Goal: Transaction & Acquisition: Obtain resource

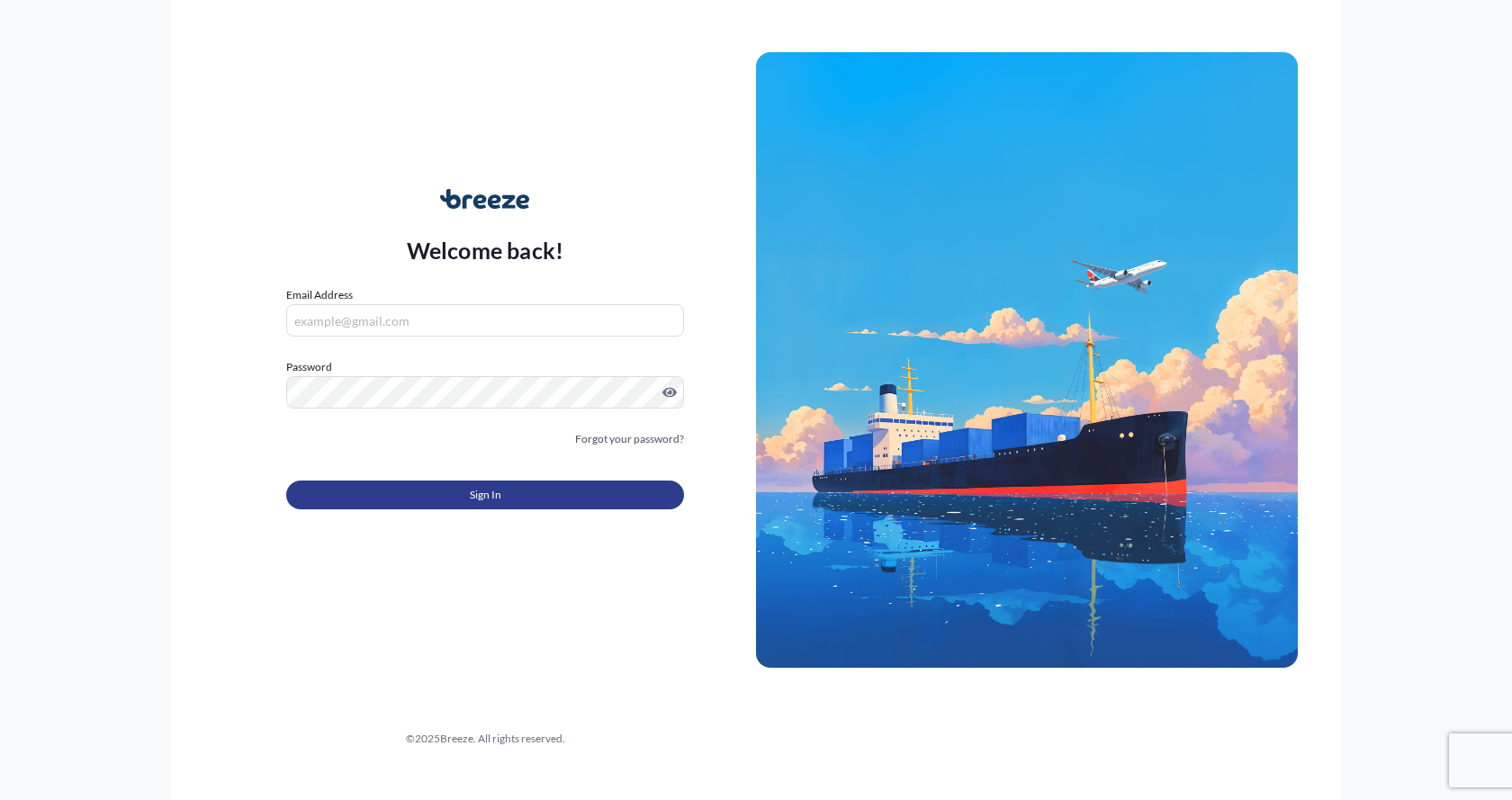
type input "[EMAIL_ADDRESS][DOMAIN_NAME]"
click at [405, 492] on button "Sign In" at bounding box center [485, 494] width 398 height 28
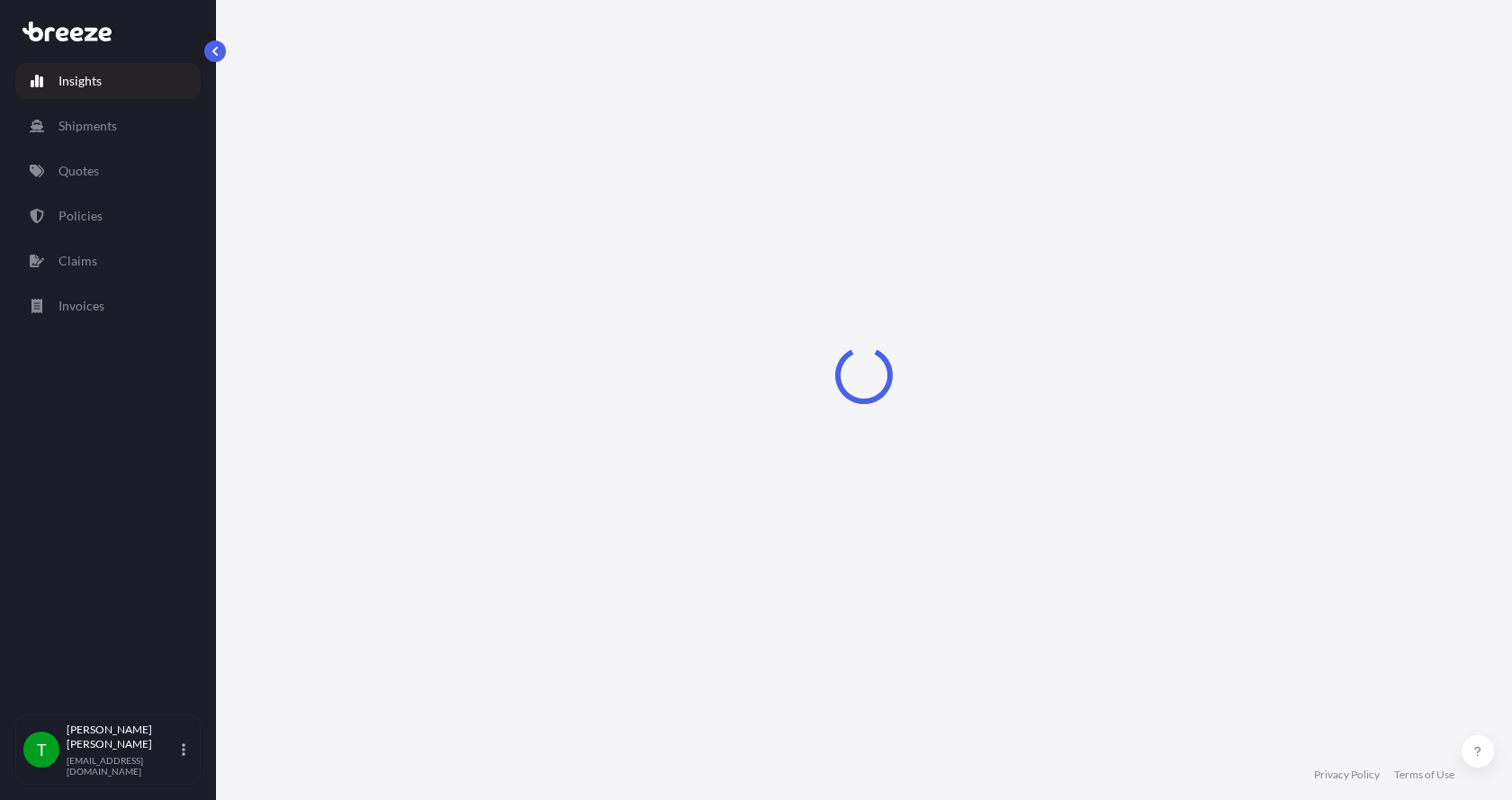
select select "2025"
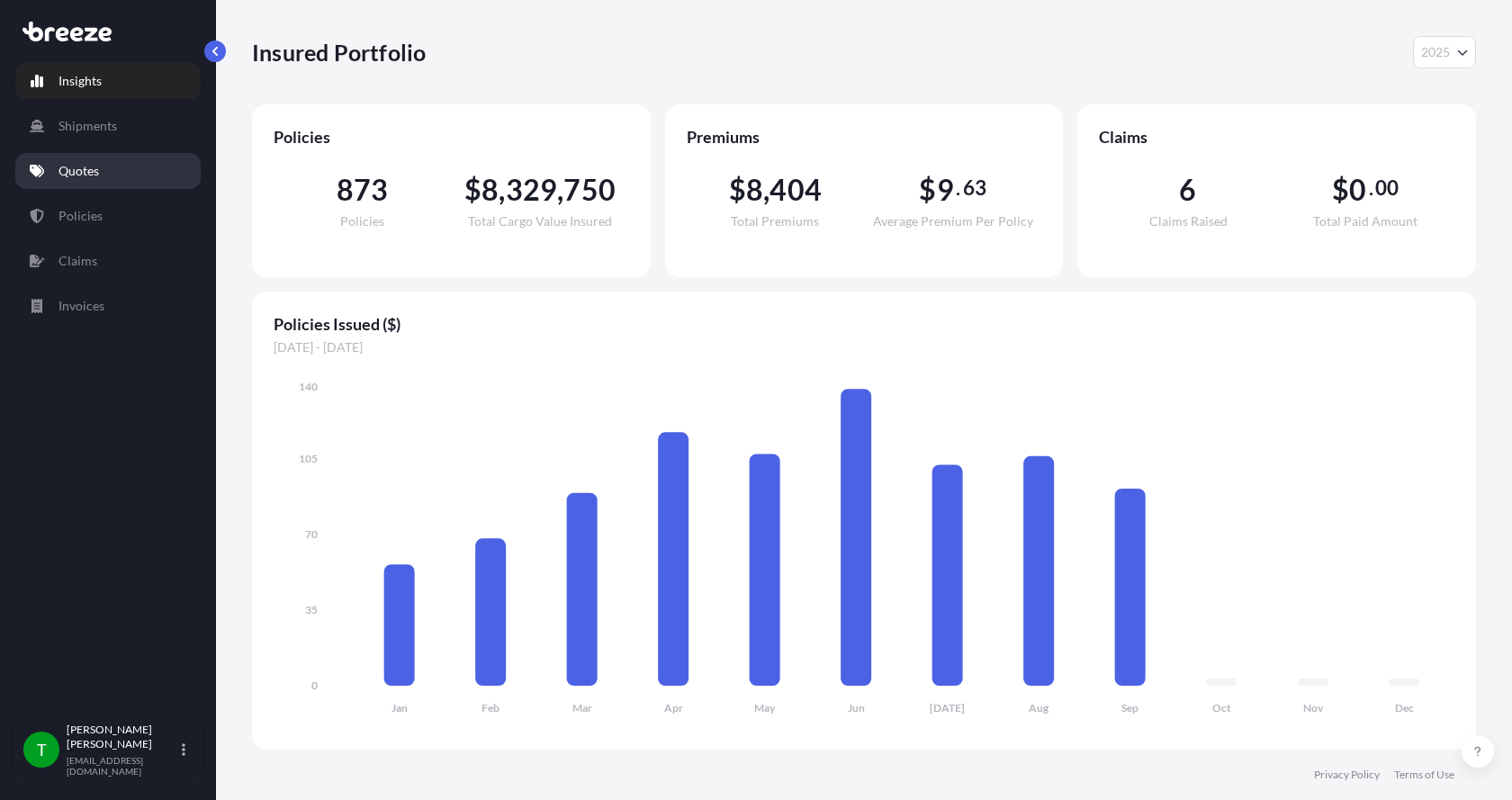
click at [80, 165] on p "Quotes" at bounding box center [79, 171] width 40 height 18
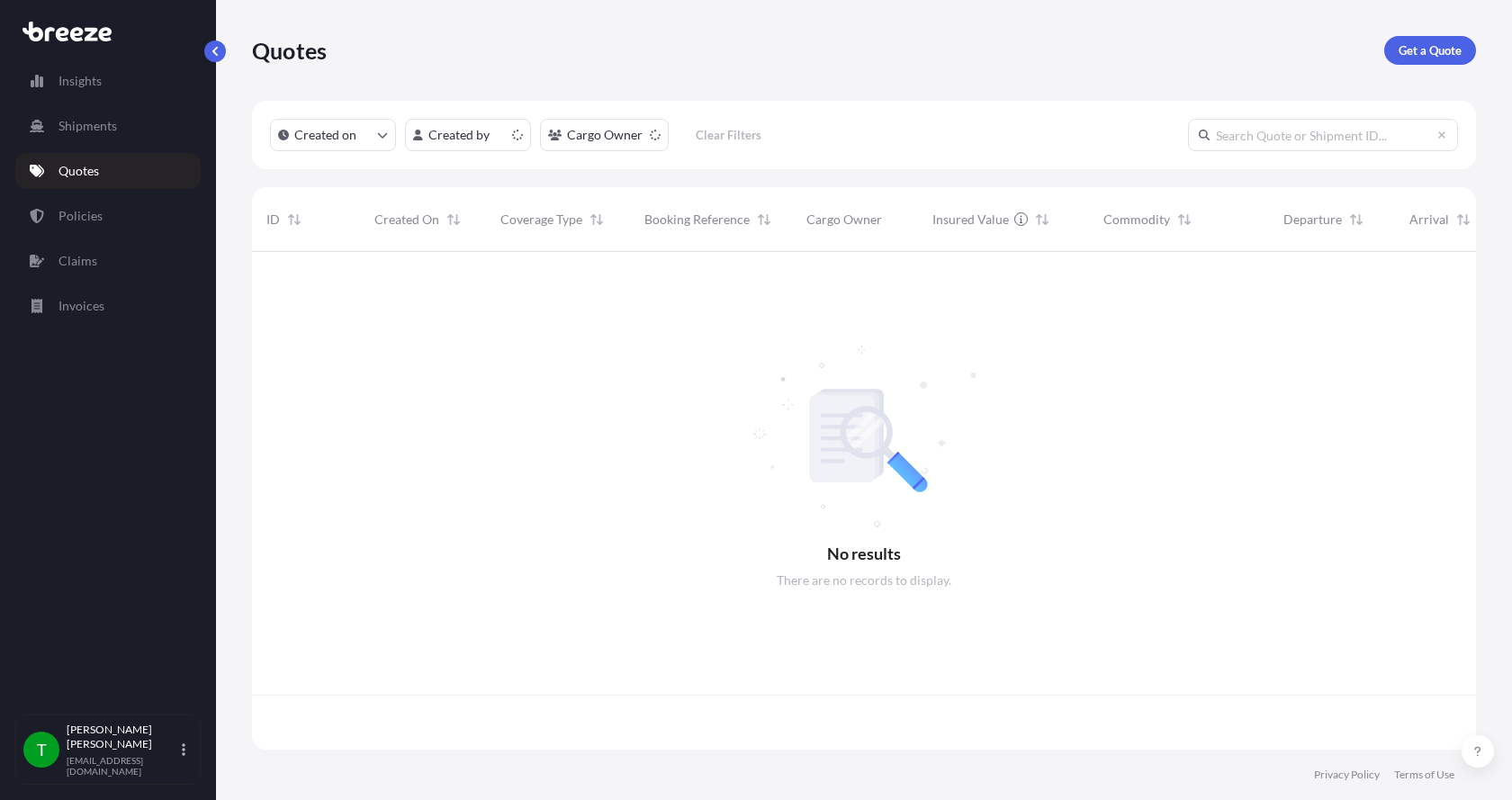
scroll to position [494, 1211]
click at [1449, 49] on p "Get a Quote" at bounding box center [1431, 50] width 63 height 18
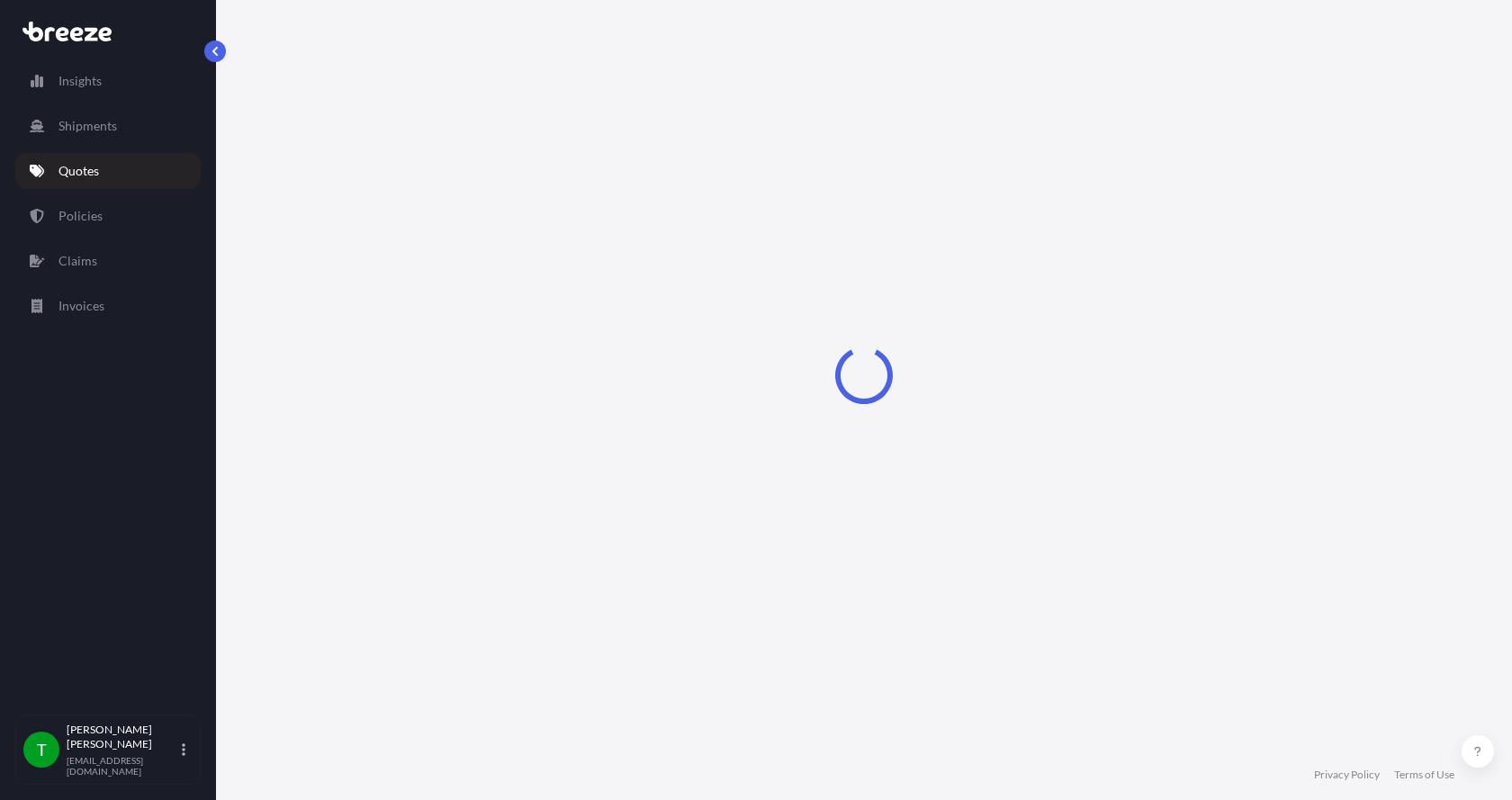
select select "Sea"
select select "1"
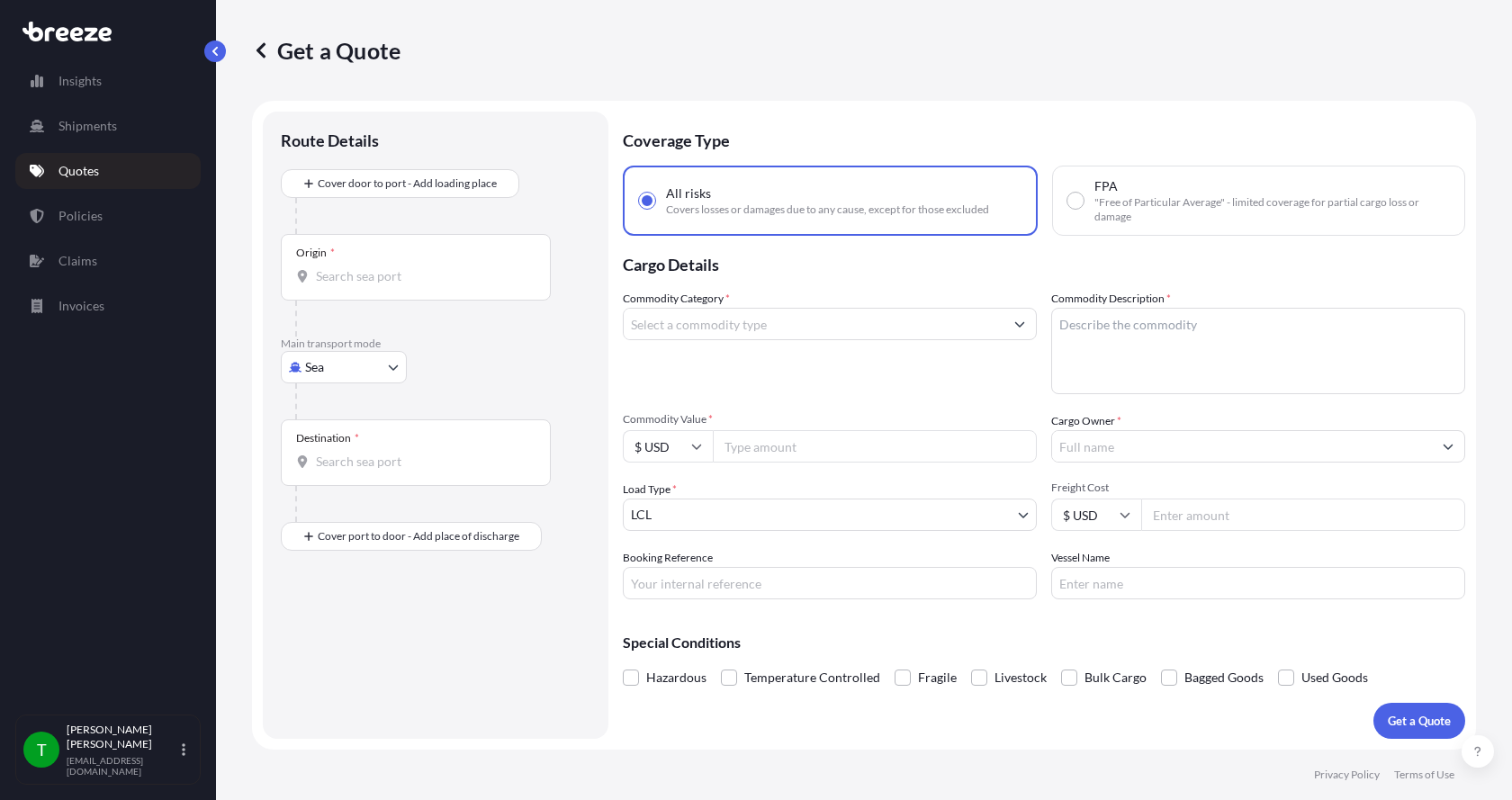
click at [312, 376] on body "Insights Shipments Quotes Policies Claims Invoices T [PERSON_NAME] [EMAIL_ADDRE…" at bounding box center [756, 400] width 1512 height 800
click at [332, 479] on span "Road" at bounding box center [329, 479] width 28 height 18
select select "Road"
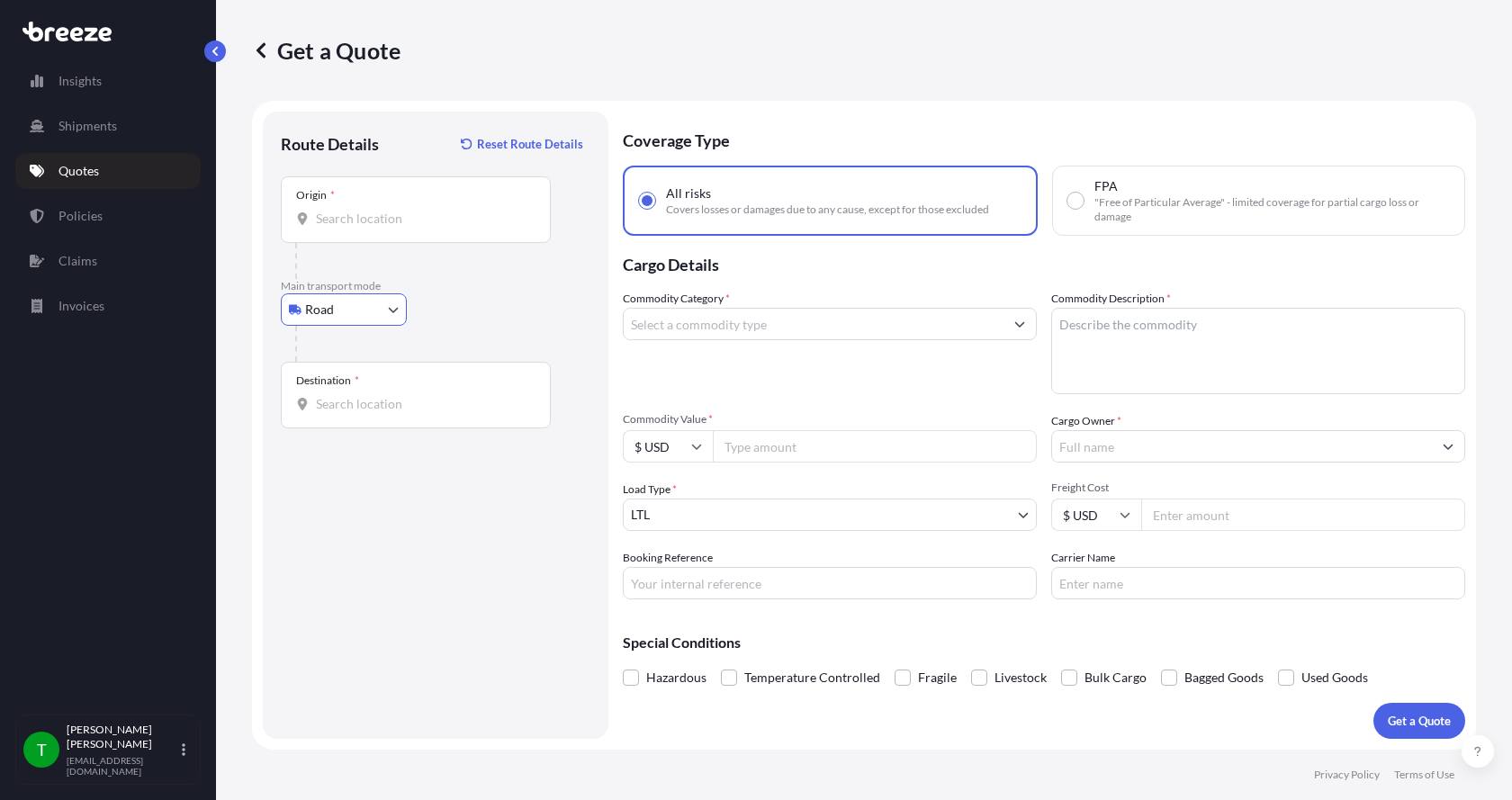
click at [374, 211] on input "Origin *" at bounding box center [422, 219] width 212 height 18
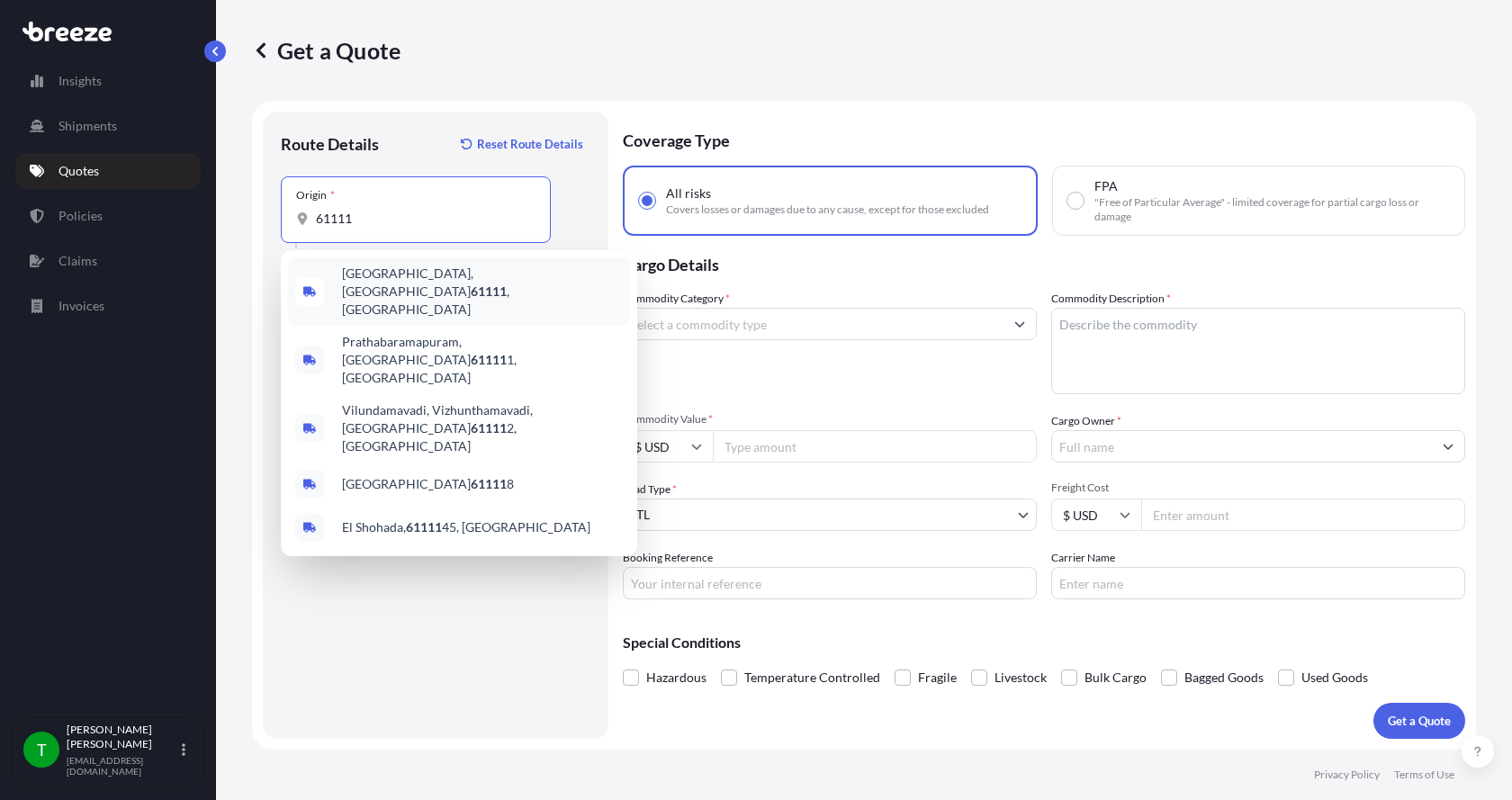
click at [388, 275] on span "[GEOGRAPHIC_DATA] , [GEOGRAPHIC_DATA]" at bounding box center [482, 291] width 281 height 54
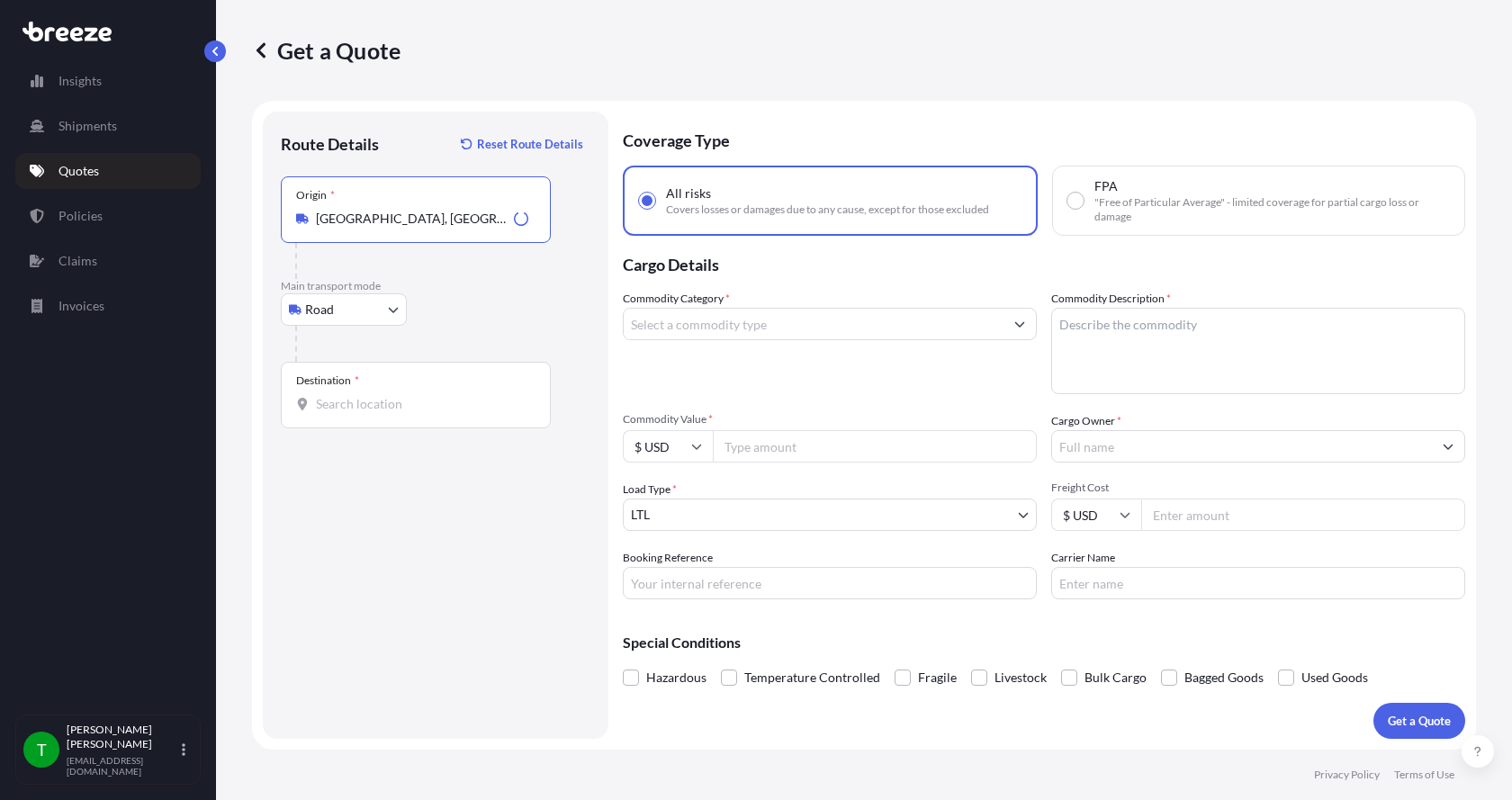
type input "[GEOGRAPHIC_DATA], [GEOGRAPHIC_DATA]"
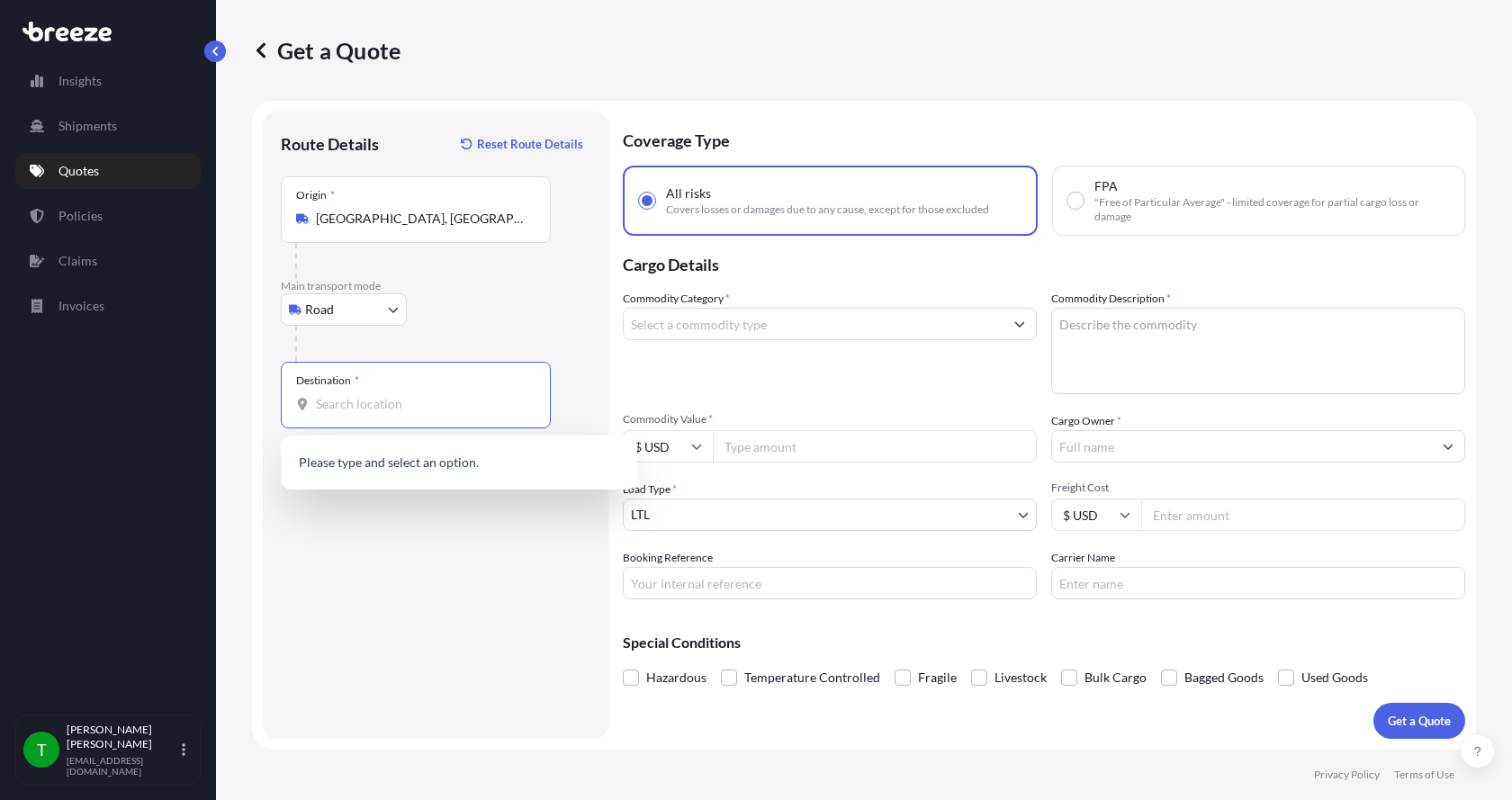
click at [331, 396] on input "Destination *" at bounding box center [422, 405] width 212 height 18
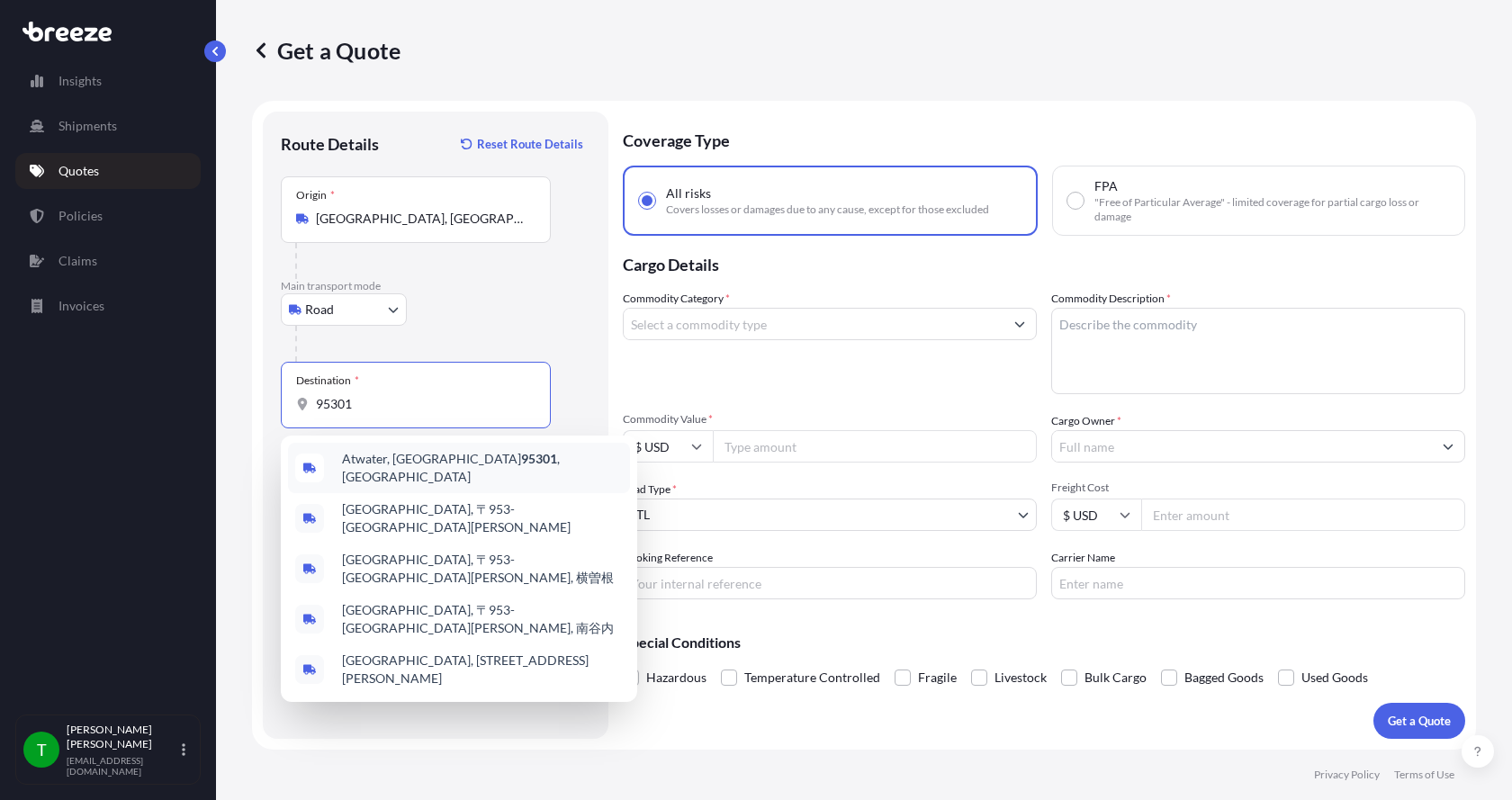
click at [373, 470] on span "[GEOGRAPHIC_DATA]" at bounding box center [482, 468] width 281 height 36
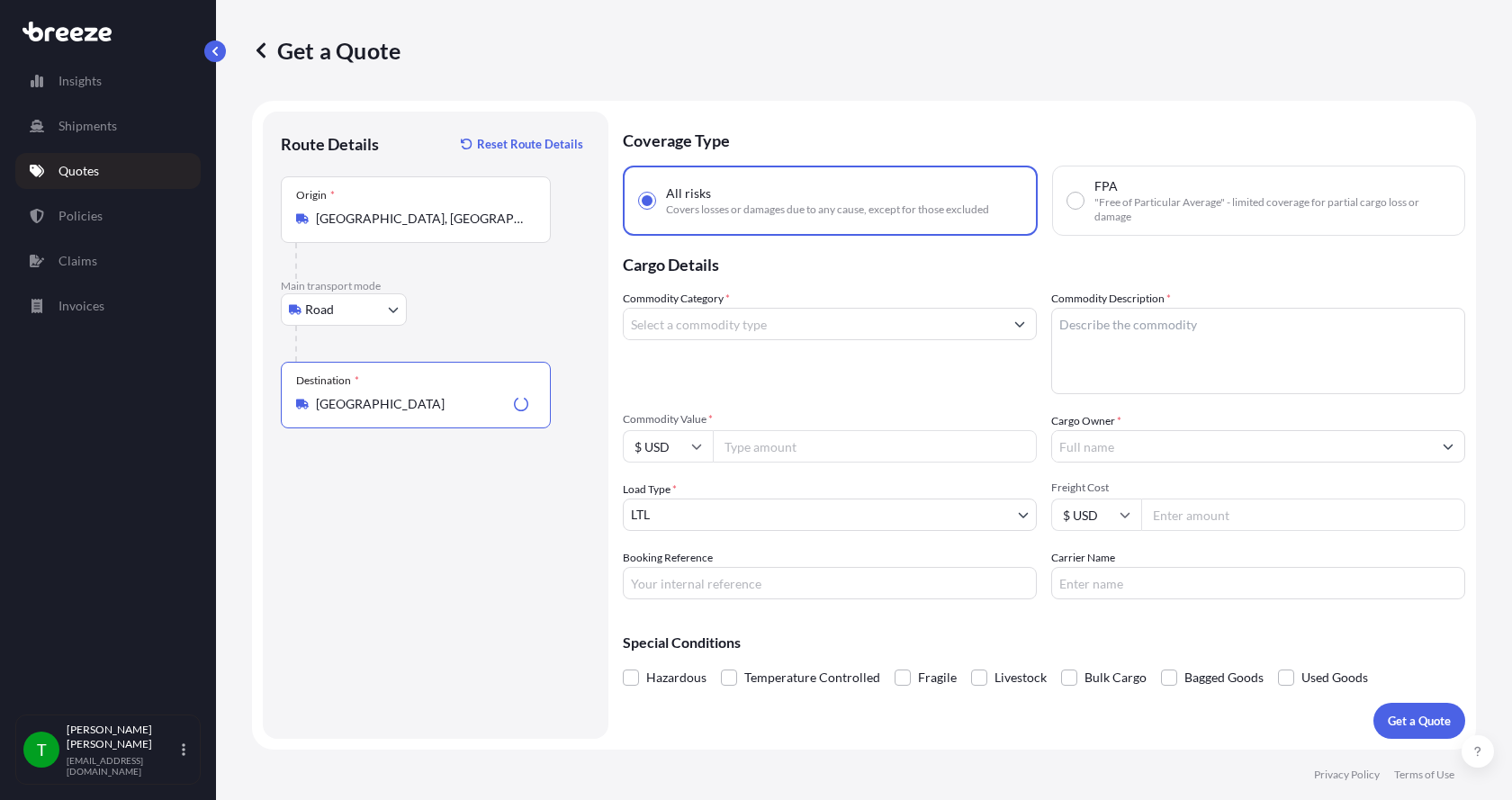
type input "[GEOGRAPHIC_DATA]"
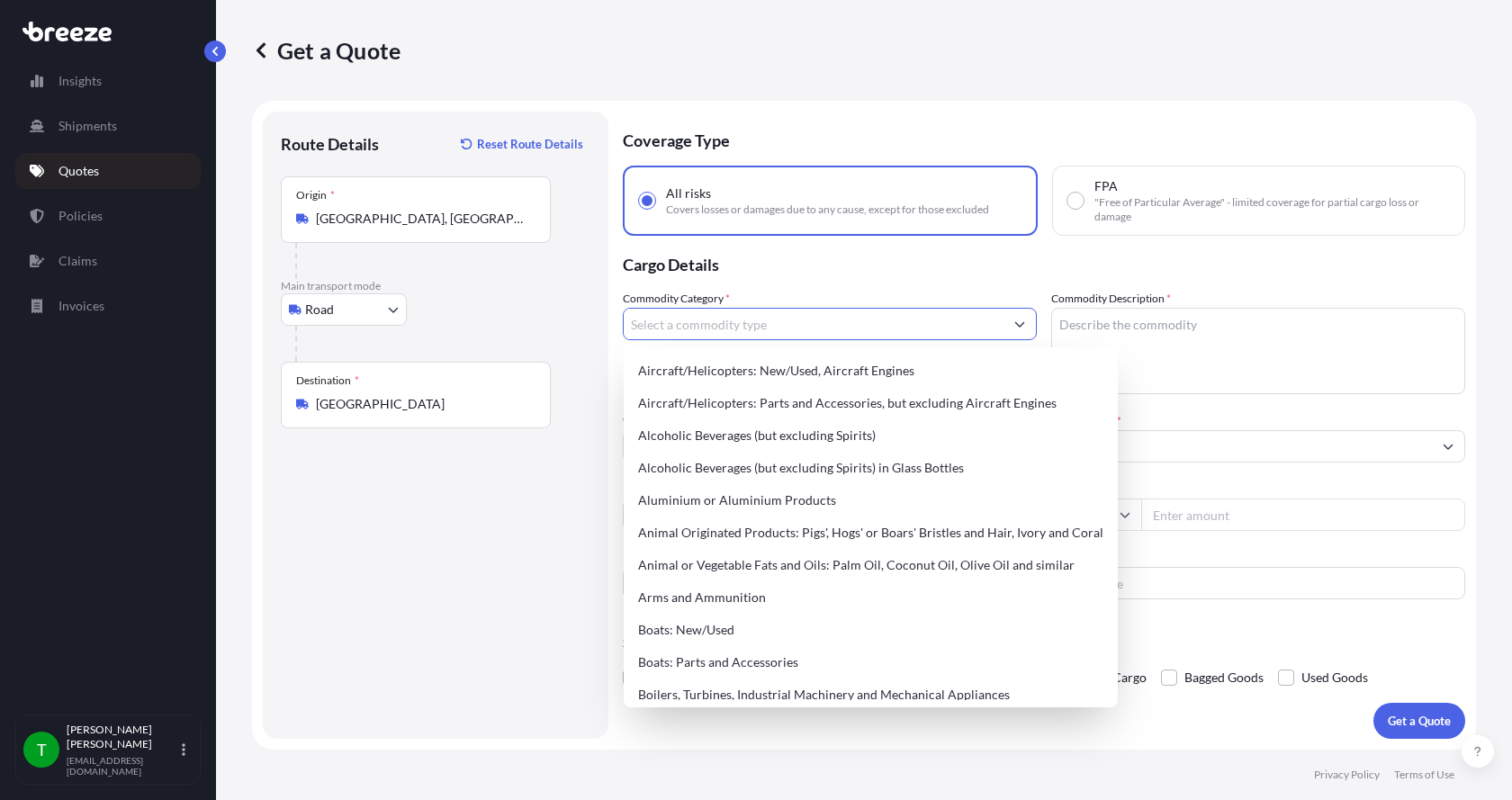
click at [675, 329] on input "Commodity Category *" at bounding box center [814, 323] width 380 height 32
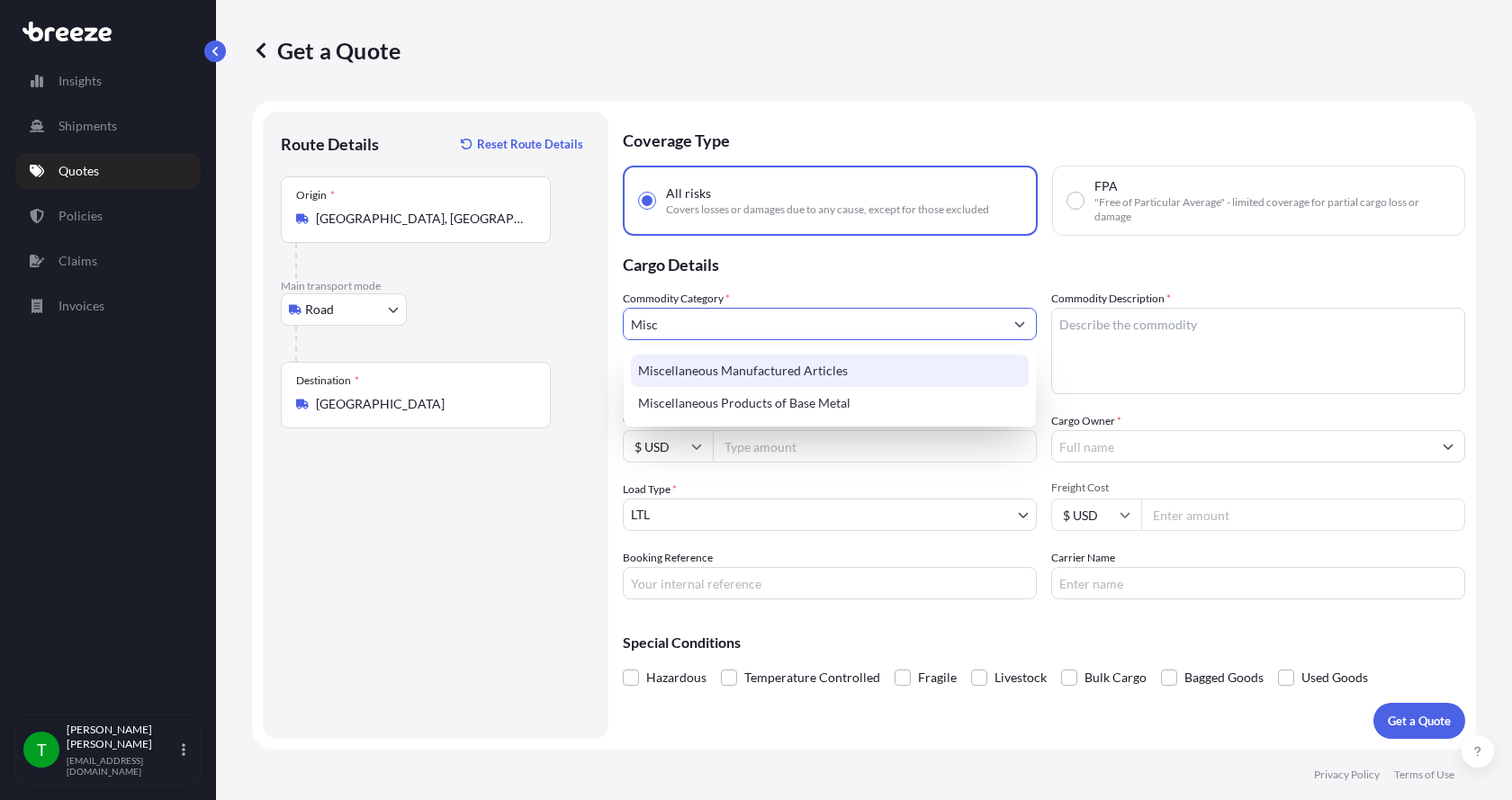
click at [682, 369] on div "Miscellaneous Manufactured Articles" at bounding box center [830, 371] width 398 height 32
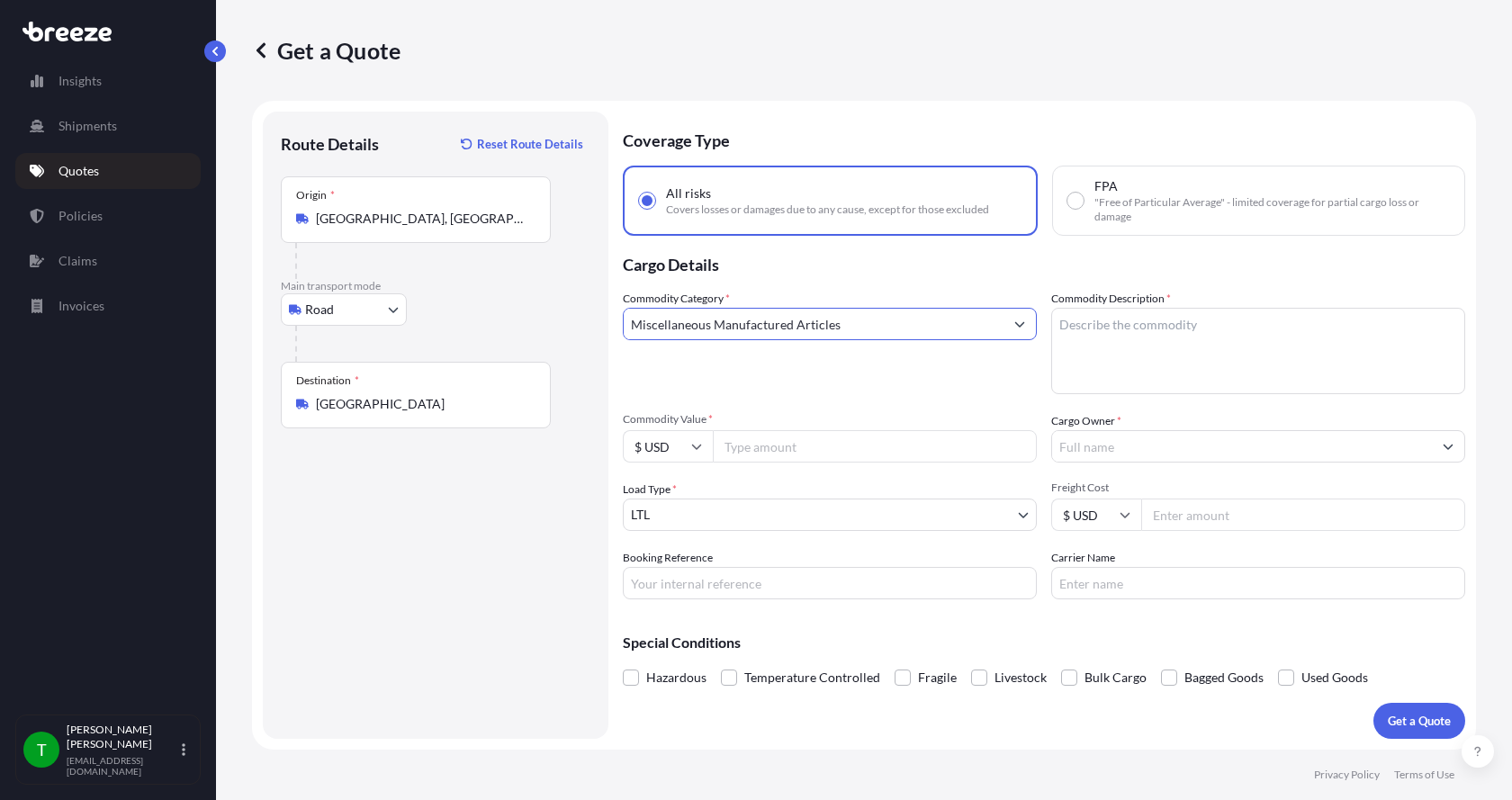
type input "Miscellaneous Manufactured Articles"
click at [1165, 327] on textarea "Commodity Description *" at bounding box center [1258, 351] width 414 height 86
type textarea "Diffusion Head"
click at [807, 450] on input "Commodity Value *" at bounding box center [875, 446] width 324 height 32
click at [805, 457] on input "Commodity Value *" at bounding box center [875, 446] width 324 height 32
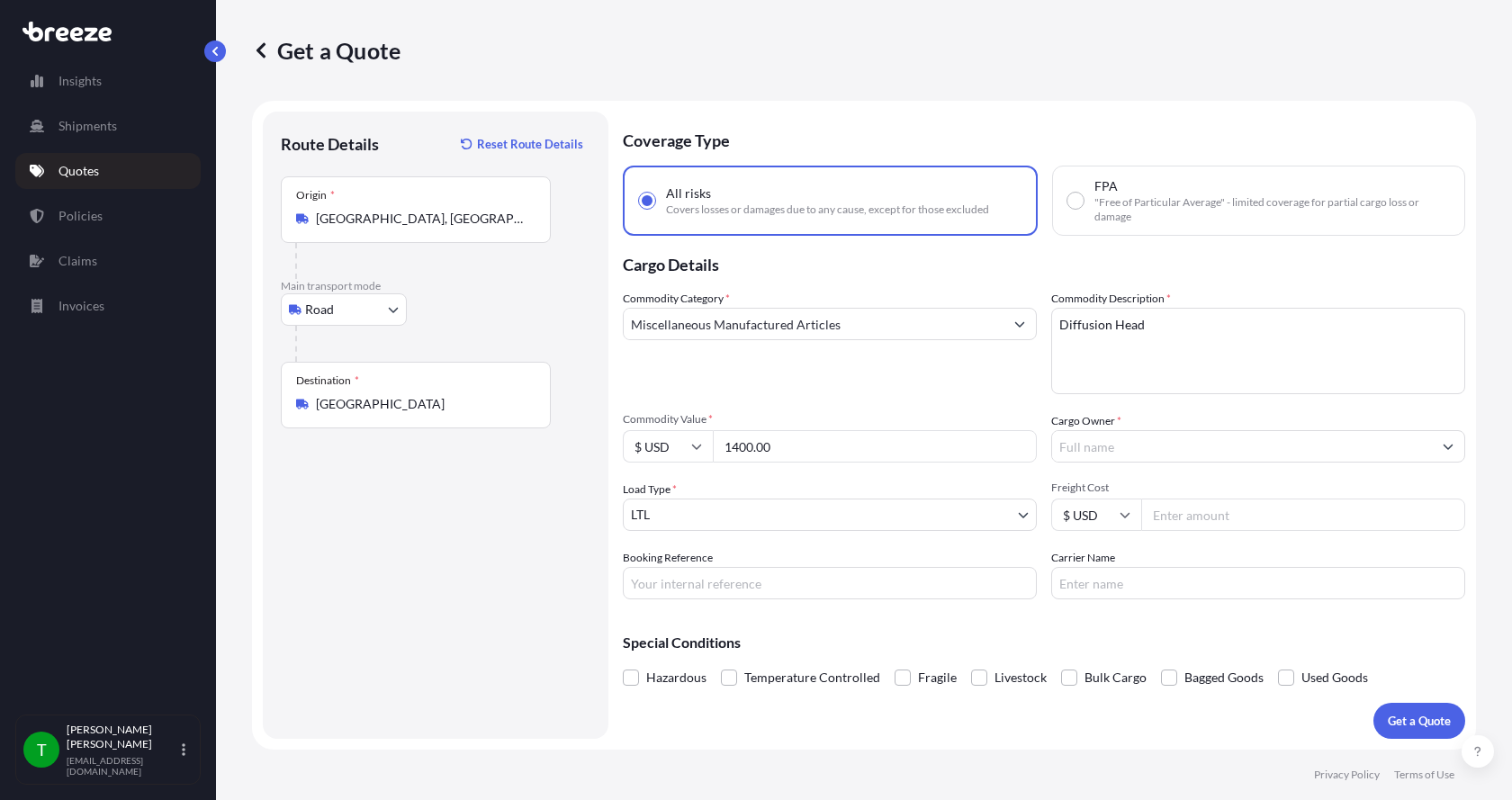
type input "1400.00"
click at [1104, 449] on input "Cargo Owner *" at bounding box center [1242, 446] width 380 height 32
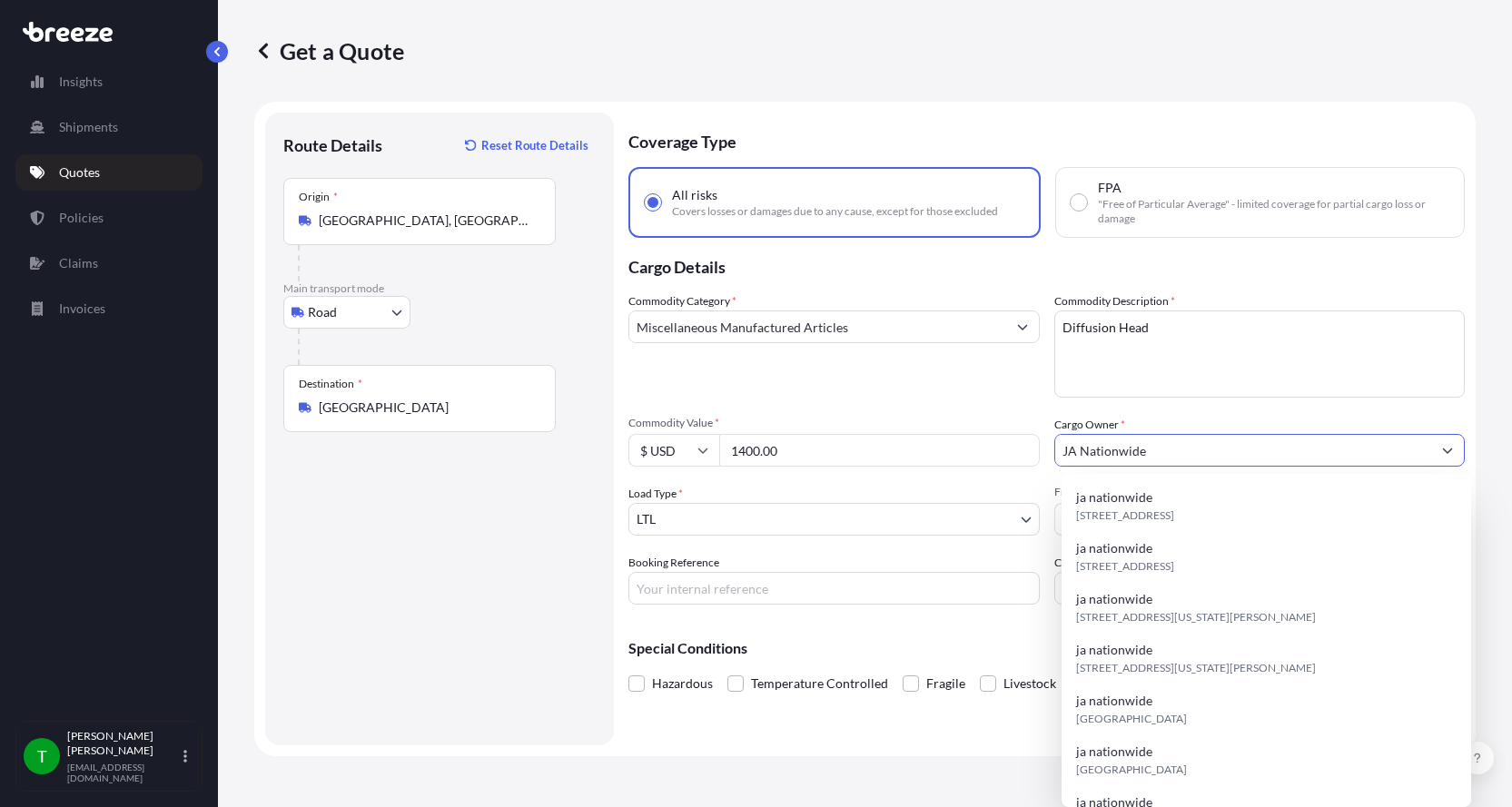
type input "JA Nationwide"
click at [747, 584] on input "Booking Reference" at bounding box center [834, 588] width 412 height 32
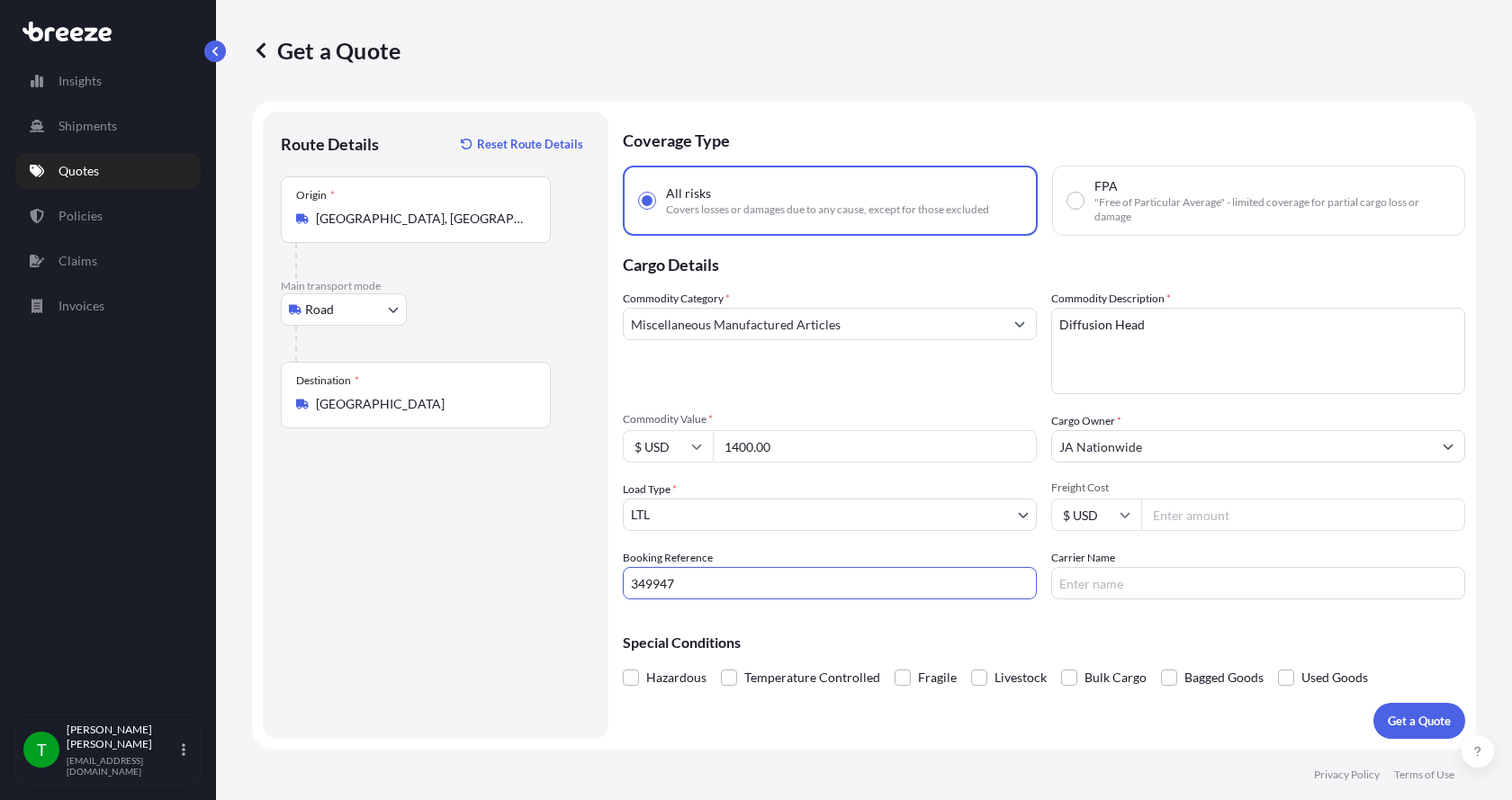
type input "349947"
click at [1194, 515] on input "Freight Cost" at bounding box center [1303, 514] width 324 height 32
type input "335.00"
click at [1159, 582] on input "Carrier Name" at bounding box center [1258, 583] width 414 height 32
type input "[PERSON_NAME] XPO"
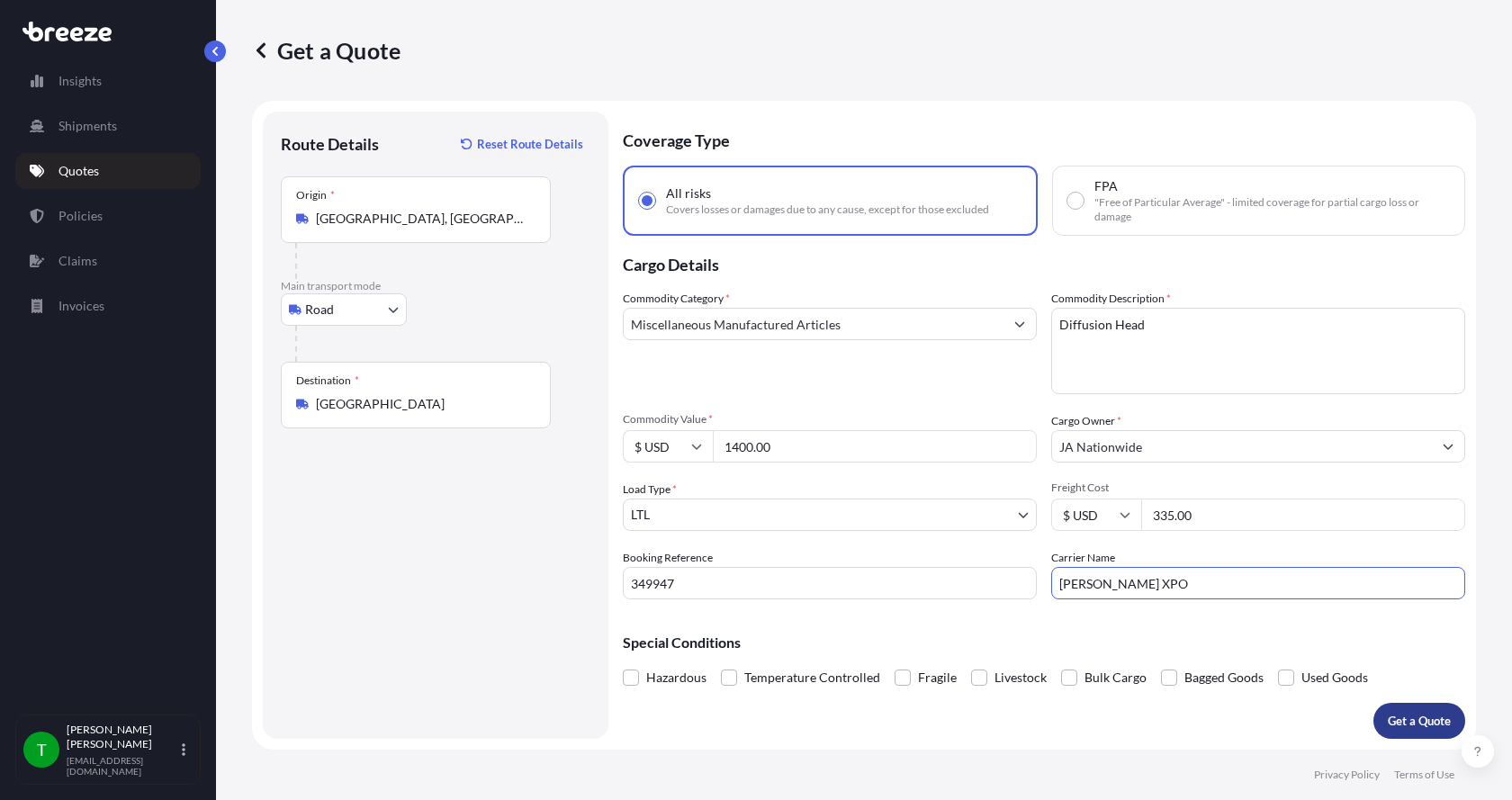
click at [1417, 721] on p "Get a Quote" at bounding box center [1420, 721] width 63 height 18
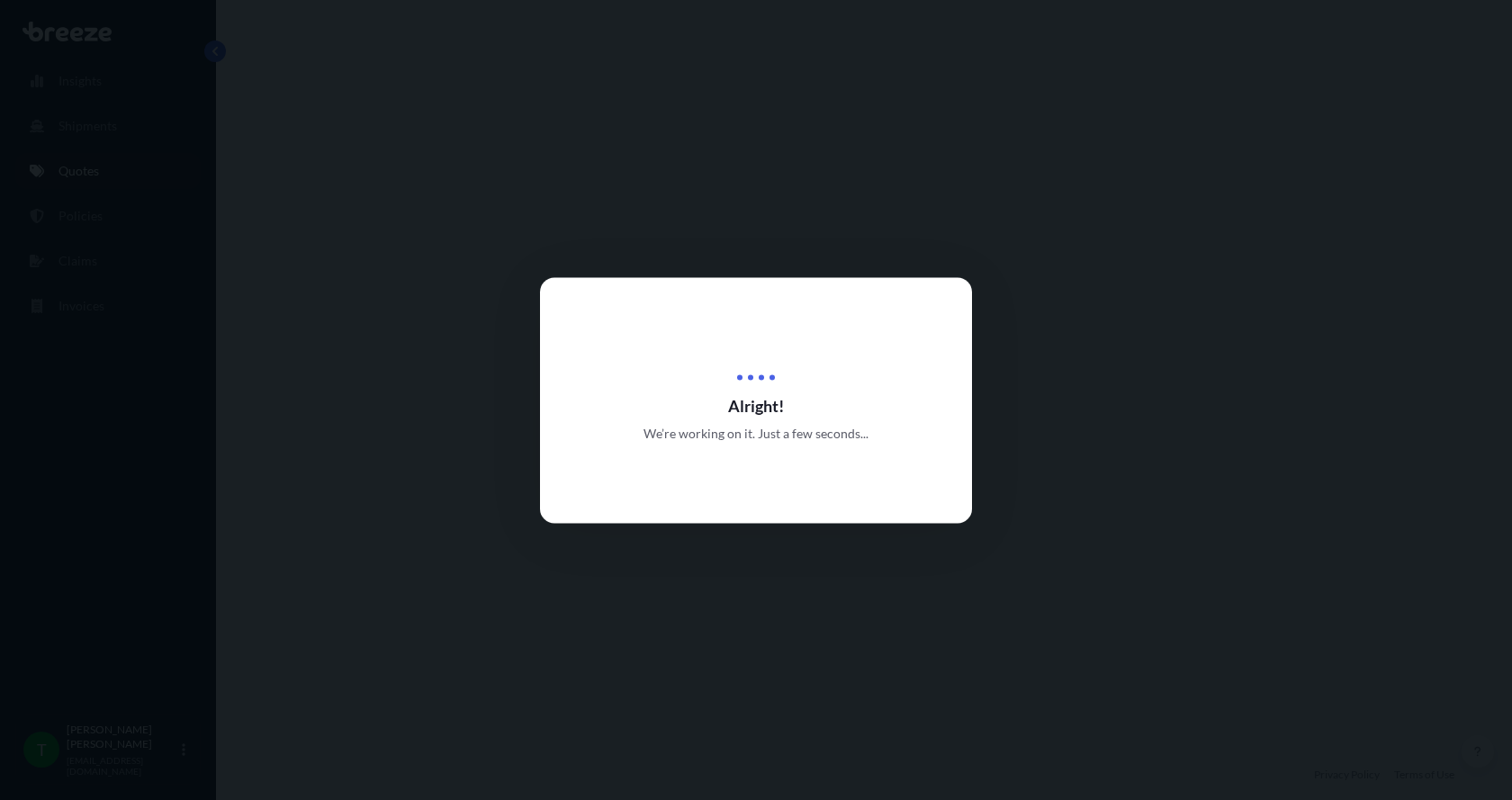
select select "Road"
select select "1"
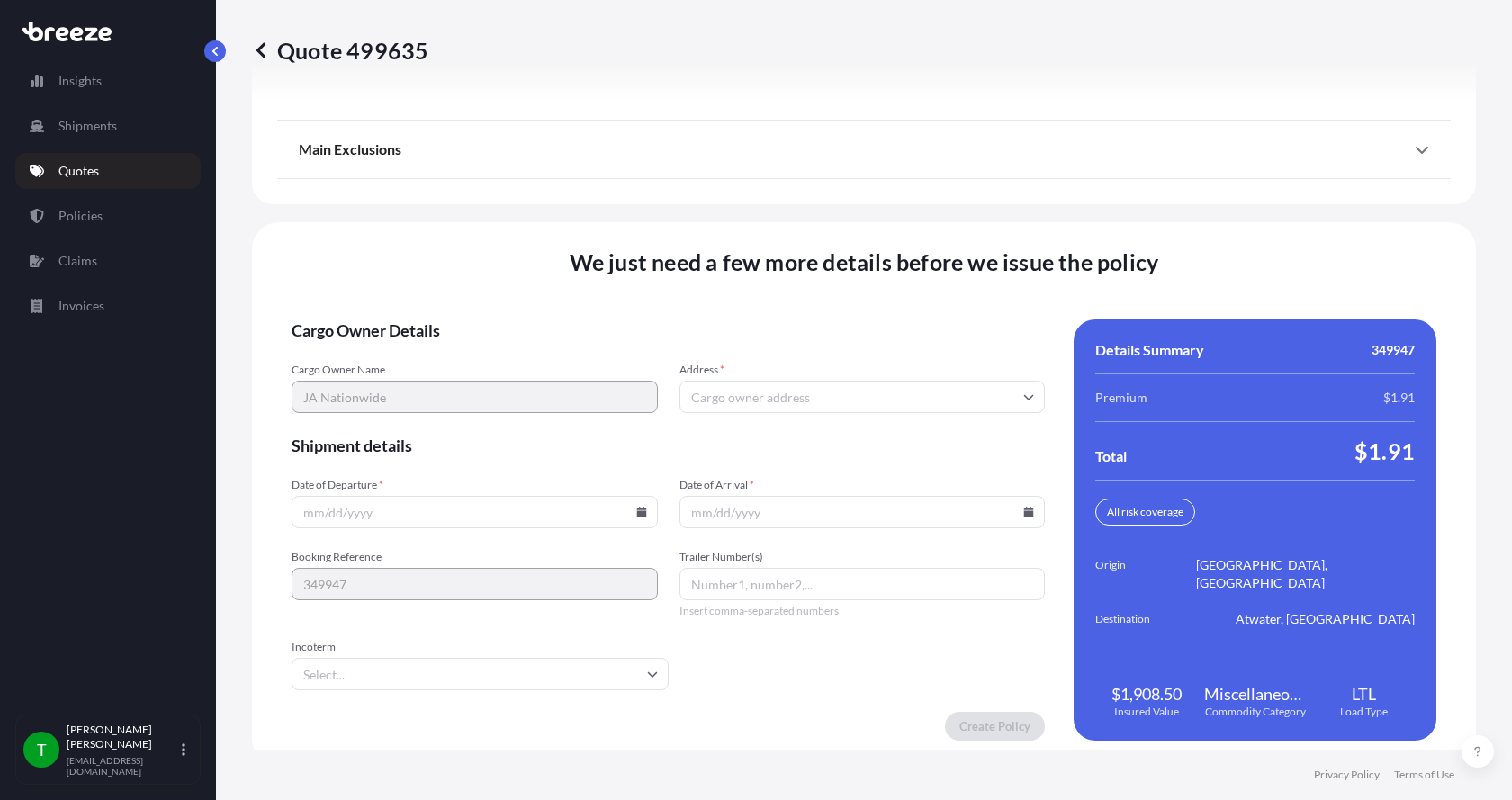
scroll to position [2369, 0]
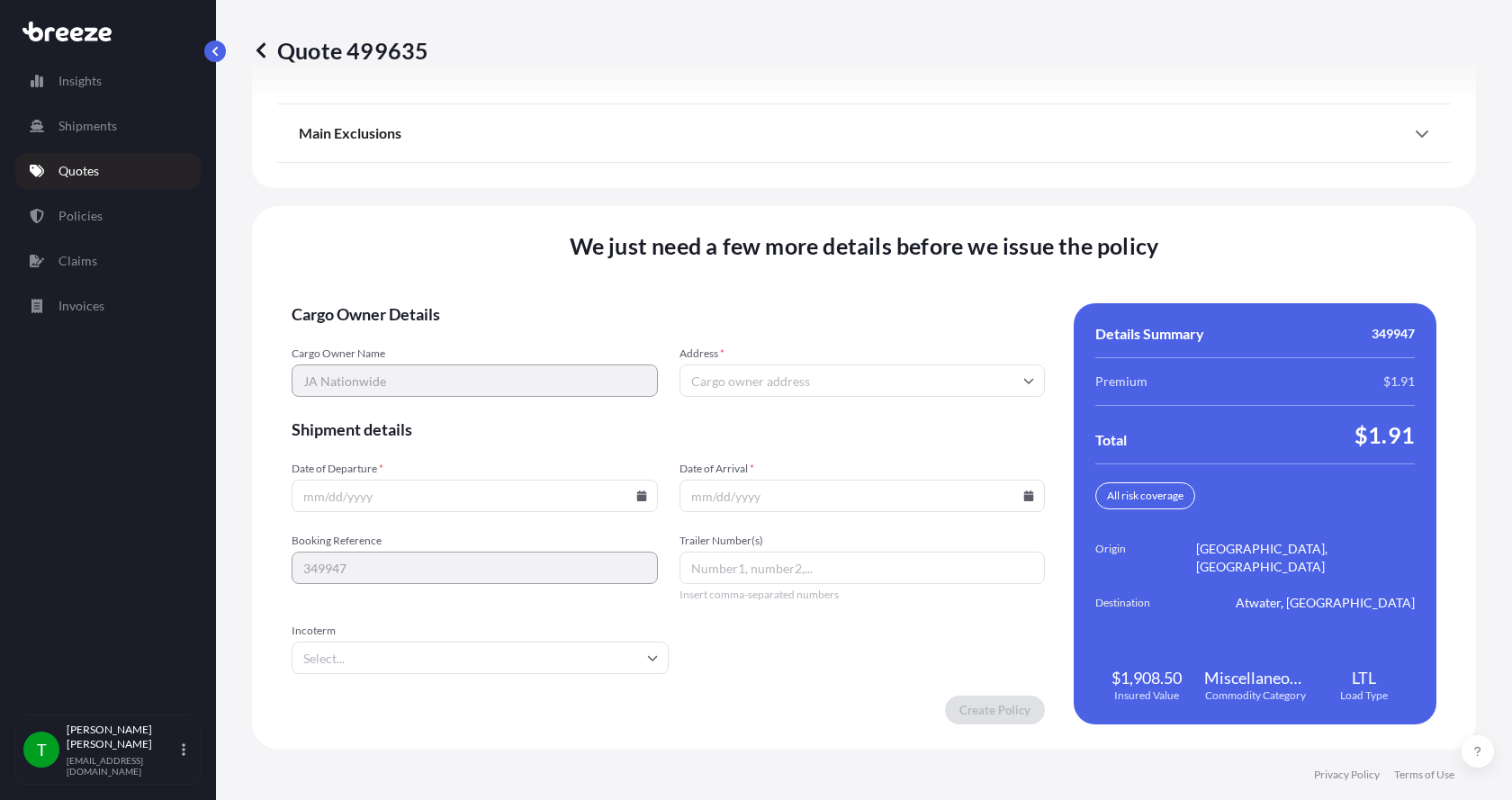
click at [863, 377] on input "Address *" at bounding box center [863, 380] width 366 height 32
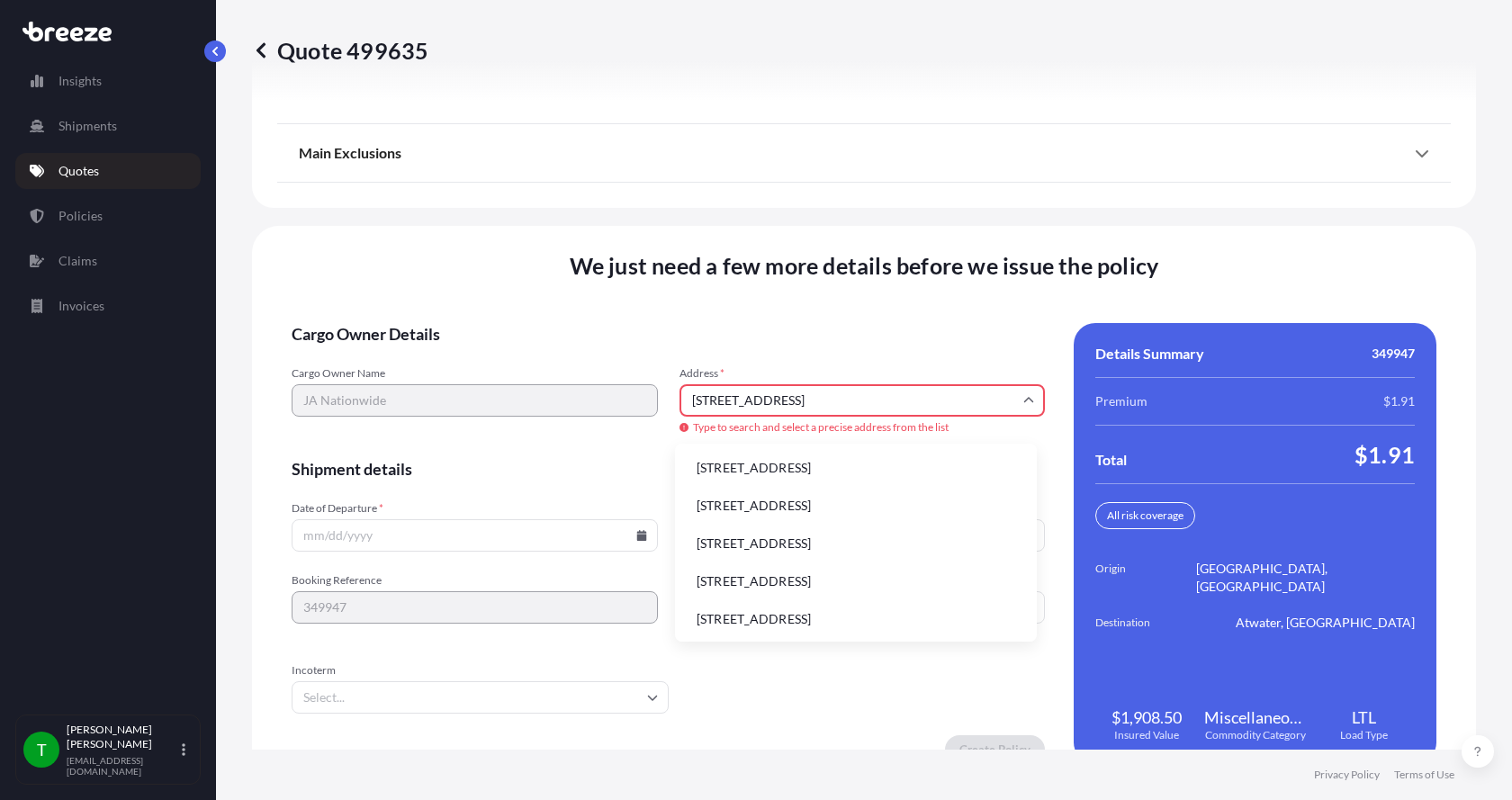
click at [746, 468] on li "[STREET_ADDRESS]" at bounding box center [857, 468] width 348 height 34
type input "[STREET_ADDRESS]"
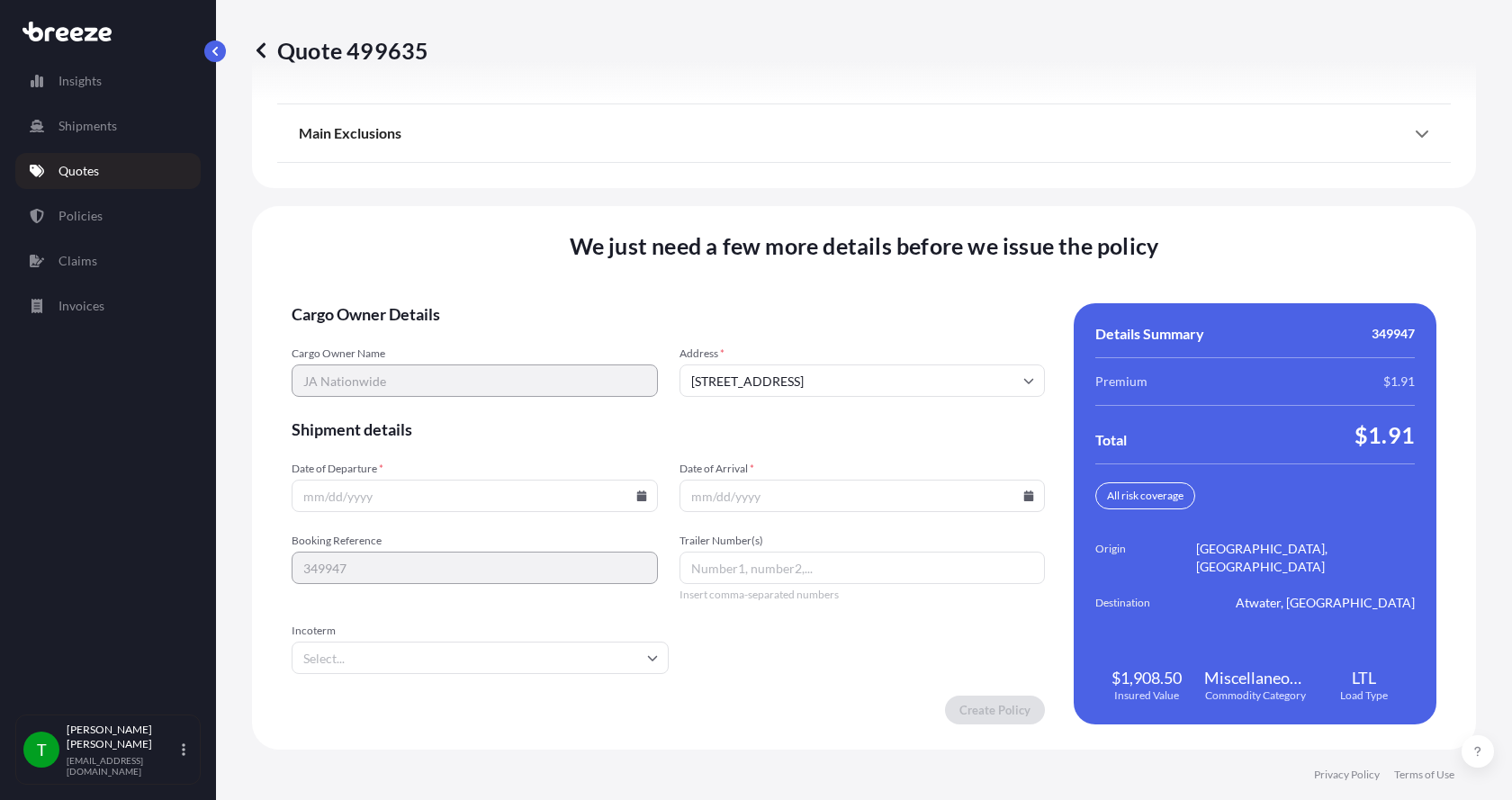
click at [641, 497] on icon at bounding box center [641, 496] width 10 height 11
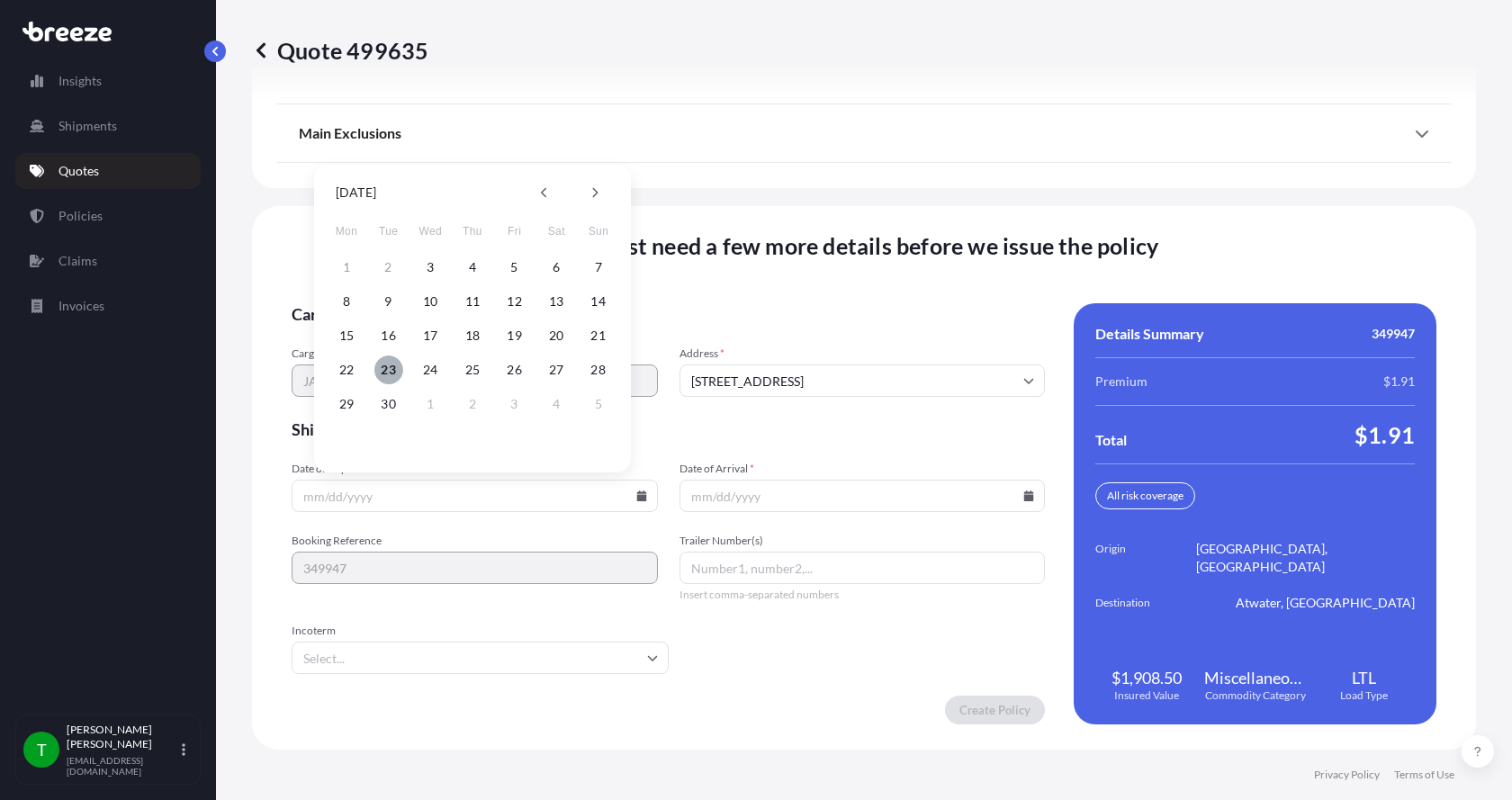
click at [394, 367] on button "23" at bounding box center [388, 370] width 28 height 28
type input "[DATE]"
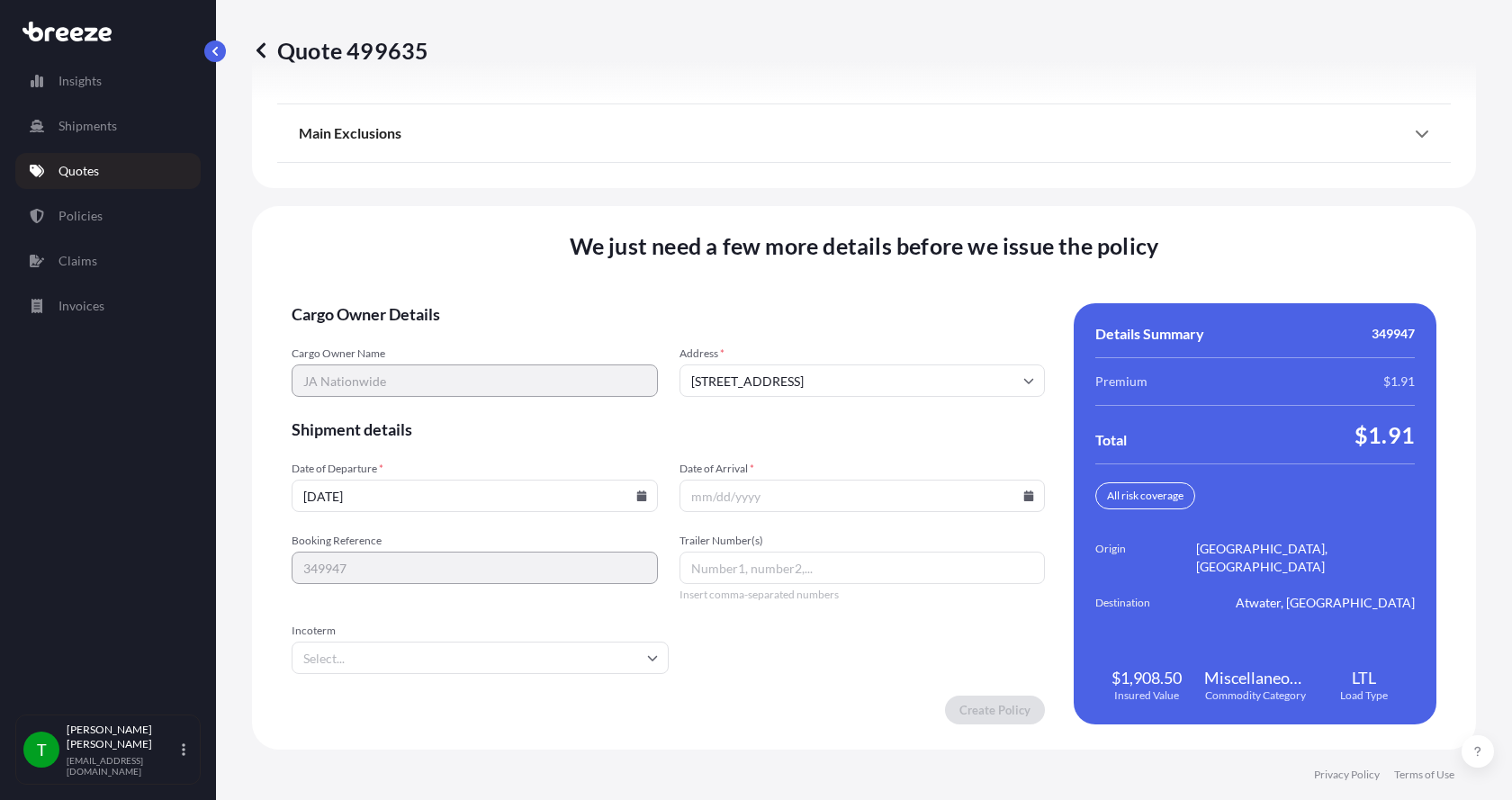
click at [399, 407] on button "23" at bounding box center [410, 416] width 22 height 16
click at [1023, 493] on icon at bounding box center [1029, 496] width 11 height 11
click at [768, 404] on button "30" at bounding box center [772, 404] width 28 height 28
type input "[DATE]"
click at [783, 426] on button "30" at bounding box center [794, 434] width 22 height 16
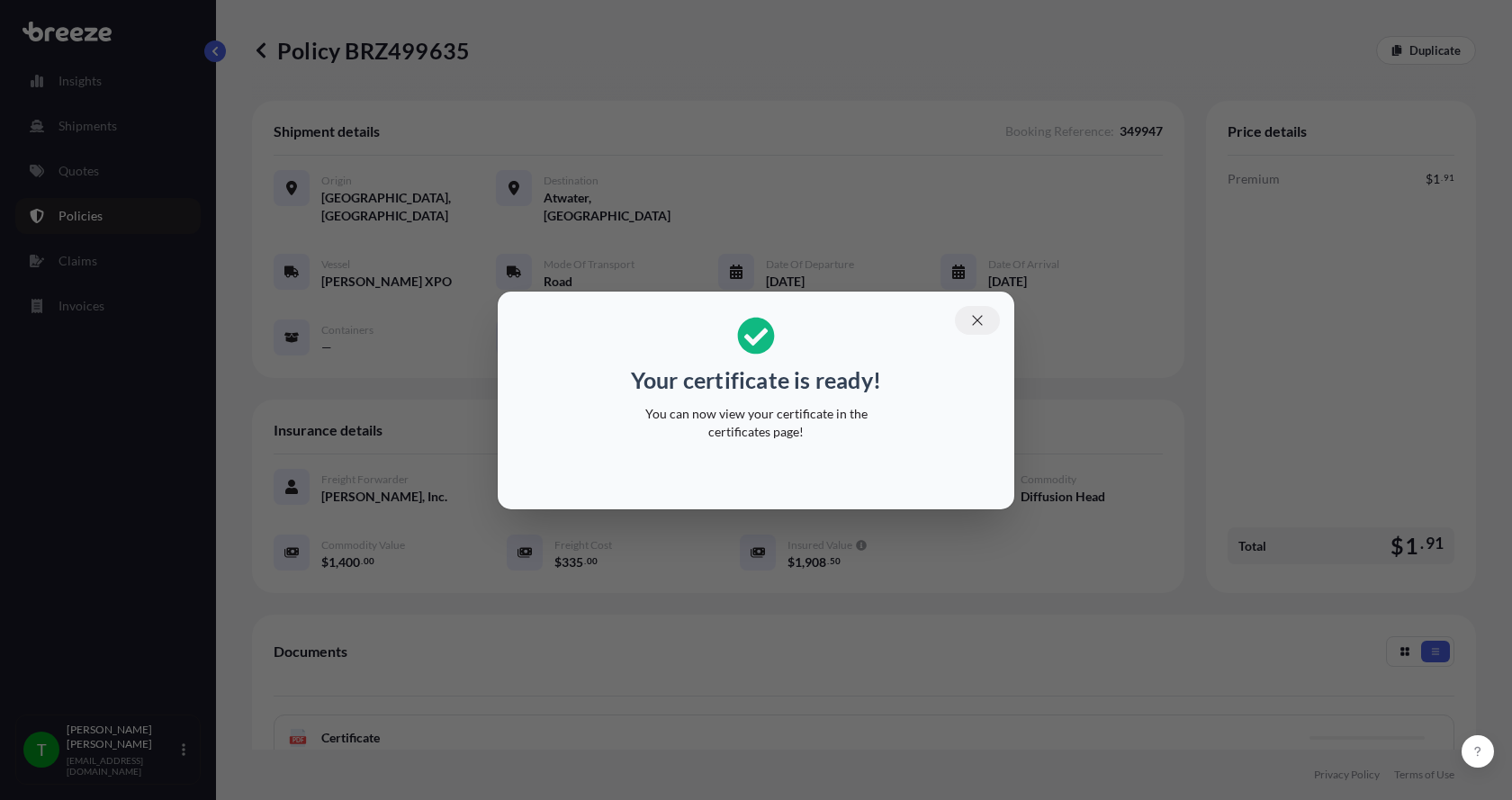
click at [976, 314] on icon "button" at bounding box center [977, 320] width 16 height 16
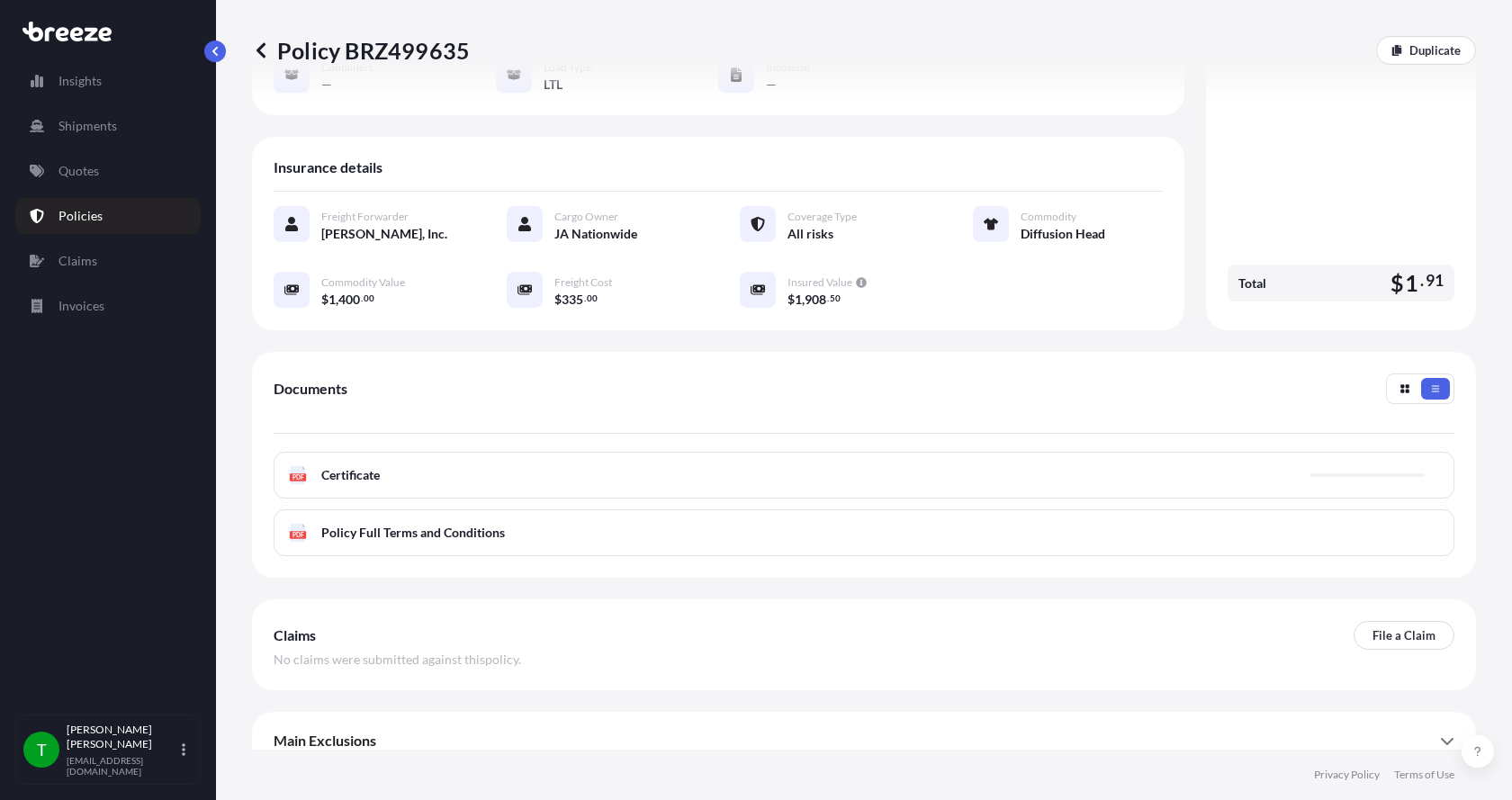
scroll to position [265, 0]
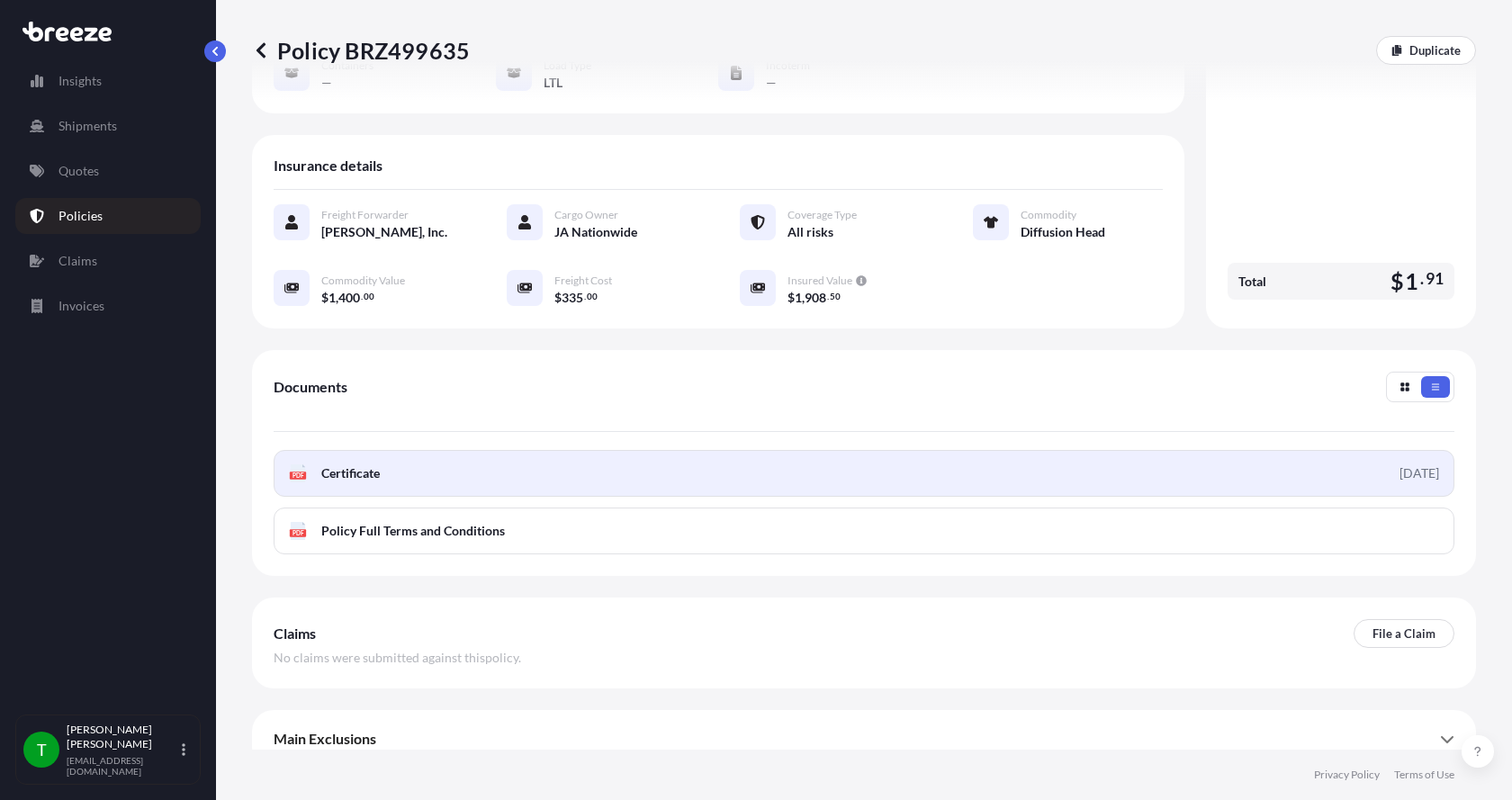
click at [301, 472] on text "PDF" at bounding box center [298, 475] width 12 height 6
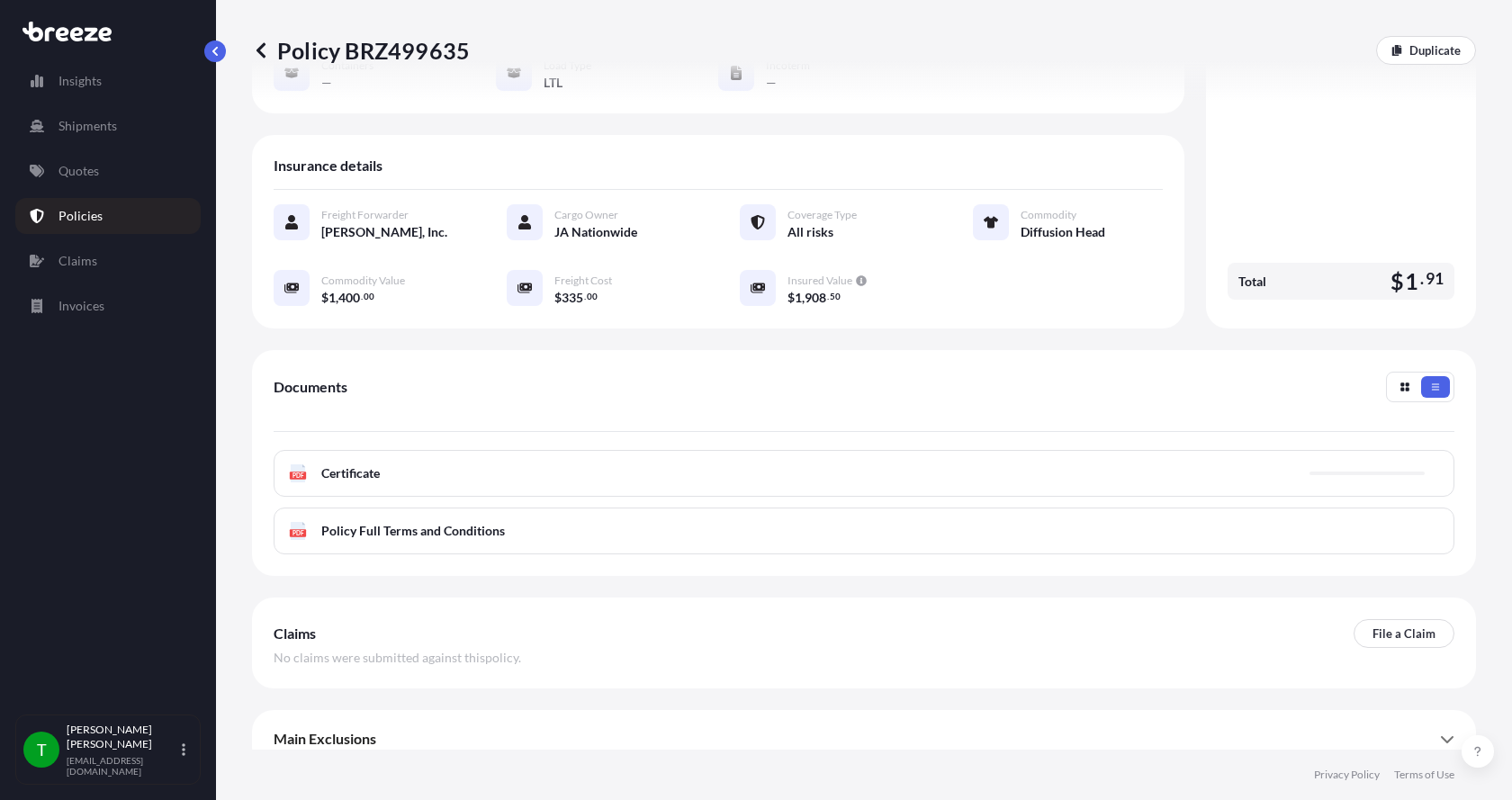
scroll to position [0, 0]
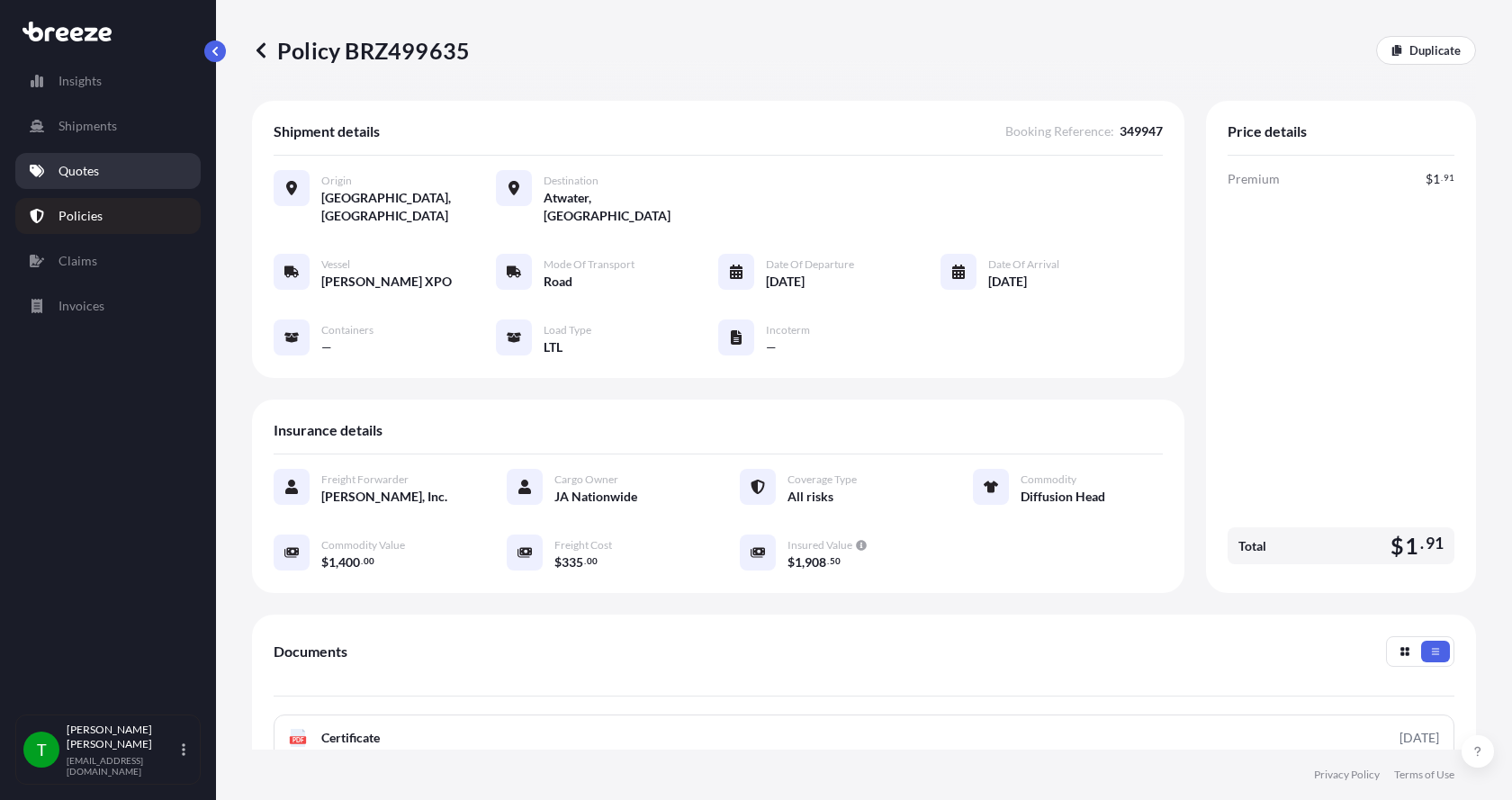
click at [75, 167] on p "Quotes" at bounding box center [79, 171] width 40 height 18
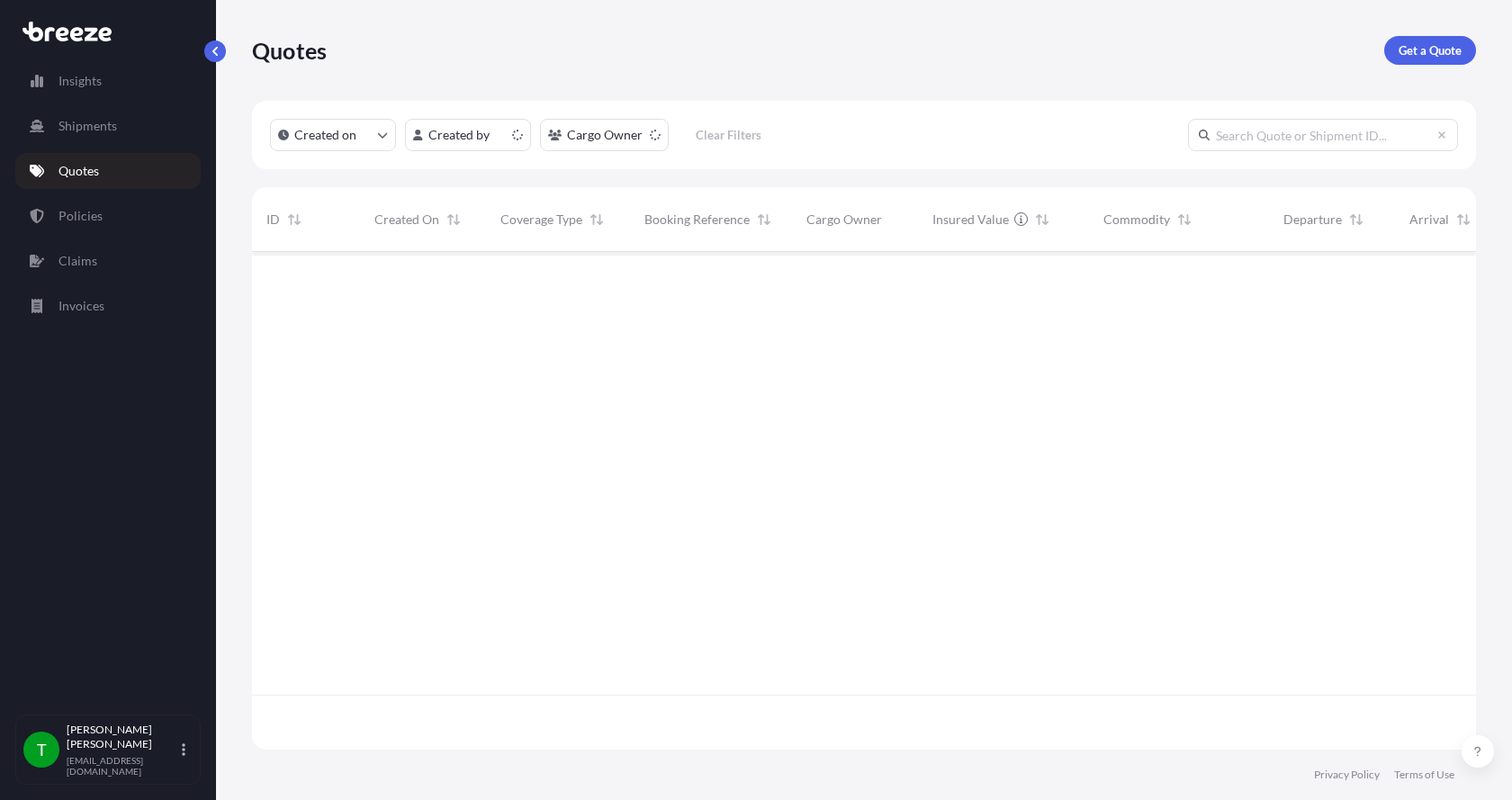
scroll to position [494, 1211]
click at [1411, 45] on p "Get a Quote" at bounding box center [1431, 50] width 63 height 18
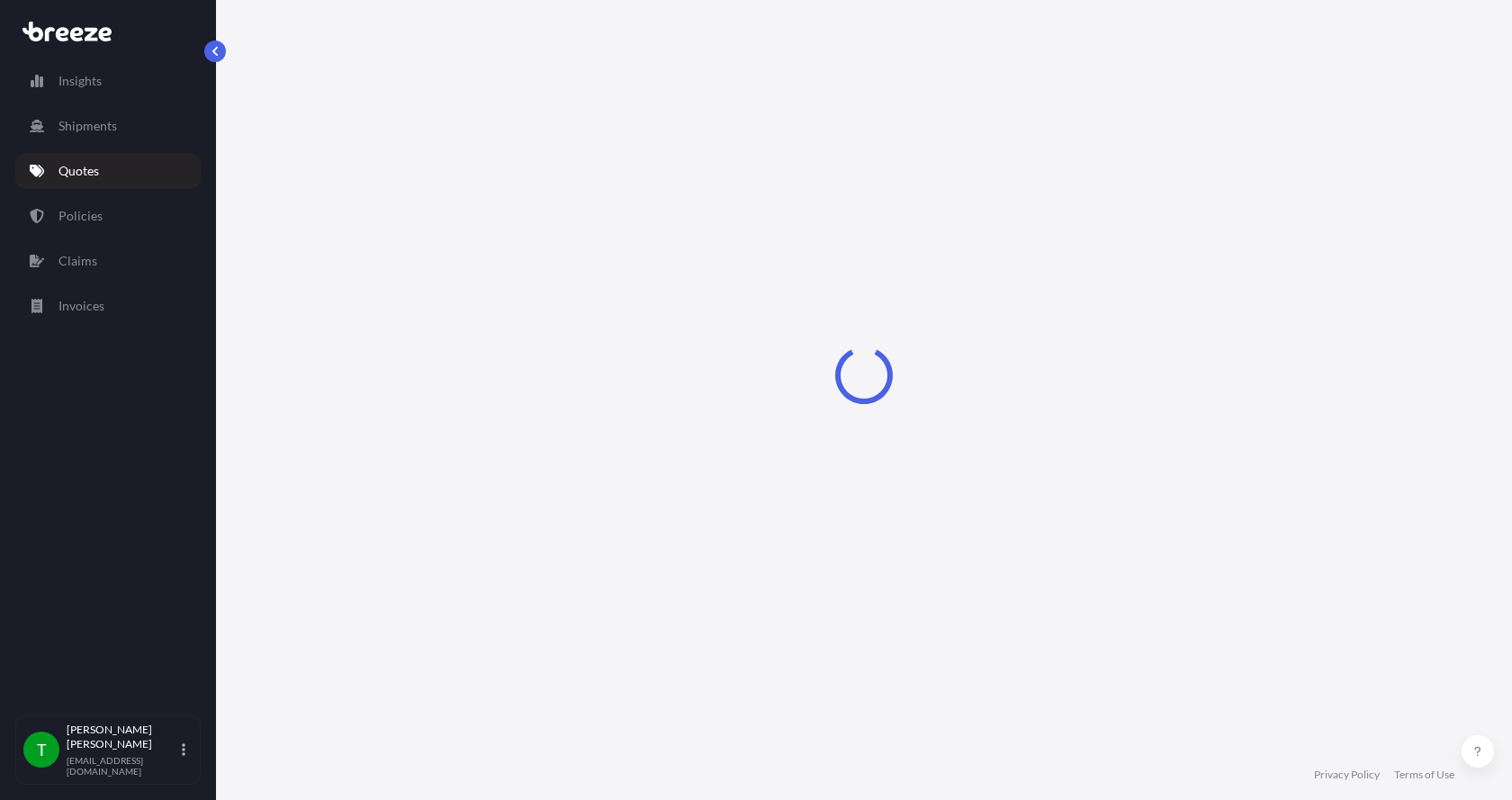
select select "Sea"
select select "1"
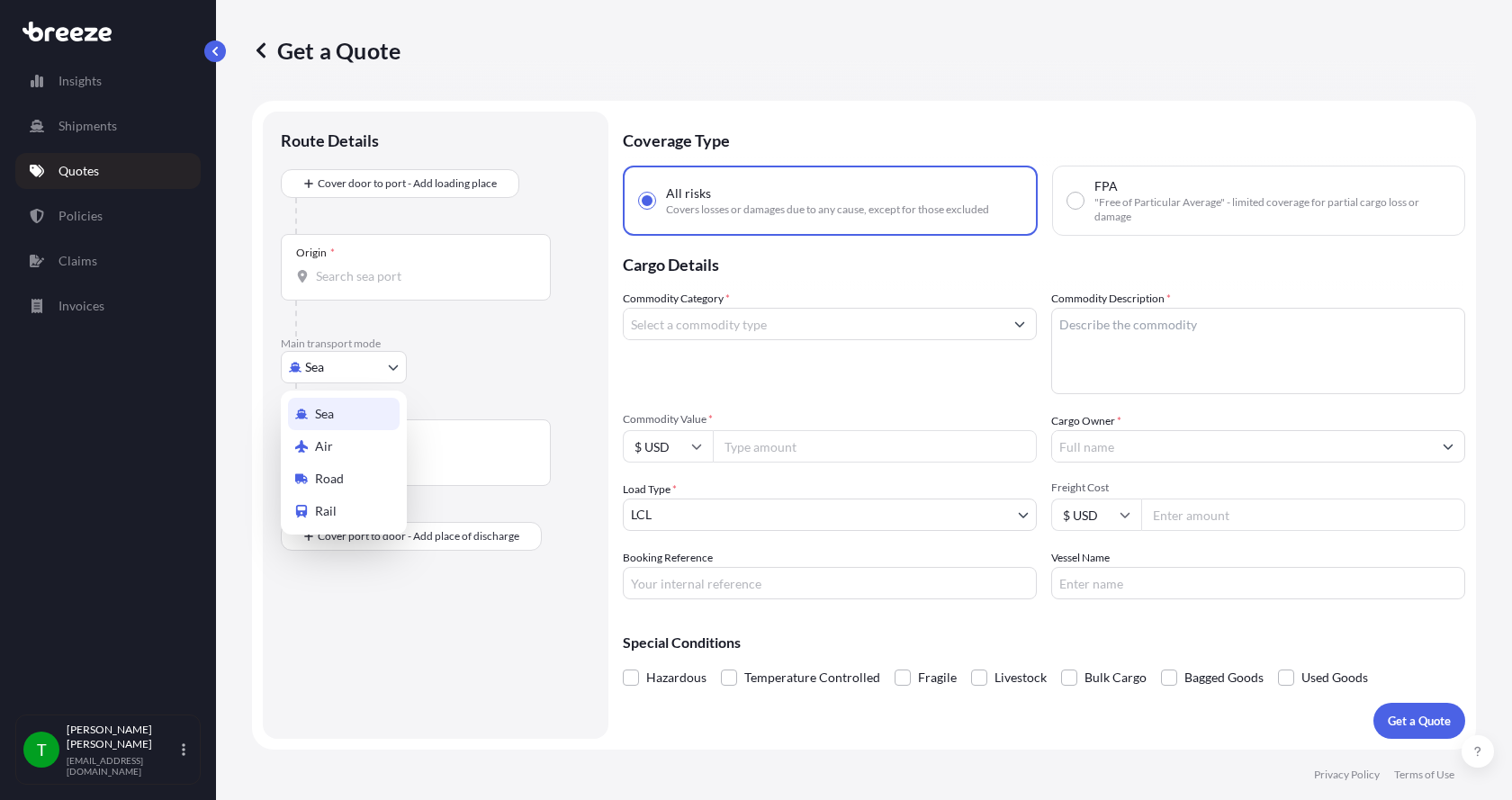
click at [343, 369] on body "Insights Shipments Quotes Policies Claims Invoices T [PERSON_NAME] [EMAIL_ADDRE…" at bounding box center [756, 400] width 1512 height 800
click at [336, 480] on span "Road" at bounding box center [329, 479] width 28 height 18
select select "Road"
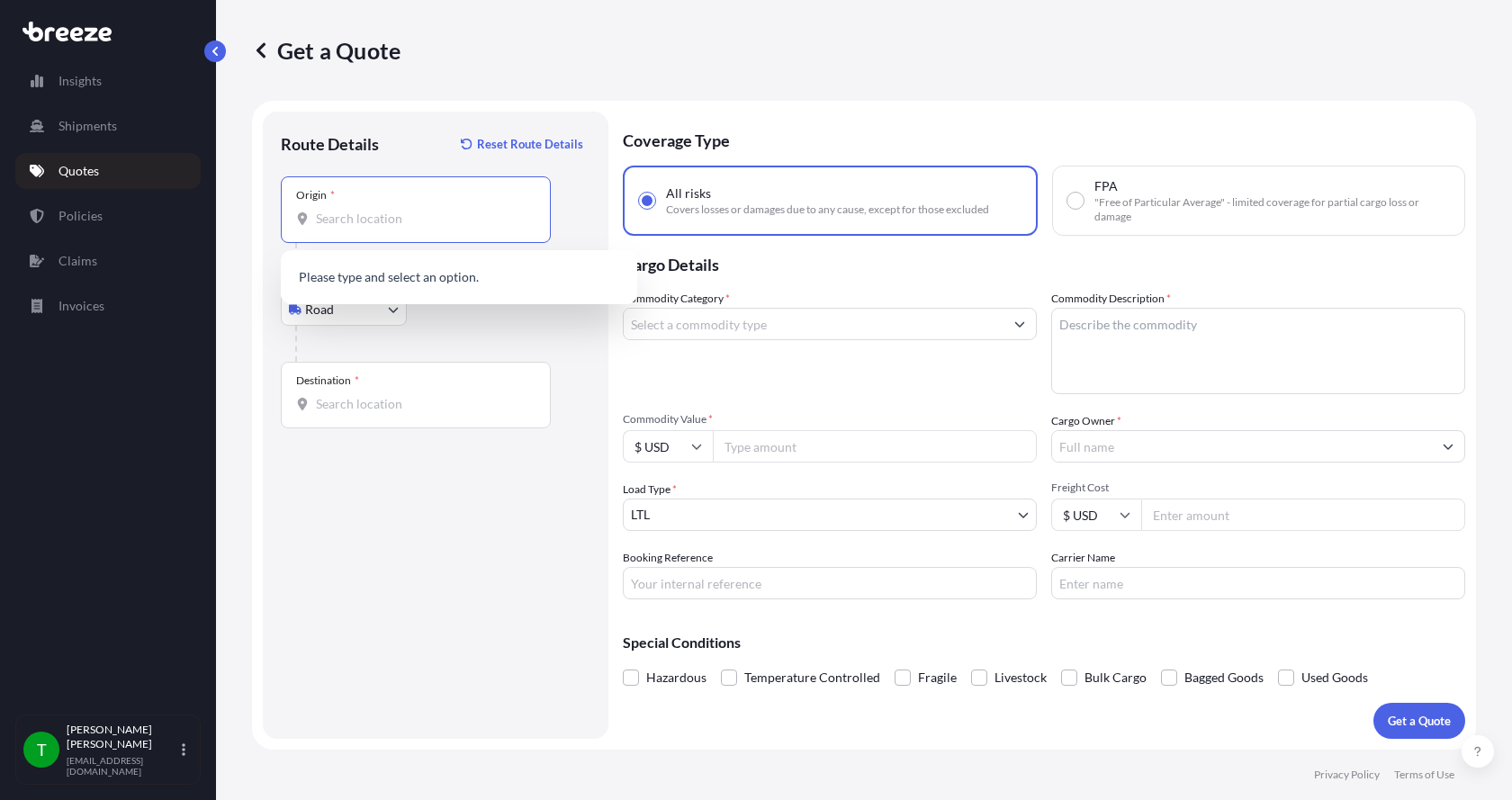
click at [351, 210] on input "Origin *" at bounding box center [422, 219] width 212 height 18
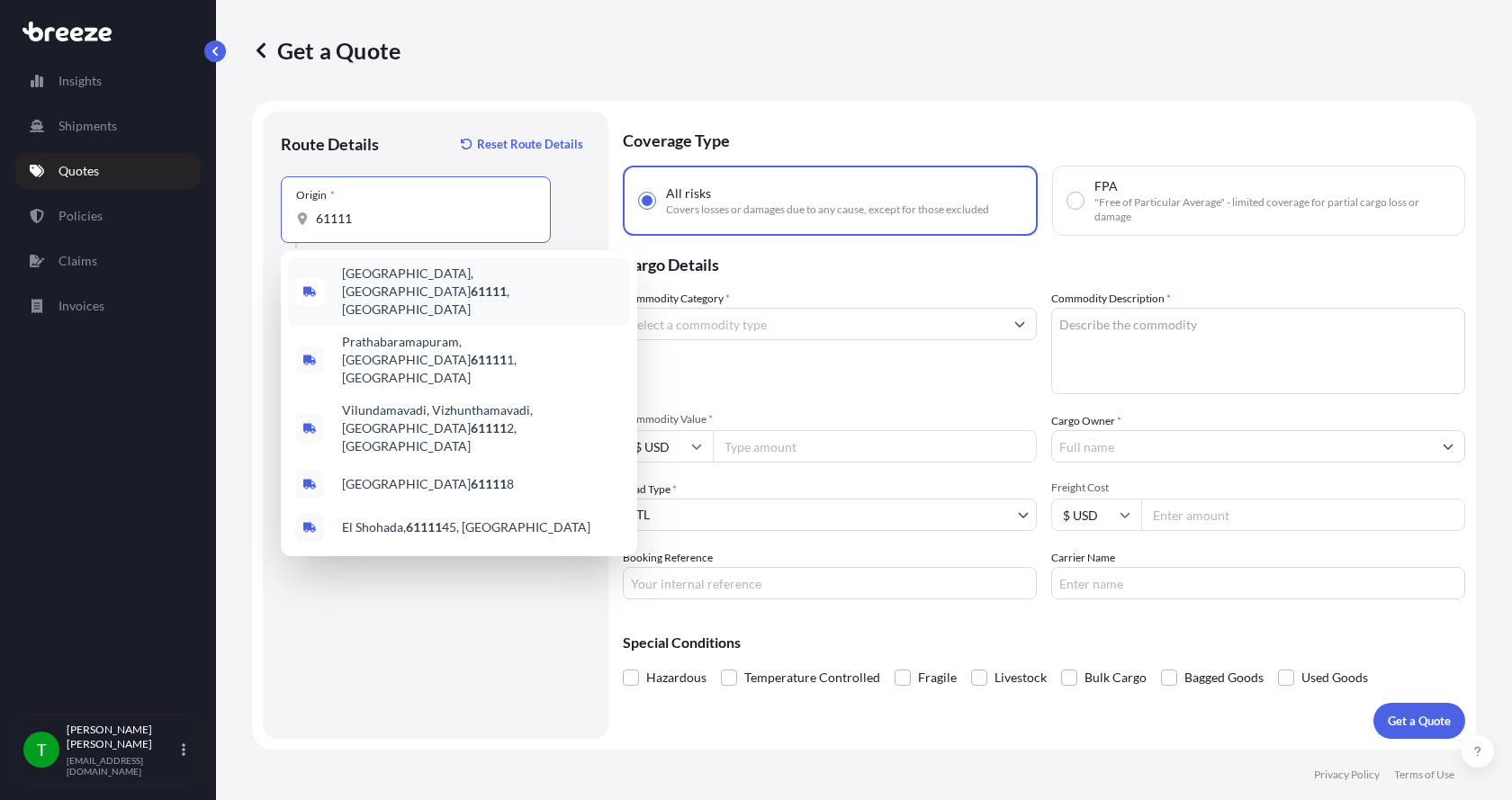
click at [374, 273] on span "[GEOGRAPHIC_DATA] , [GEOGRAPHIC_DATA]" at bounding box center [482, 291] width 281 height 54
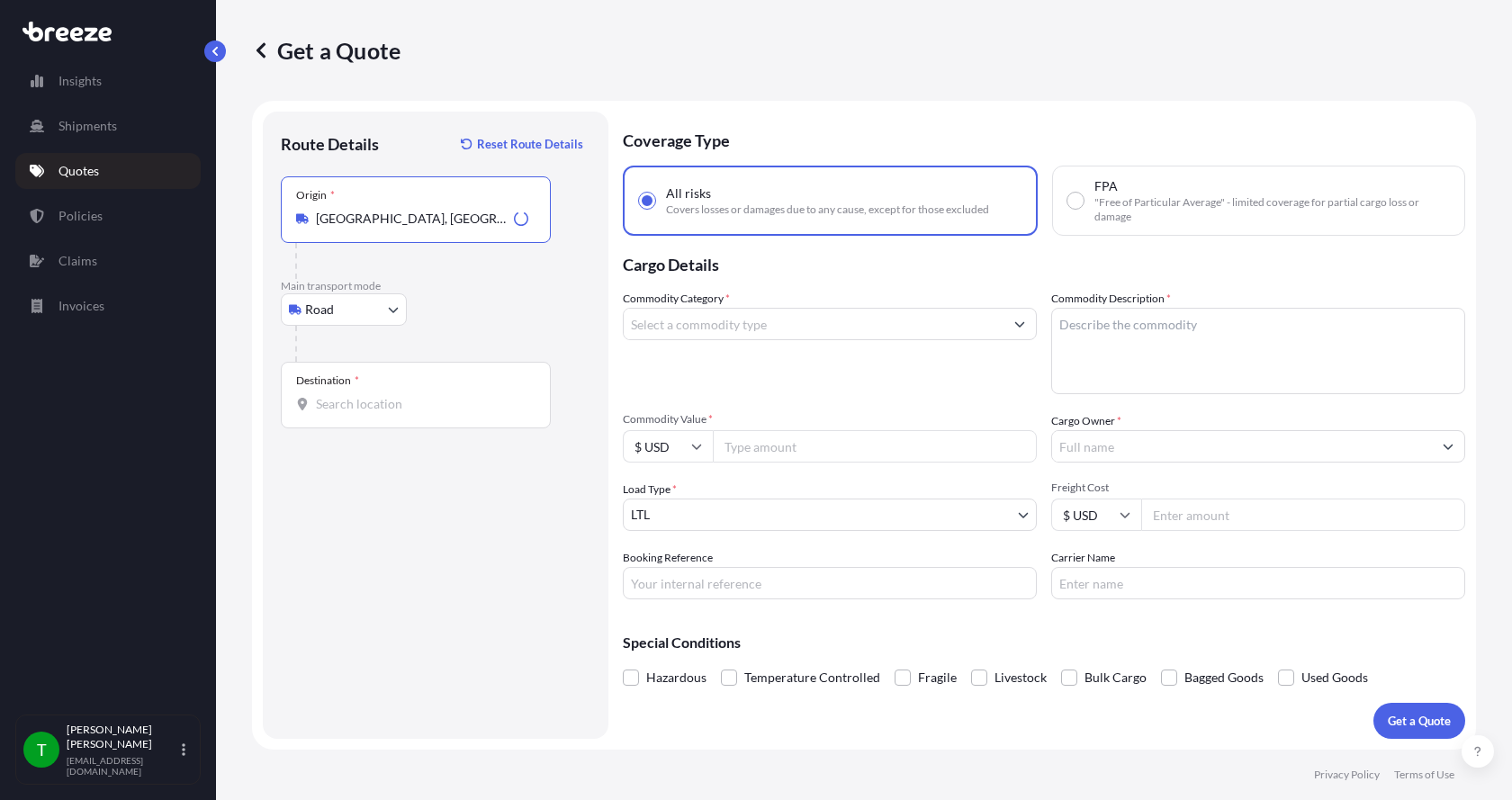
type input "[GEOGRAPHIC_DATA], [GEOGRAPHIC_DATA]"
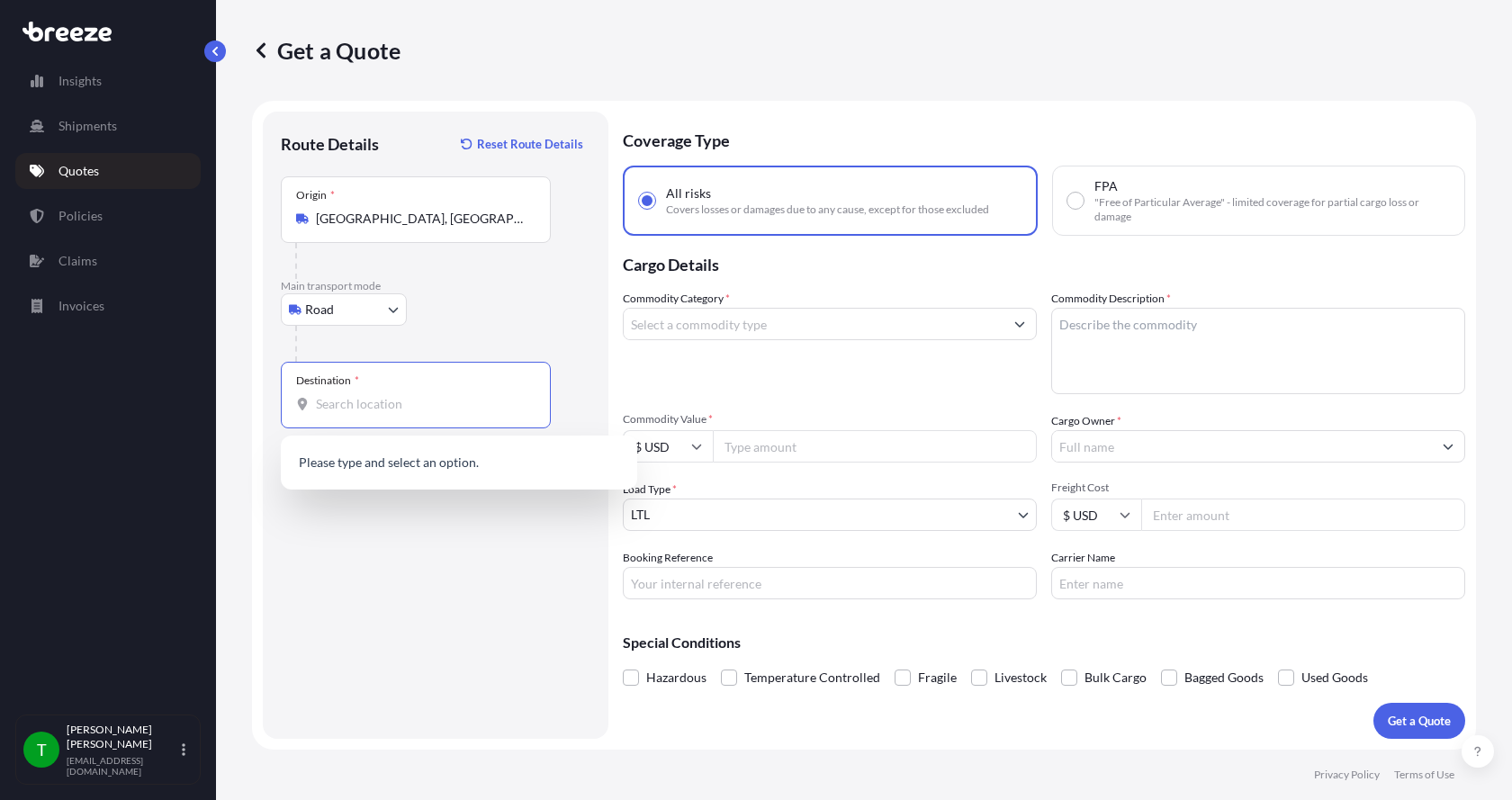
click at [342, 403] on input "Destination *" at bounding box center [422, 405] width 212 height 18
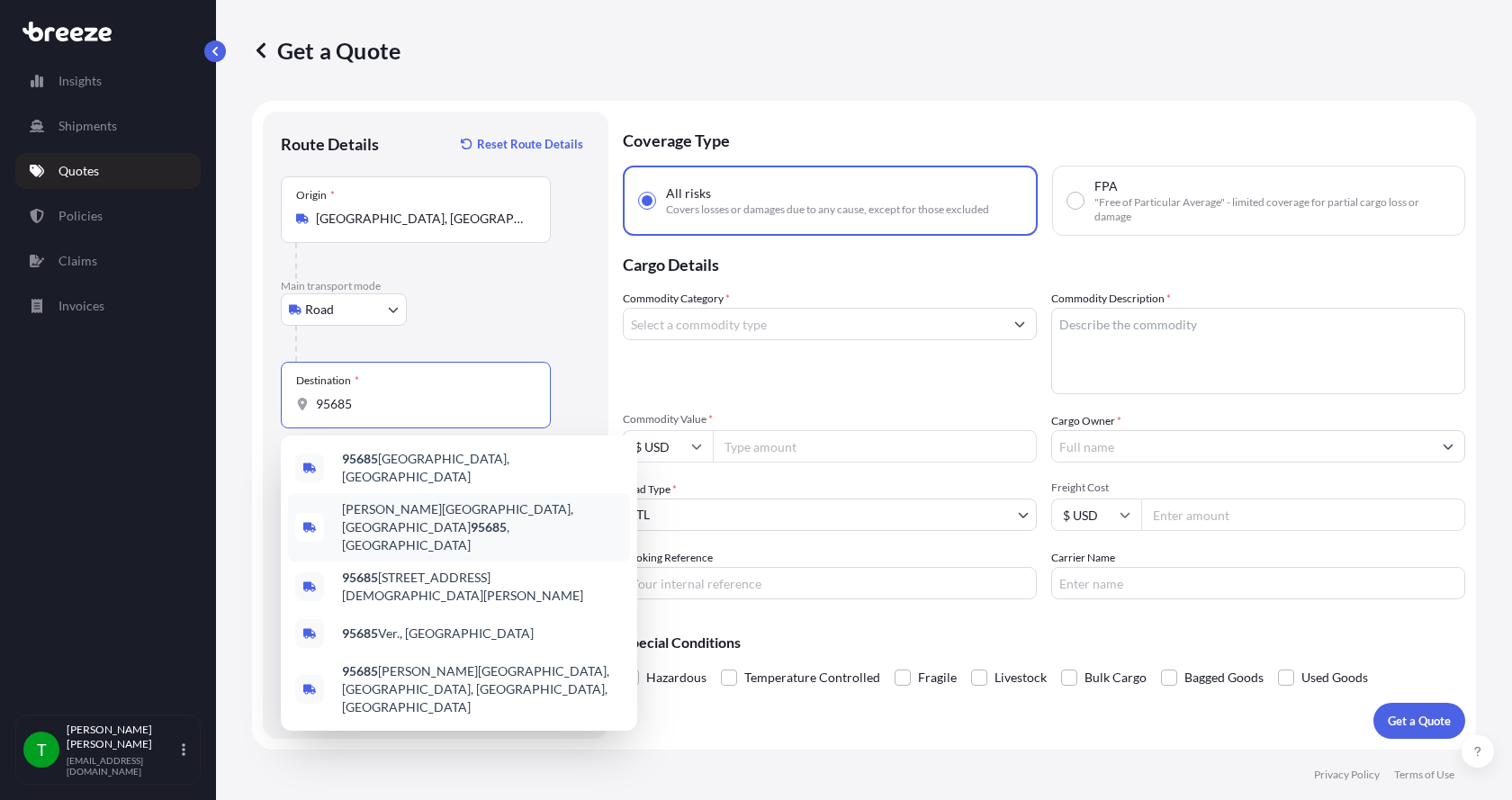
click at [382, 510] on span "[PERSON_NAME][GEOGRAPHIC_DATA] , [GEOGRAPHIC_DATA]" at bounding box center [482, 527] width 281 height 54
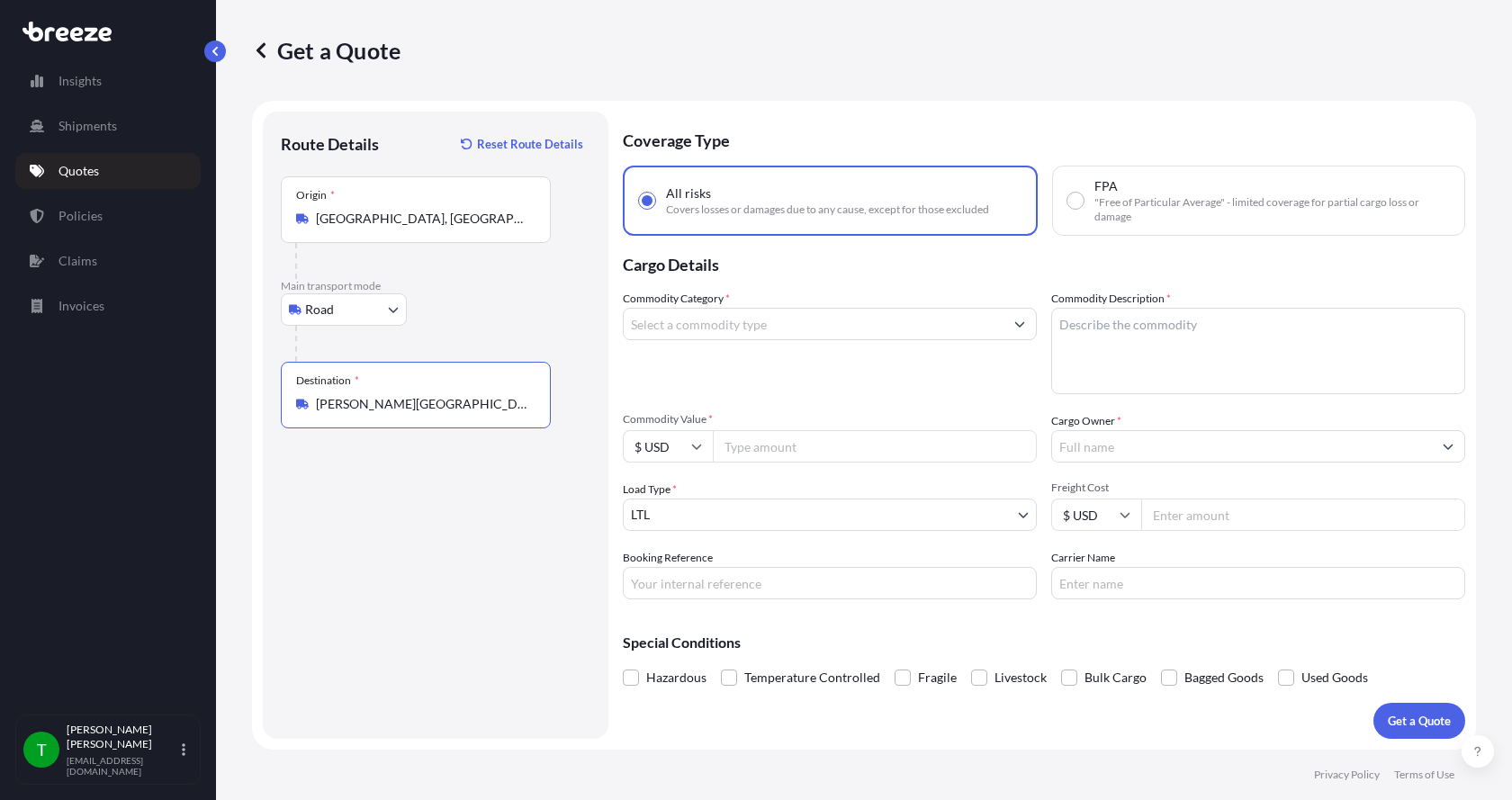
type input "[PERSON_NAME][GEOGRAPHIC_DATA], [GEOGRAPHIC_DATA]"
click at [691, 322] on input "Commodity Category *" at bounding box center [814, 323] width 380 height 32
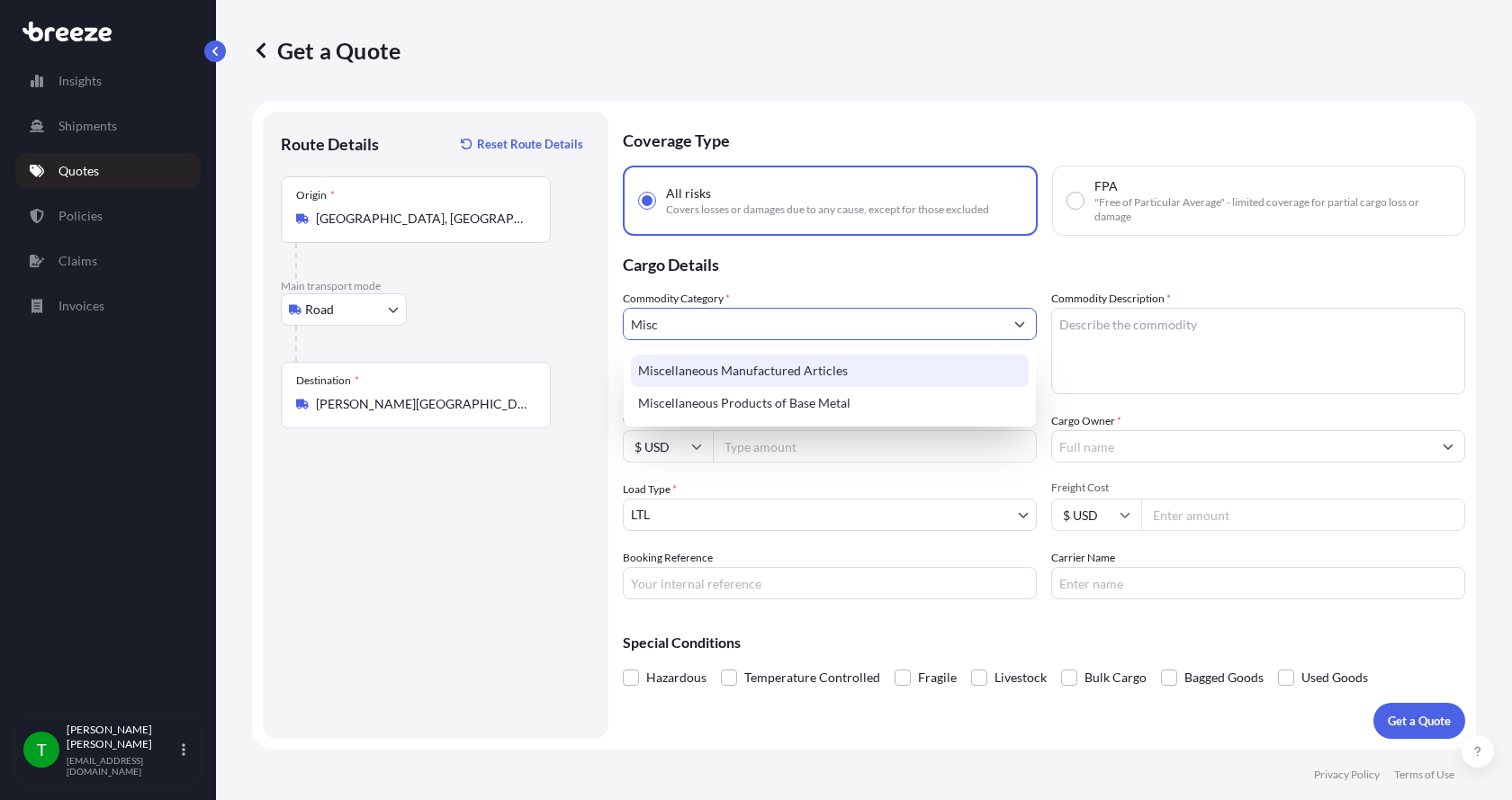
click at [686, 366] on div "Miscellaneous Manufactured Articles" at bounding box center [830, 371] width 398 height 32
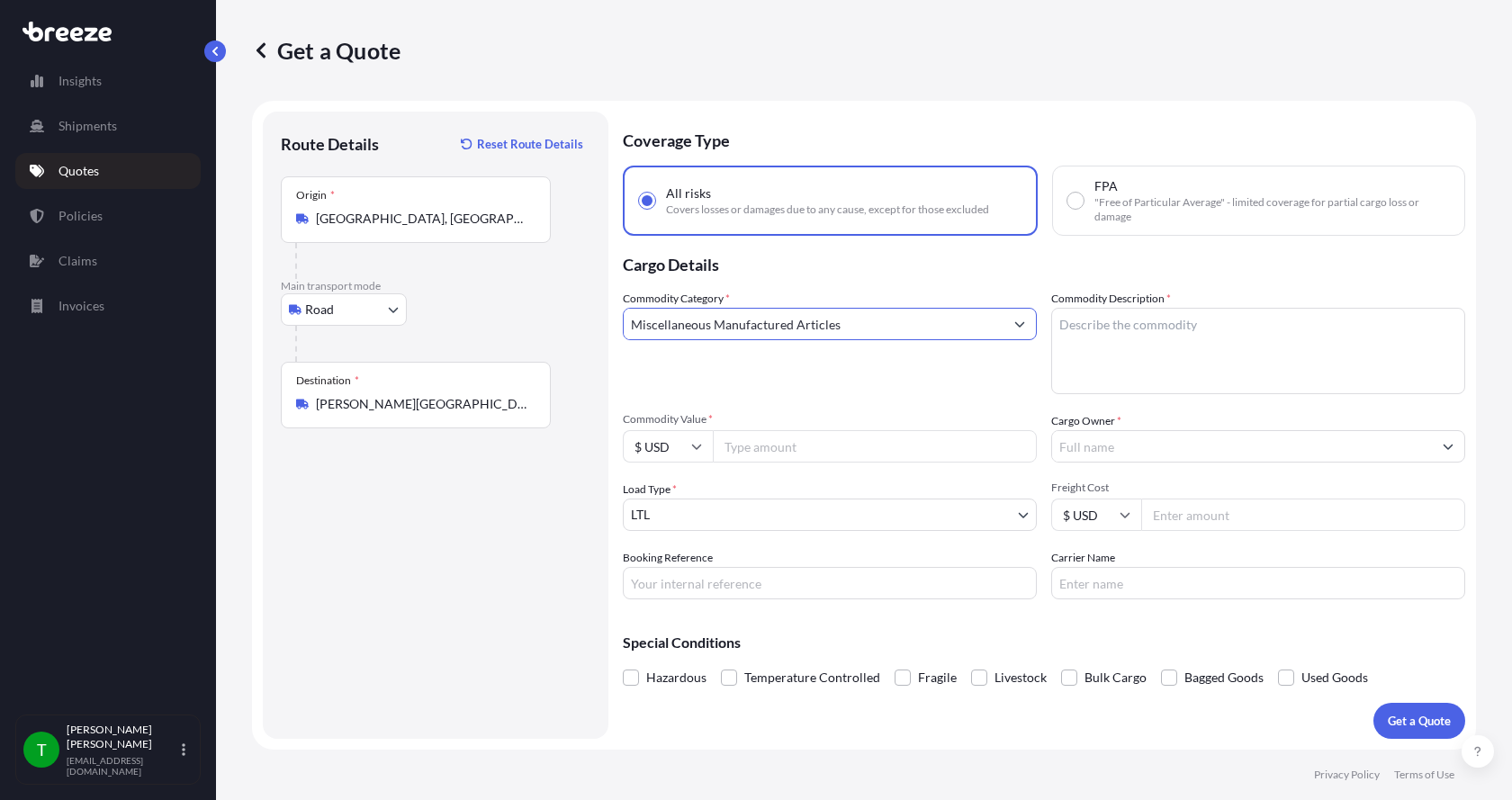
type input "Miscellaneous Manufactured Articles"
click at [1154, 325] on textarea "Commodity Description *" at bounding box center [1258, 351] width 414 height 86
type textarea "Parts AER Powersection 15HP"
click at [805, 453] on input "Commodity Value *" at bounding box center [875, 446] width 324 height 32
click at [791, 453] on input "Commodity Value *" at bounding box center [875, 446] width 324 height 32
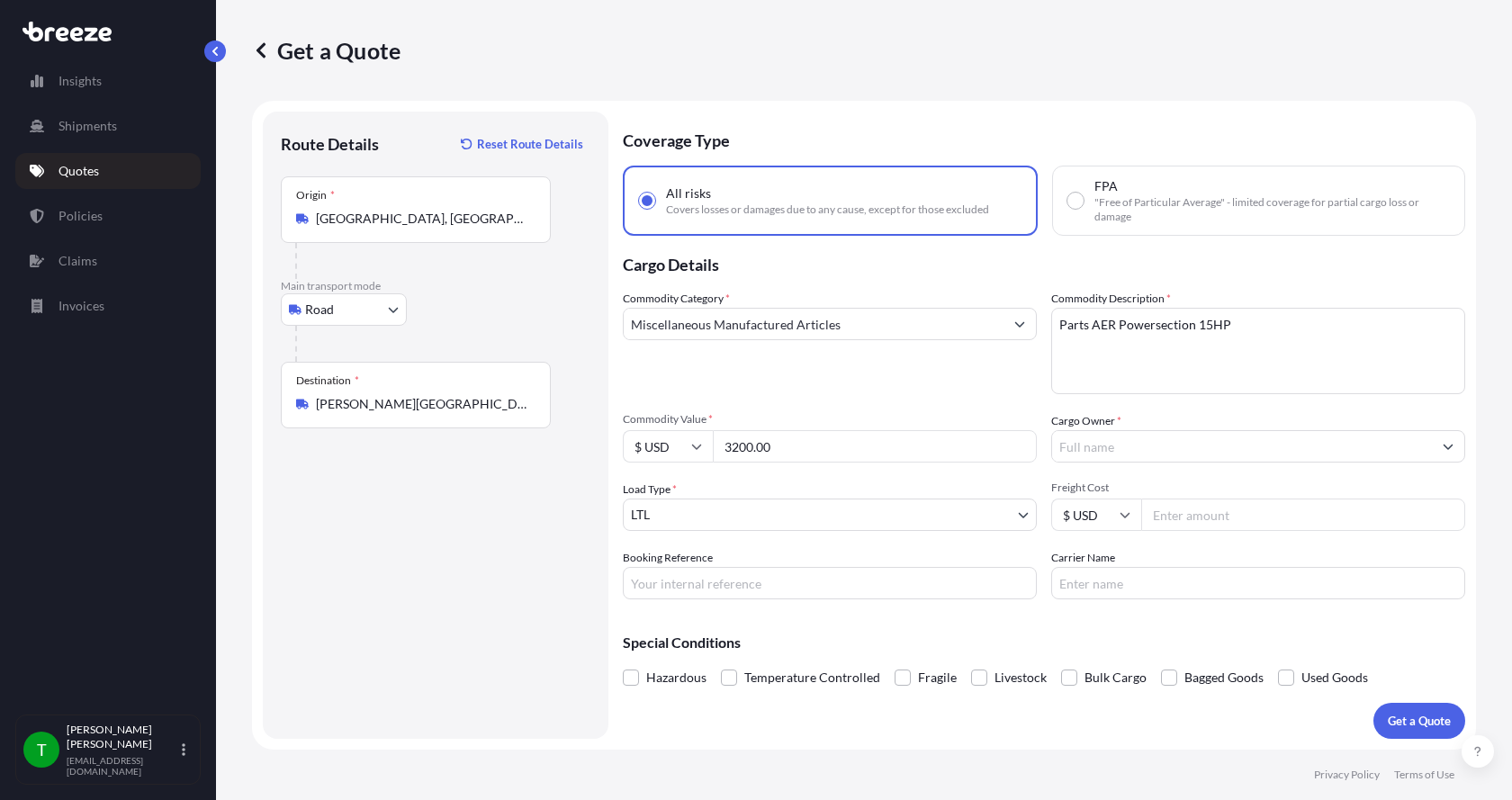
type input "3200.00"
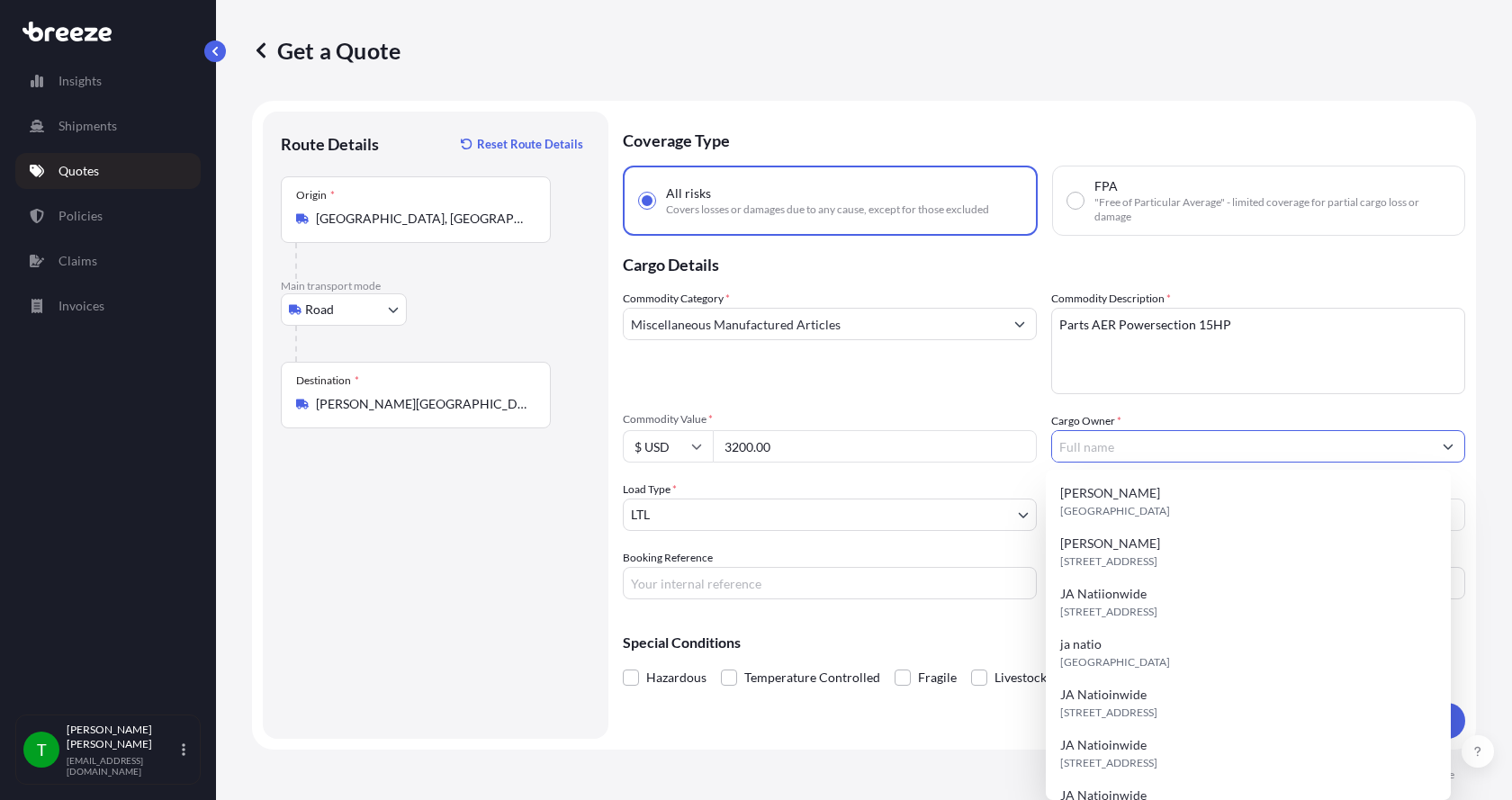
click at [1226, 447] on input "Cargo Owner *" at bounding box center [1242, 446] width 380 height 32
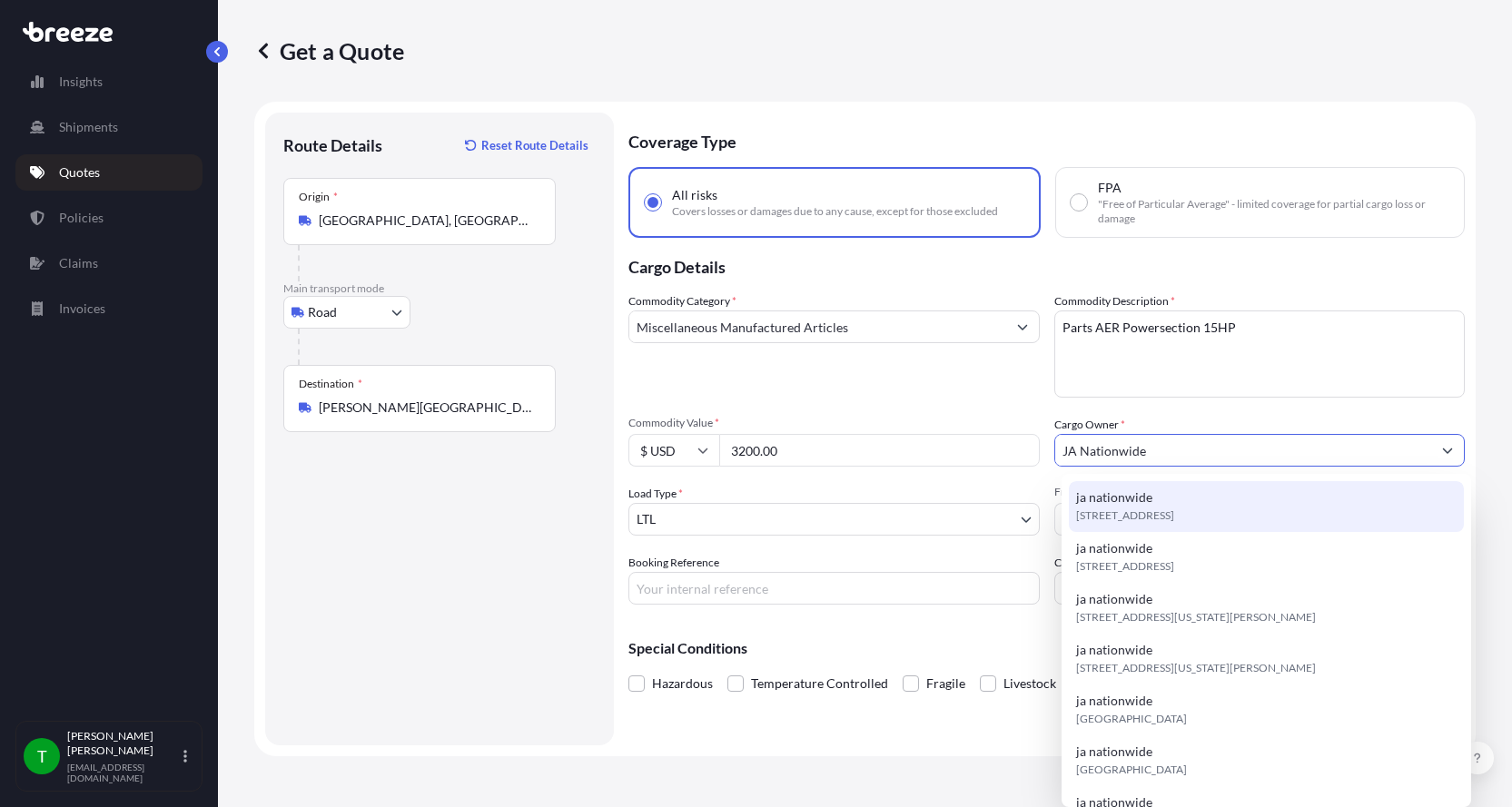
type input "JA Nationwide"
click at [777, 599] on input "Booking Reference" at bounding box center [834, 588] width 412 height 32
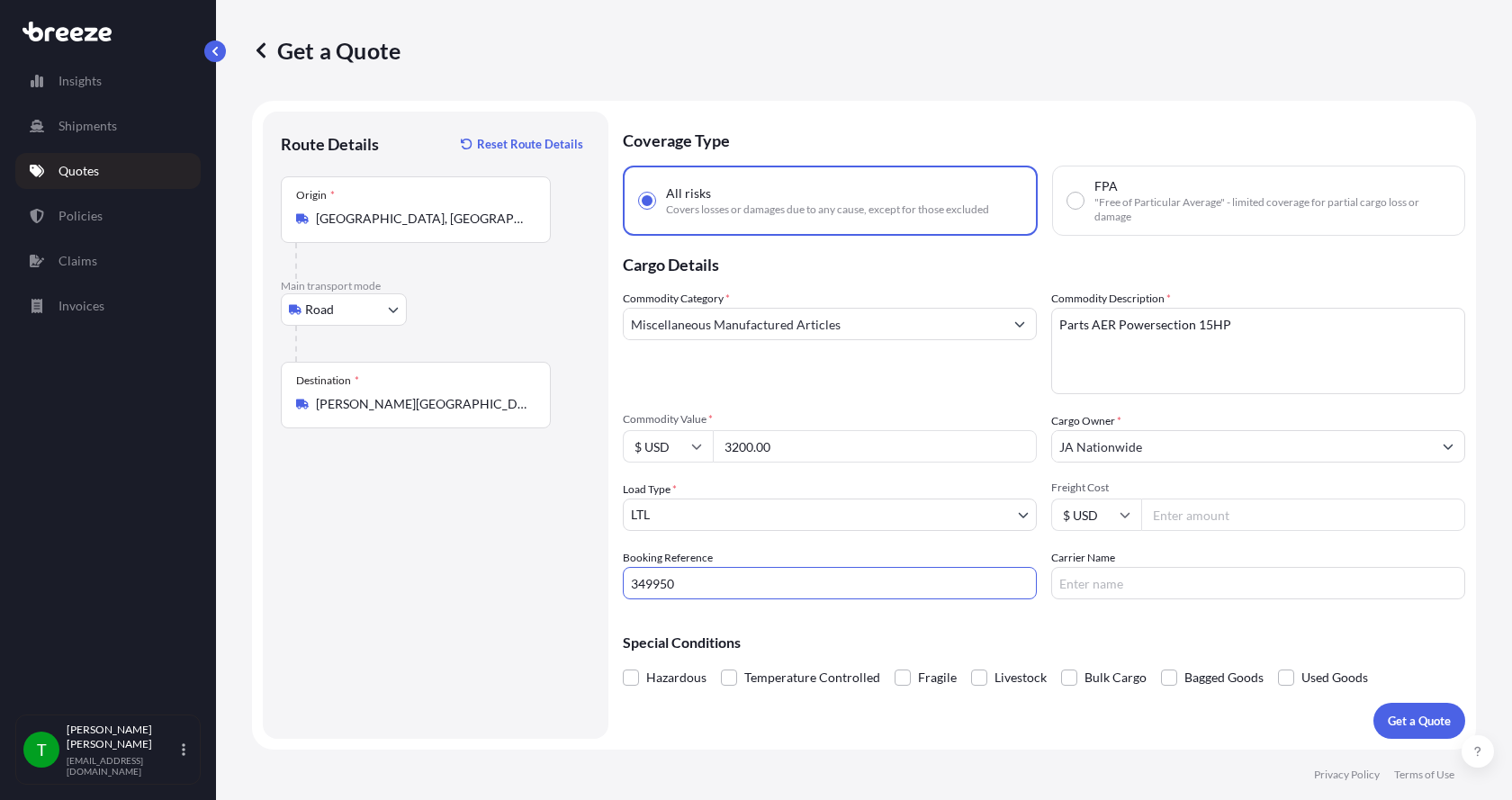
type input "349950"
click at [1216, 522] on input "Freight Cost" at bounding box center [1303, 514] width 324 height 32
type input "490.00"
click at [1164, 587] on input "Carrier Name" at bounding box center [1258, 583] width 414 height 32
type input "[PERSON_NAME] XPO"
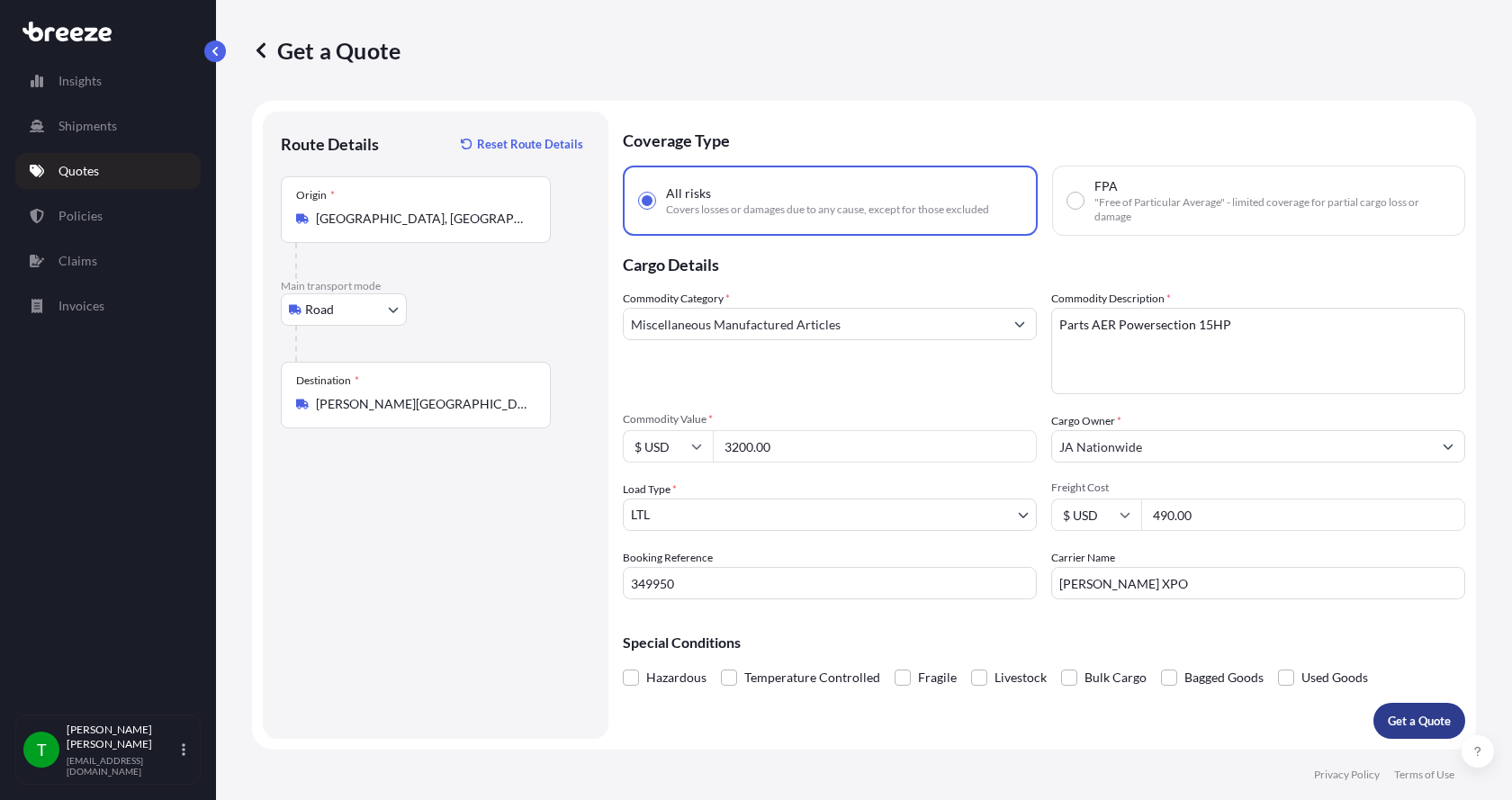
click at [1424, 719] on p "Get a Quote" at bounding box center [1420, 721] width 63 height 18
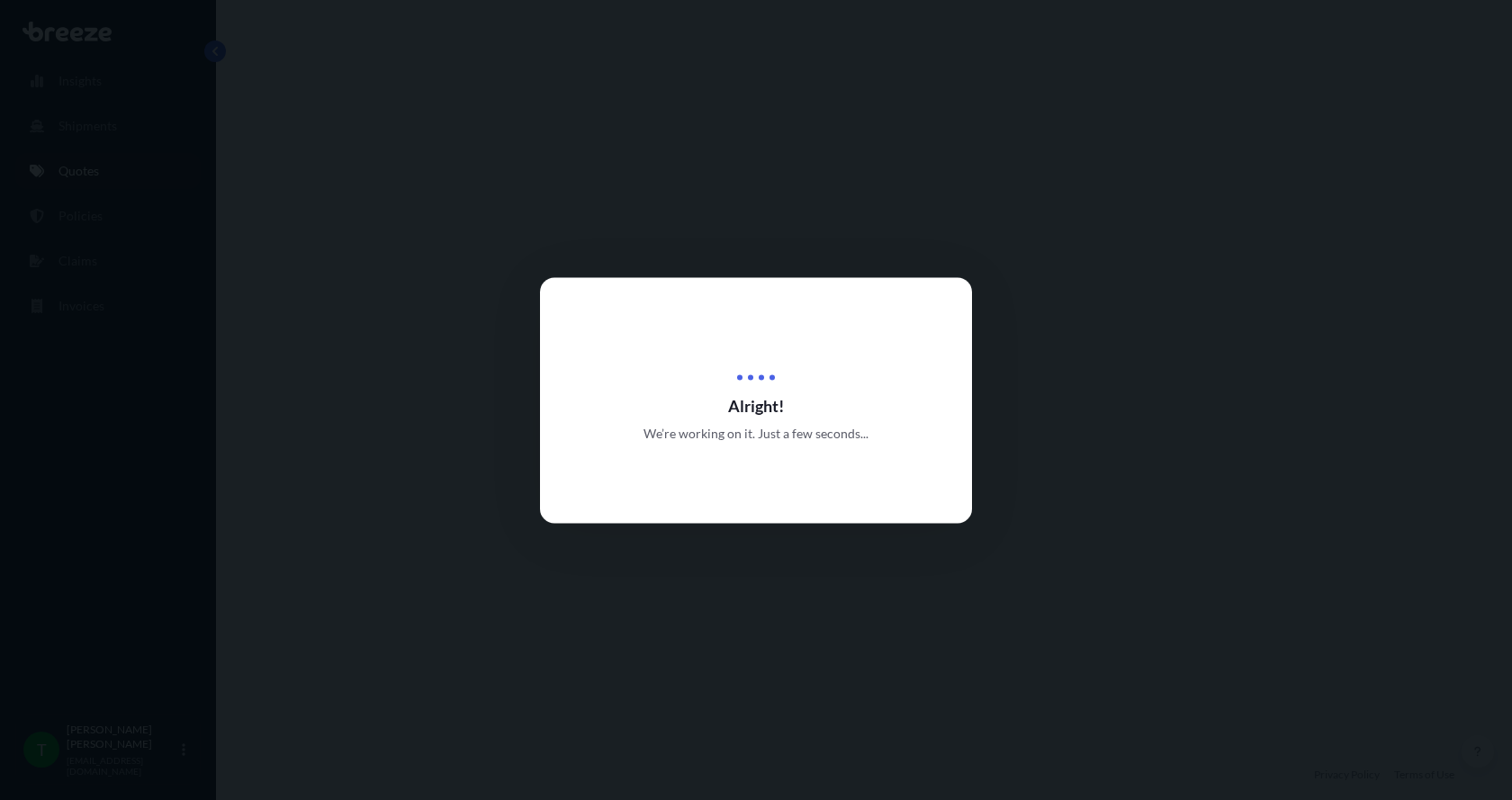
select select "Road"
select select "1"
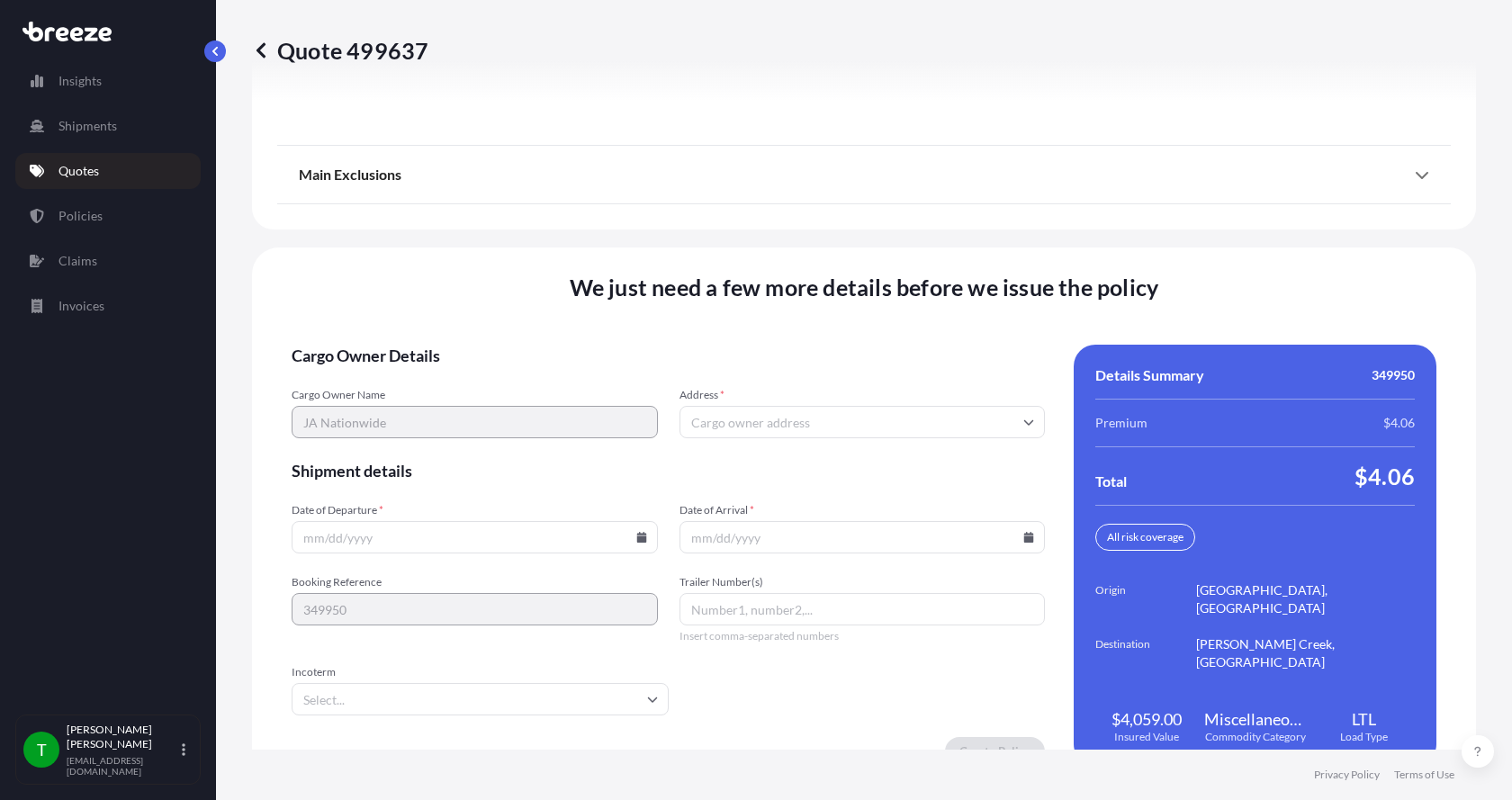
scroll to position [2369, 0]
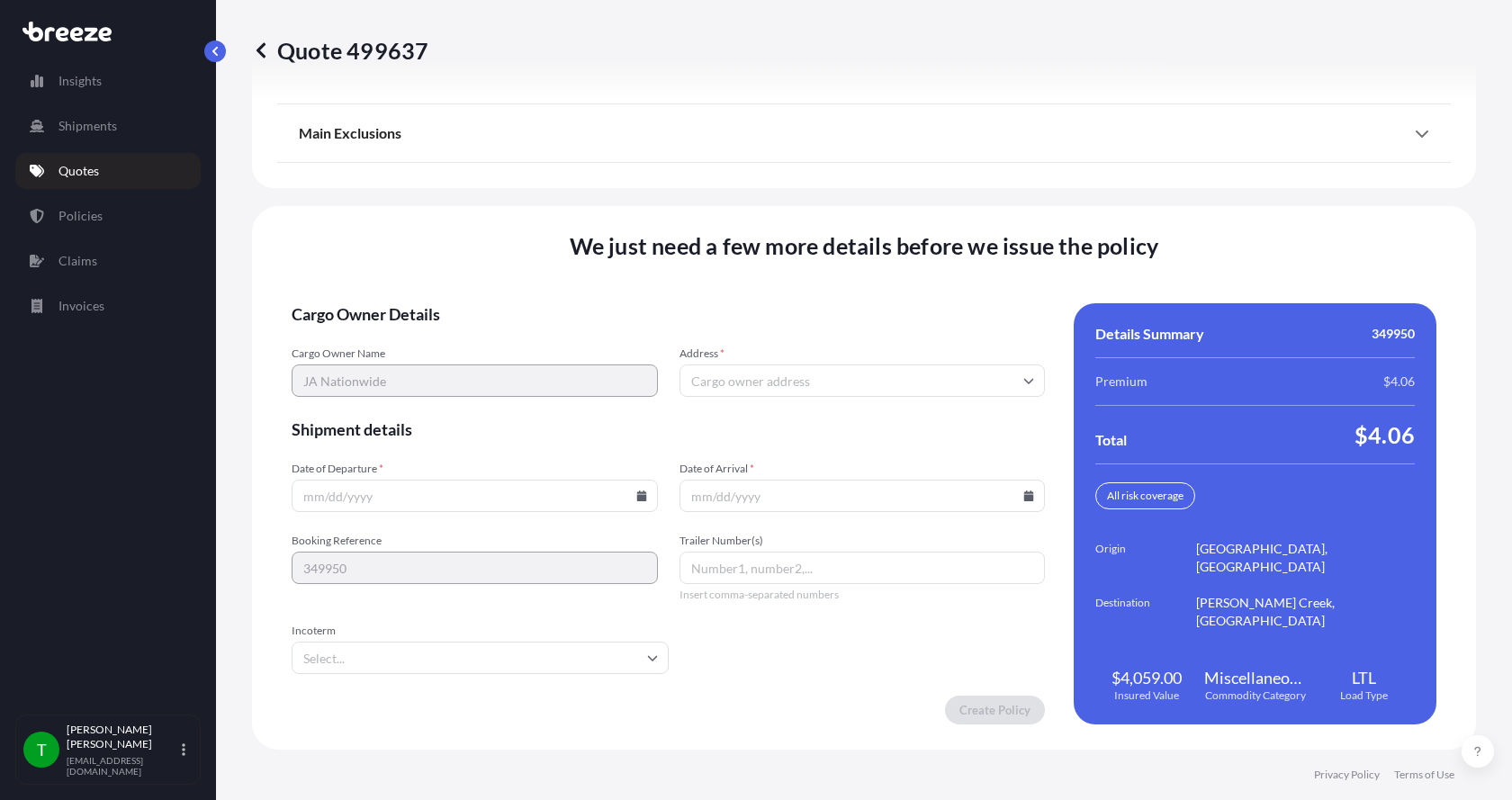
click at [707, 375] on input "Address *" at bounding box center [863, 380] width 366 height 32
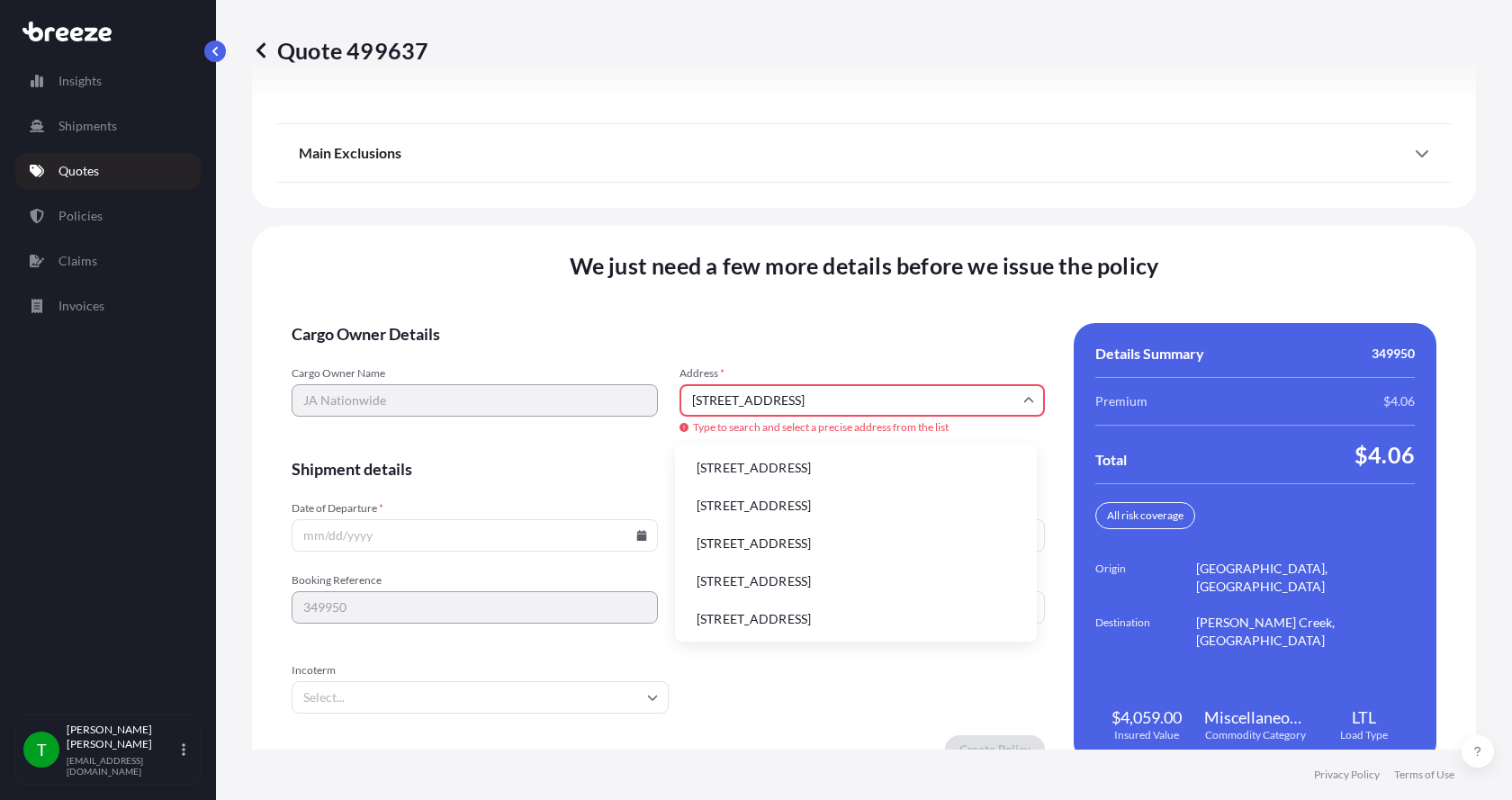
click at [771, 460] on li "[STREET_ADDRESS]" at bounding box center [857, 468] width 348 height 34
type input "[STREET_ADDRESS]"
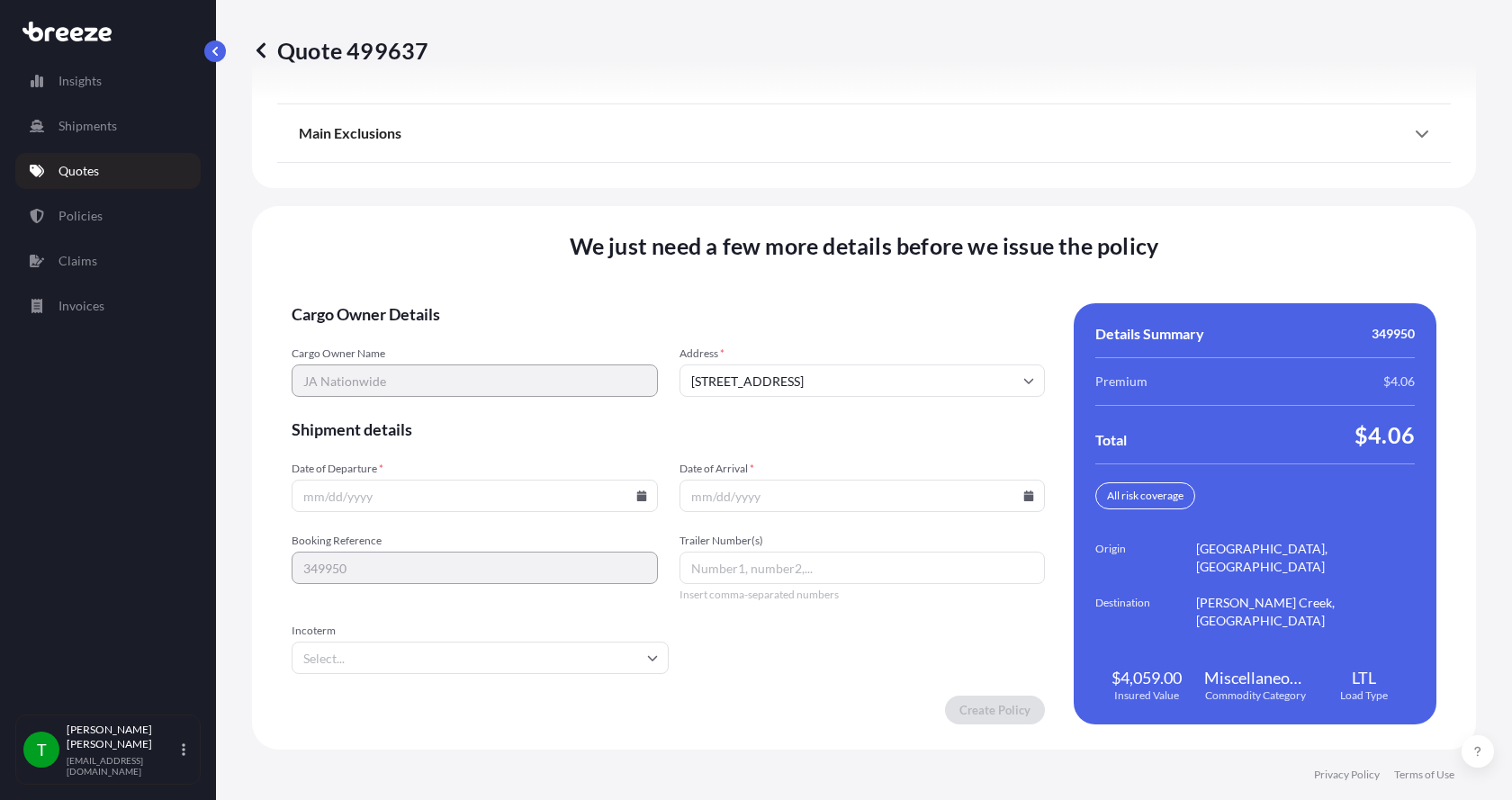
click at [639, 494] on icon at bounding box center [642, 496] width 11 height 11
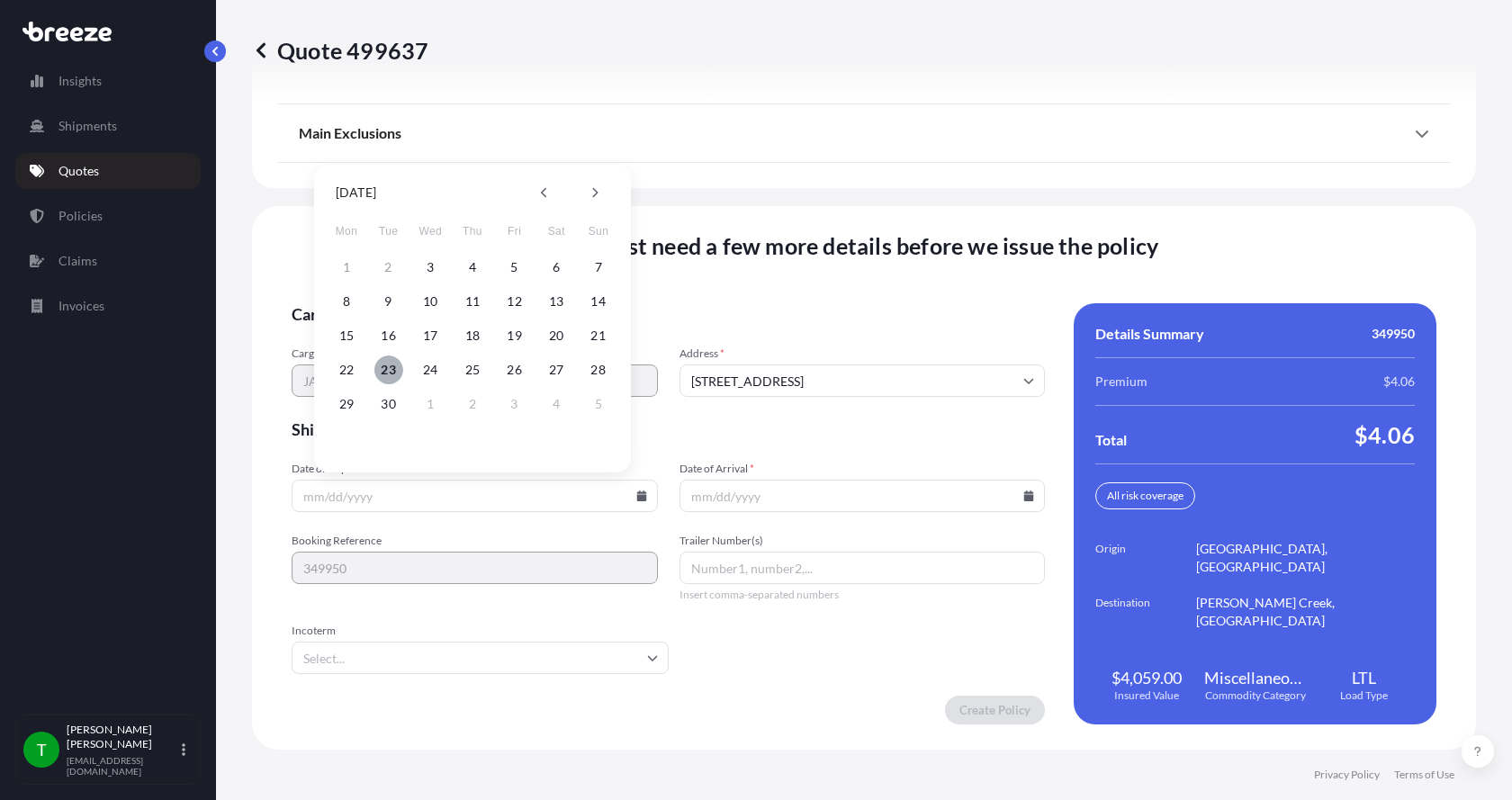
click at [391, 370] on button "23" at bounding box center [388, 370] width 28 height 28
type input "[DATE]"
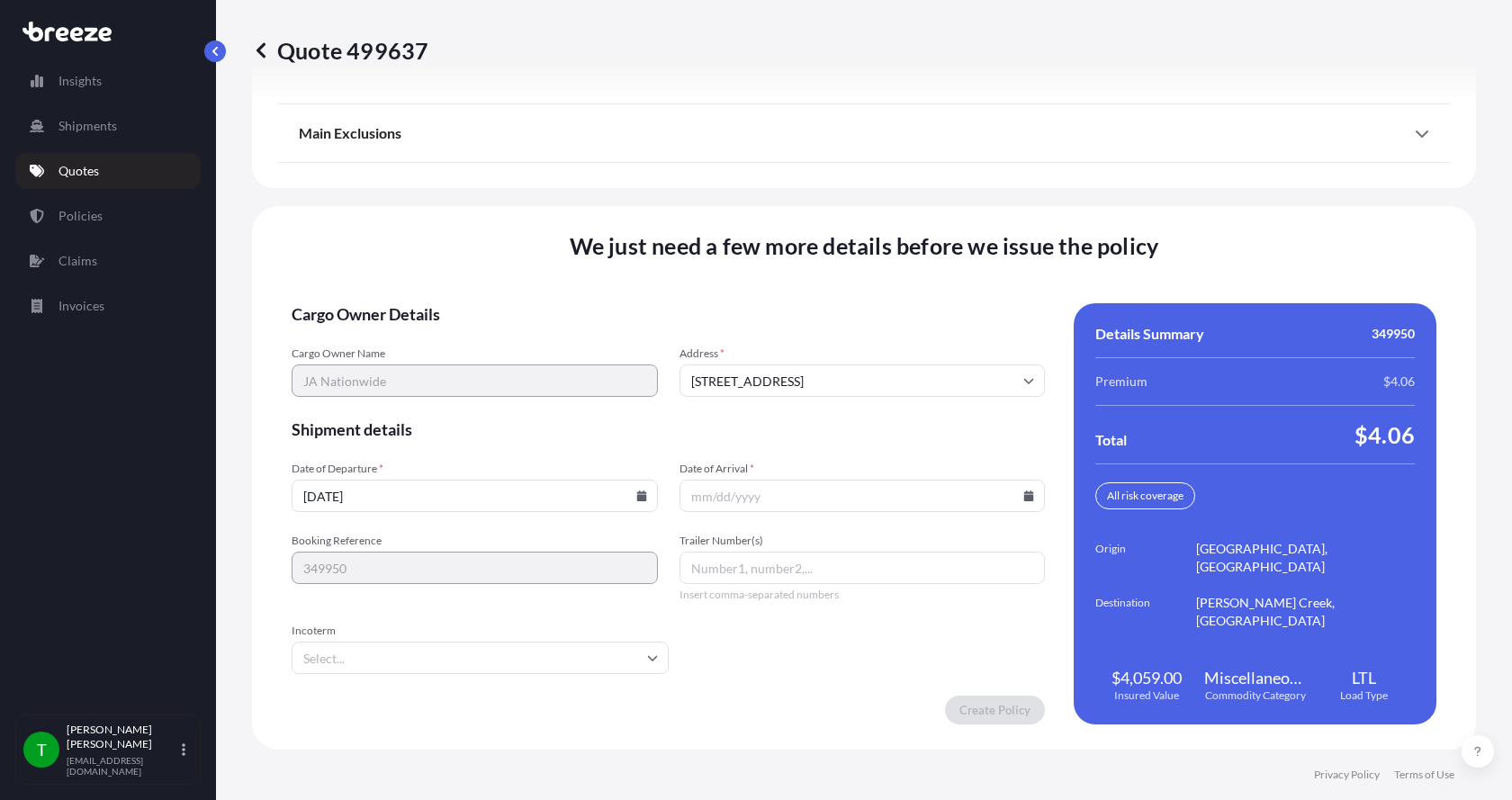
click at [1024, 495] on icon at bounding box center [1029, 496] width 10 height 11
click at [773, 403] on button "30" at bounding box center [772, 404] width 28 height 28
click at [783, 426] on button "30" at bounding box center [794, 434] width 22 height 16
click at [1023, 494] on icon at bounding box center [1029, 496] width 11 height 11
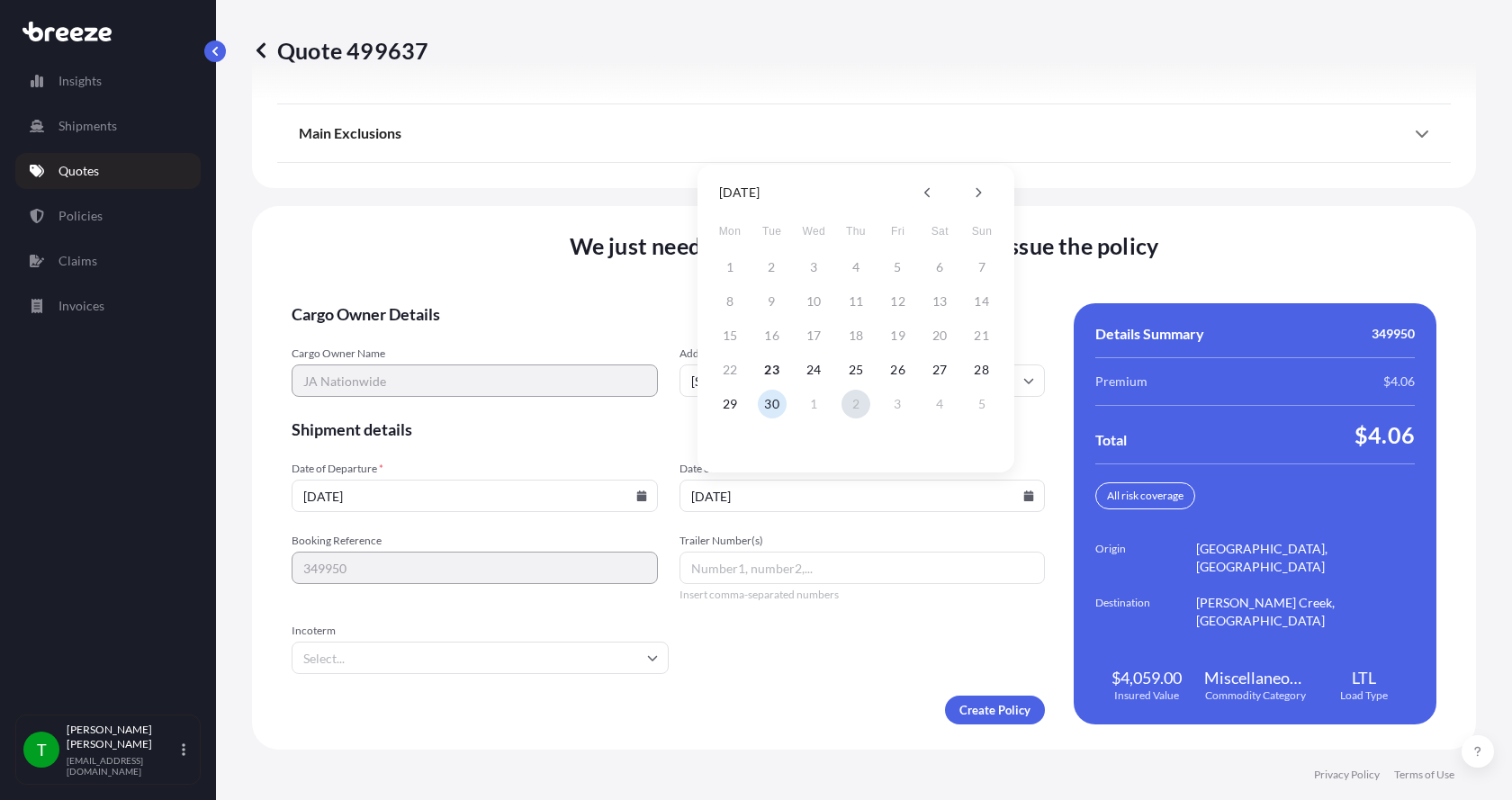
click at [852, 406] on button "2" at bounding box center [856, 404] width 28 height 28
click at [852, 406] on button "30" at bounding box center [856, 404] width 28 height 28
click at [1024, 496] on icon at bounding box center [1029, 496] width 10 height 11
click at [851, 267] on button "2" at bounding box center [856, 266] width 28 height 28
type input "[DATE]"
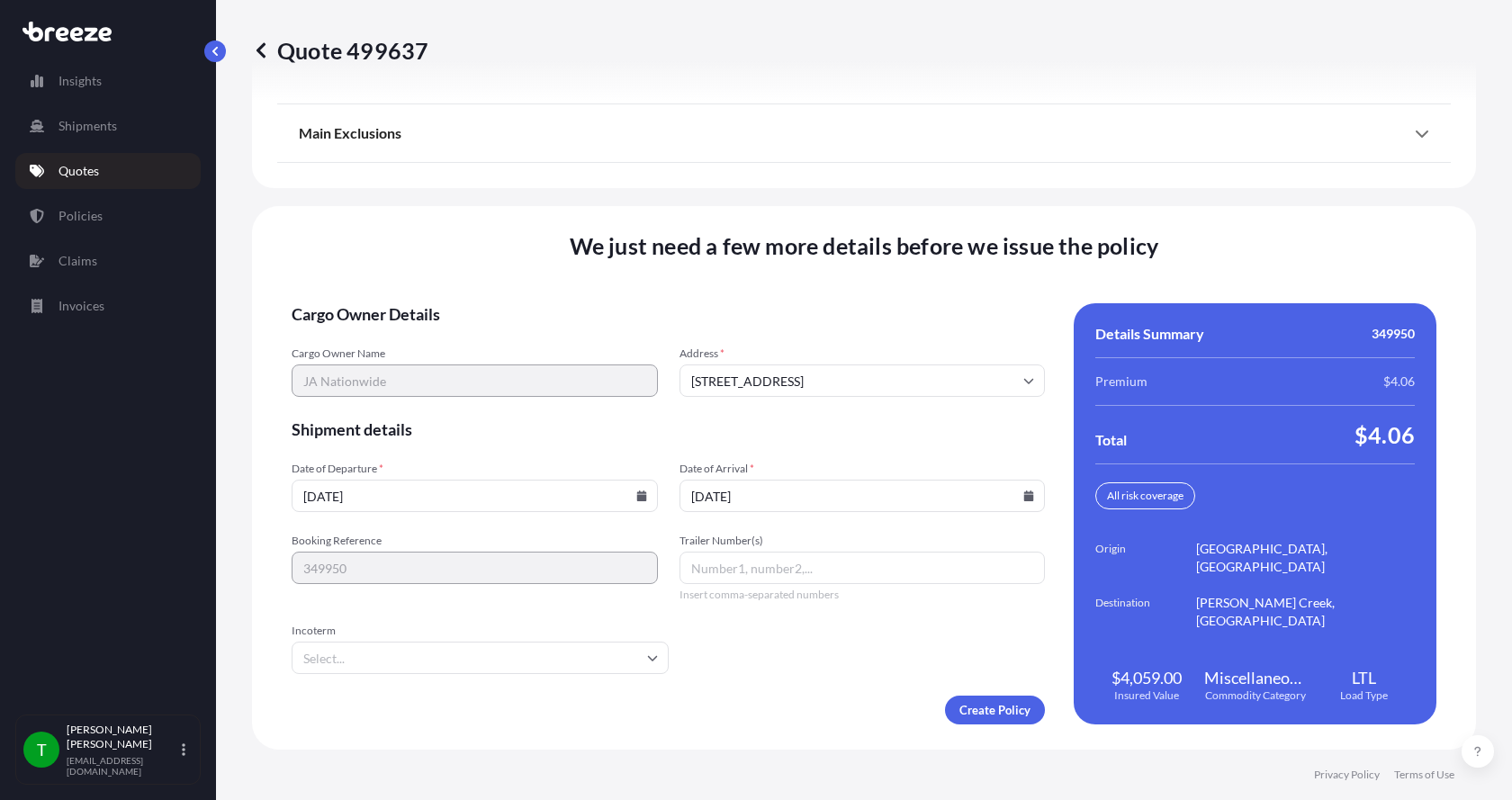
click at [851, 350] on button "2" at bounding box center [857, 358] width 22 height 16
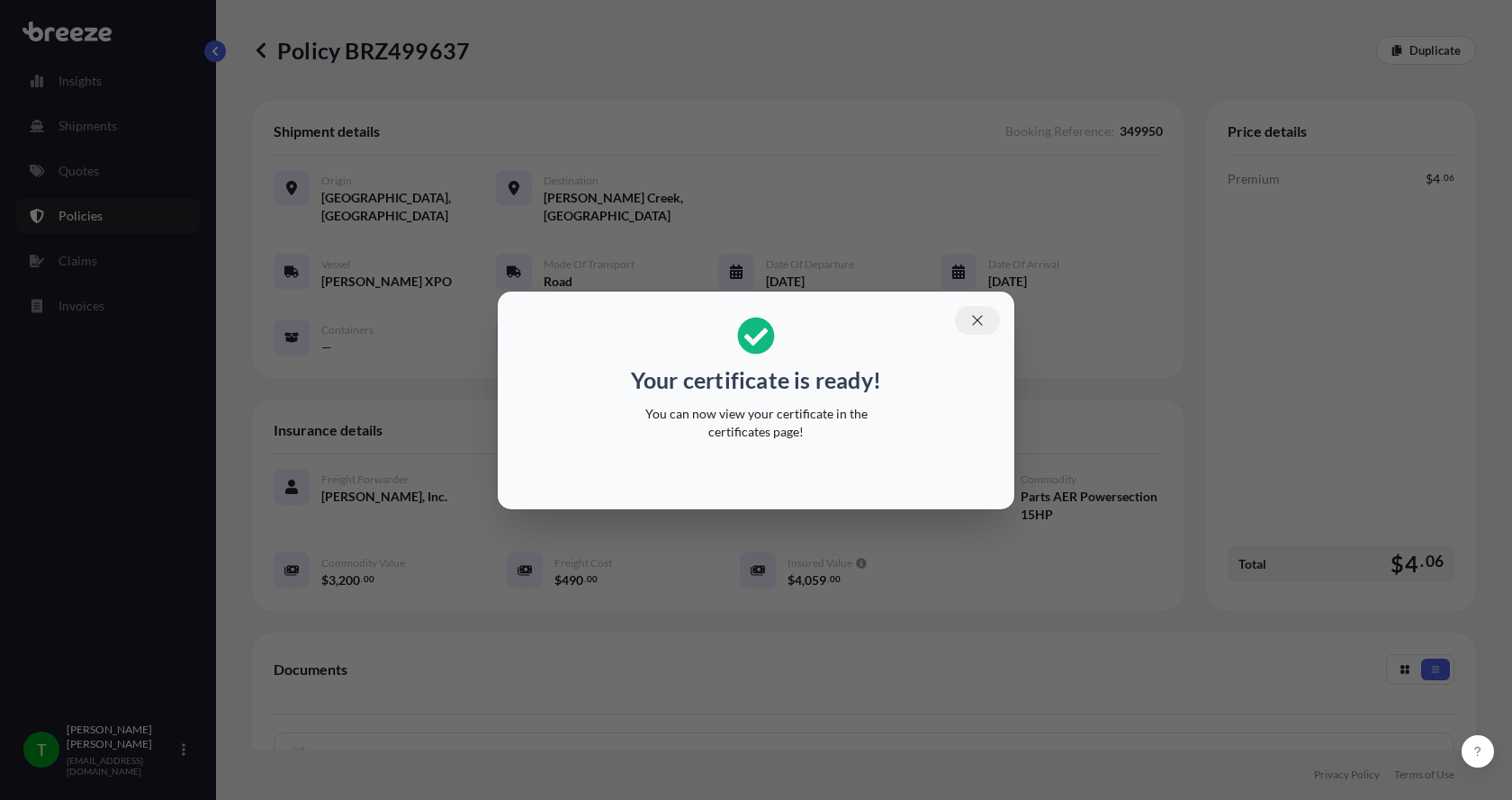
click at [981, 312] on icon "button" at bounding box center [977, 320] width 16 height 16
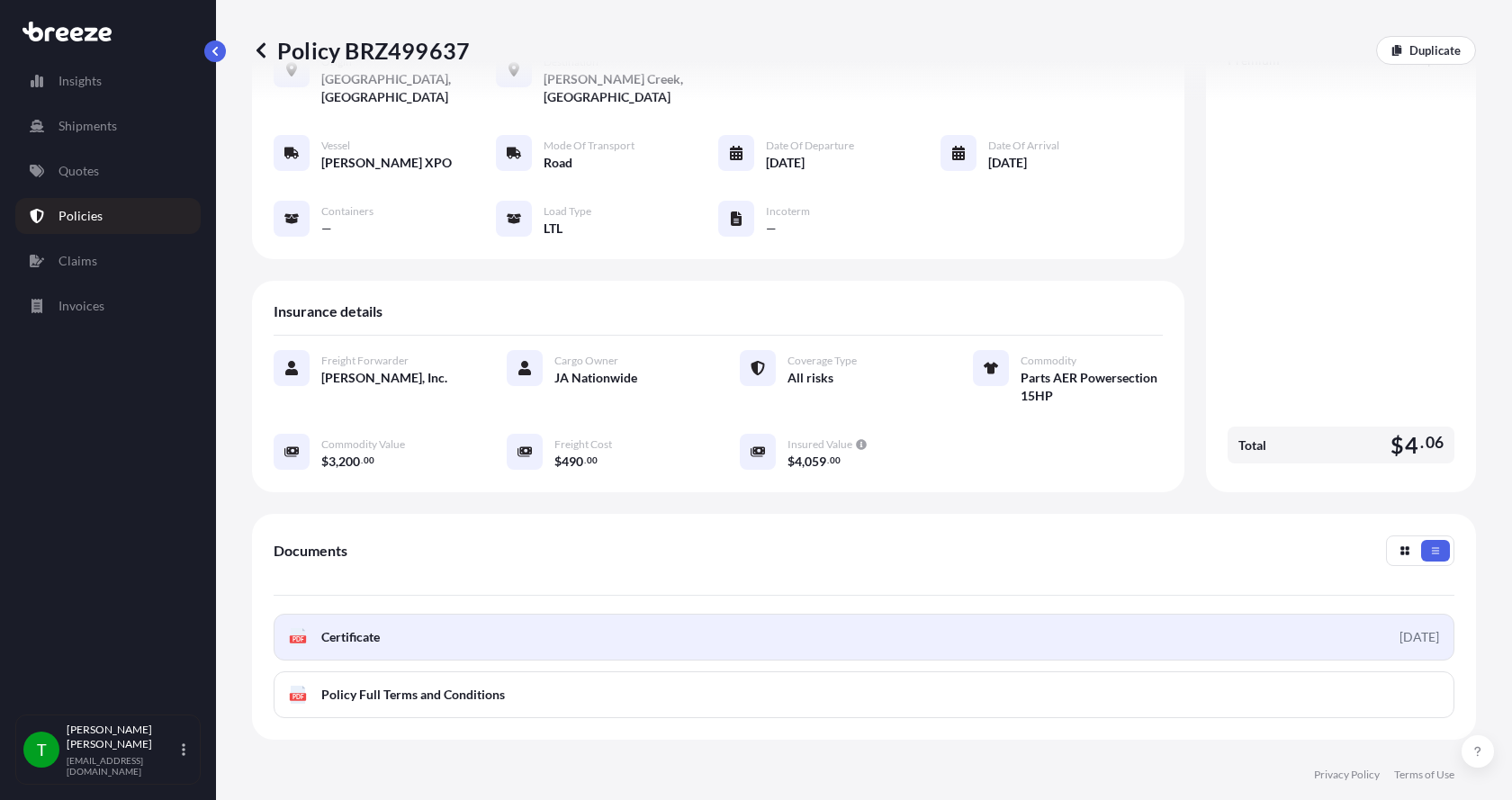
scroll to position [283, 0]
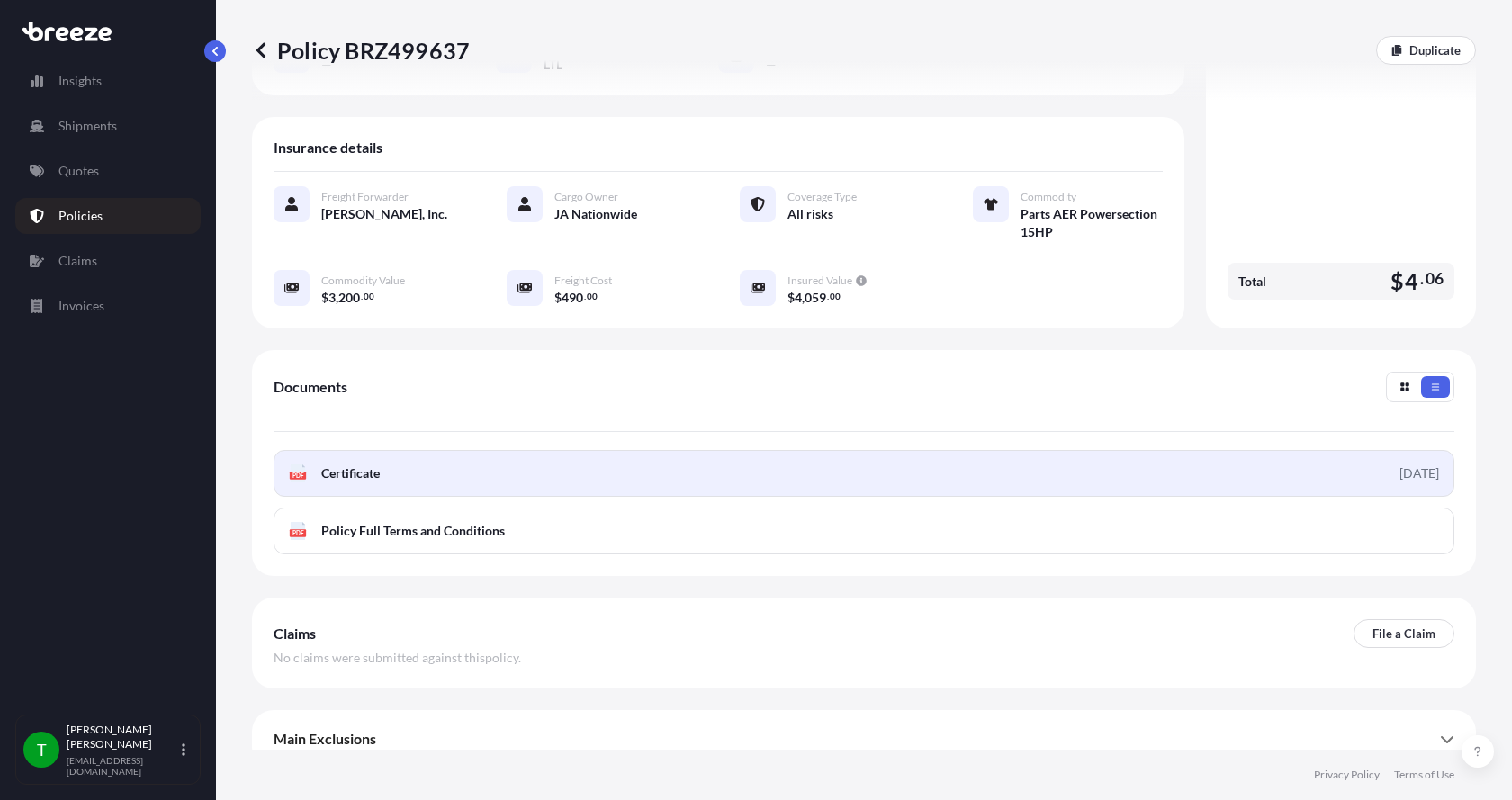
click at [320, 465] on div "PDF Certificate" at bounding box center [334, 474] width 91 height 18
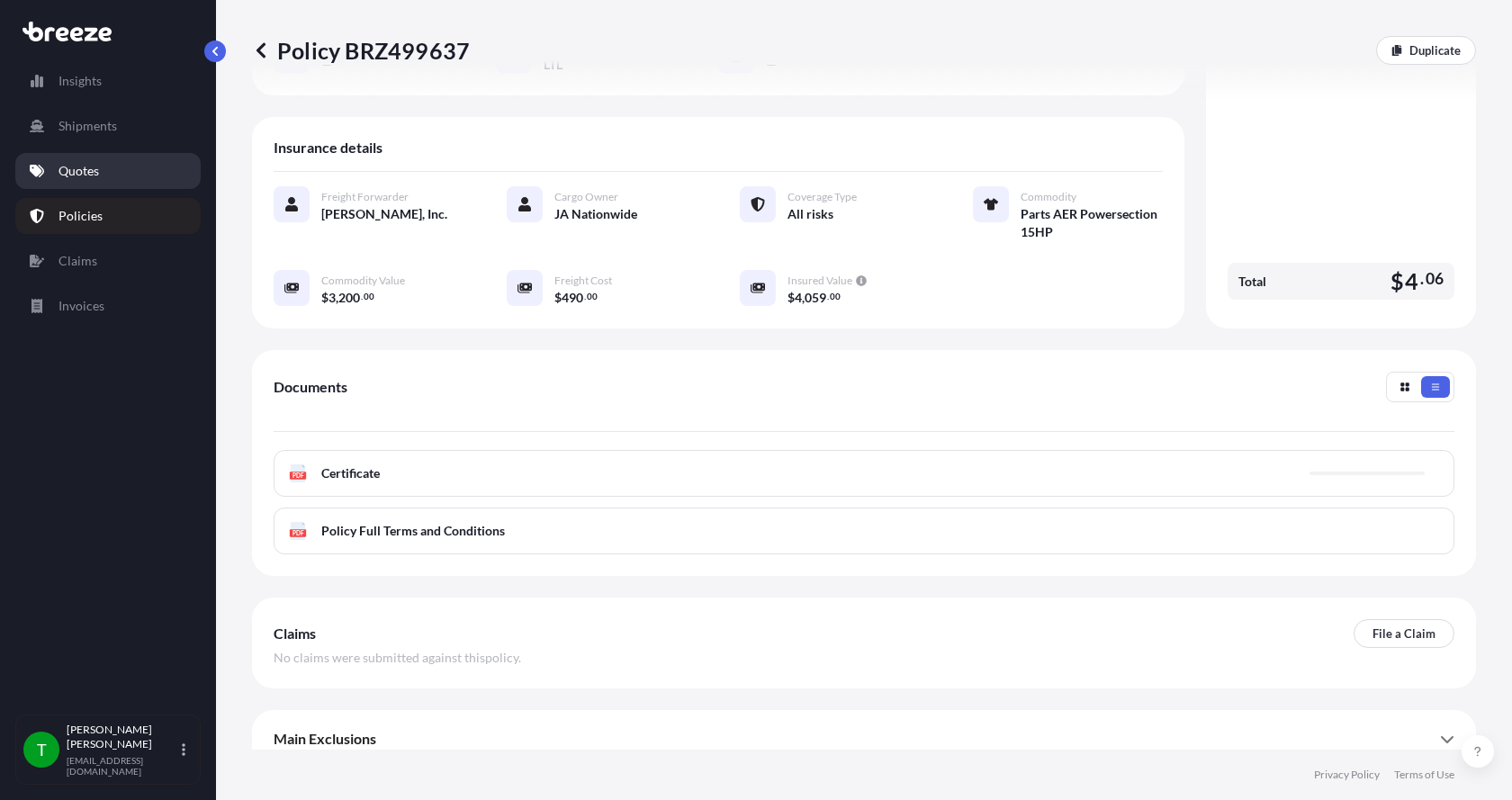
click at [70, 170] on p "Quotes" at bounding box center [79, 171] width 40 height 18
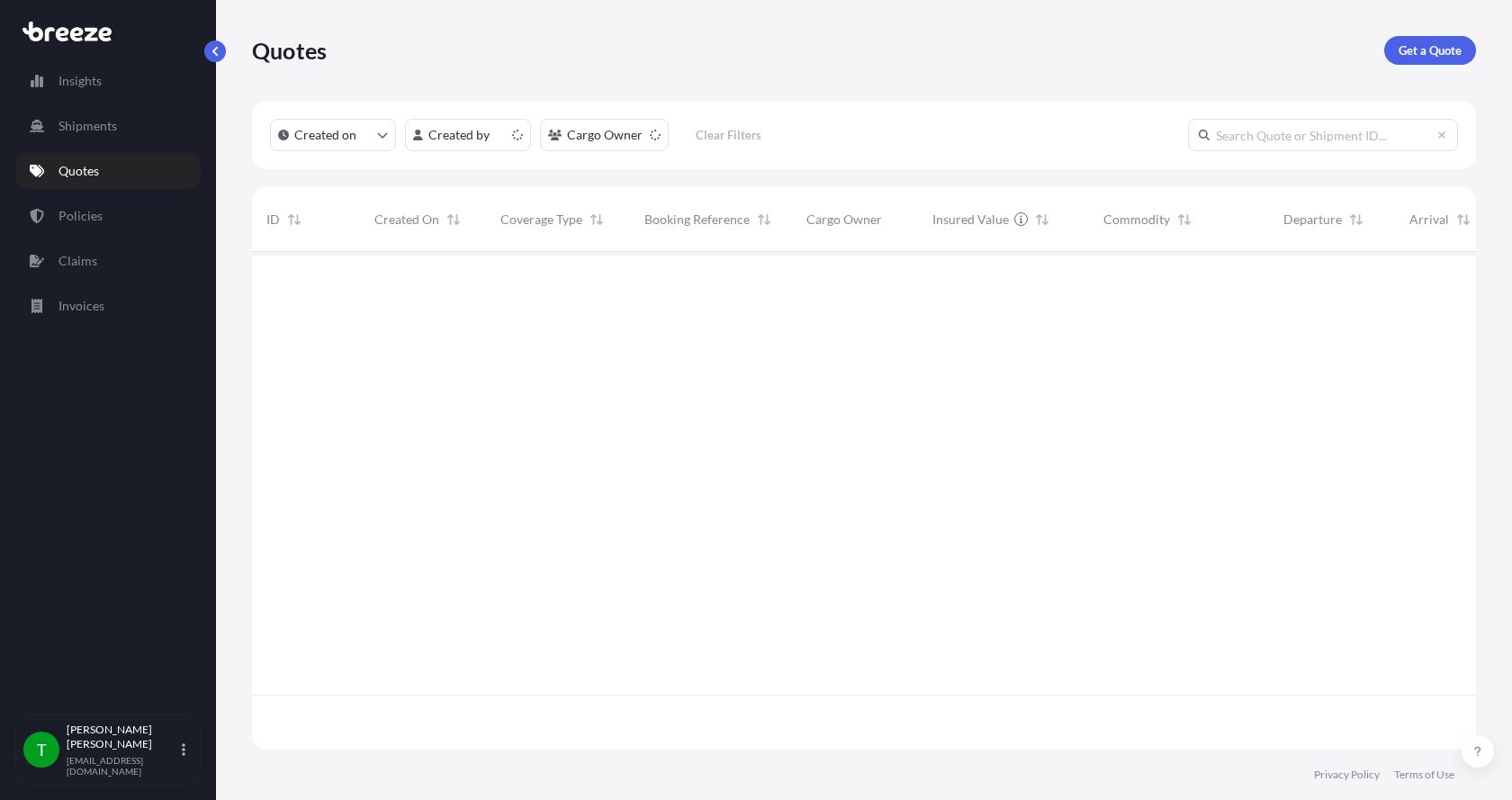
scroll to position [494, 1211]
click at [1433, 45] on p "Get a Quote" at bounding box center [1431, 50] width 63 height 18
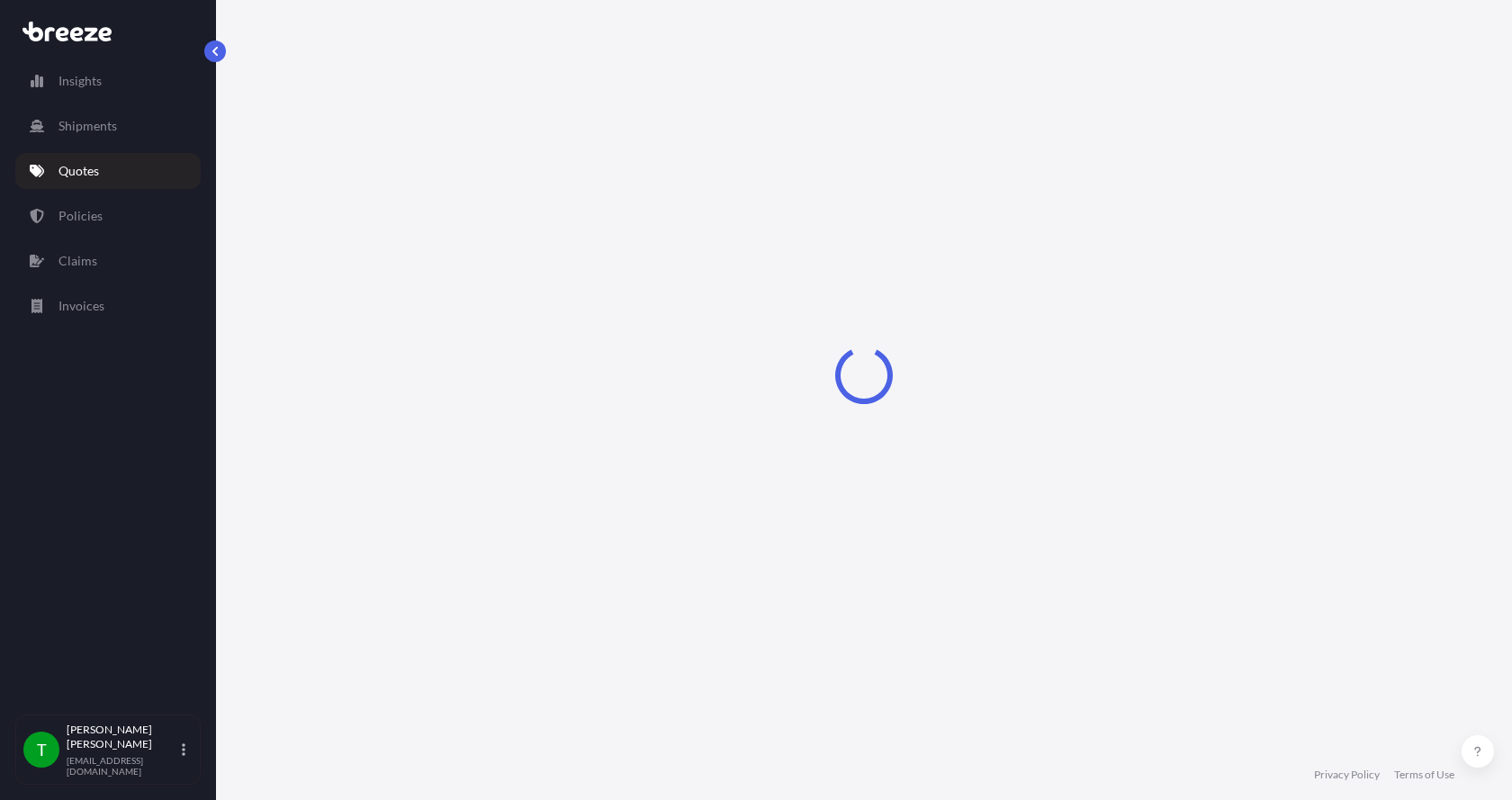
select select "Sea"
select select "1"
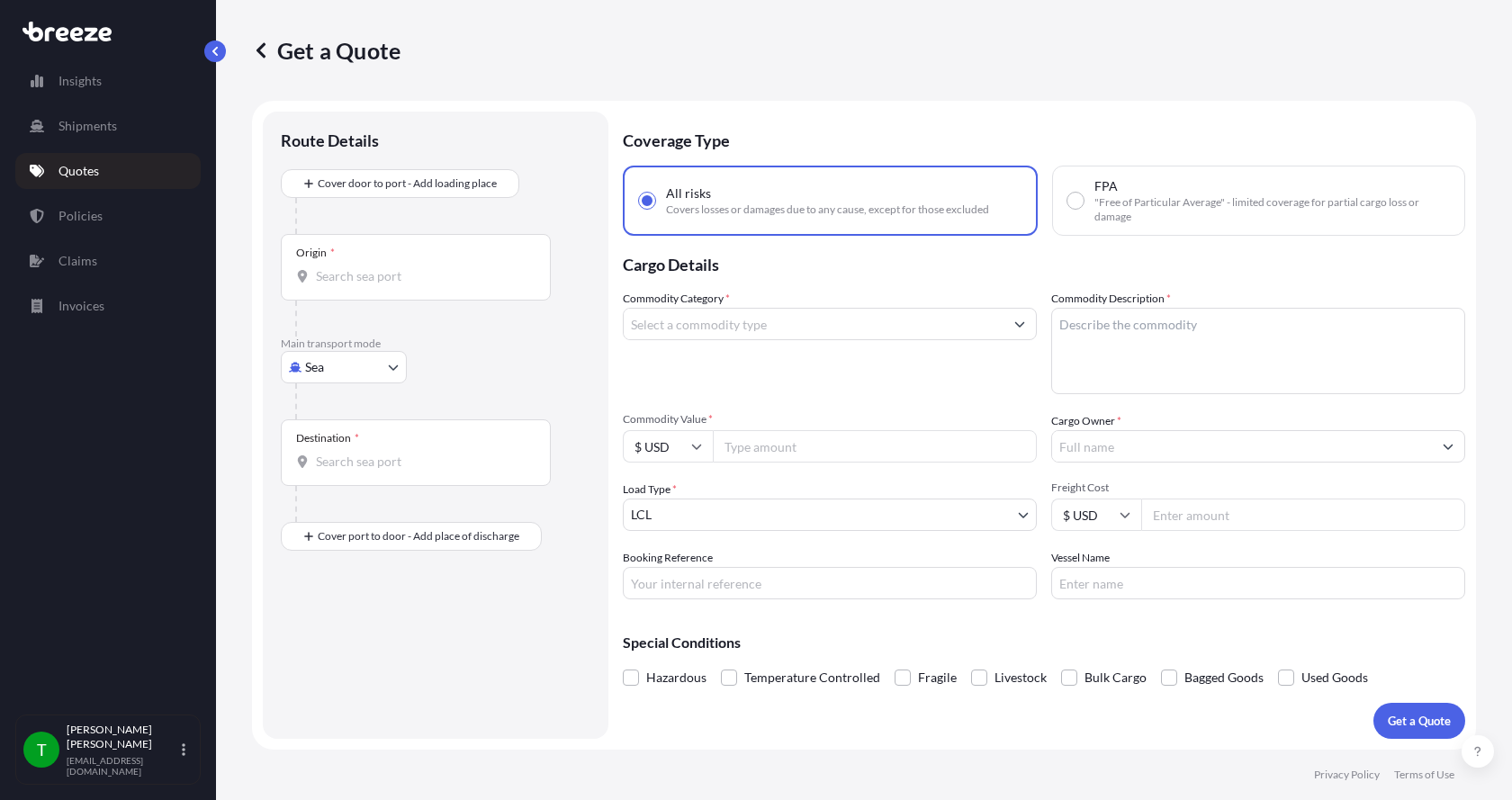
click at [351, 373] on body "Insights Shipments Quotes Policies Claims Invoices T [PERSON_NAME] [EMAIL_ADDRE…" at bounding box center [756, 400] width 1512 height 800
click at [323, 485] on span "Road" at bounding box center [329, 479] width 28 height 18
select select "Road"
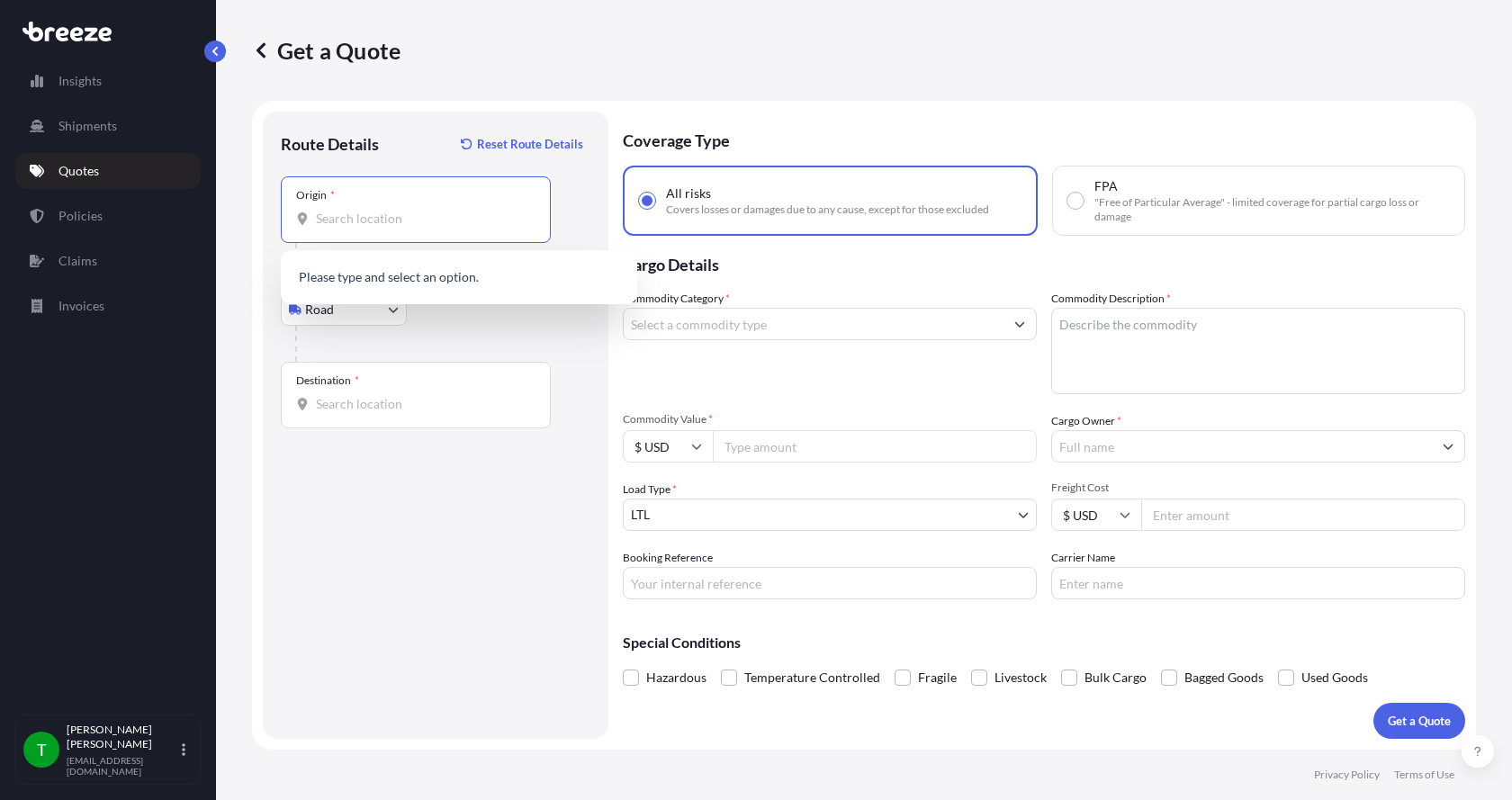
click at [328, 226] on input "Origin *" at bounding box center [422, 219] width 212 height 18
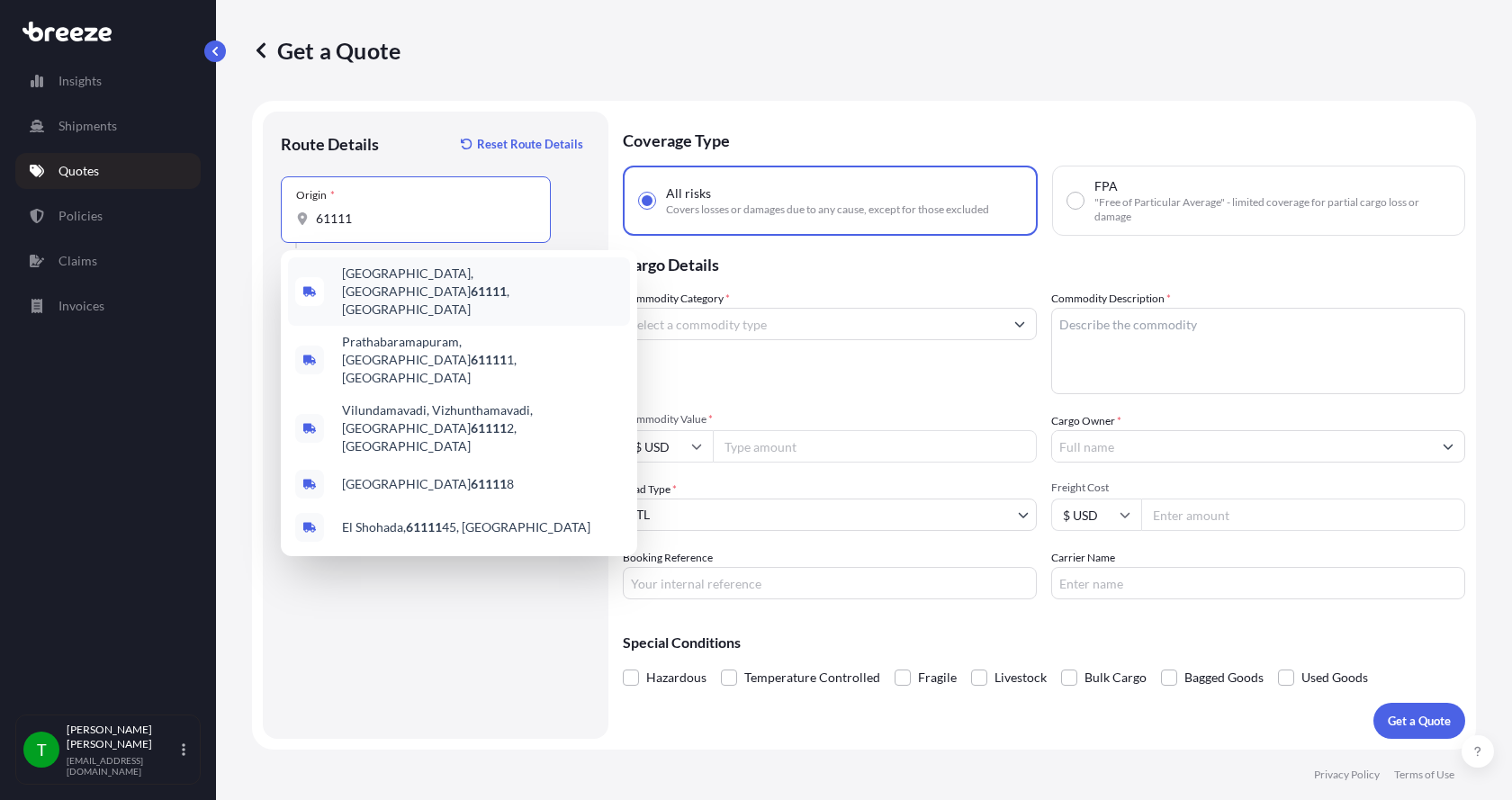
click at [371, 282] on span "[GEOGRAPHIC_DATA] , [GEOGRAPHIC_DATA]" at bounding box center [482, 291] width 281 height 54
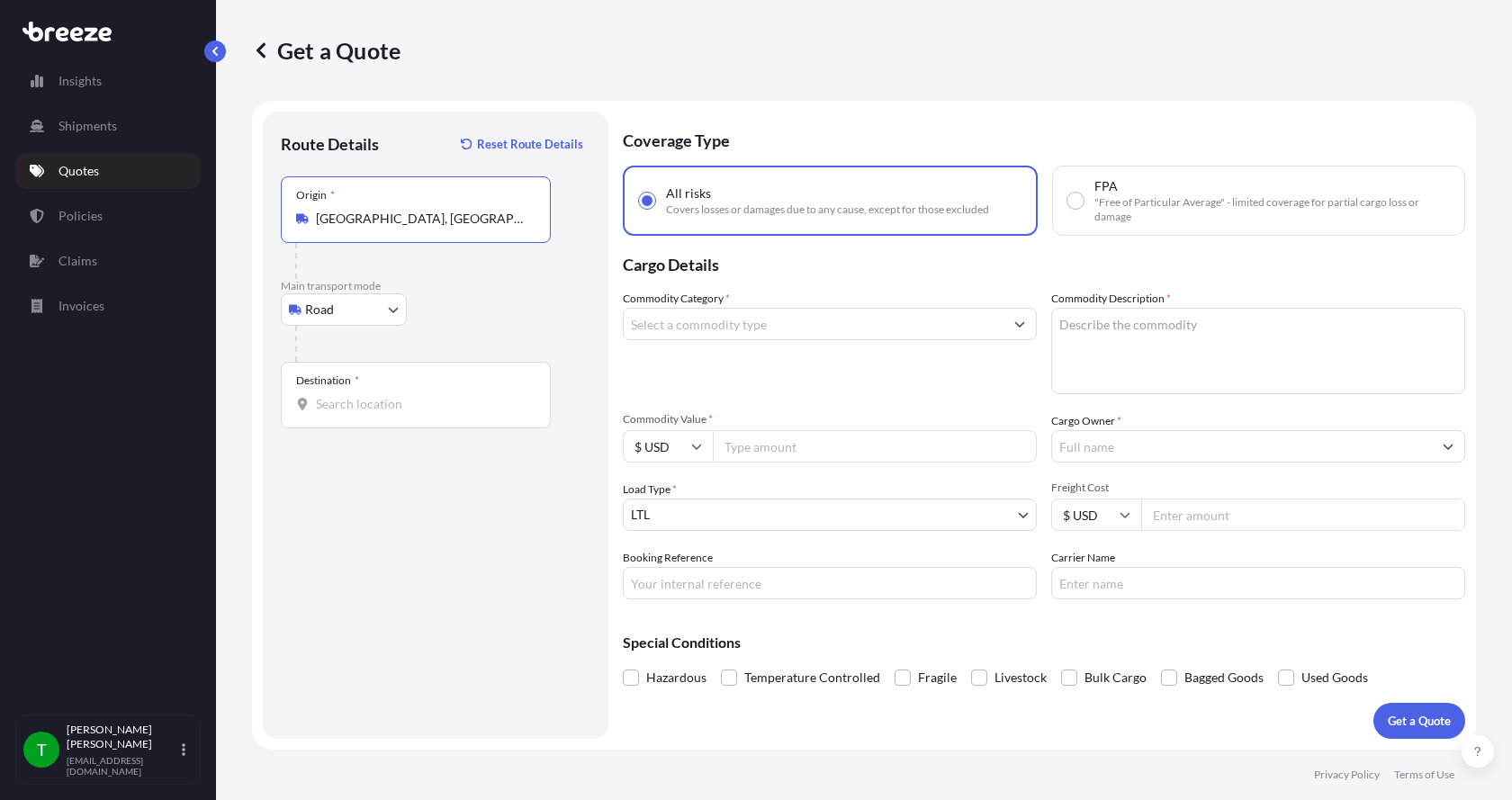
type input "[GEOGRAPHIC_DATA], [GEOGRAPHIC_DATA]"
click at [340, 397] on input "Destination *" at bounding box center [422, 405] width 212 height 18
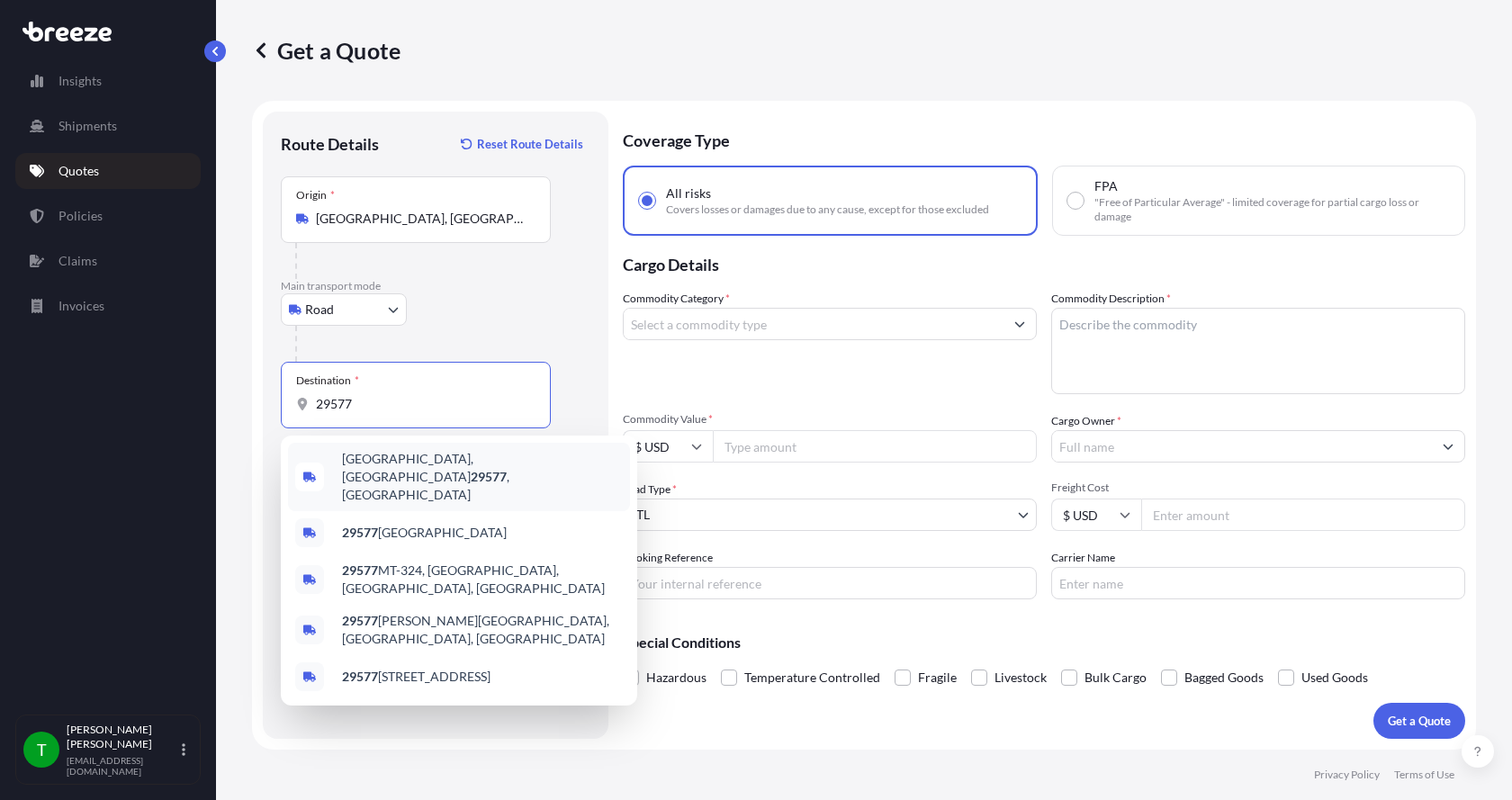
click at [372, 464] on span "[GEOGRAPHIC_DATA] , [GEOGRAPHIC_DATA]" at bounding box center [482, 477] width 281 height 54
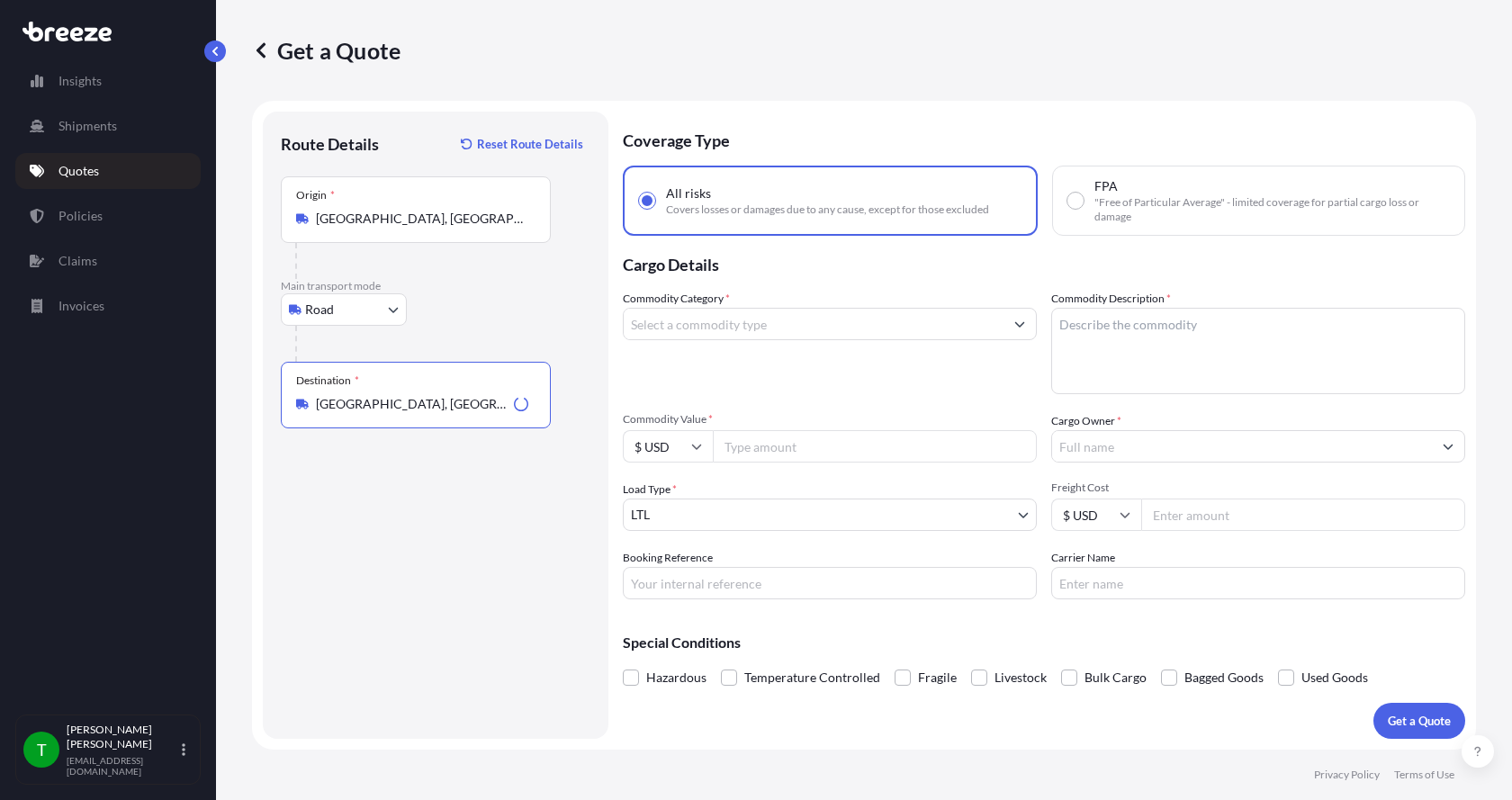
type input "[GEOGRAPHIC_DATA], [GEOGRAPHIC_DATA]"
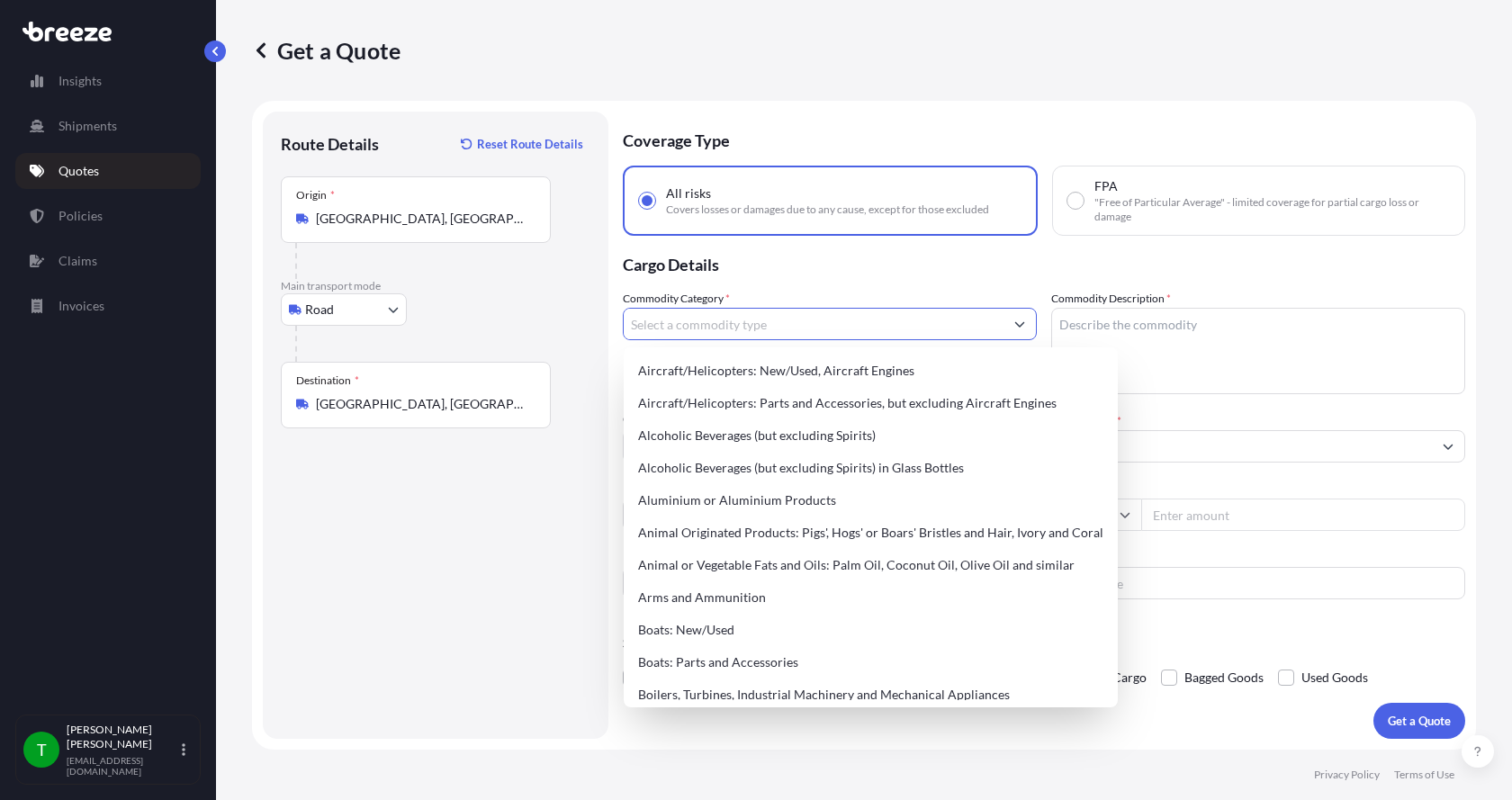
click at [752, 331] on input "Commodity Category *" at bounding box center [814, 323] width 380 height 32
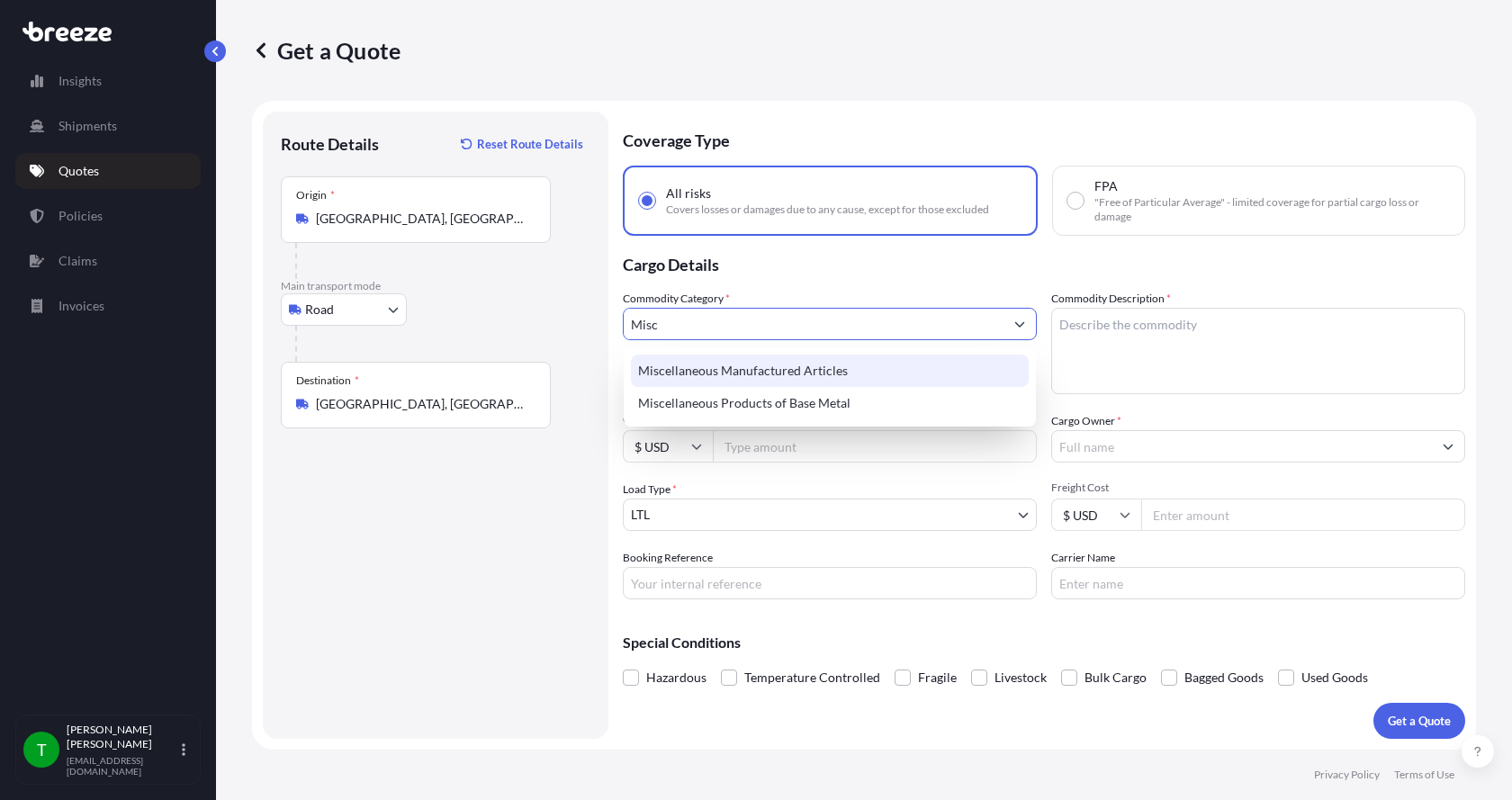
click at [746, 364] on div "Miscellaneous Manufactured Articles" at bounding box center [830, 371] width 398 height 32
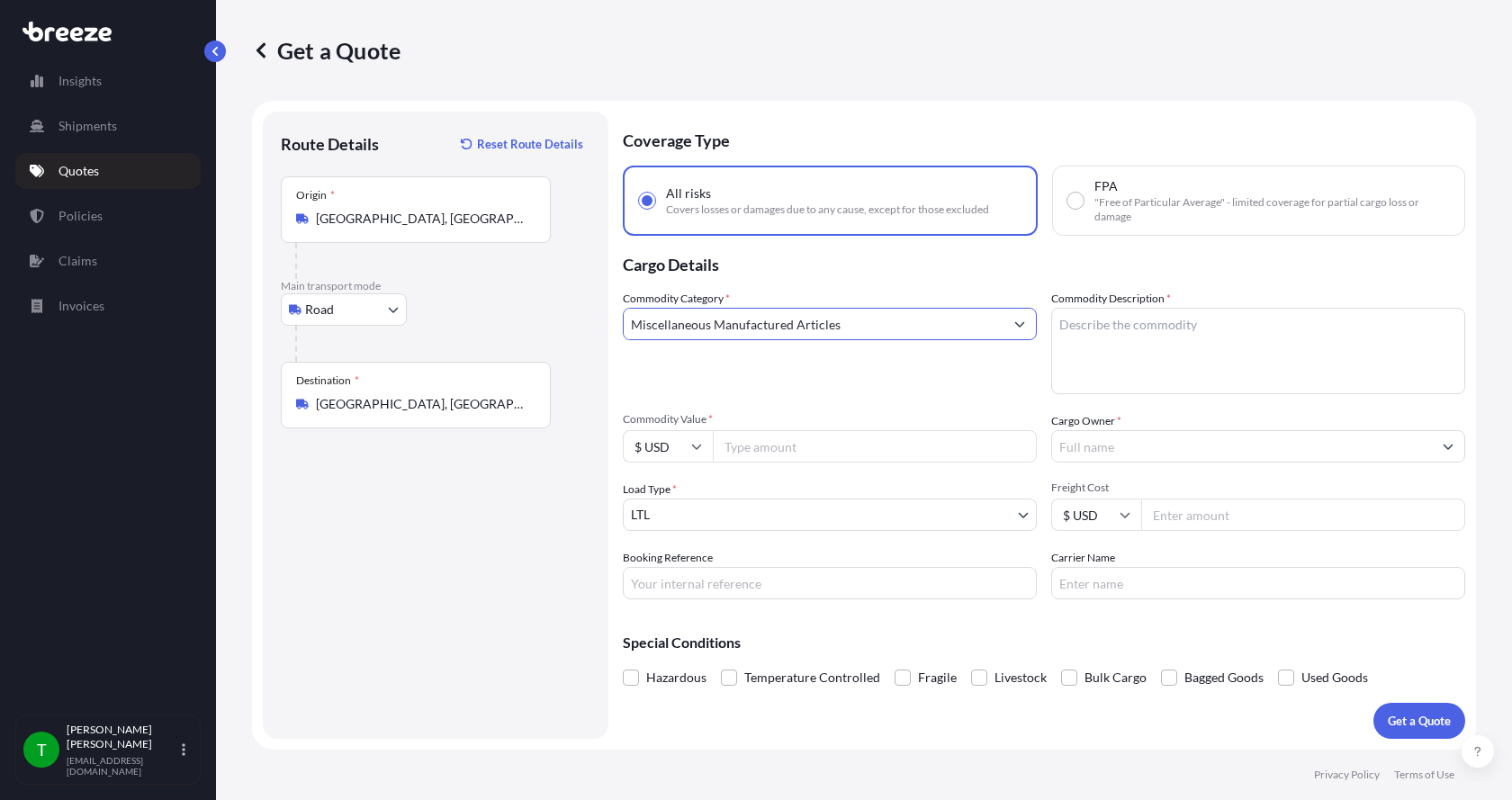
type input "Miscellaneous Manufactured Articles"
click at [1079, 319] on textarea "Commodity Description *" at bounding box center [1258, 351] width 414 height 86
type textarea "Parts Motor AER 1HP"
click at [783, 449] on input "Commodity Value *" at bounding box center [875, 446] width 324 height 32
click at [764, 449] on input "Commodity Value *" at bounding box center [875, 446] width 324 height 32
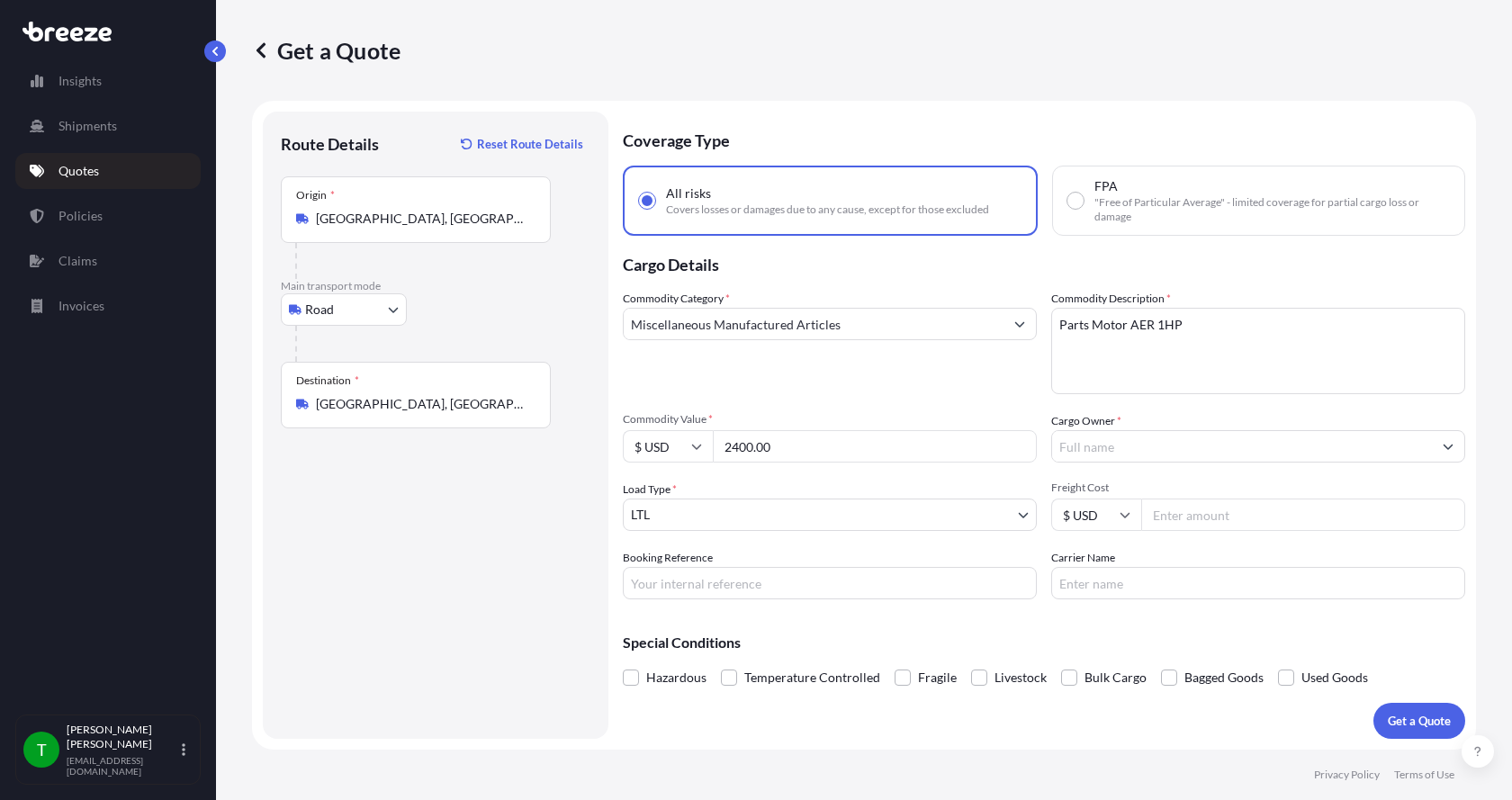
type input "2400.00"
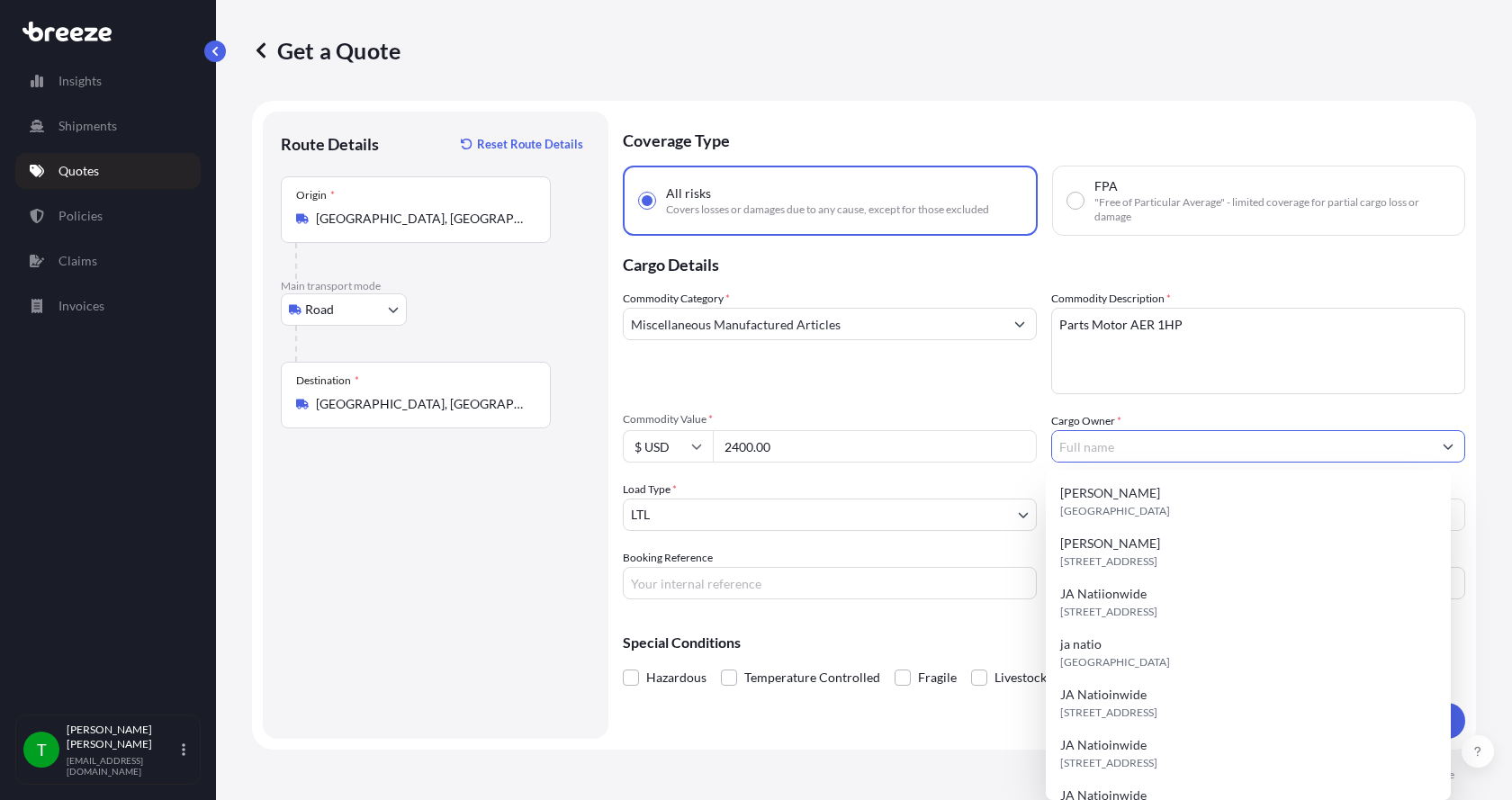
click at [1090, 448] on input "Cargo Owner *" at bounding box center [1242, 446] width 380 height 32
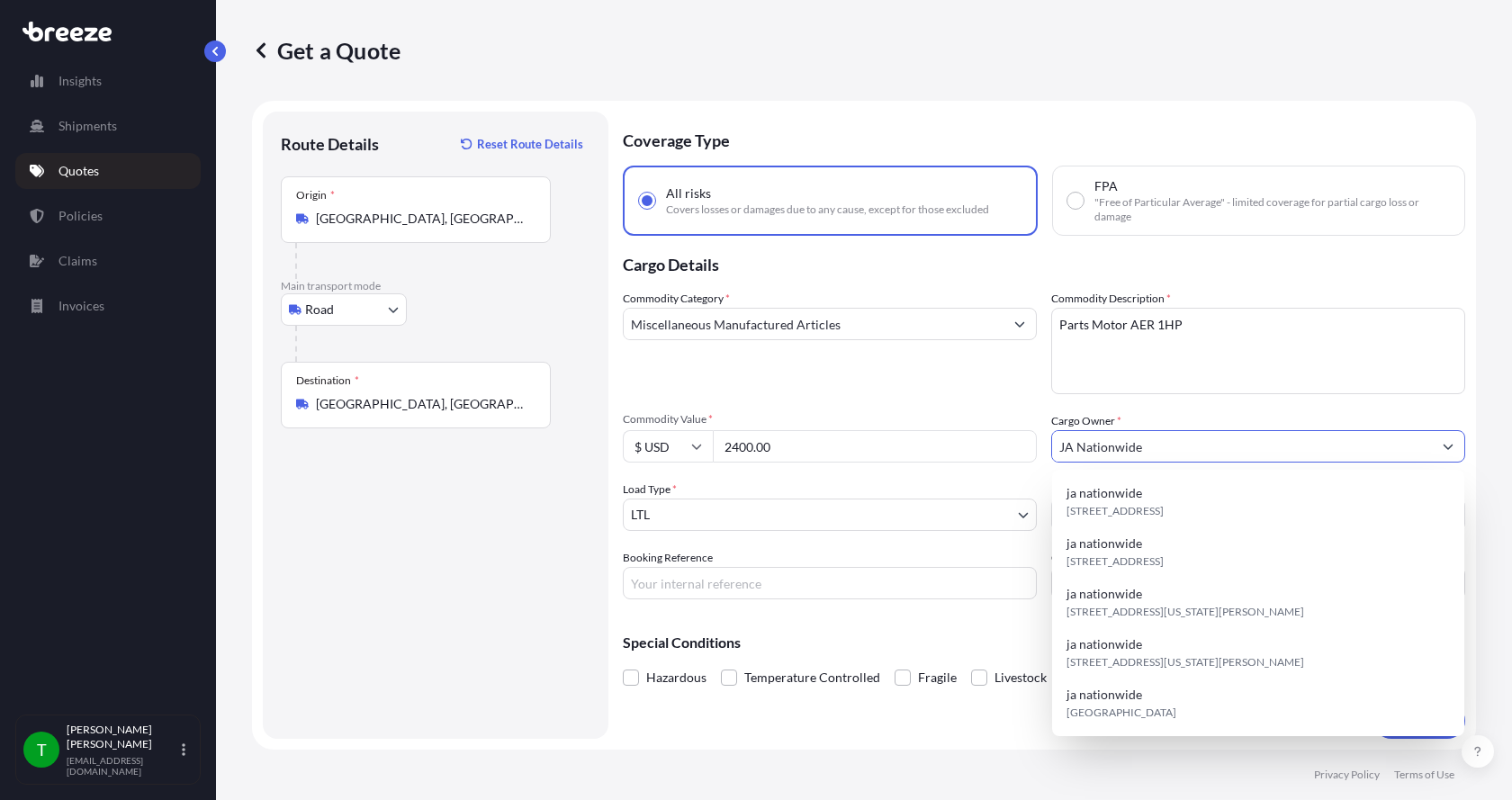
type input "JA Nationwide"
click at [834, 584] on input "Booking Reference" at bounding box center [830, 583] width 414 height 32
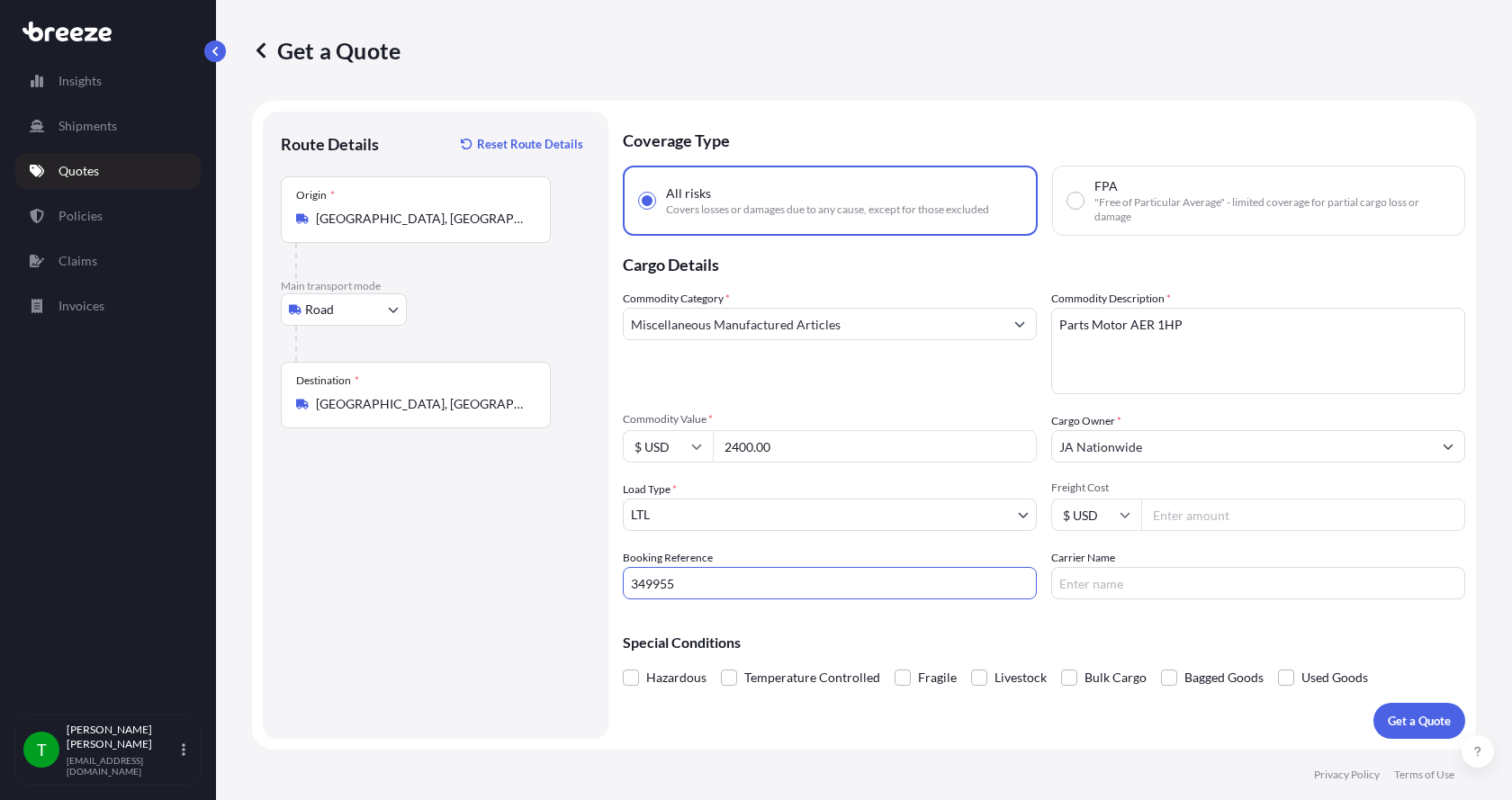
type input "349955"
click at [1202, 523] on input "Freight Cost" at bounding box center [1303, 514] width 324 height 32
type input "370.00"
click at [1185, 584] on input "Carrier Name" at bounding box center [1258, 583] width 414 height 32
type input "[PERSON_NAME]"
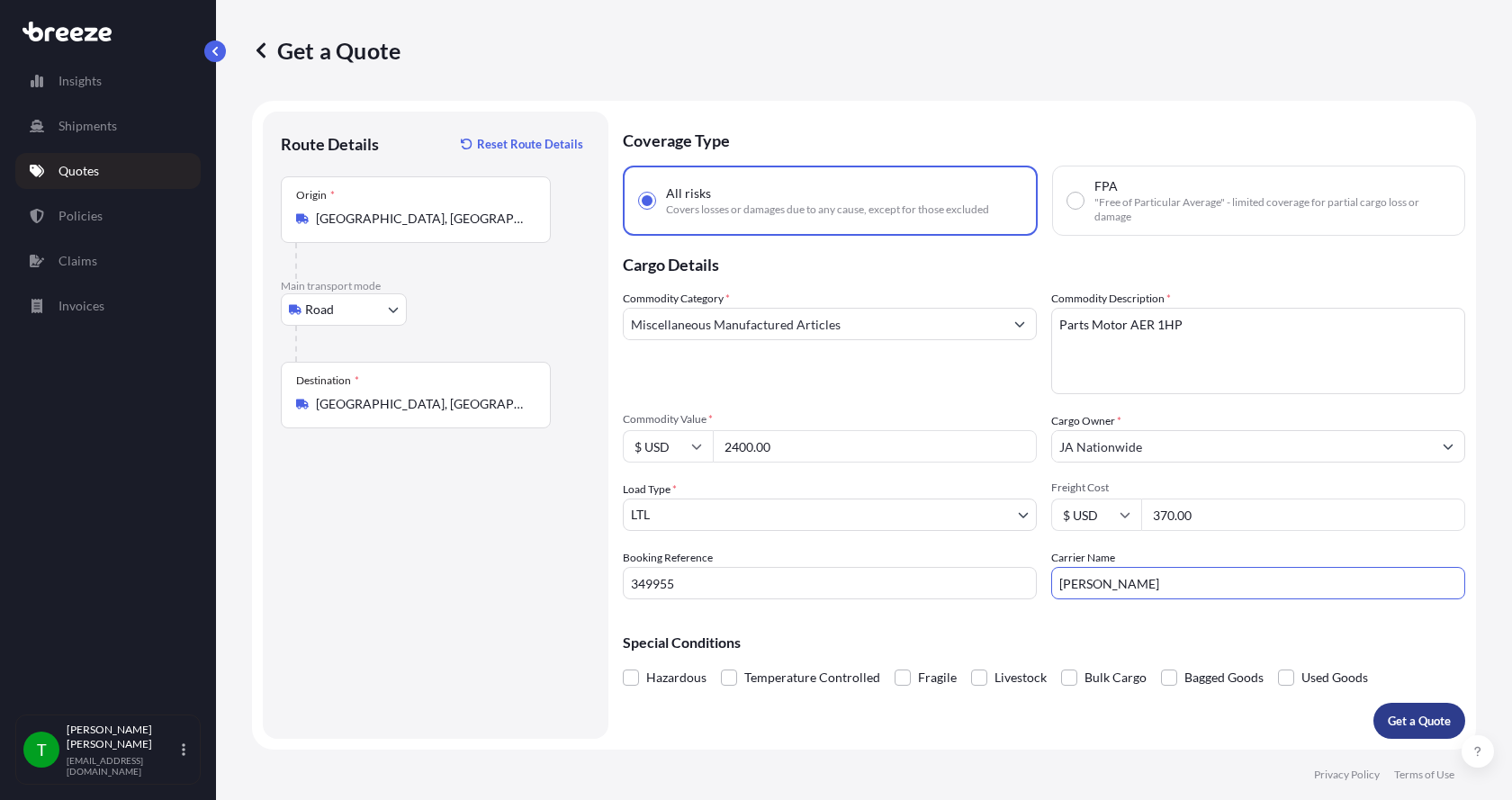
click at [1419, 709] on button "Get a Quote" at bounding box center [1420, 720] width 92 height 36
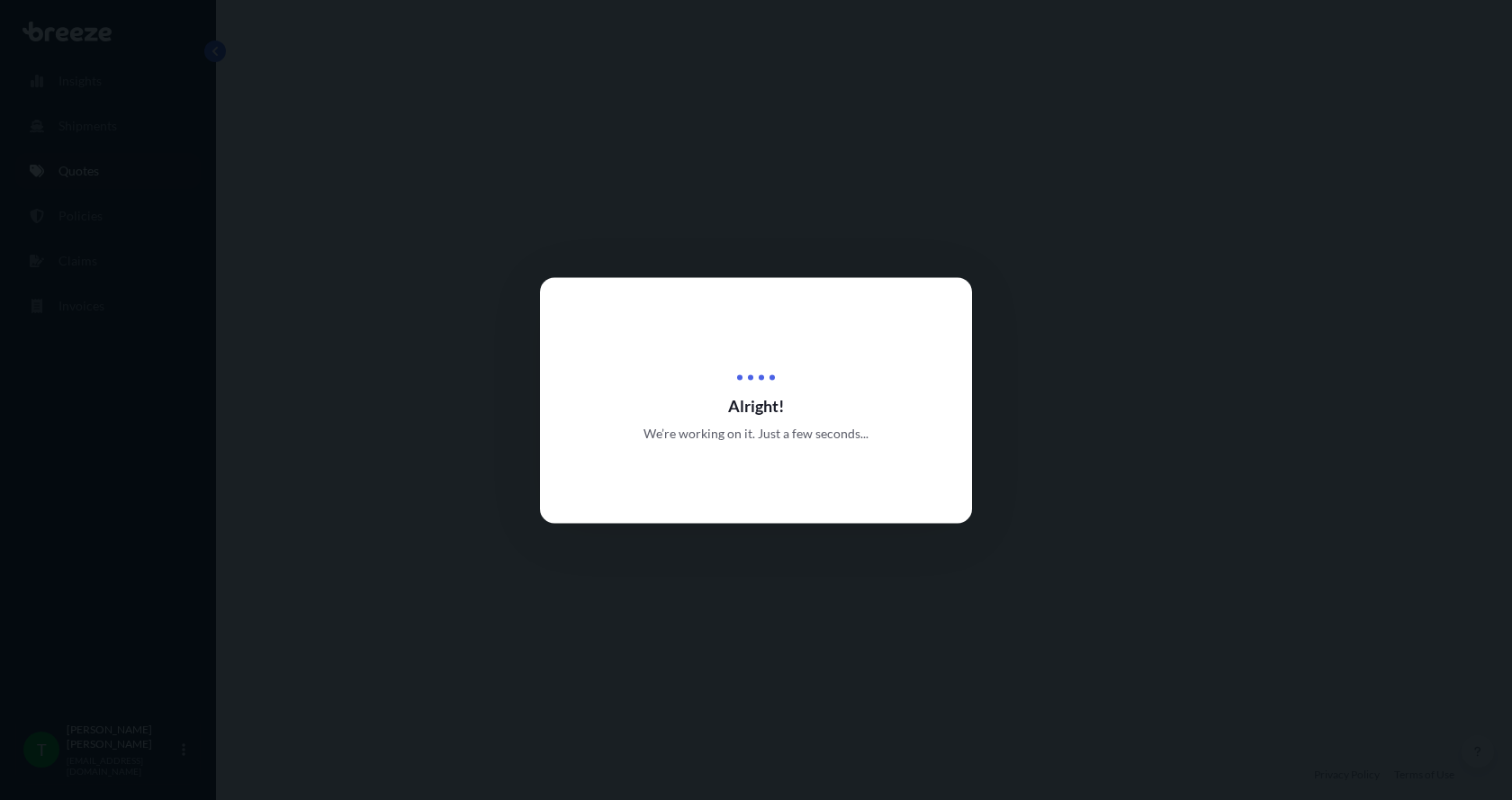
select select "Road"
select select "1"
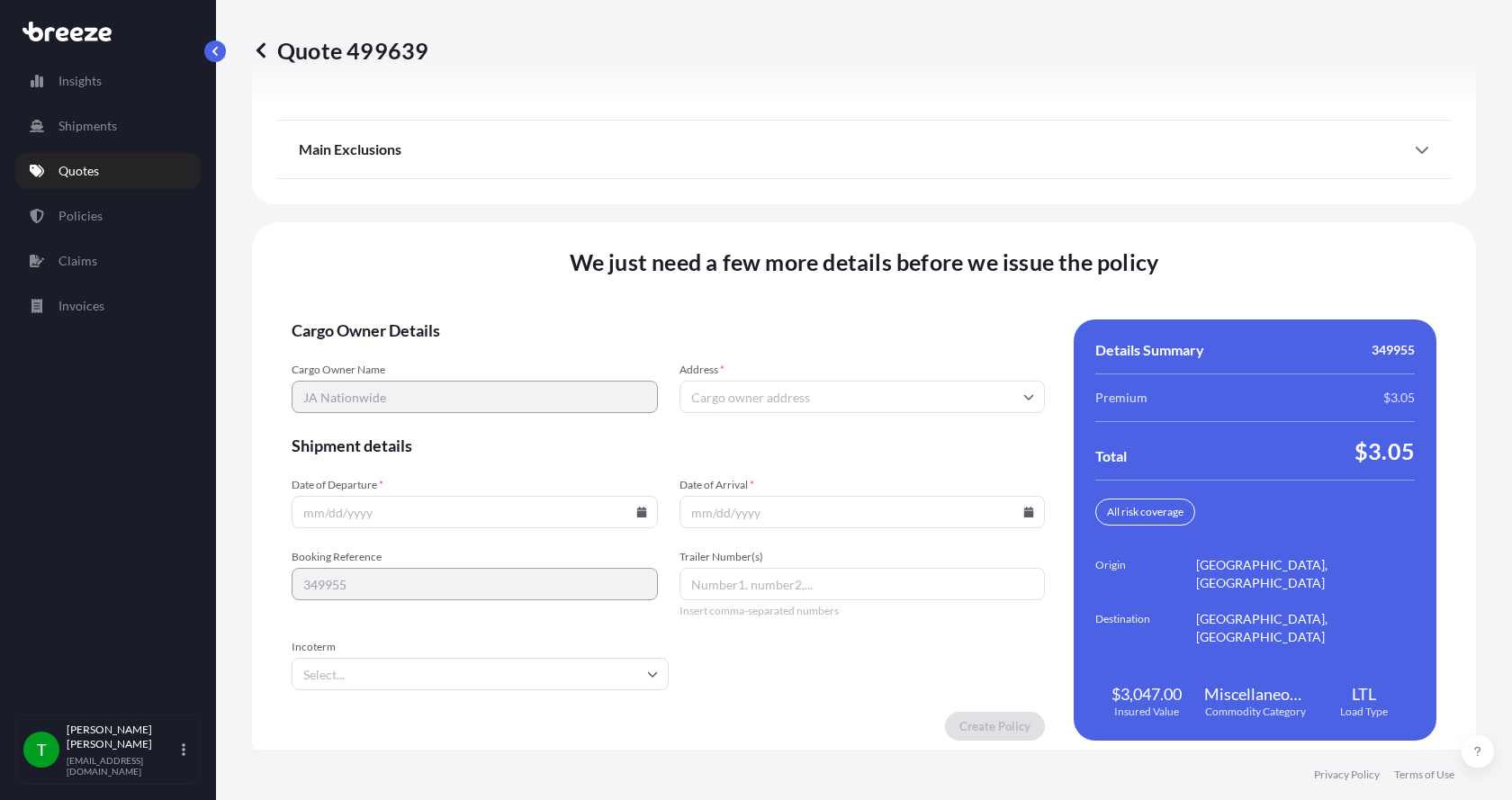
scroll to position [2369, 0]
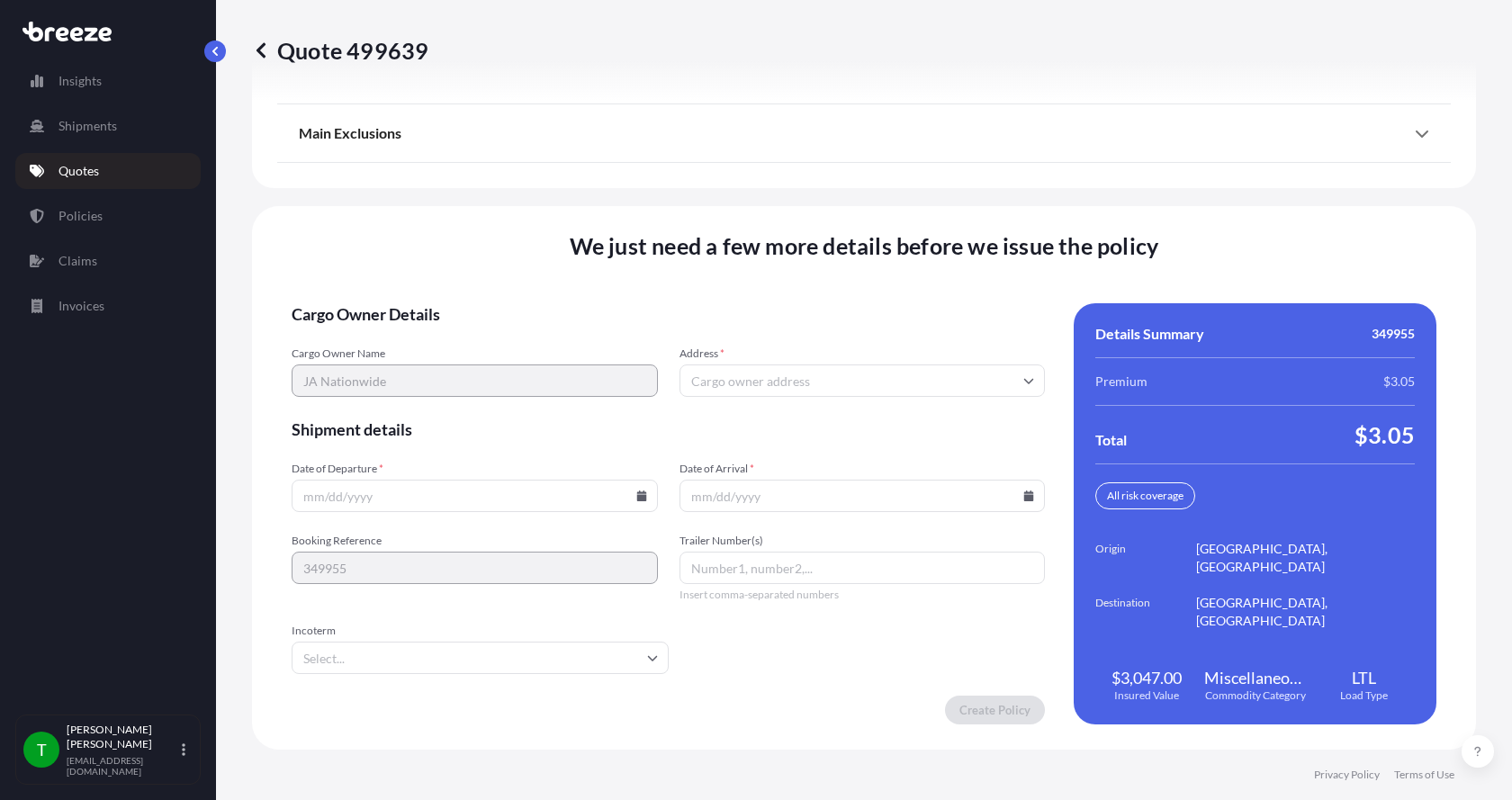
click at [769, 384] on input "Address *" at bounding box center [863, 380] width 366 height 32
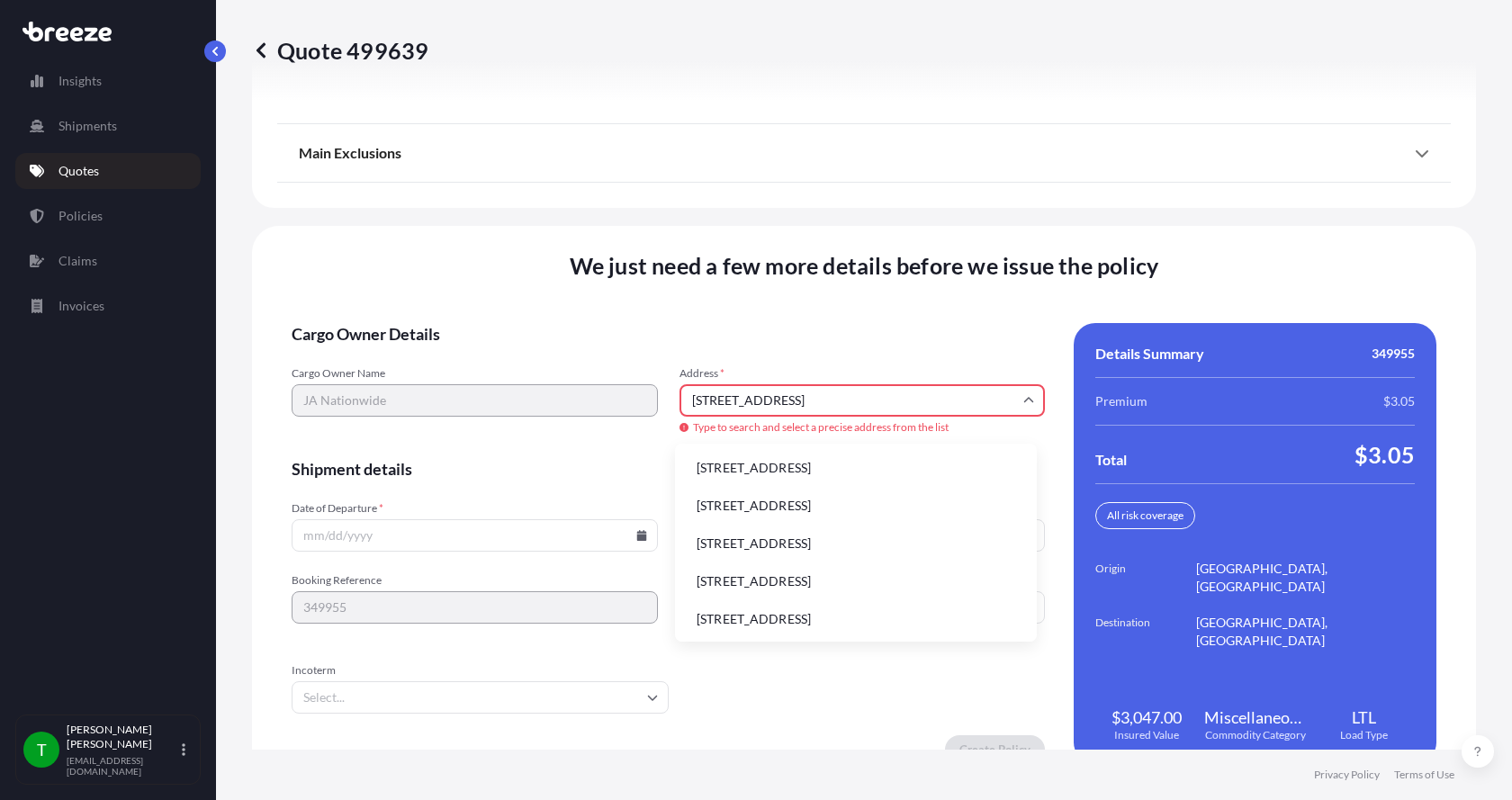
click at [751, 461] on li "[STREET_ADDRESS]" at bounding box center [857, 468] width 348 height 34
type input "[STREET_ADDRESS]"
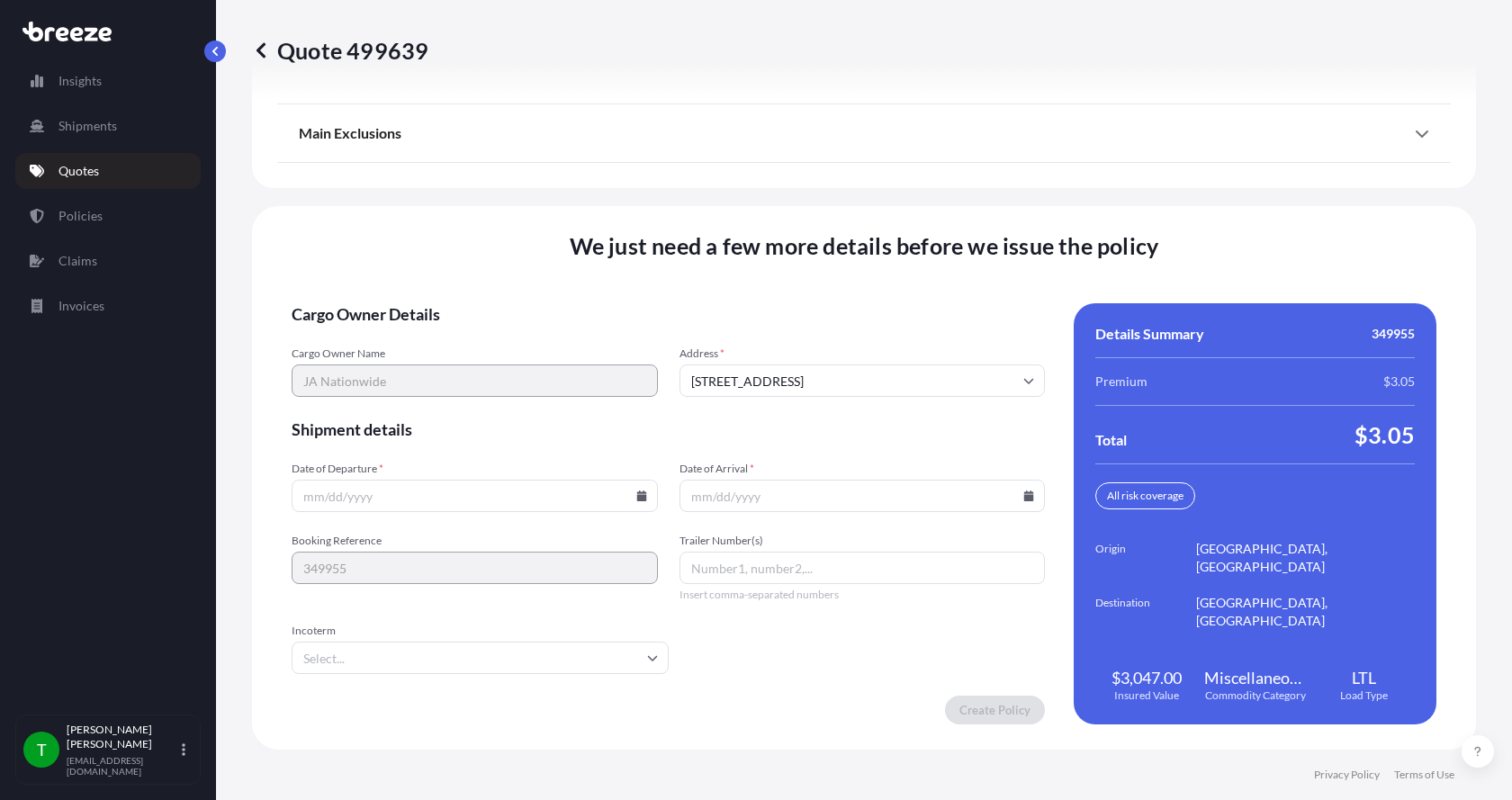
click at [634, 502] on input "Date of Departure *" at bounding box center [475, 495] width 366 height 32
click at [639, 500] on icon at bounding box center [641, 496] width 10 height 11
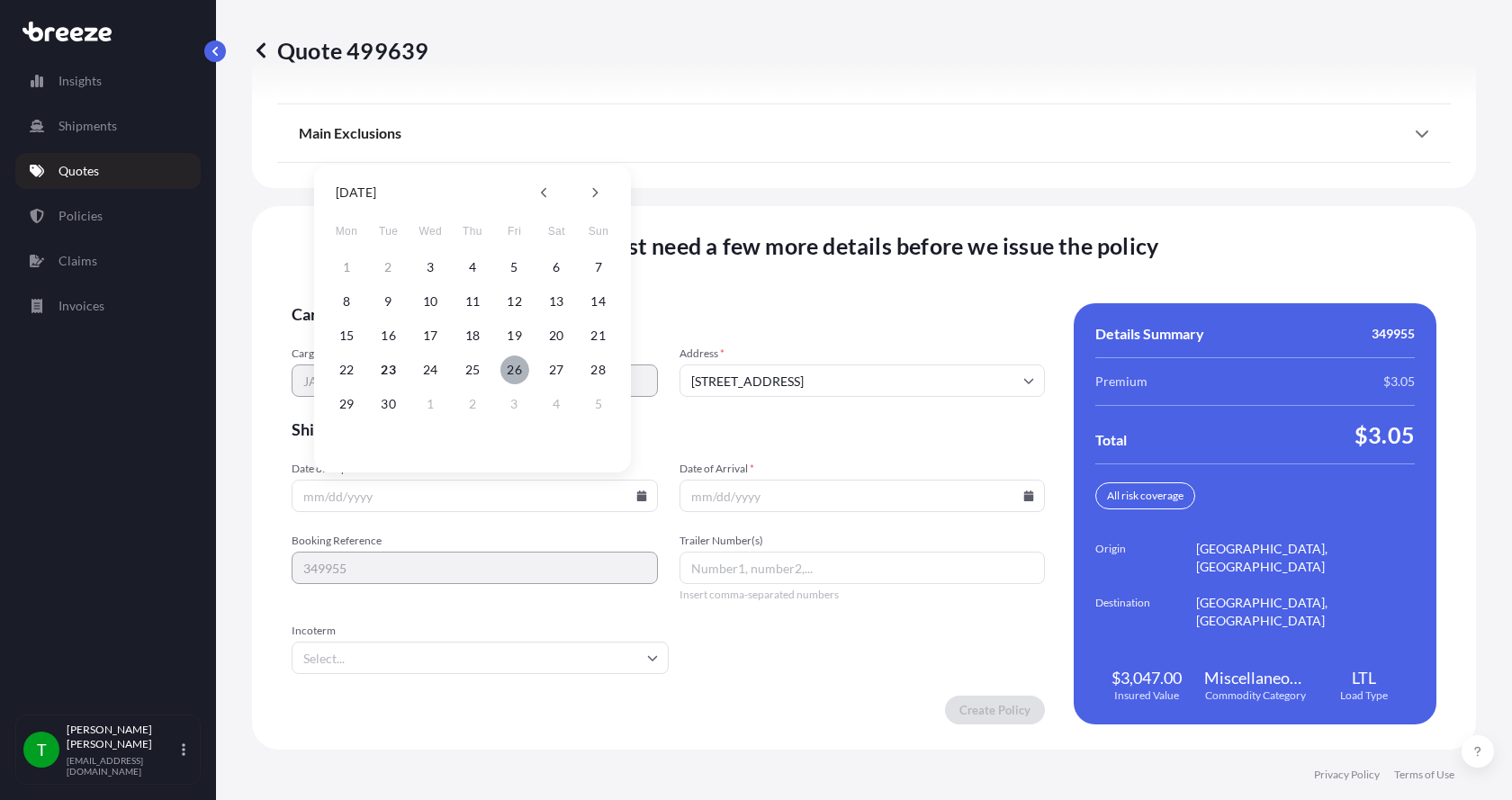
click at [515, 373] on button "26" at bounding box center [514, 370] width 28 height 28
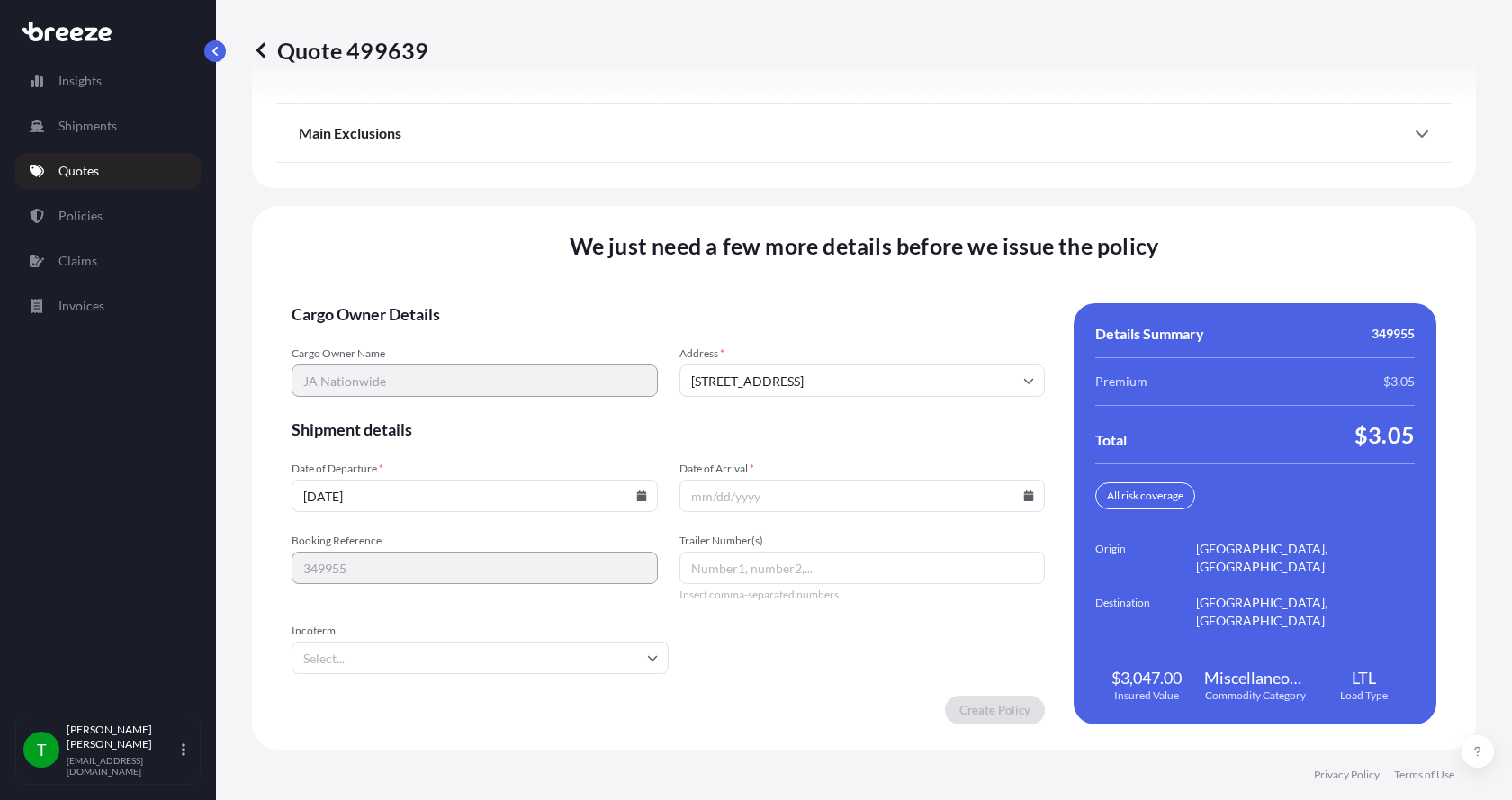
click at [515, 407] on button "26" at bounding box center [504, 416] width 22 height 16
click at [1024, 493] on icon at bounding box center [1029, 496] width 10 height 11
click at [638, 493] on icon at bounding box center [641, 496] width 10 height 11
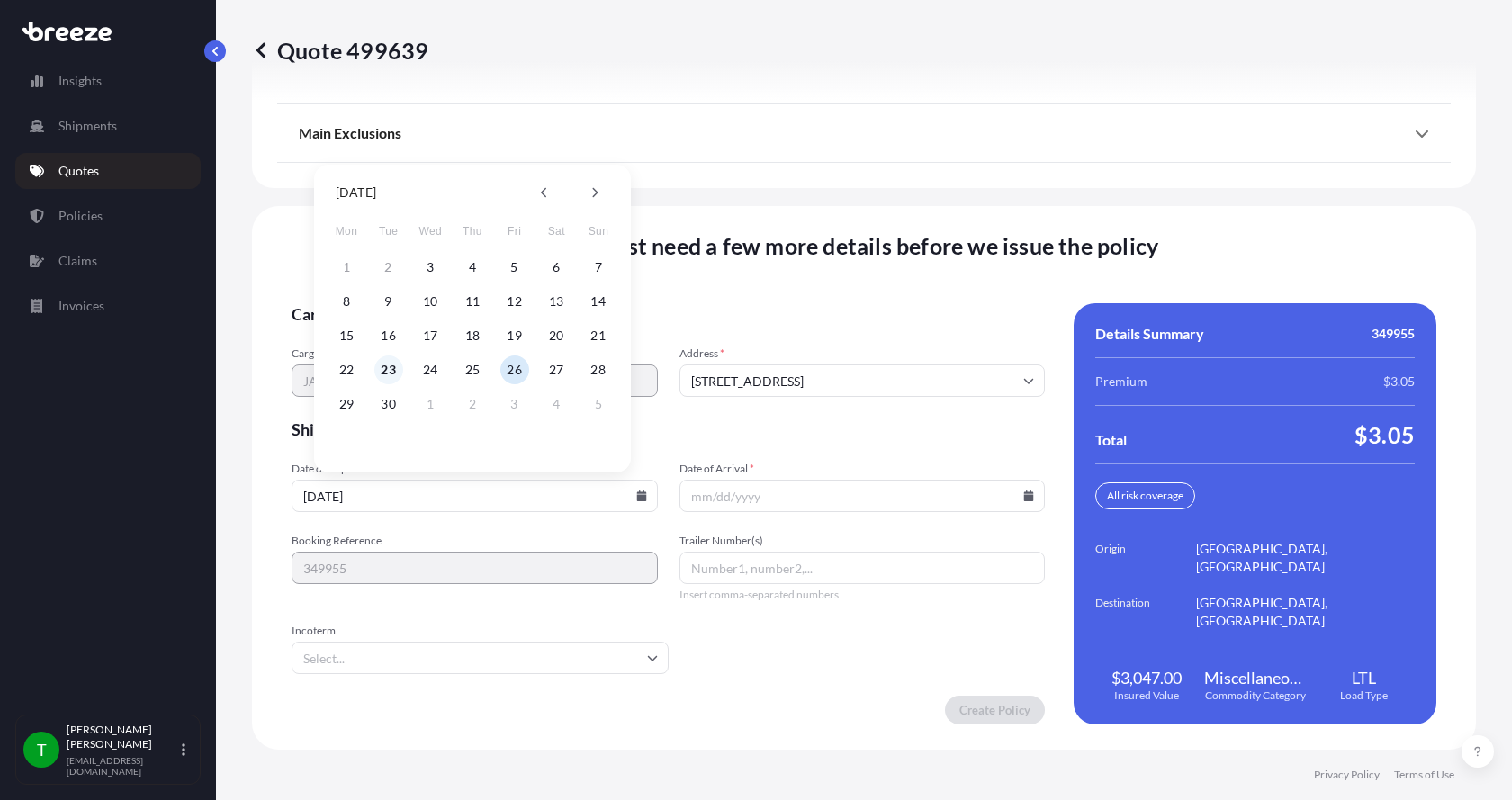
click at [390, 372] on button "23" at bounding box center [388, 370] width 28 height 28
type input "[DATE]"
click at [390, 372] on button "23" at bounding box center [388, 370] width 28 height 28
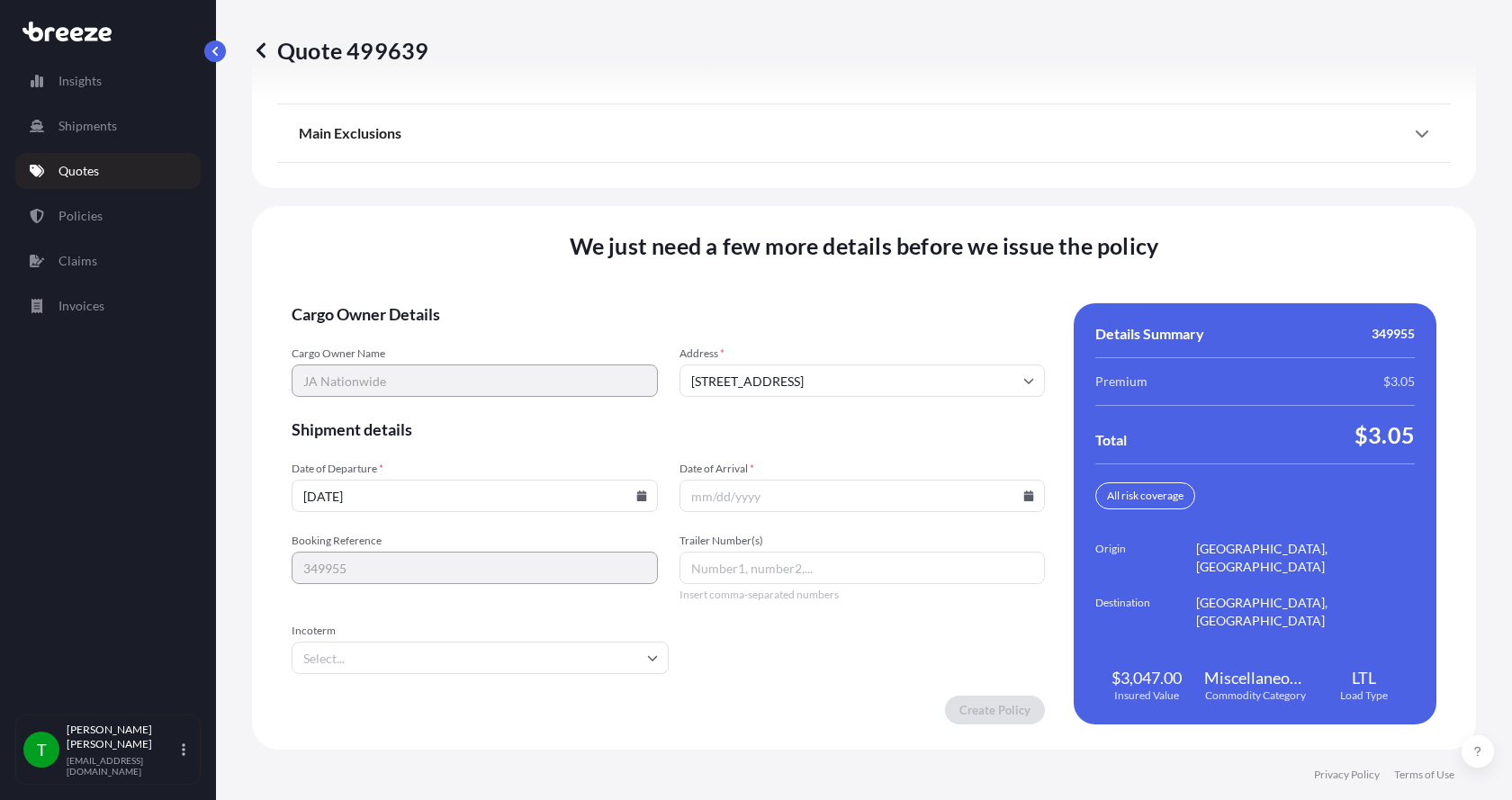
click at [1024, 496] on icon at bounding box center [1029, 496] width 10 height 11
click at [896, 372] on button "26" at bounding box center [898, 370] width 28 height 28
type input "[DATE]"
click at [896, 407] on button "26" at bounding box center [888, 416] width 22 height 16
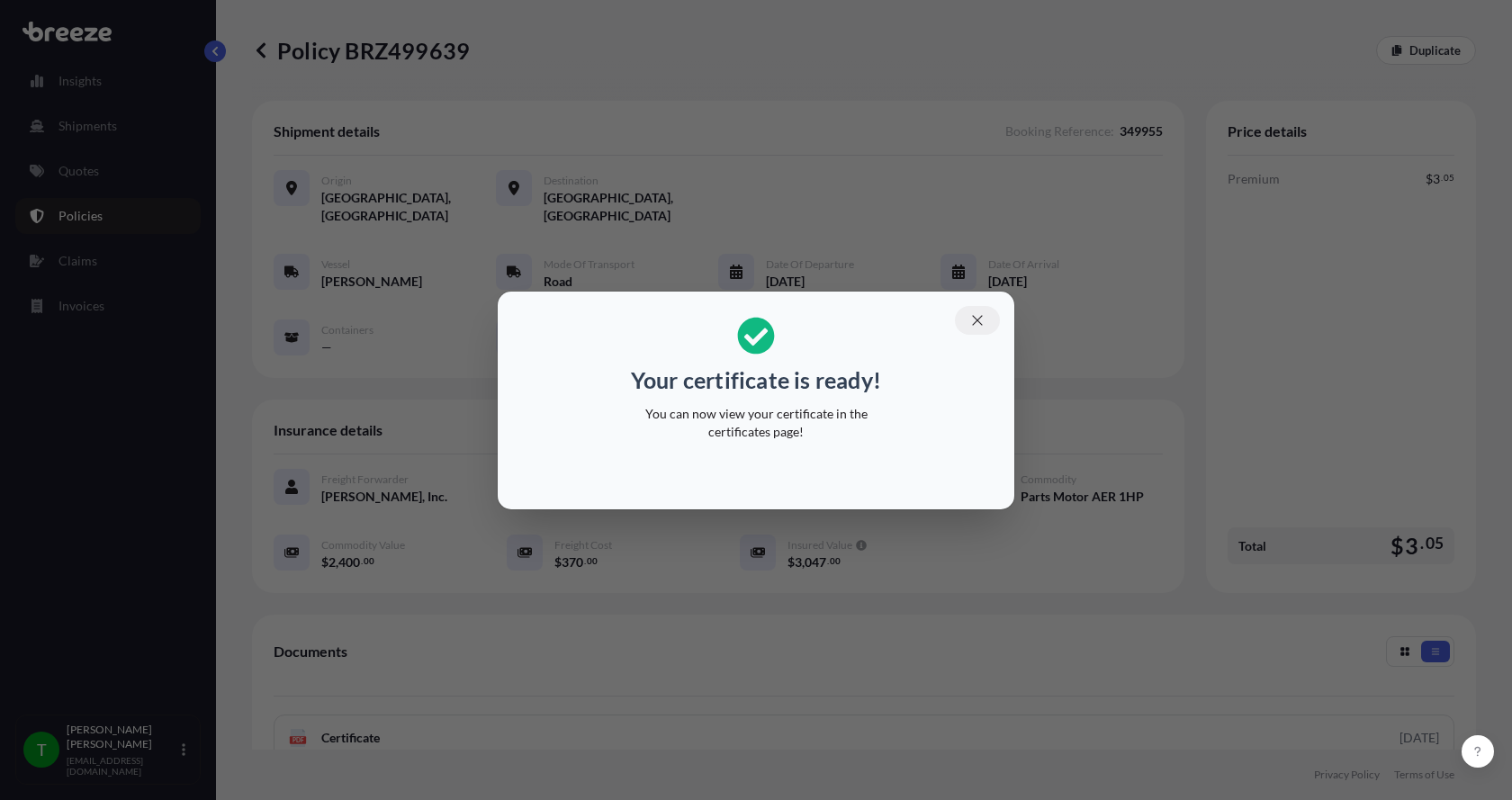
click at [977, 314] on icon "button" at bounding box center [977, 320] width 16 height 16
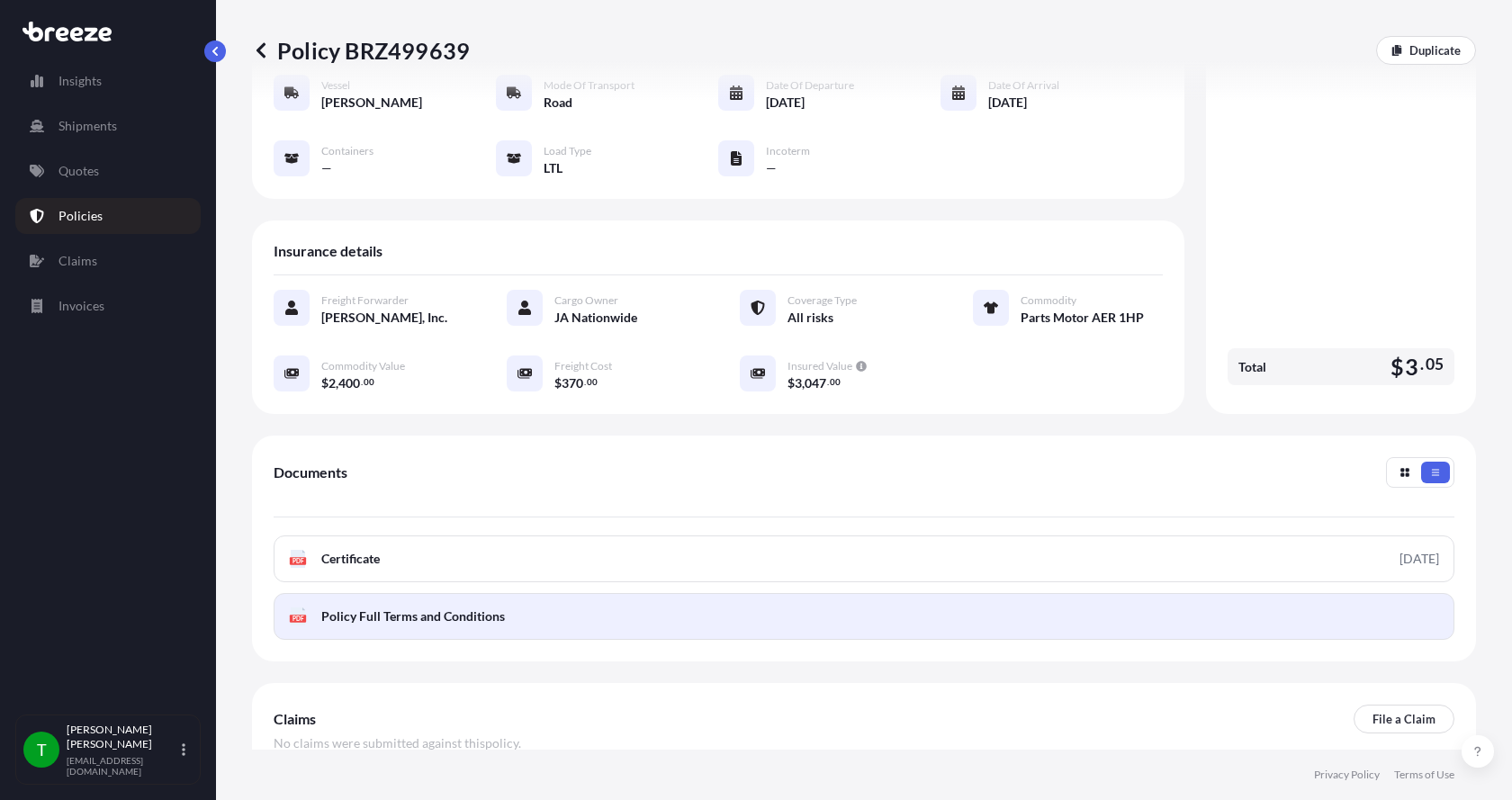
scroll to position [180, 0]
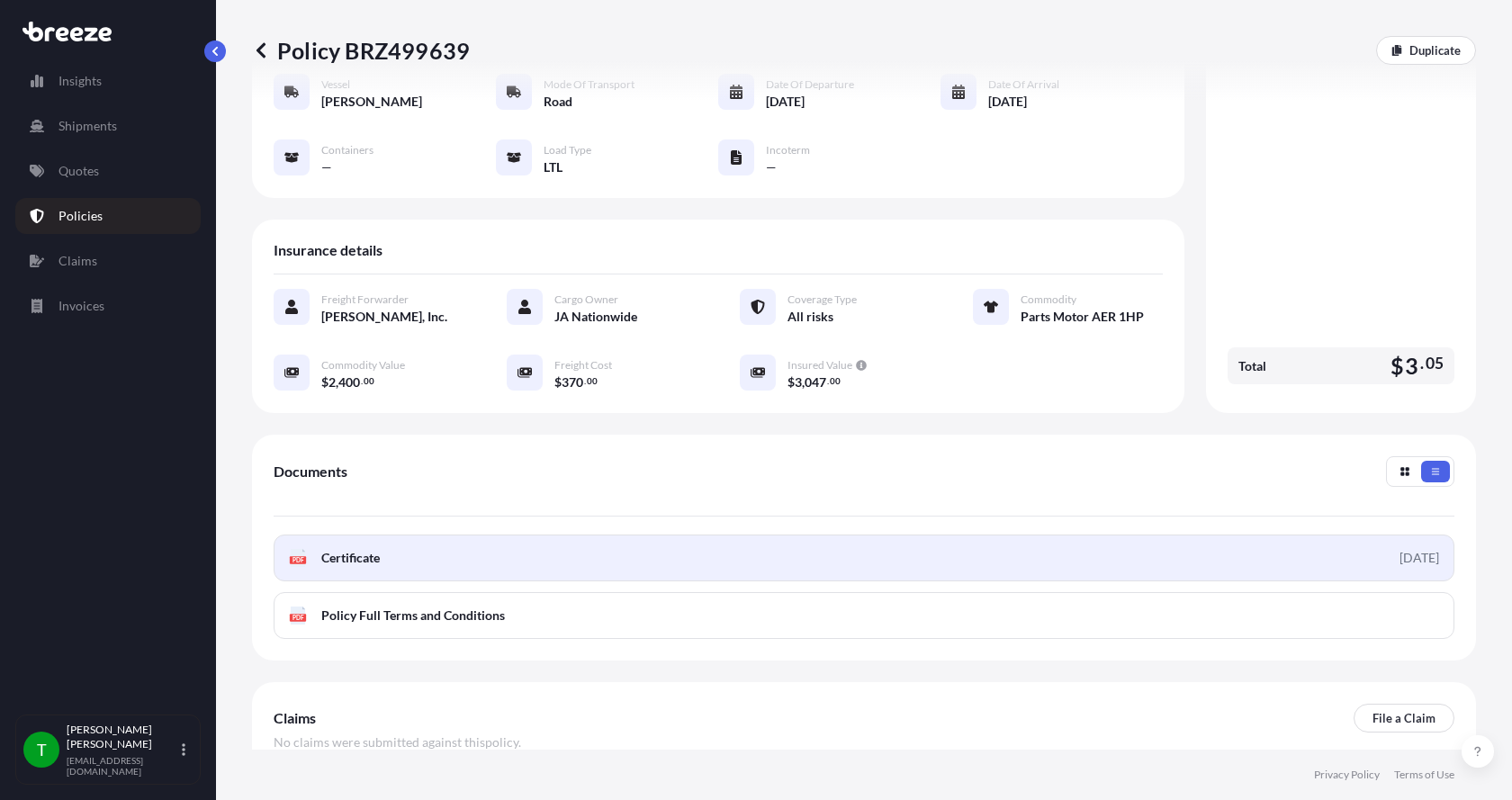
click at [341, 551] on link "PDF Certificate [DATE]" at bounding box center [864, 557] width 1182 height 47
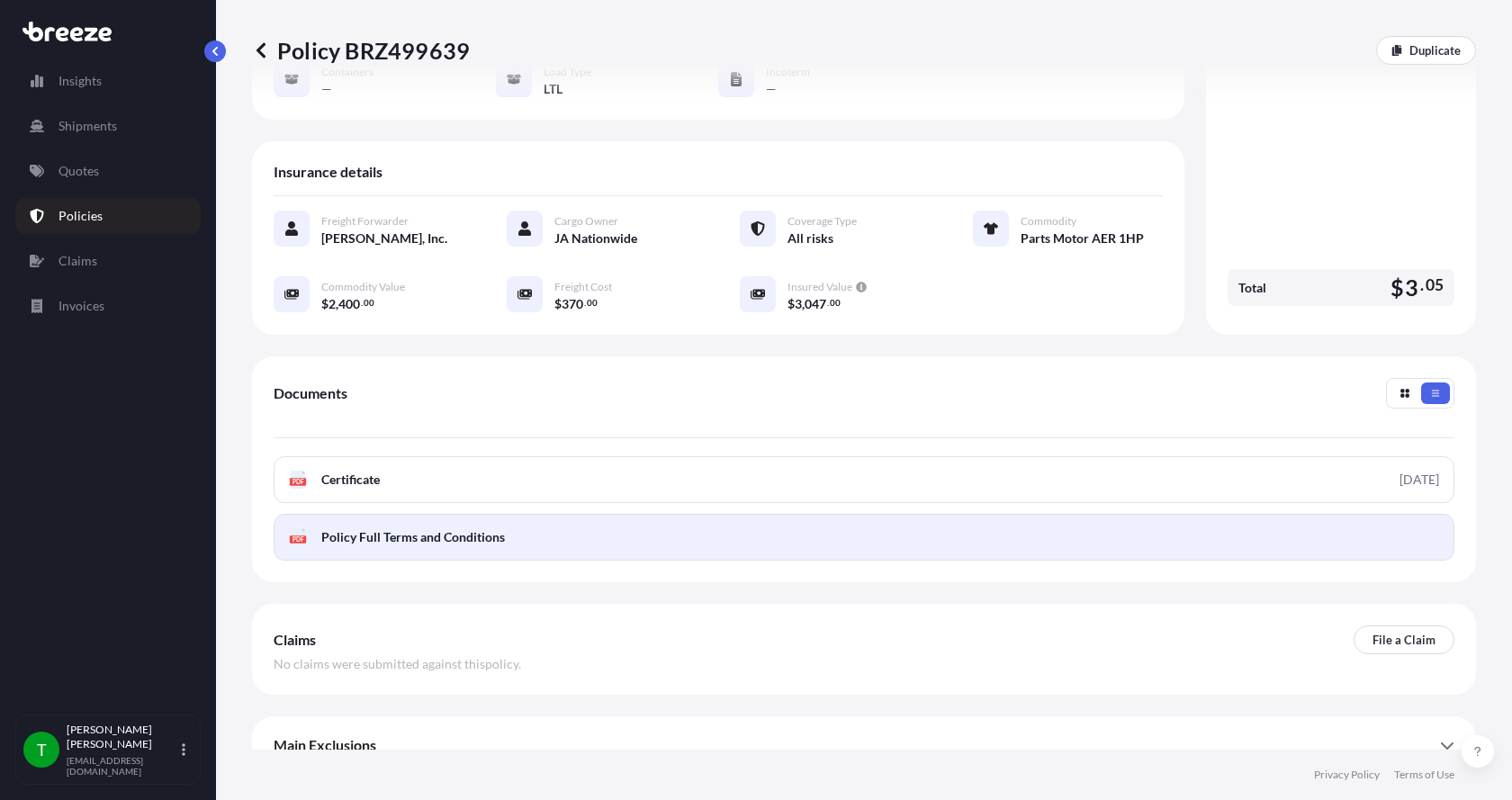
scroll to position [265, 0]
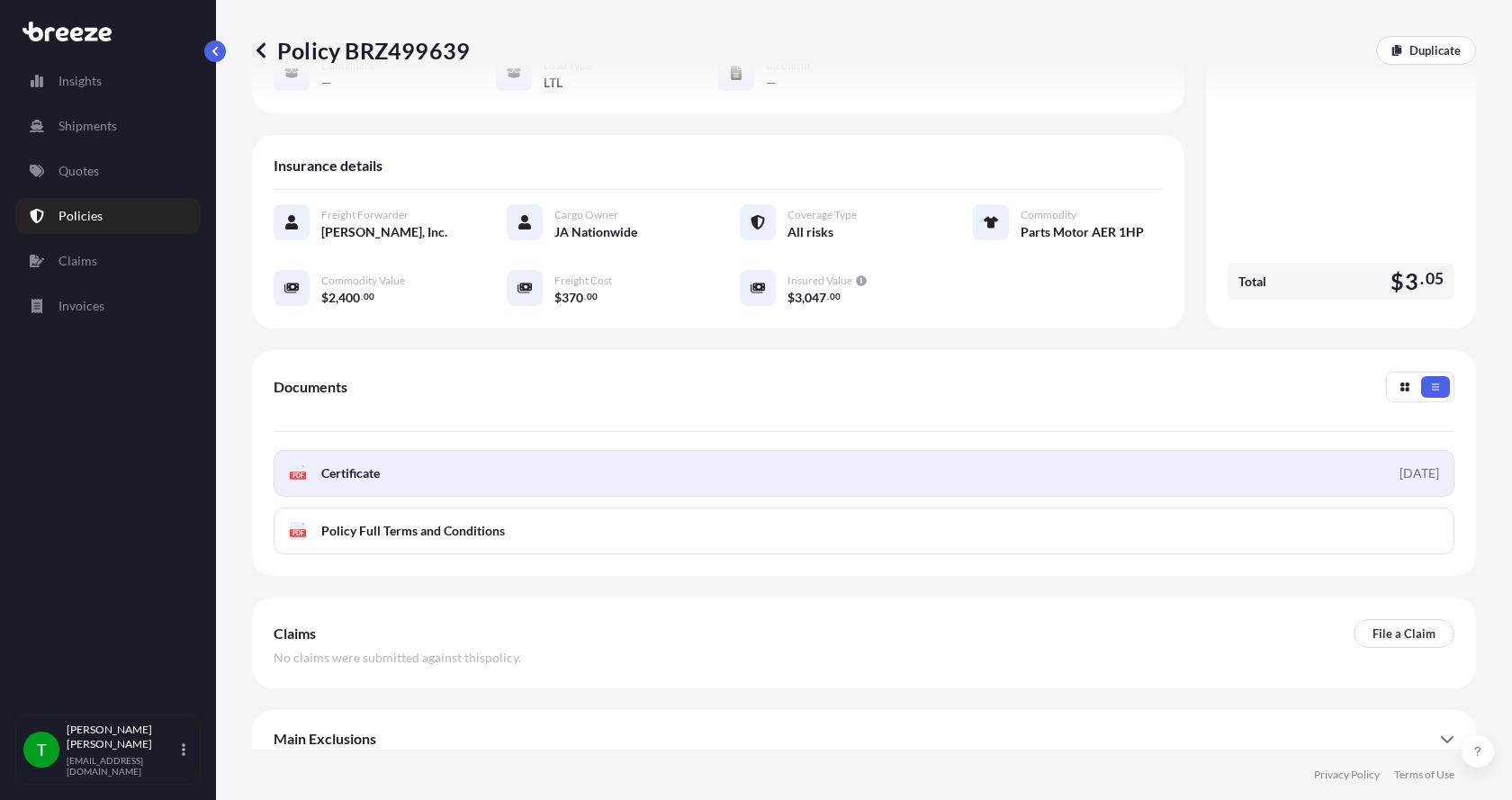
click at [353, 465] on span "Certificate" at bounding box center [351, 474] width 59 height 18
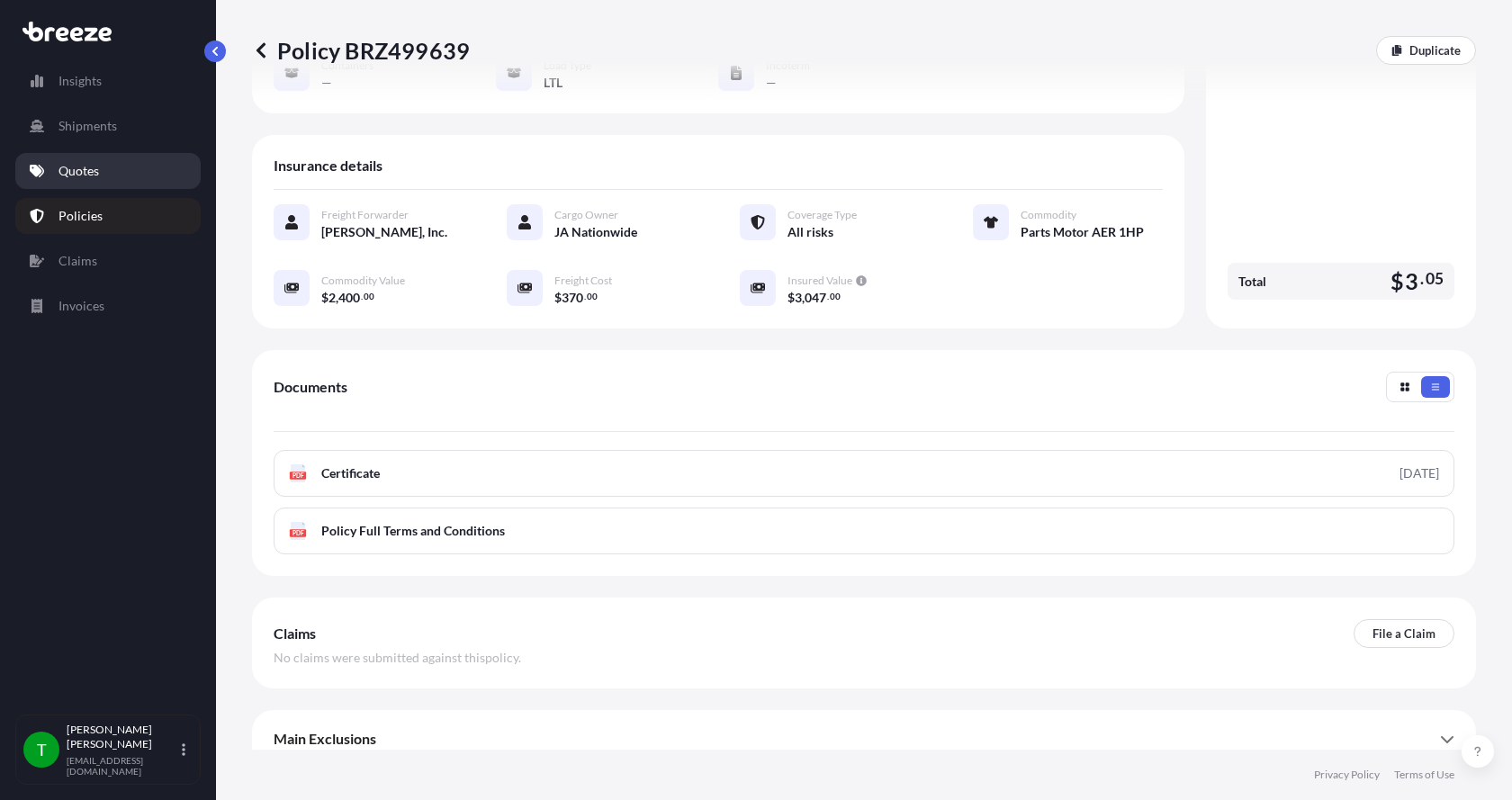
click at [84, 174] on p "Quotes" at bounding box center [79, 171] width 40 height 18
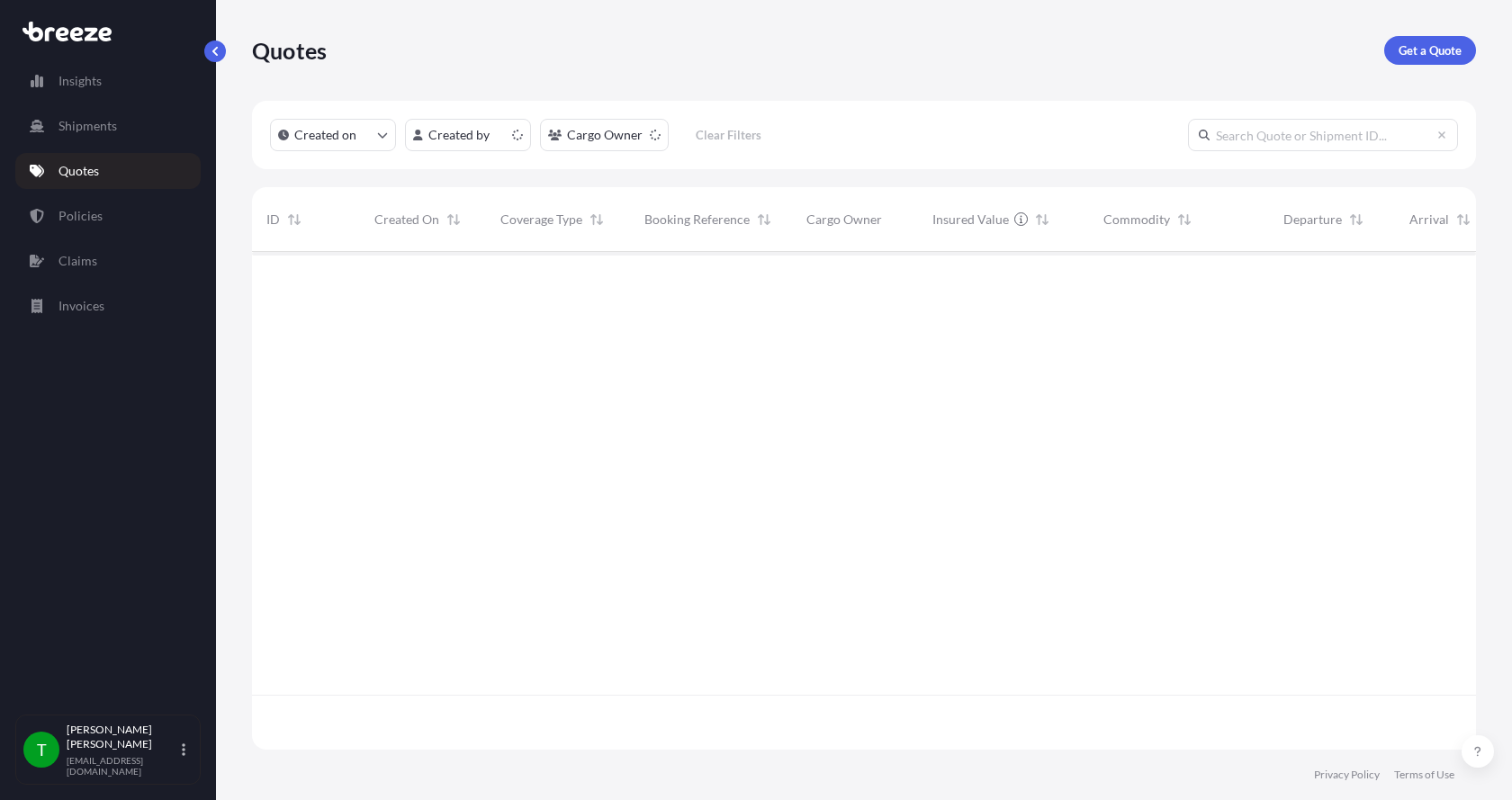
scroll to position [494, 1211]
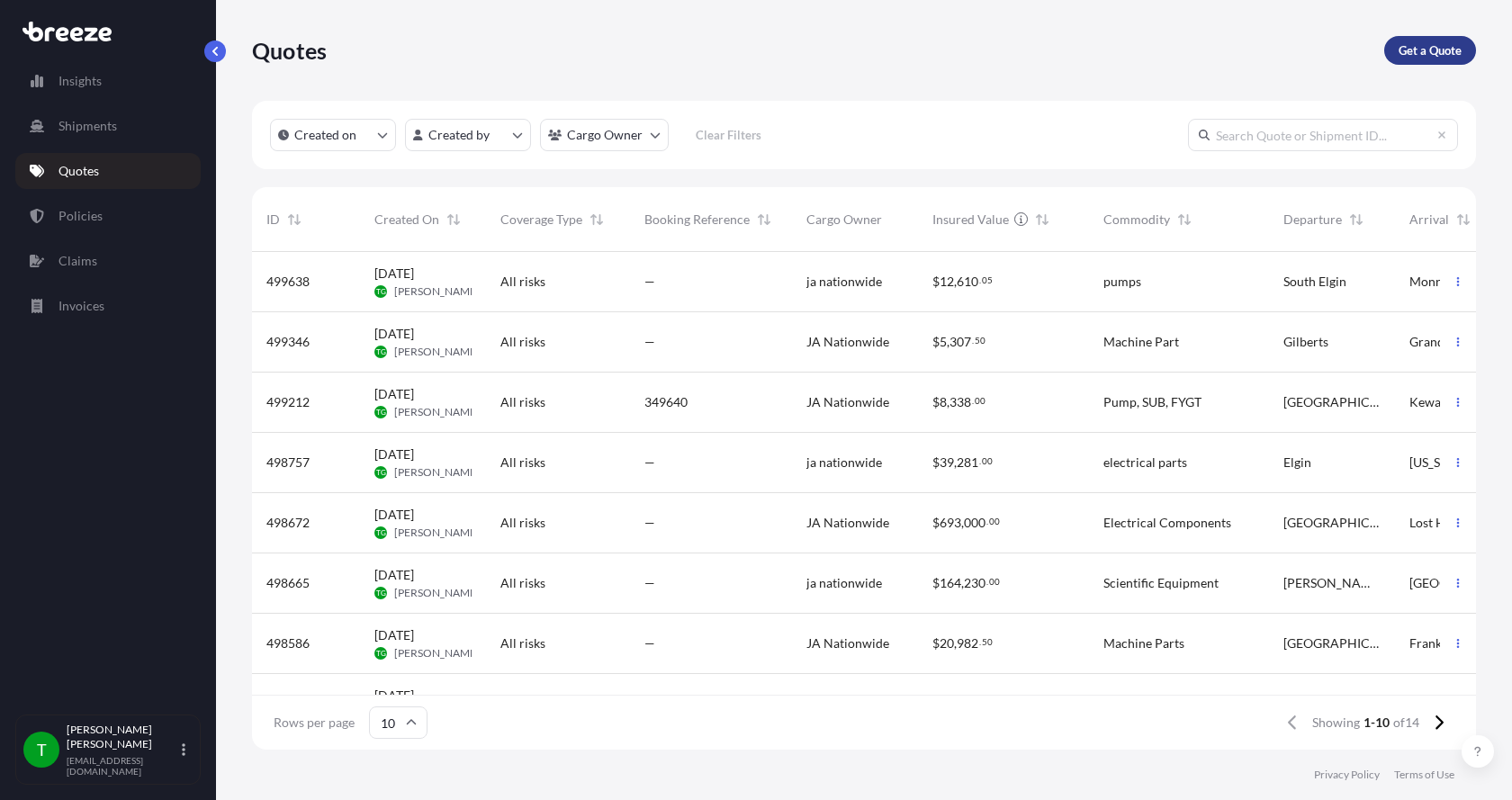
click at [1456, 48] on p "Get a Quote" at bounding box center [1431, 50] width 63 height 18
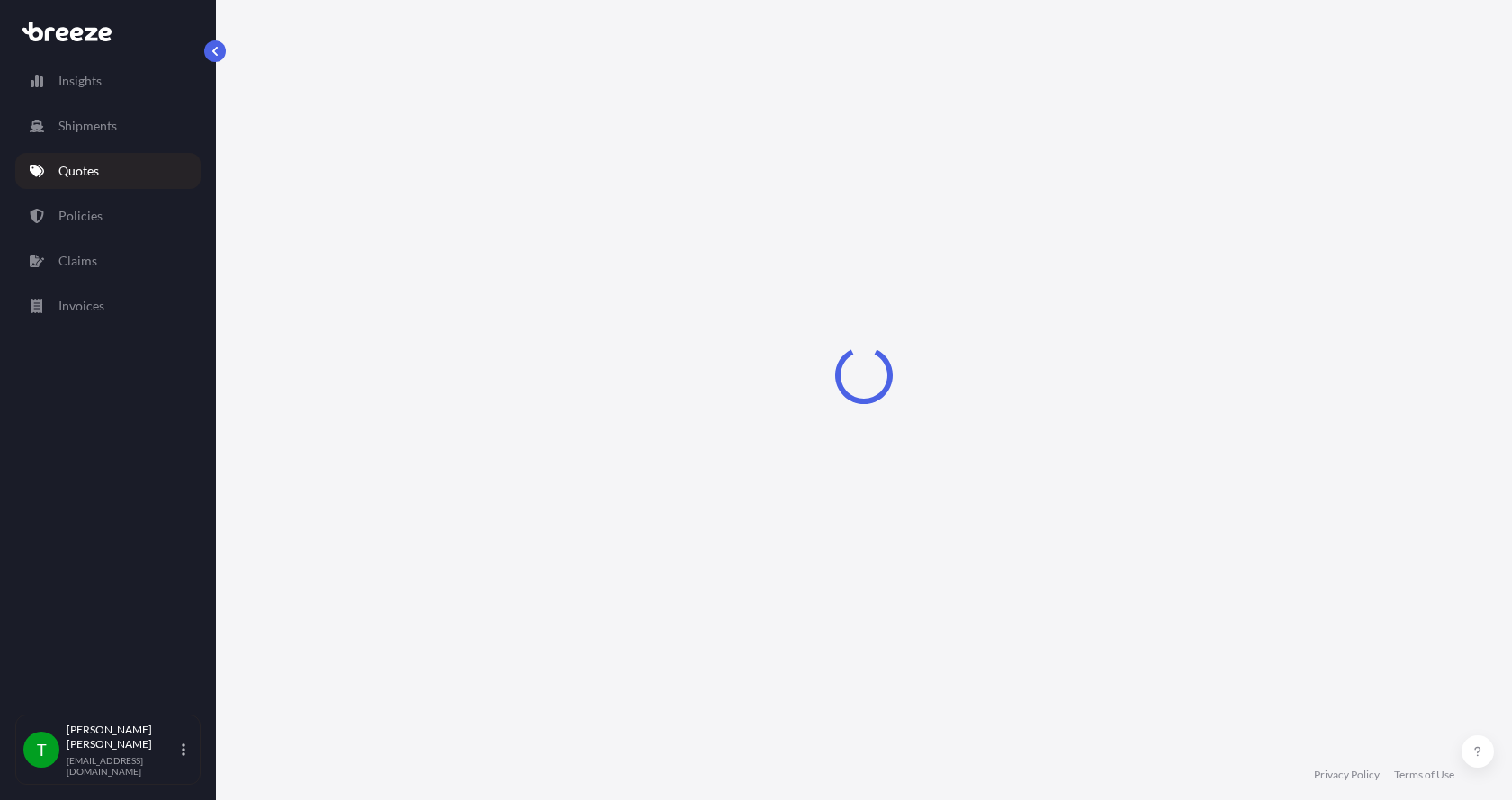
select select "Sea"
select select "1"
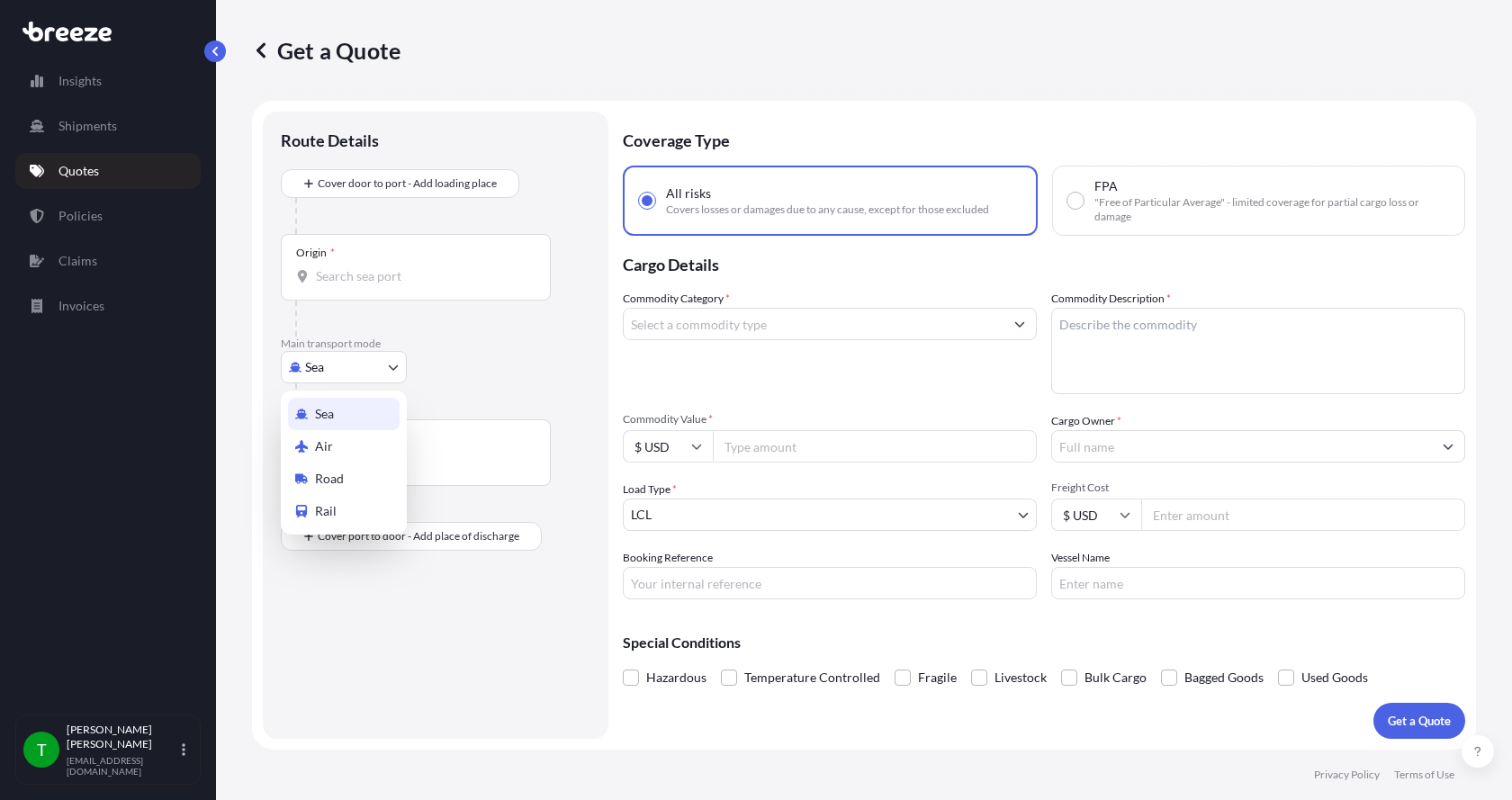
click at [329, 374] on body "Insights Shipments Quotes Policies Claims Invoices T [PERSON_NAME] [EMAIL_ADDRE…" at bounding box center [756, 400] width 1512 height 800
click at [328, 472] on span "Road" at bounding box center [329, 479] width 28 height 18
select select "Road"
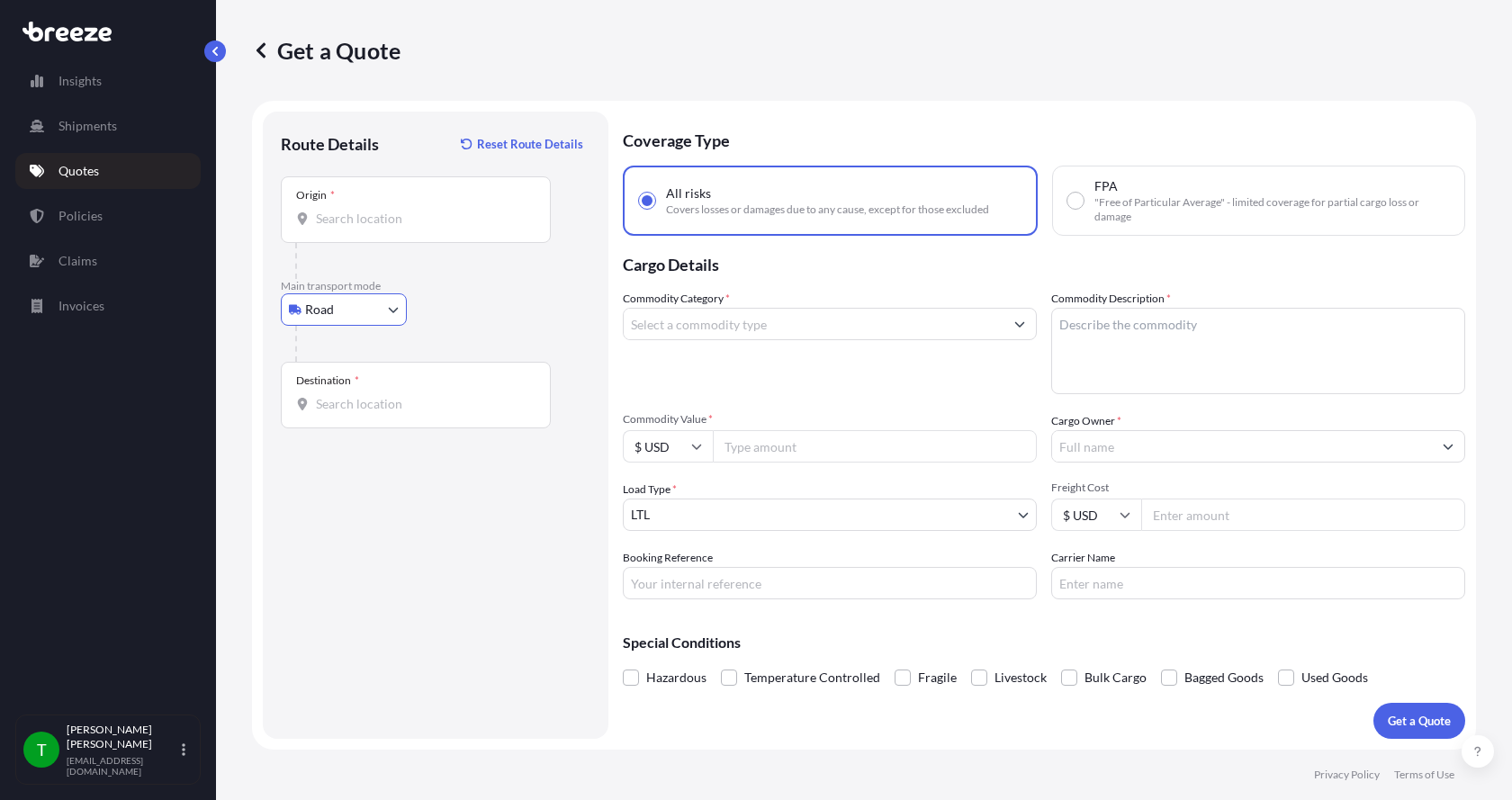
click at [339, 210] on input "Origin *" at bounding box center [422, 219] width 212 height 18
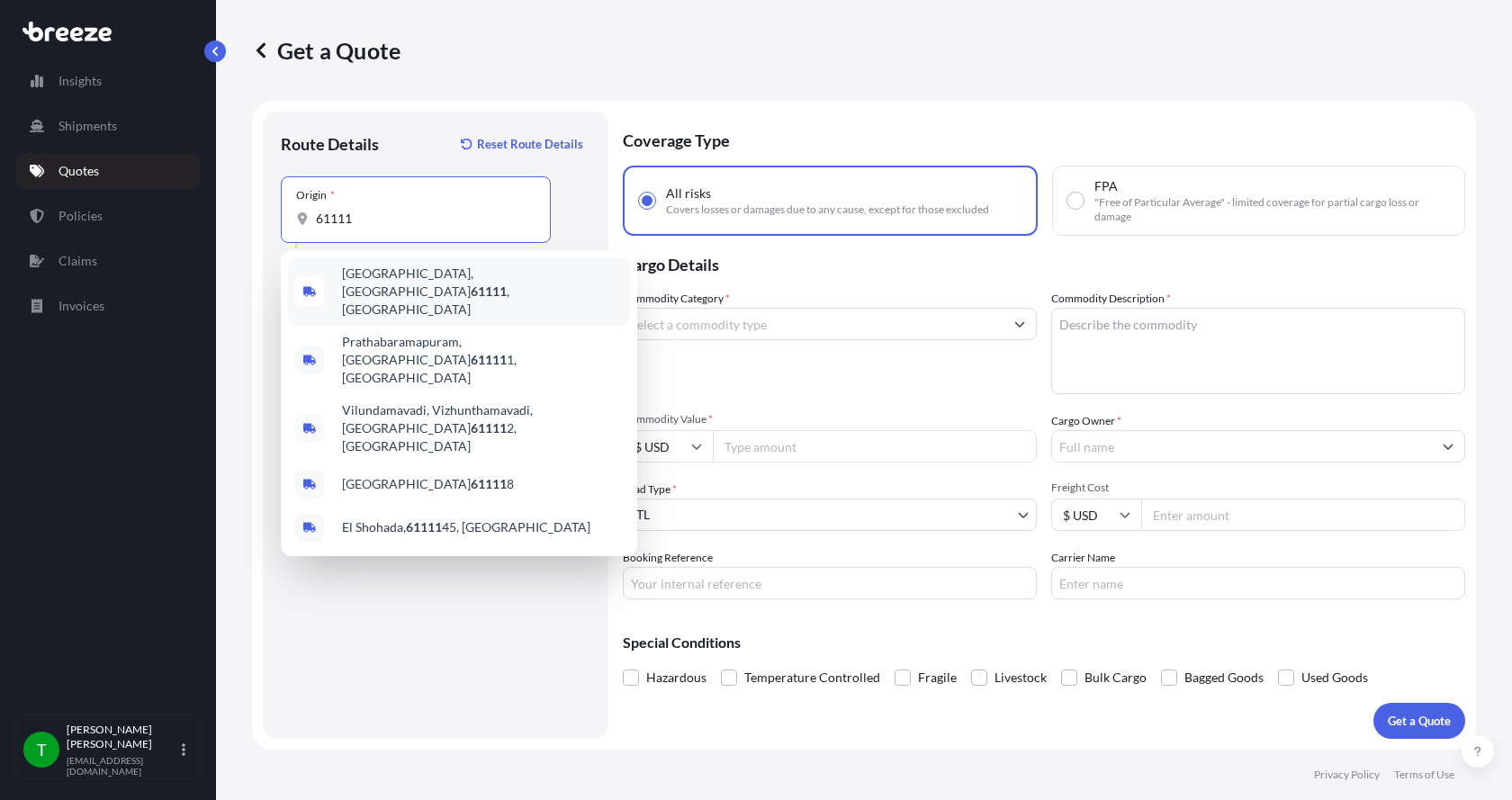
click at [393, 275] on span "[GEOGRAPHIC_DATA] , [GEOGRAPHIC_DATA]" at bounding box center [482, 291] width 281 height 54
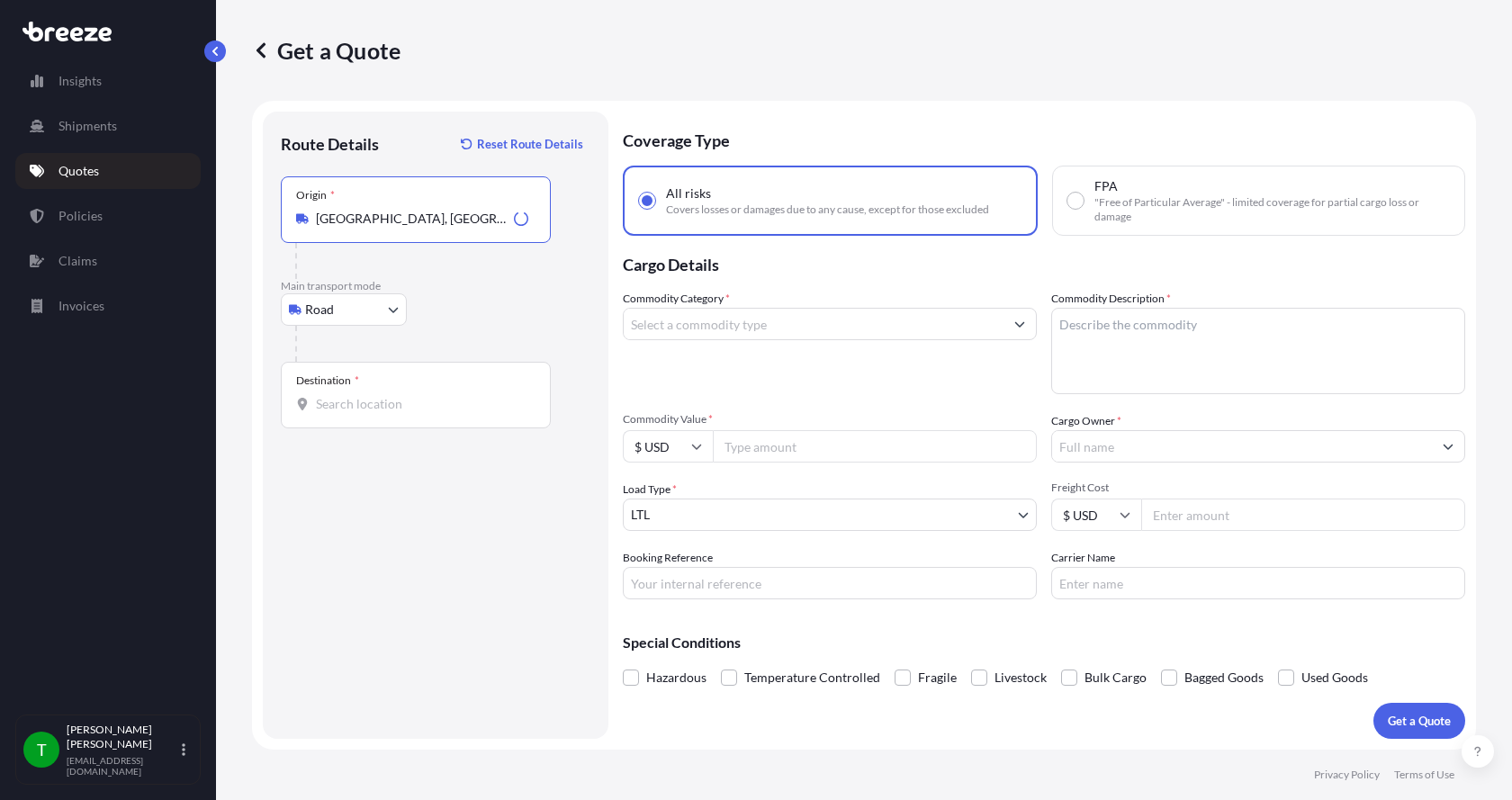
type input "[GEOGRAPHIC_DATA], [GEOGRAPHIC_DATA]"
click at [321, 406] on input "Destination *" at bounding box center [422, 405] width 212 height 18
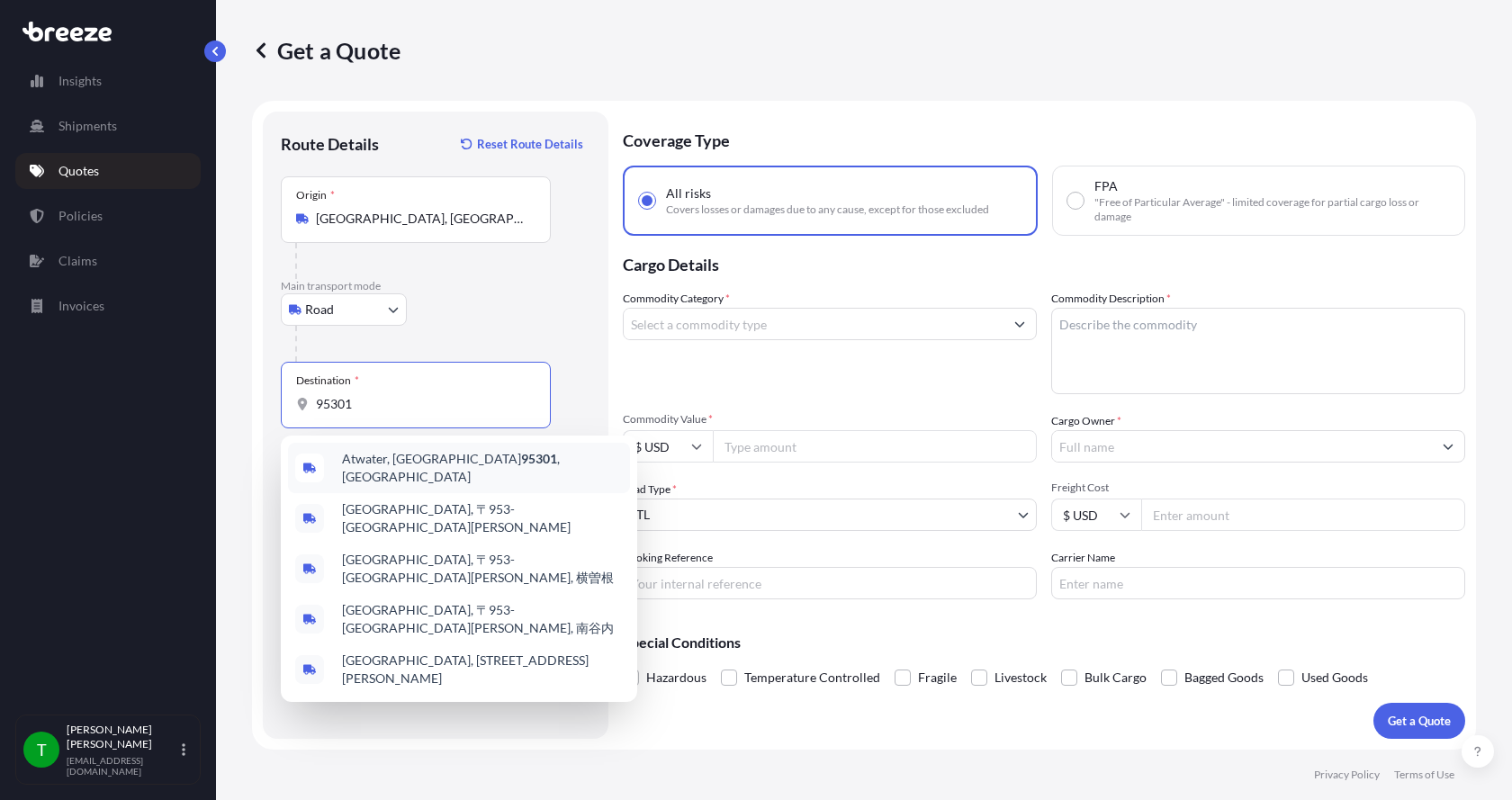
click at [369, 470] on span "[GEOGRAPHIC_DATA]" at bounding box center [482, 468] width 281 height 36
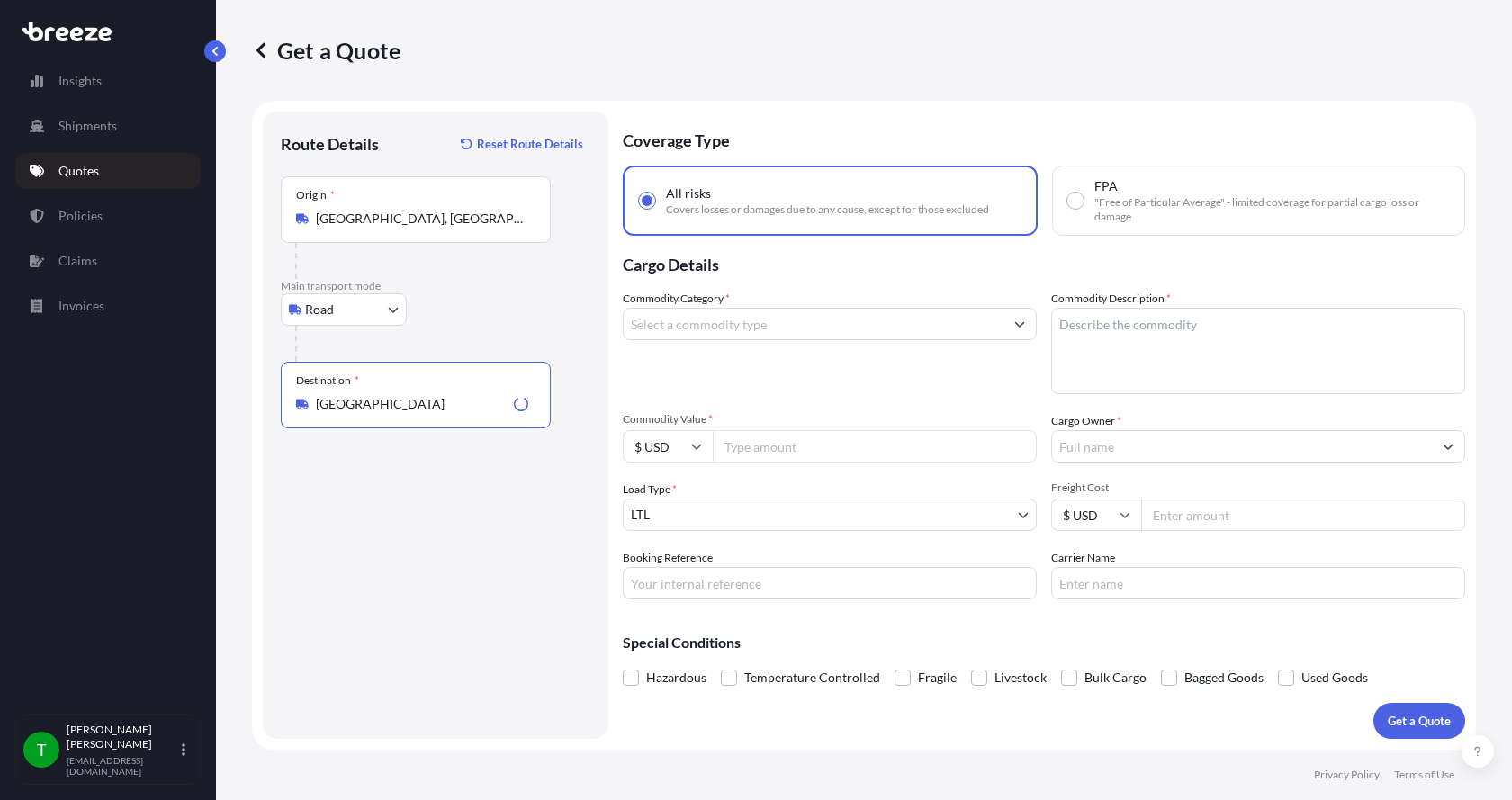
type input "[GEOGRAPHIC_DATA]"
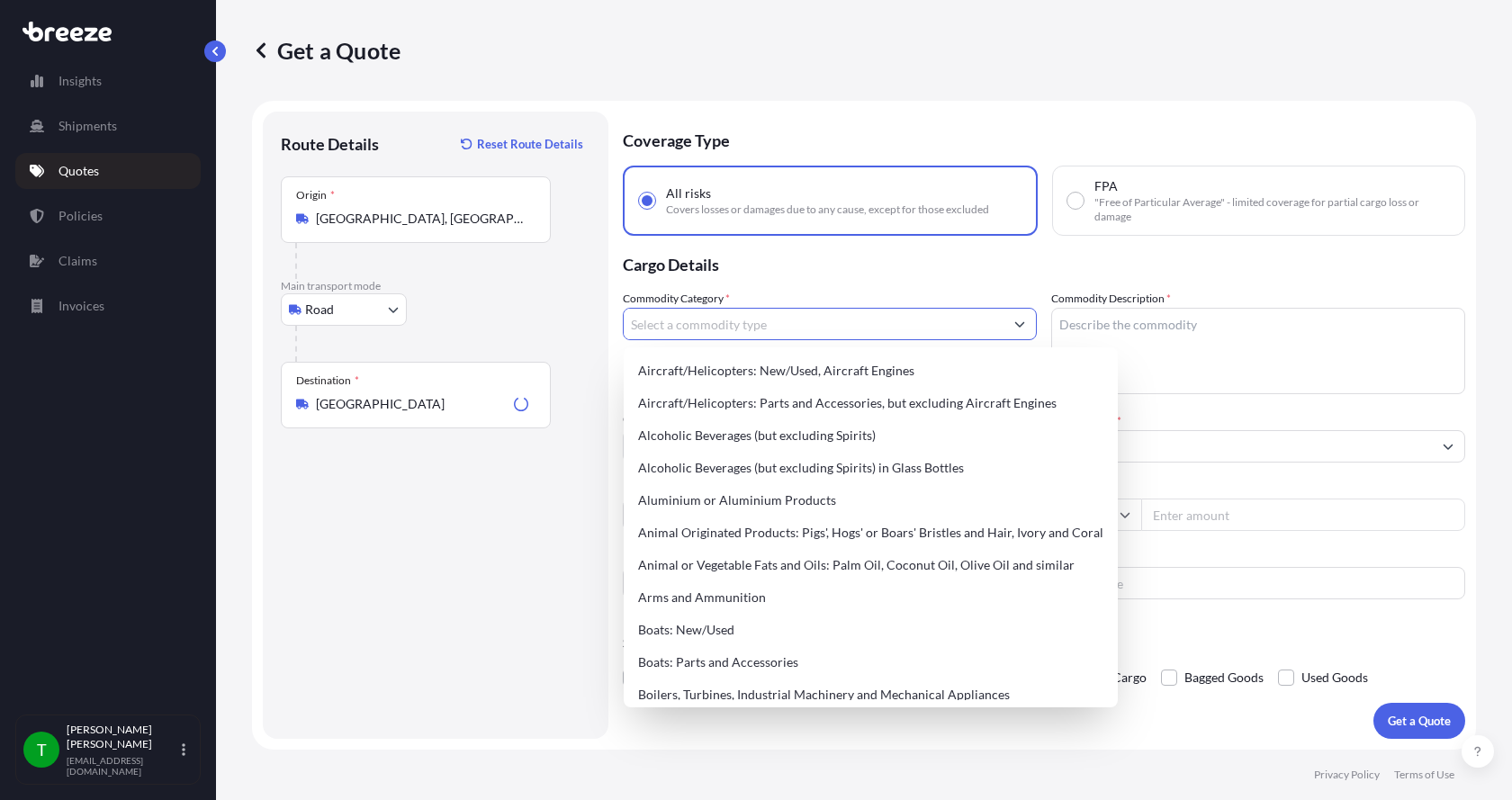
click at [670, 324] on input "Commodity Category *" at bounding box center [814, 323] width 380 height 32
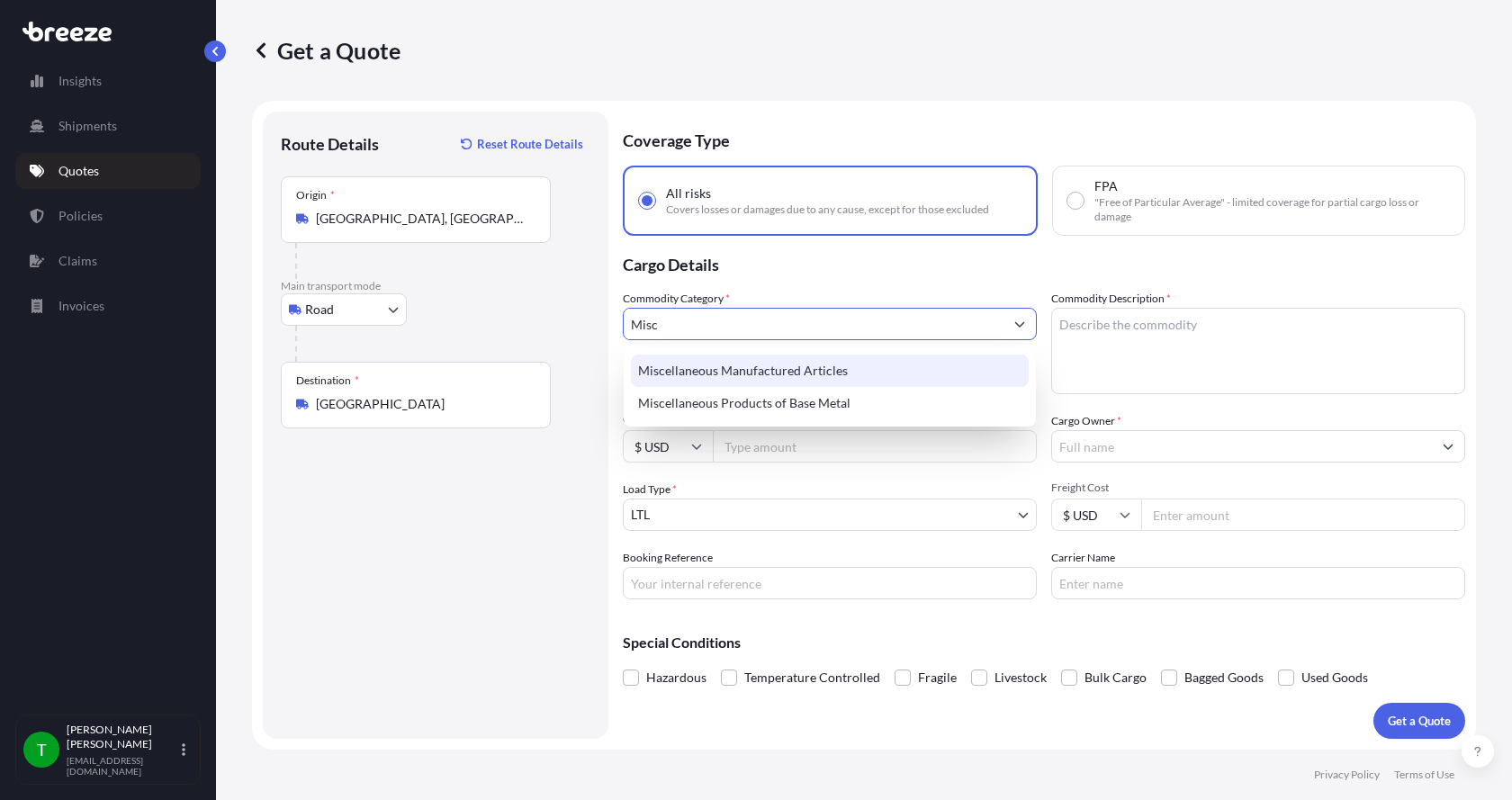
click at [679, 367] on div "Miscellaneous Manufactured Articles" at bounding box center [830, 371] width 398 height 32
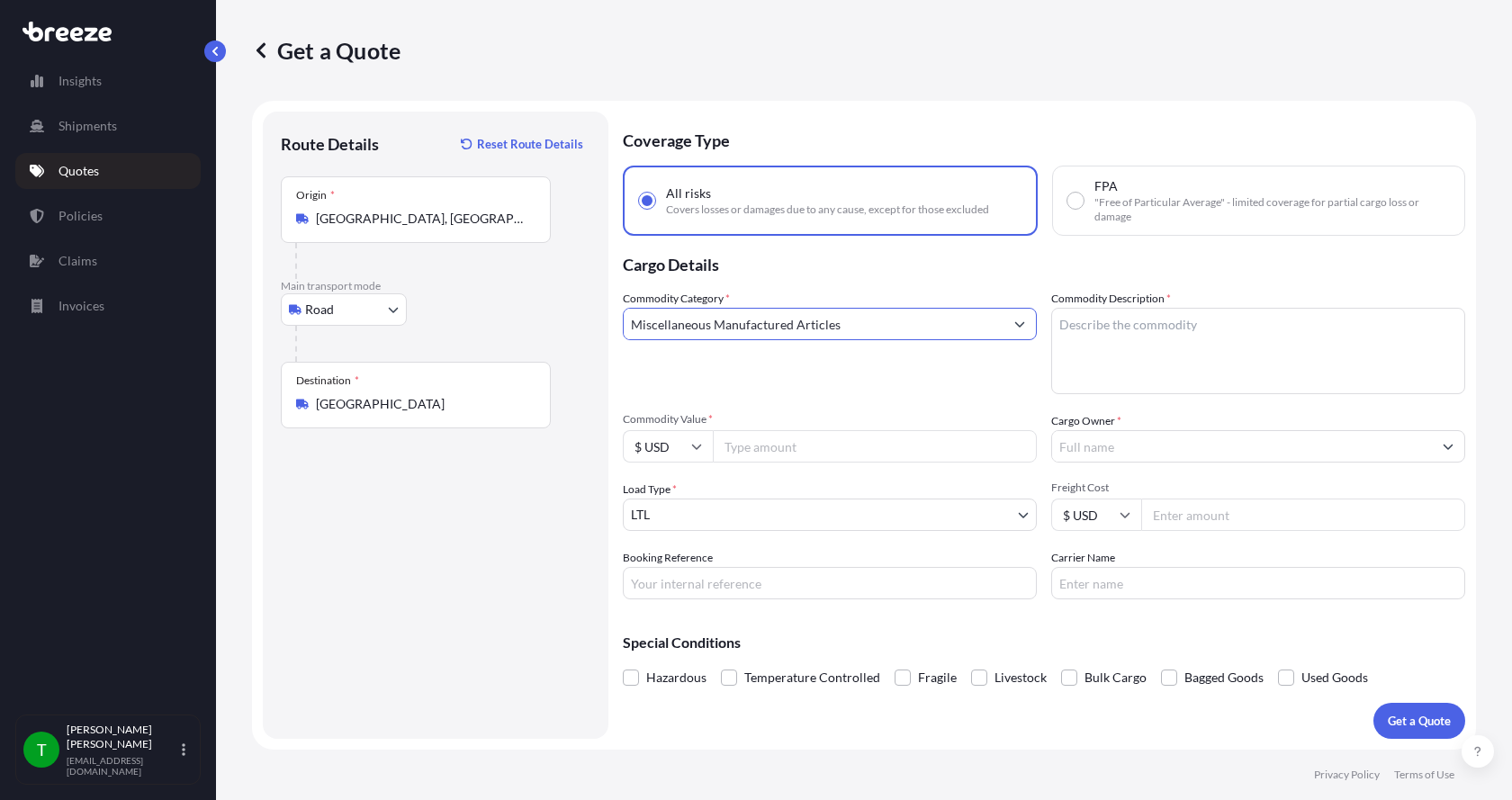
type input "Miscellaneous Manufactured Articles"
click at [1129, 324] on textarea "Commodity Description *" at bounding box center [1258, 351] width 414 height 86
type textarea "Parts Motor AER 15HP"
click at [781, 458] on input "Commodity Value *" at bounding box center [875, 446] width 324 height 32
click at [735, 447] on input "Commodity Value *" at bounding box center [875, 446] width 324 height 32
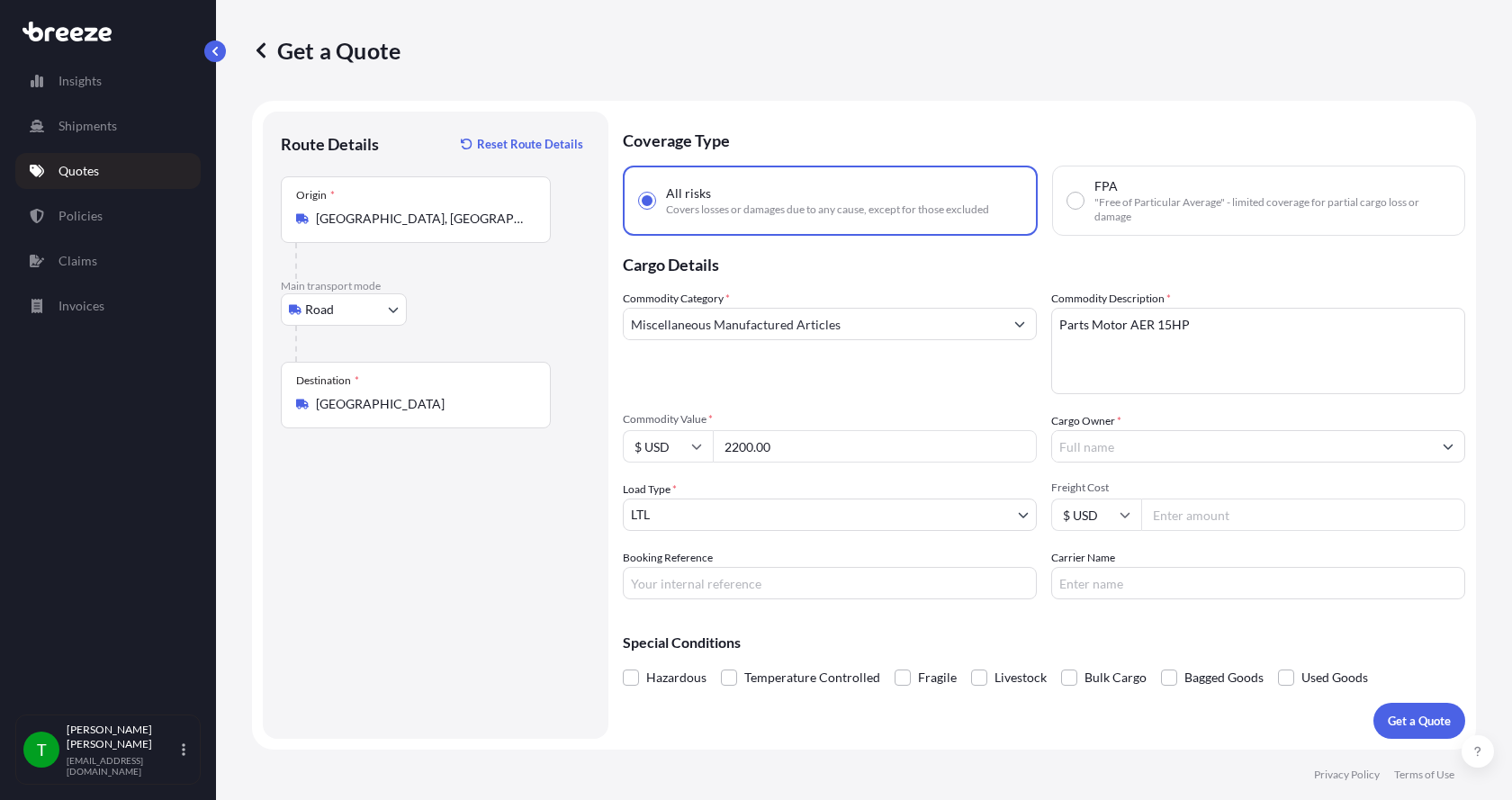
type input "2200.00"
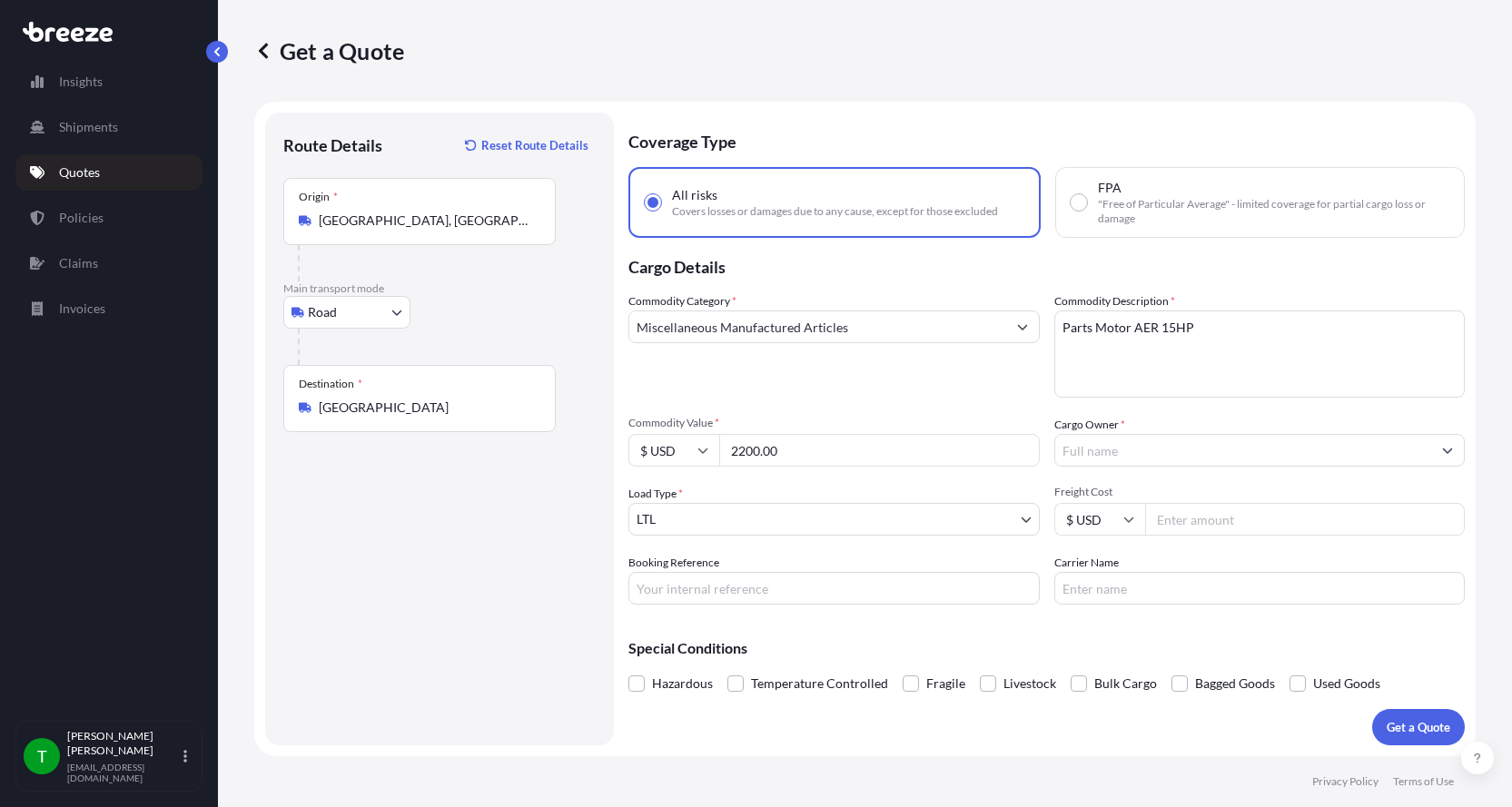
click at [1107, 439] on input "Cargo Owner *" at bounding box center [1243, 450] width 377 height 32
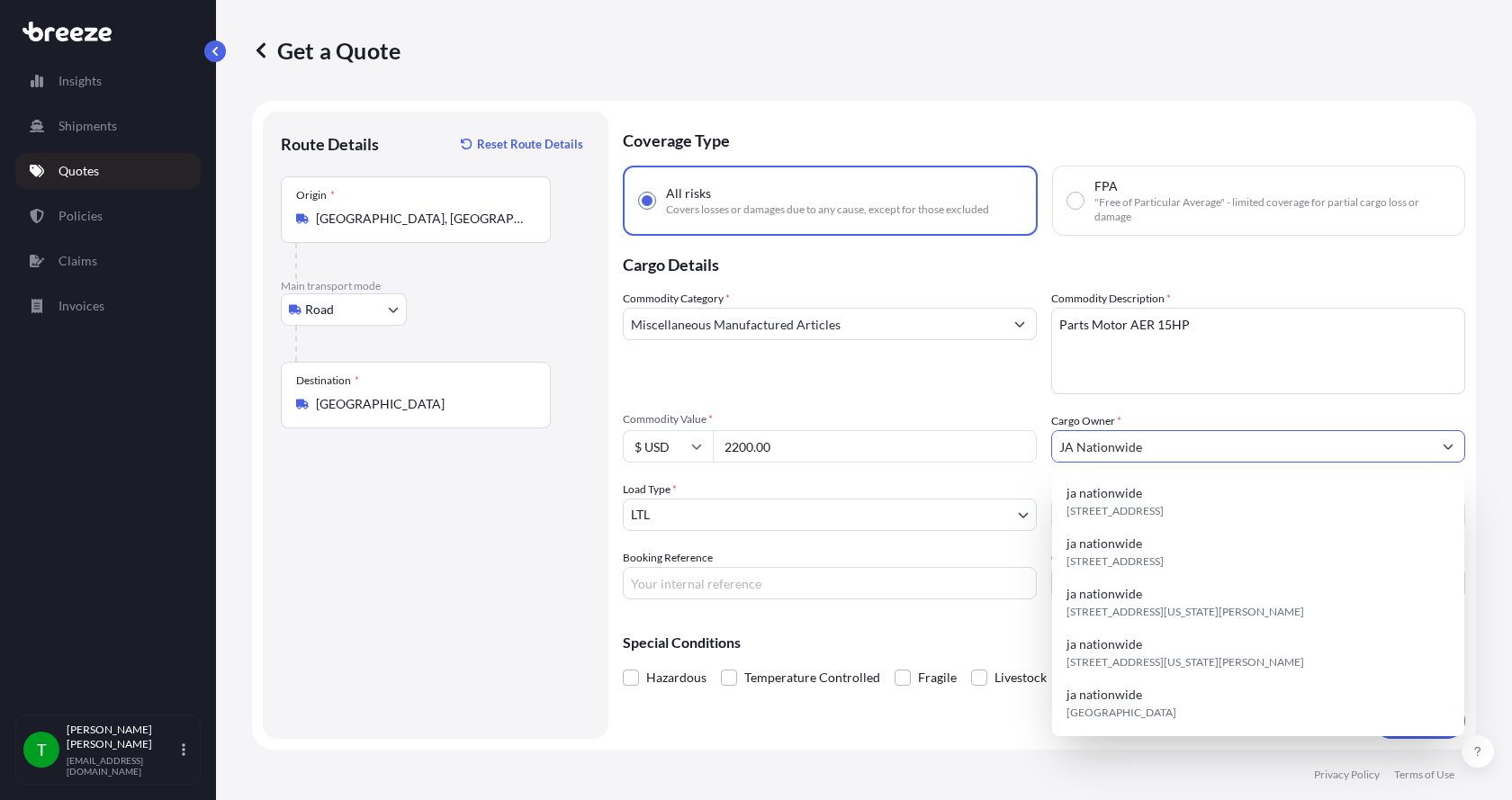
type input "JA Nationwide"
click at [674, 577] on input "Booking Reference" at bounding box center [830, 583] width 414 height 32
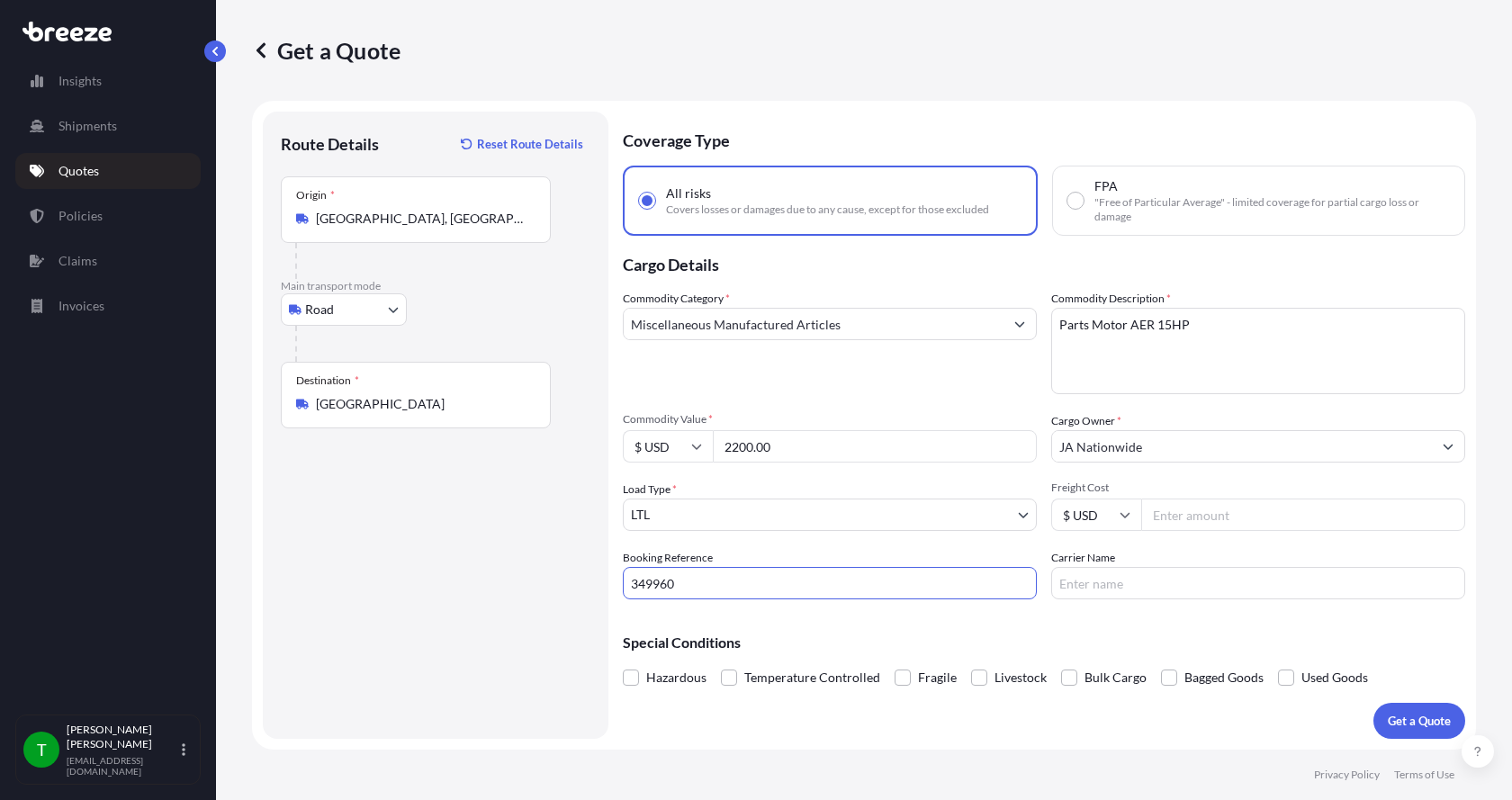
type input "349960"
click at [1156, 514] on input "Freight Cost" at bounding box center [1303, 514] width 324 height 32
type input "425.00"
click at [1122, 579] on input "Carrier Name" at bounding box center [1258, 583] width 414 height 32
type input "[PERSON_NAME] XPO"
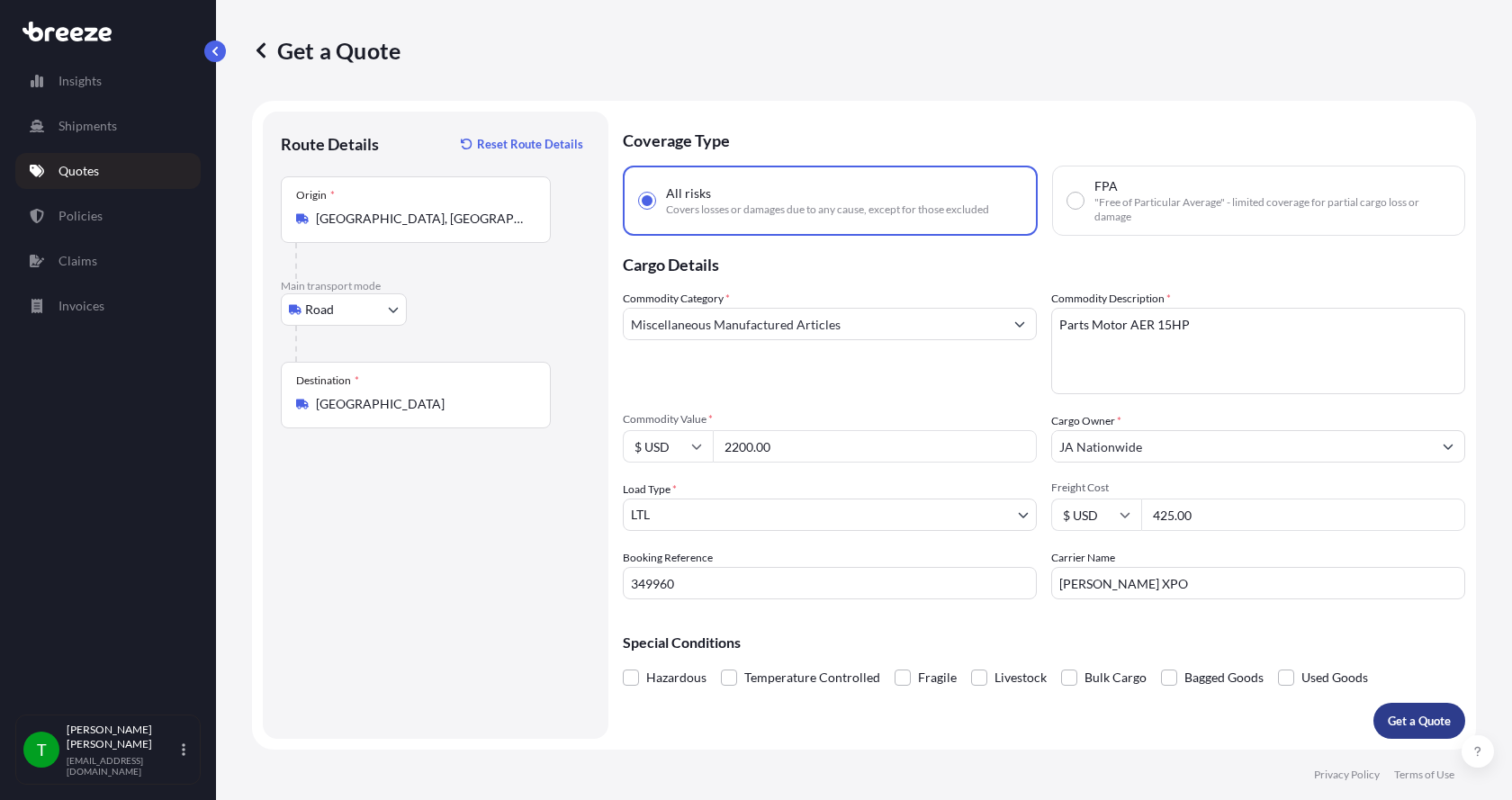
click at [1427, 722] on p "Get a Quote" at bounding box center [1420, 721] width 63 height 18
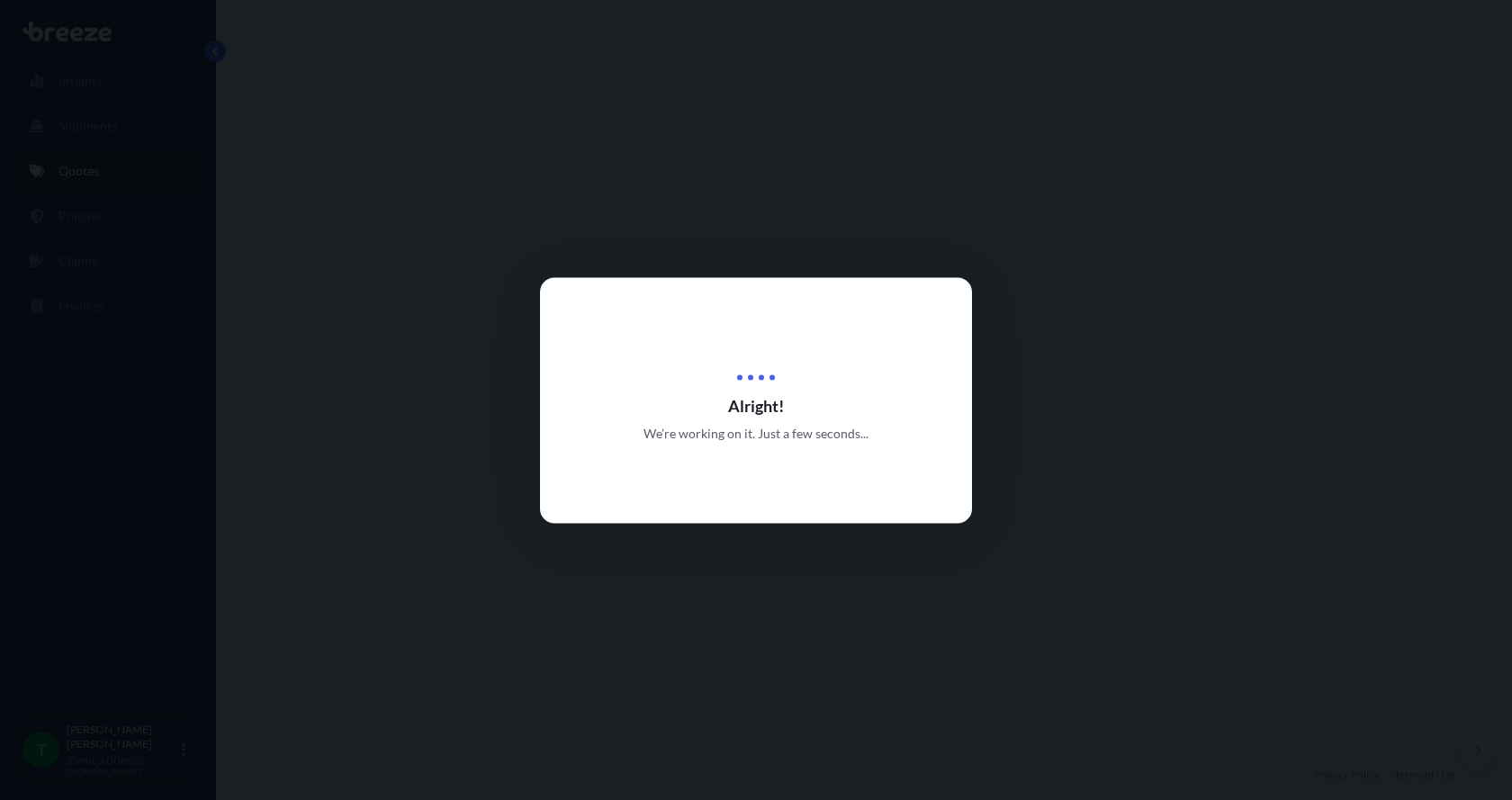
select select "Road"
select select "1"
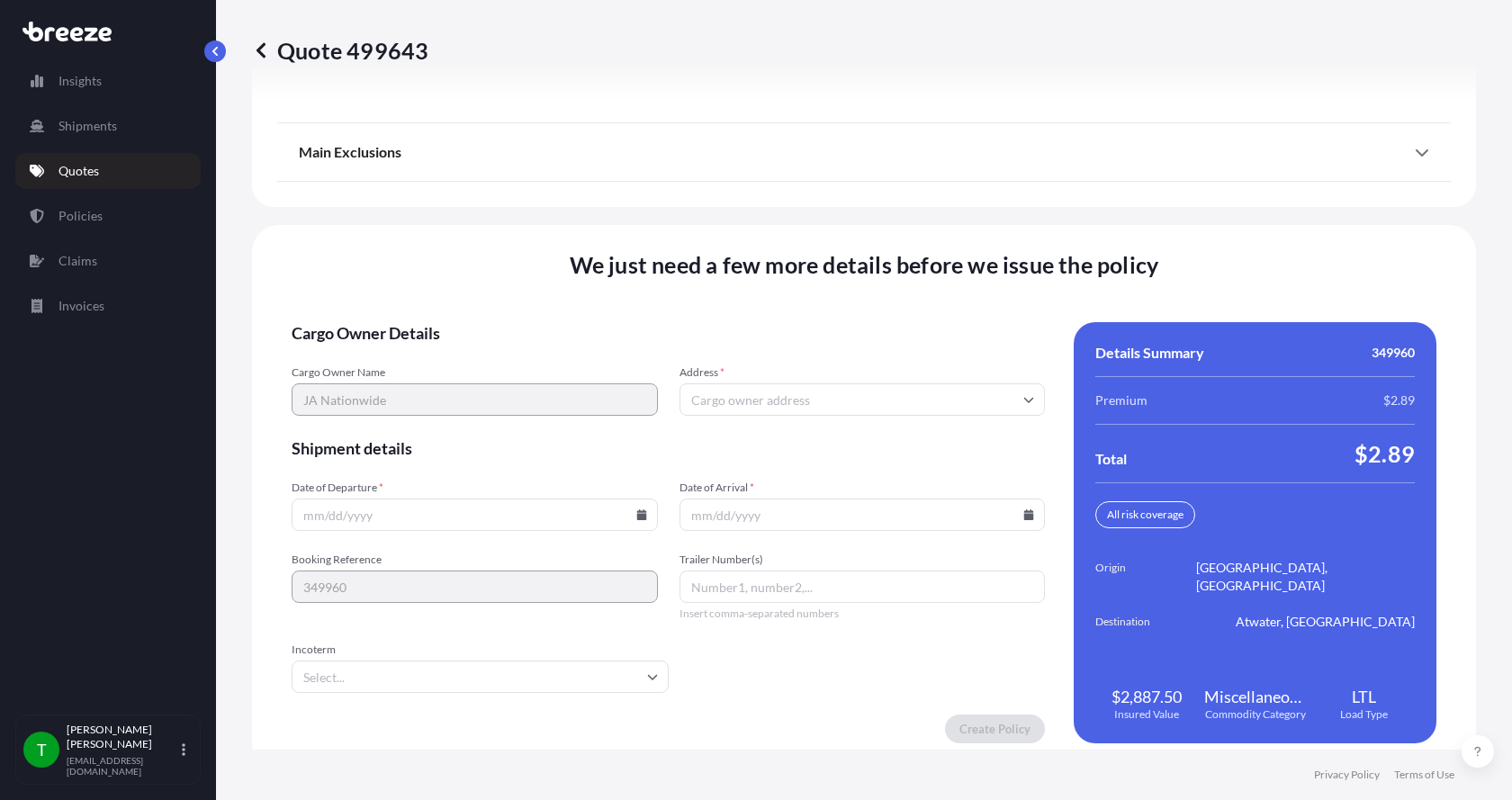
scroll to position [2369, 0]
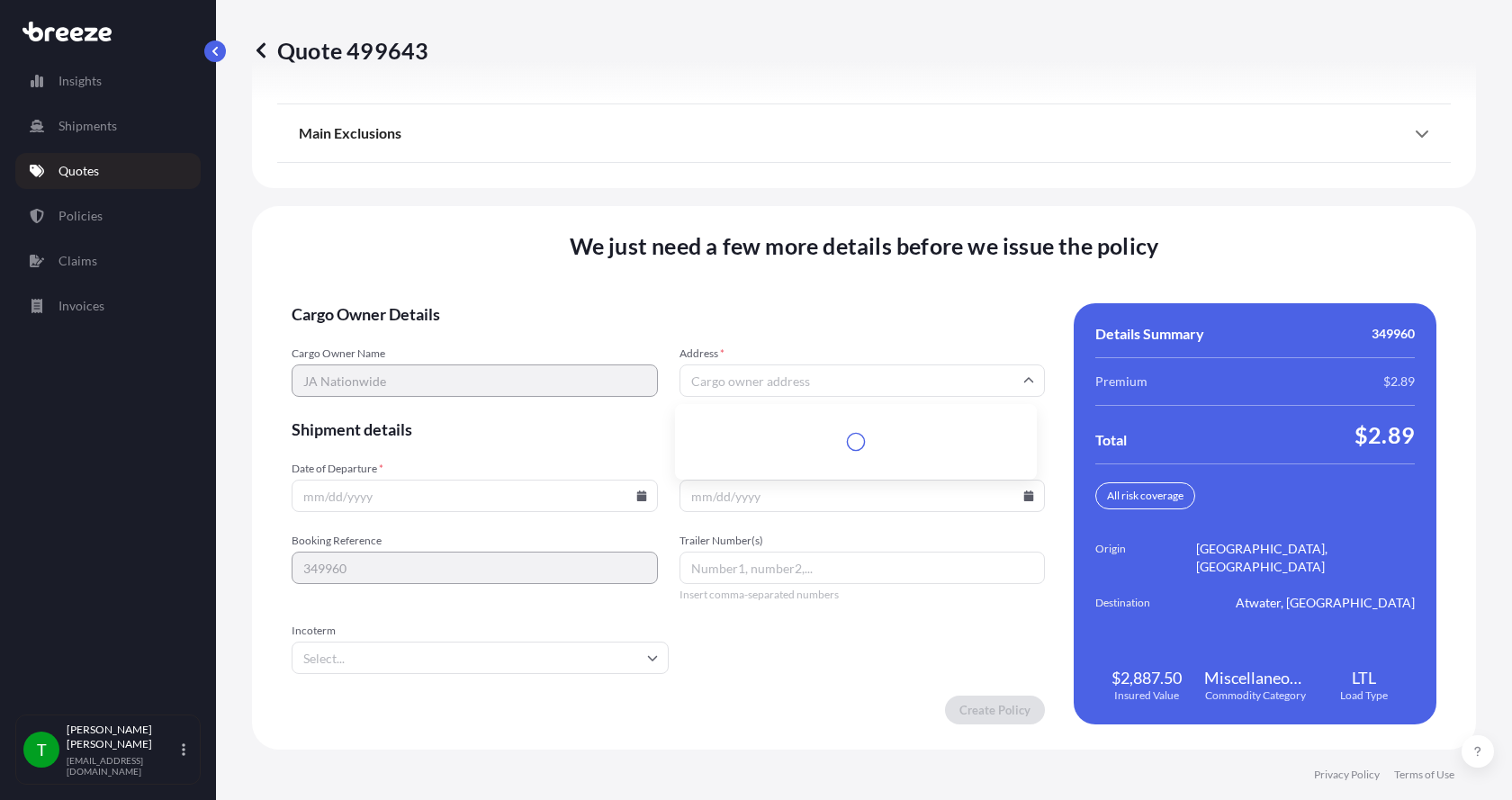
click at [702, 378] on input "Address *" at bounding box center [863, 380] width 366 height 32
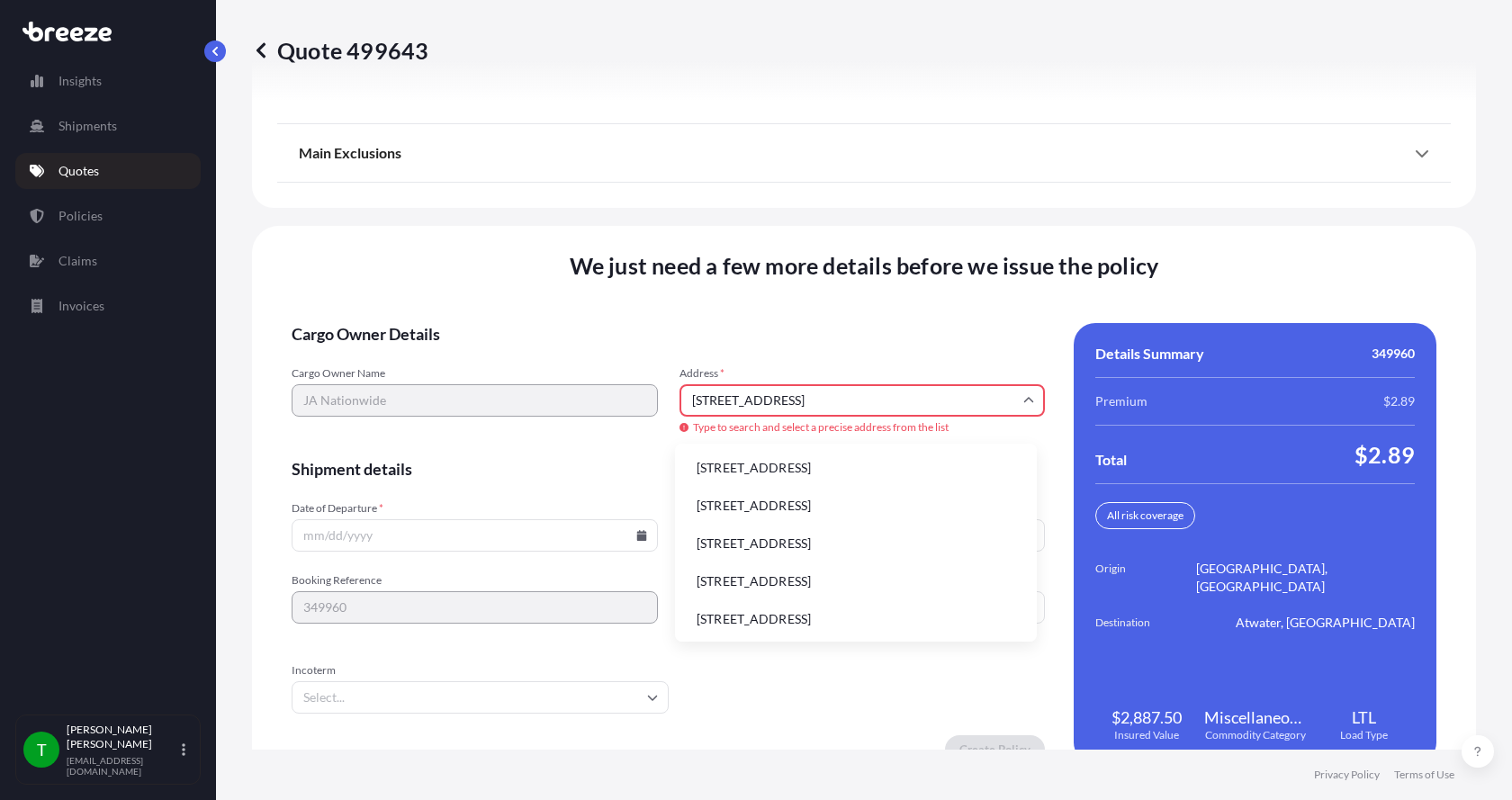
click at [732, 466] on li "[STREET_ADDRESS]" at bounding box center [857, 468] width 348 height 34
type input "[STREET_ADDRESS]"
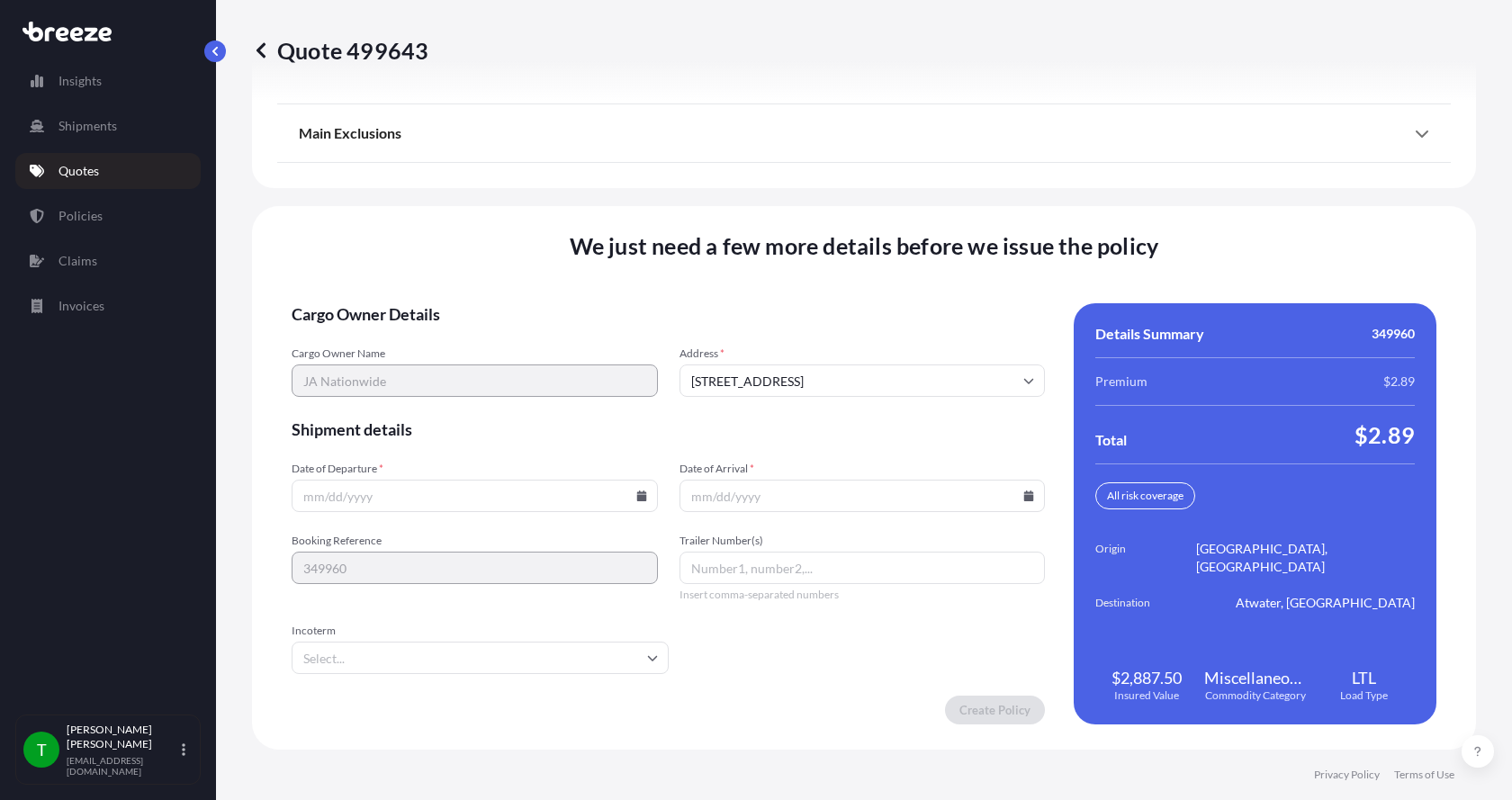
click at [636, 495] on icon at bounding box center [641, 496] width 10 height 11
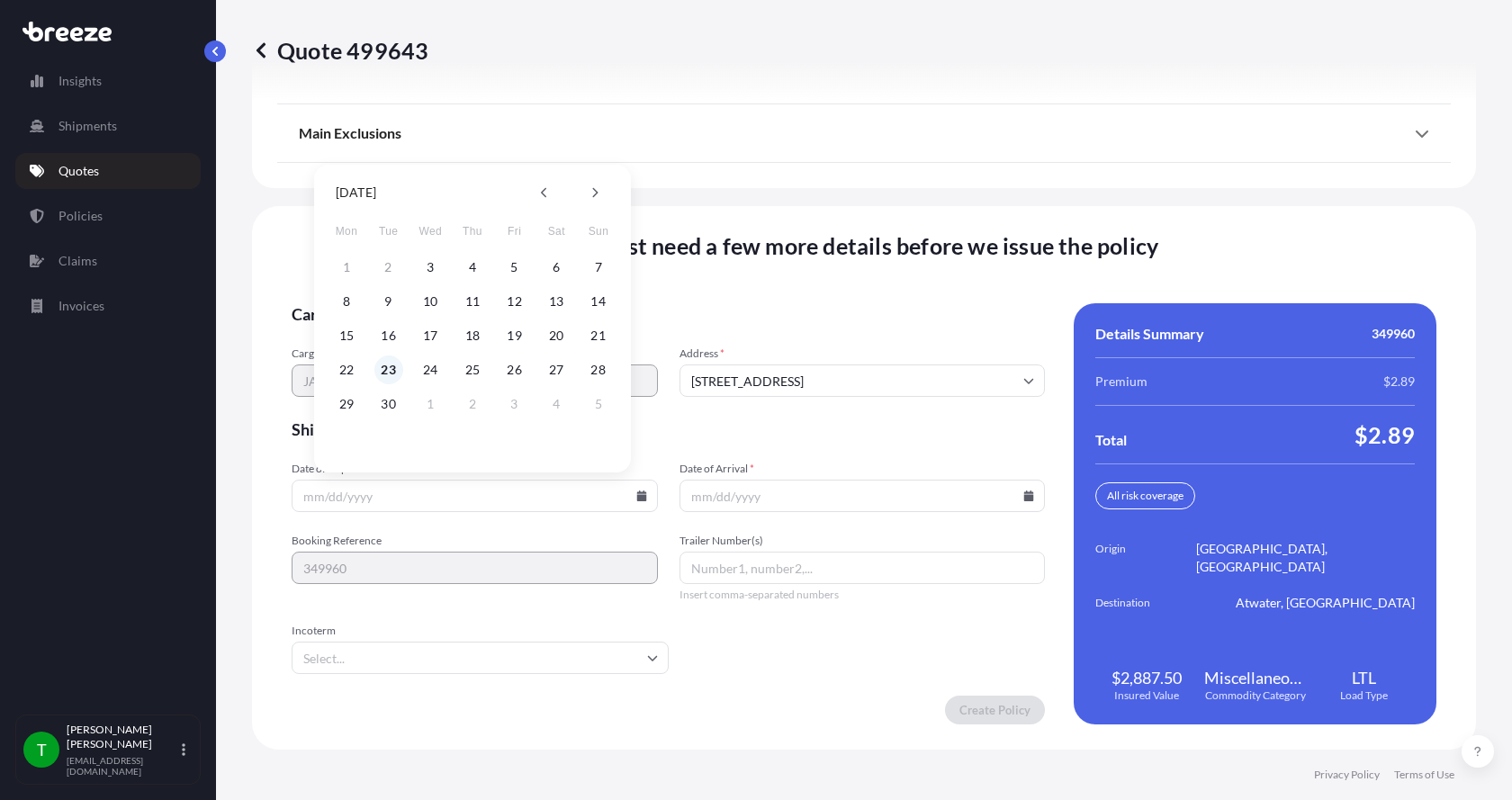
click at [378, 367] on button "23" at bounding box center [388, 370] width 28 height 28
type input "[DATE]"
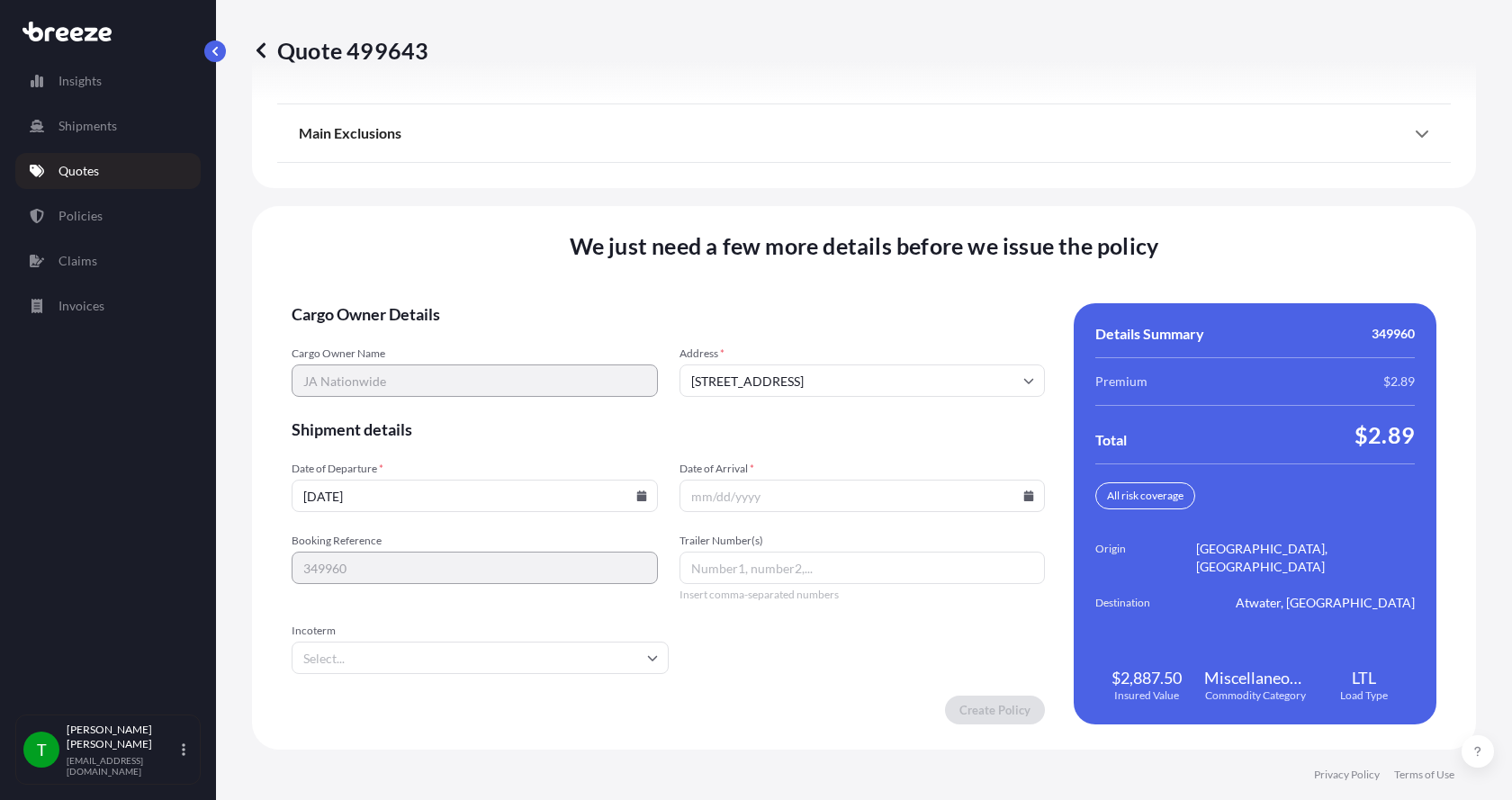
click at [399, 407] on button "23" at bounding box center [410, 416] width 22 height 16
click at [1024, 498] on icon at bounding box center [1029, 496] width 10 height 11
click at [731, 410] on button "29" at bounding box center [729, 404] width 28 height 28
type input "[DATE]"
click at [751, 426] on button "29" at bounding box center [761, 434] width 22 height 16
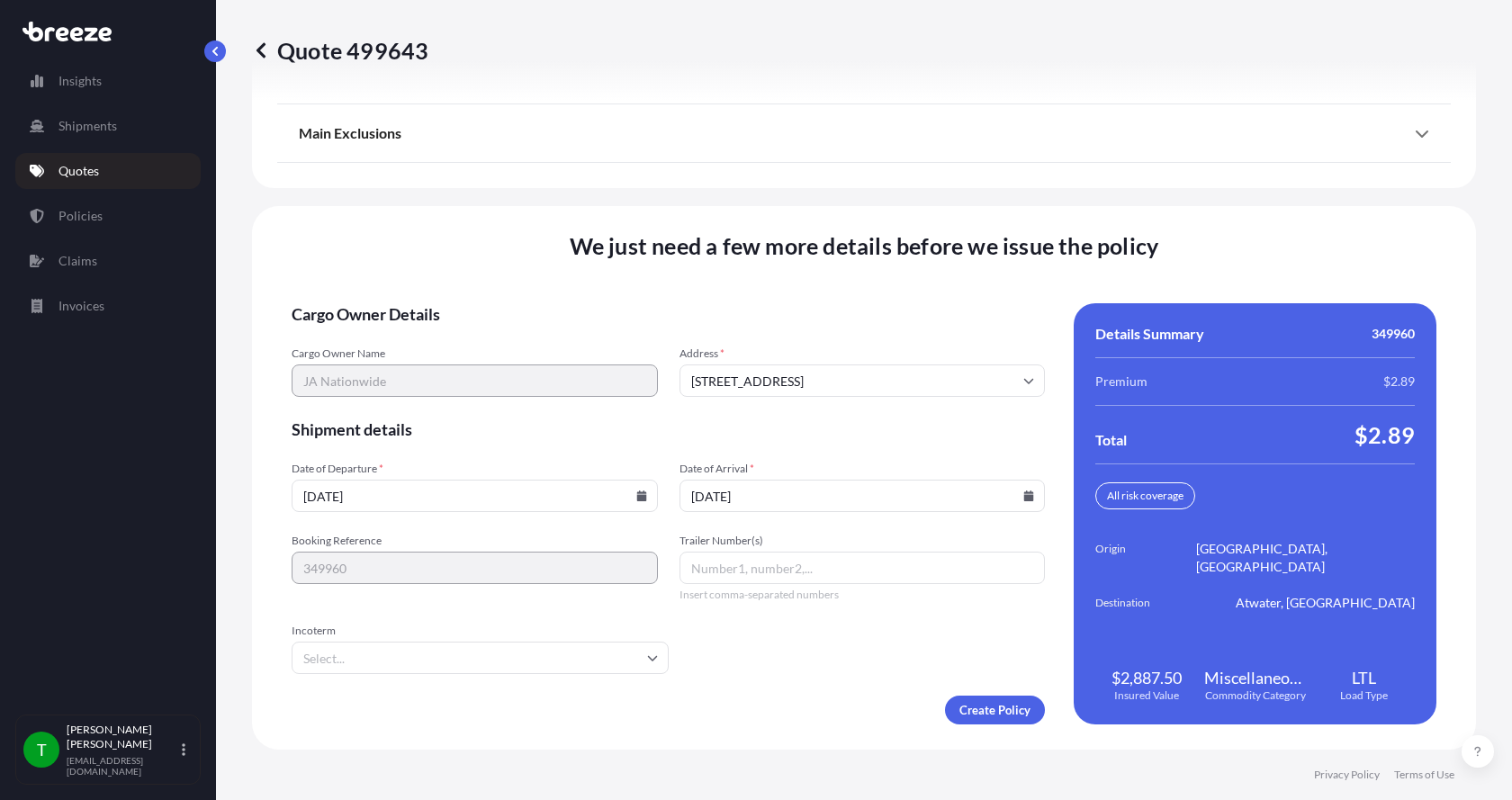
click at [731, 410] on div "[DATE] Mon Tue Wed Thu Fri Sat Sun 1 2 3 4 5 6 7 8 9 10 11 12 13 14 15 16 17 18…" at bounding box center [856, 319] width 317 height 322
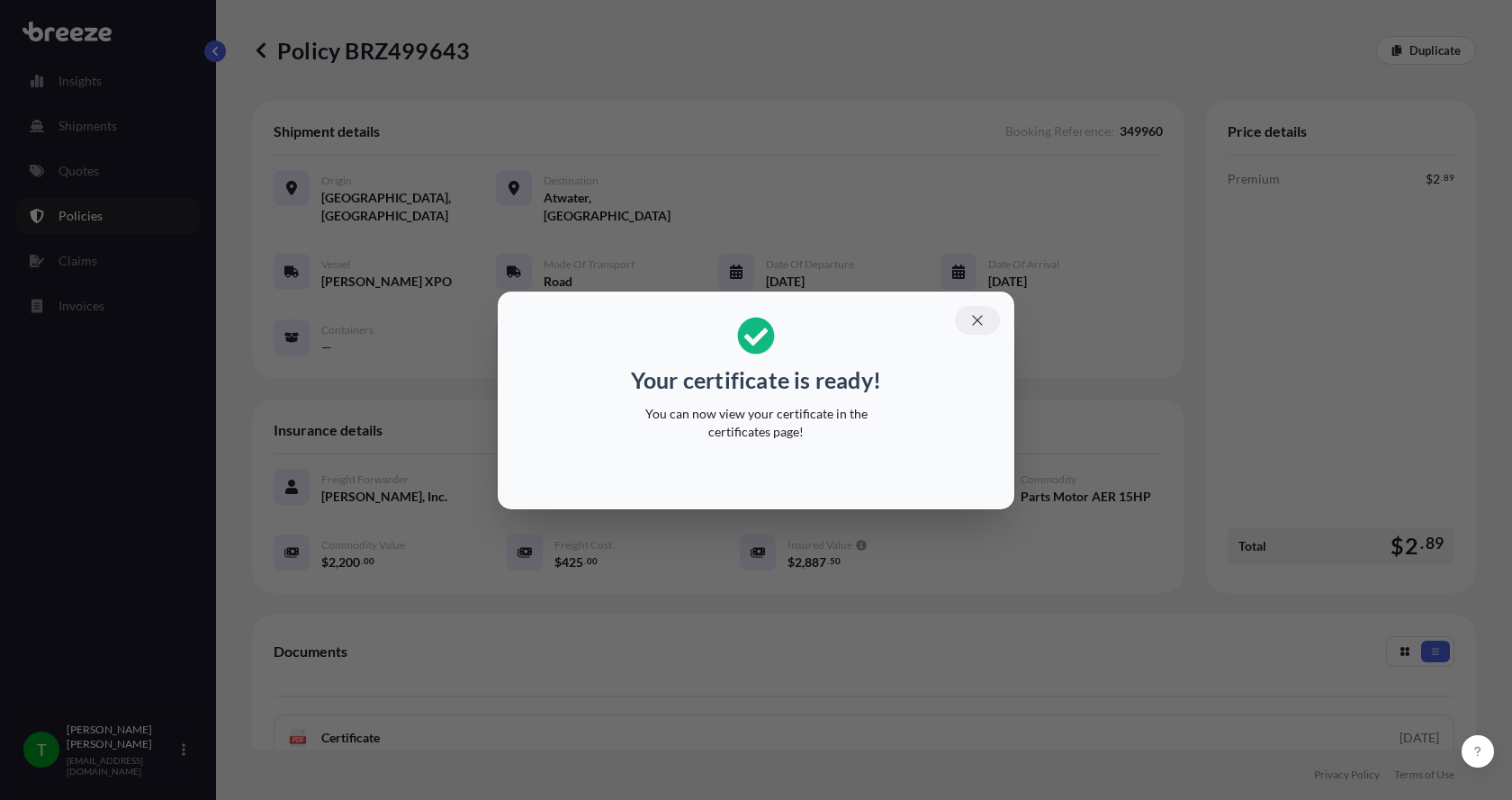
click at [979, 312] on icon "button" at bounding box center [977, 320] width 16 height 16
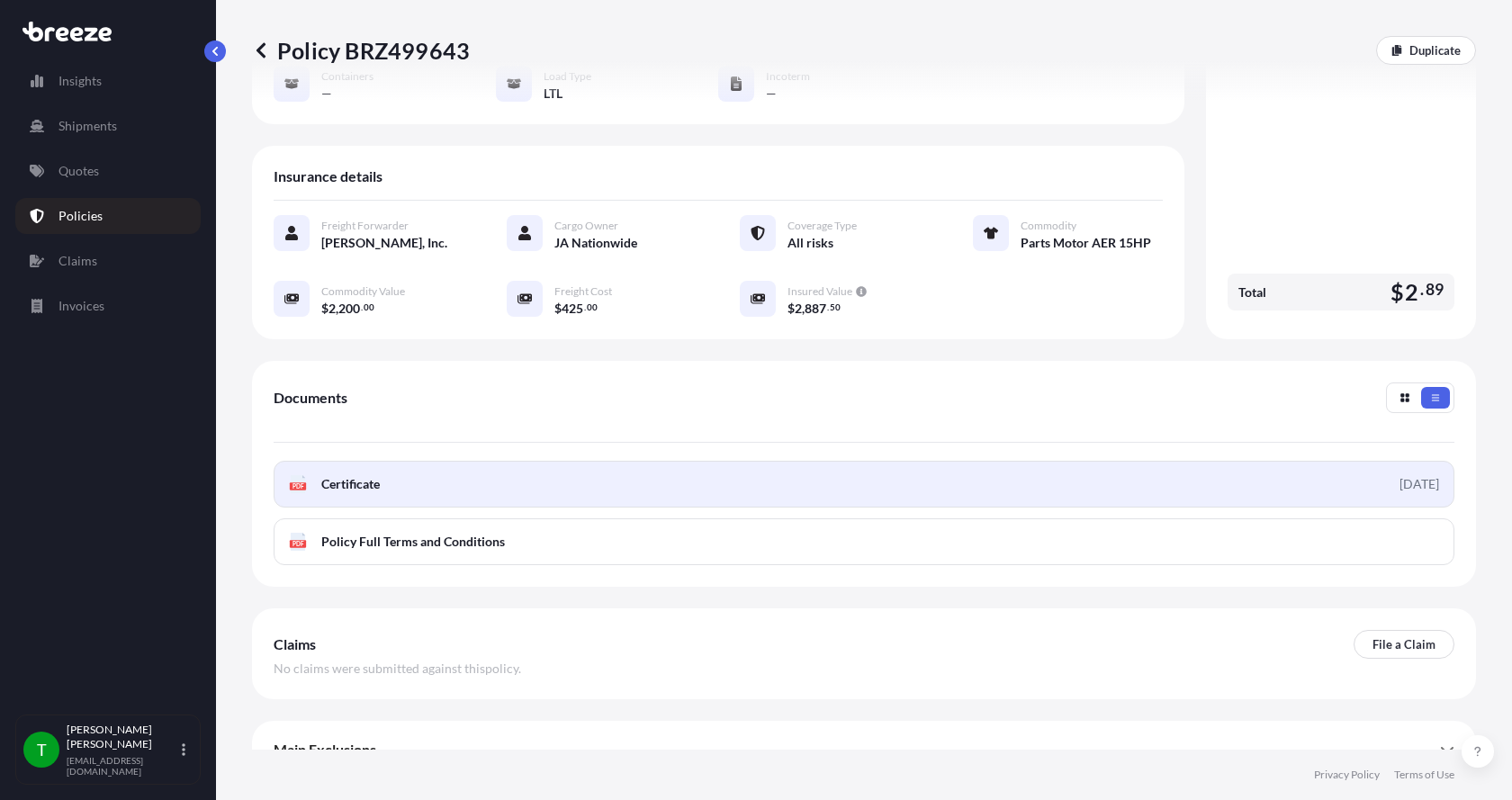
scroll to position [265, 0]
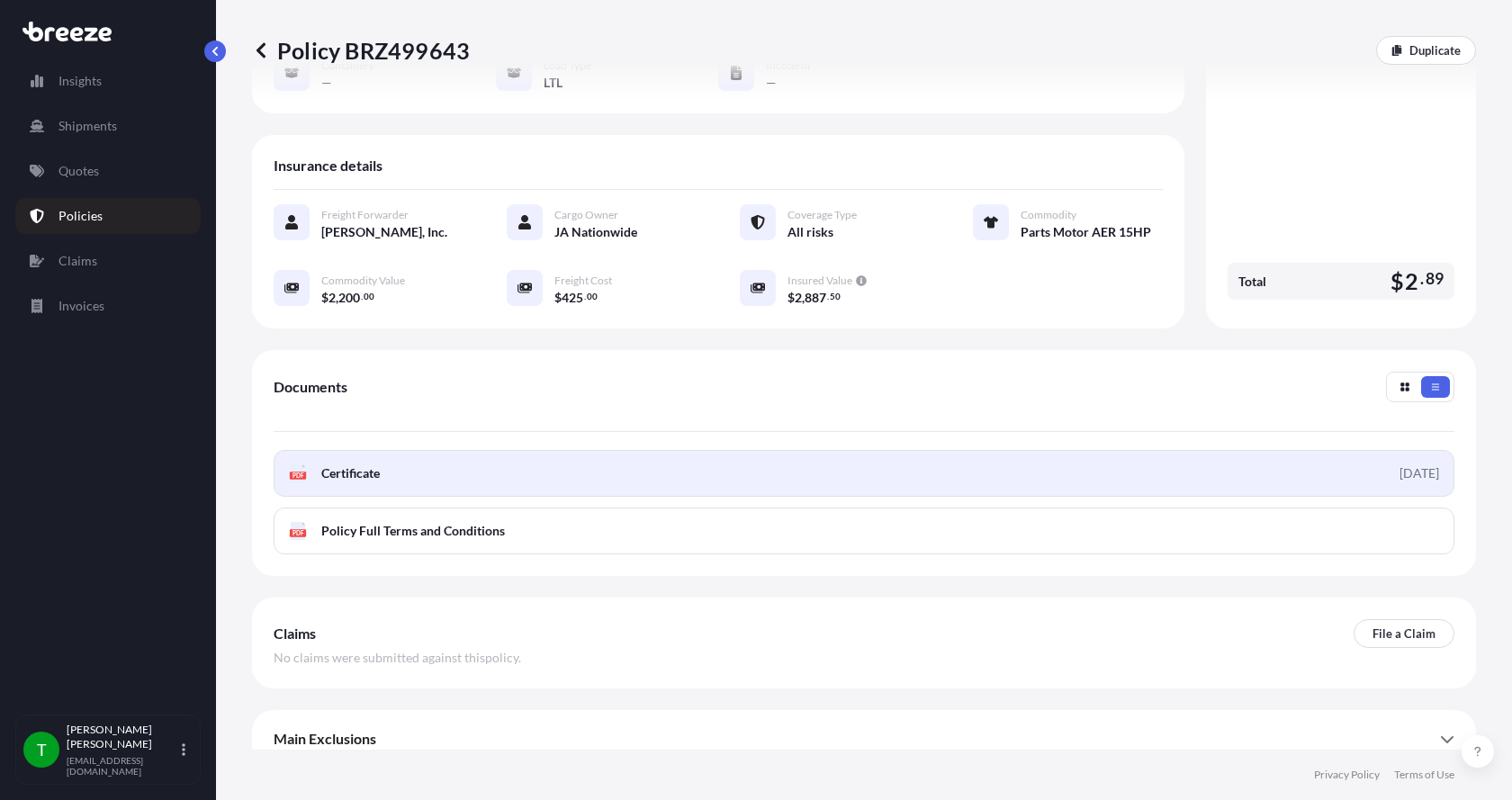
click at [351, 465] on span "Certificate" at bounding box center [351, 474] width 59 height 18
